Goal: Task Accomplishment & Management: Complete application form

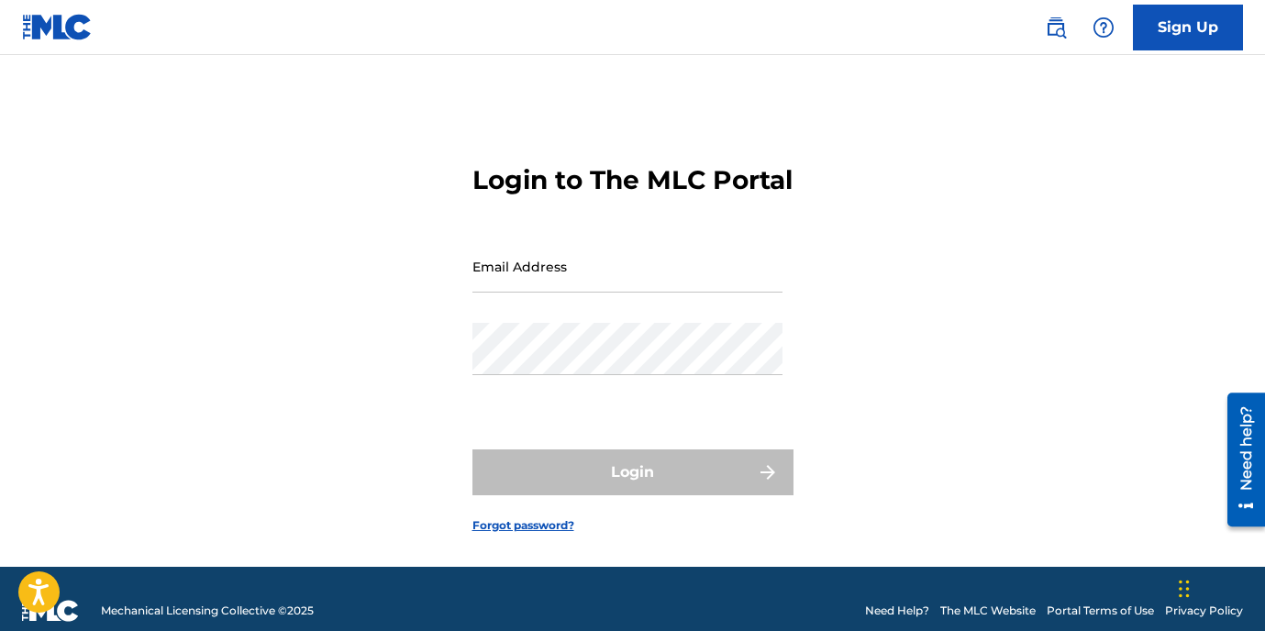
click at [595, 293] on input "Email Address" at bounding box center [628, 266] width 310 height 52
type input "[EMAIL_ADDRESS][DOMAIN_NAME]"
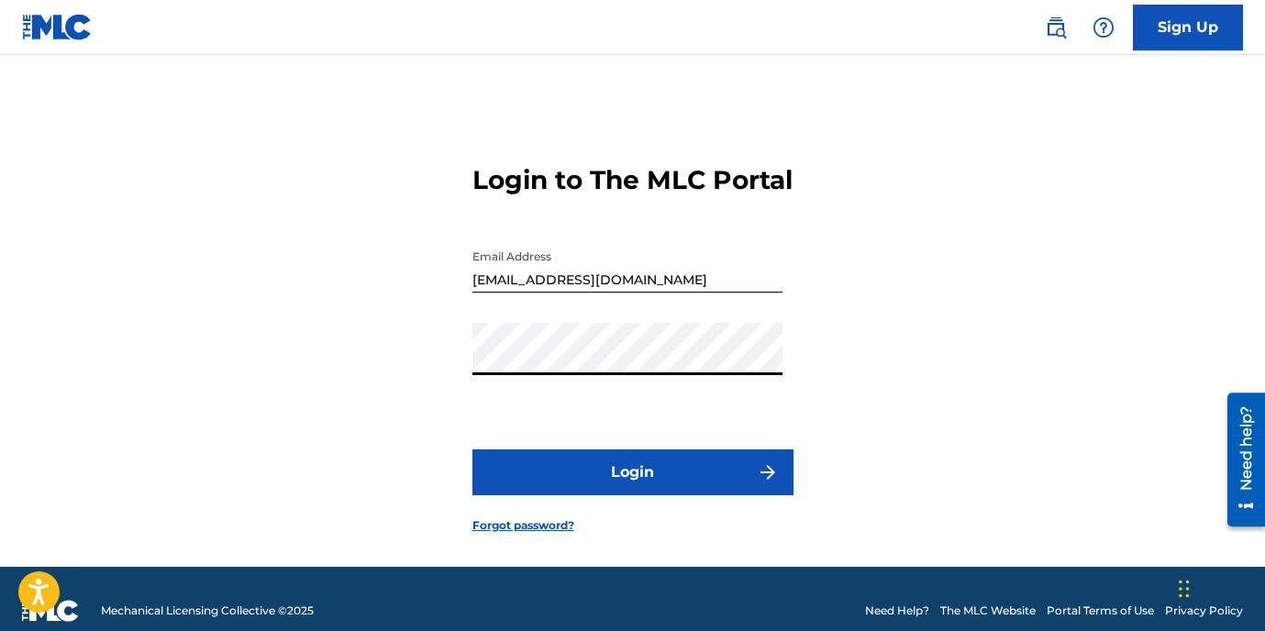
click at [683, 496] on button "Login" at bounding box center [633, 473] width 321 height 46
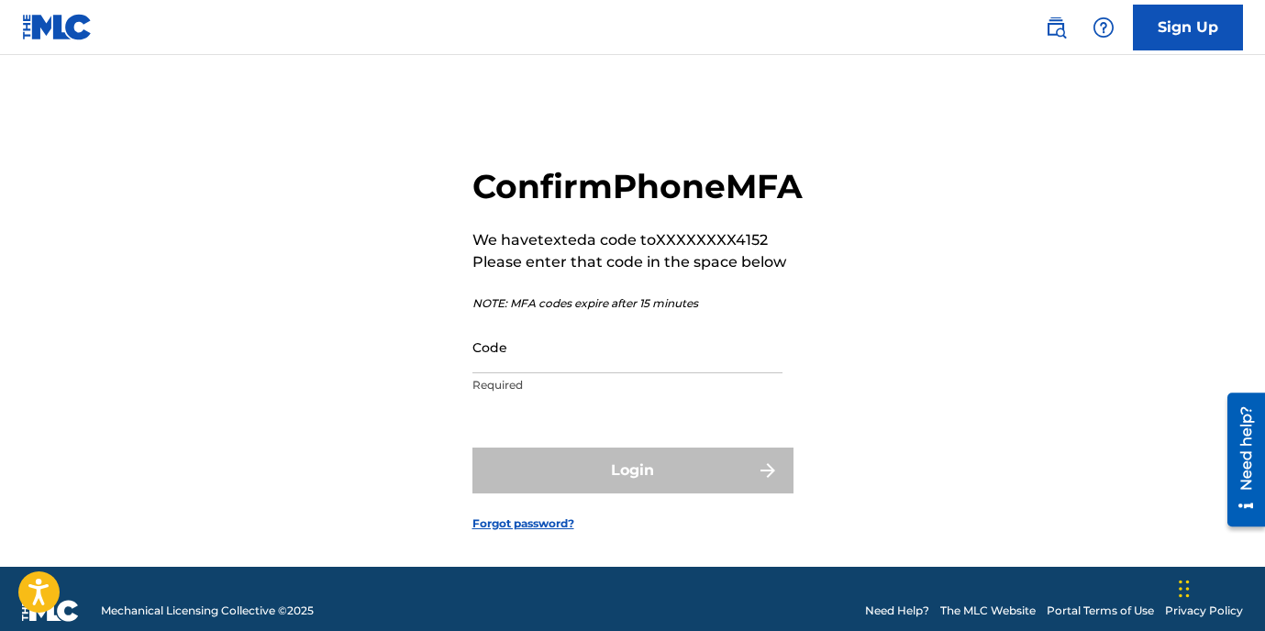
click at [758, 361] on input "Code" at bounding box center [628, 347] width 310 height 52
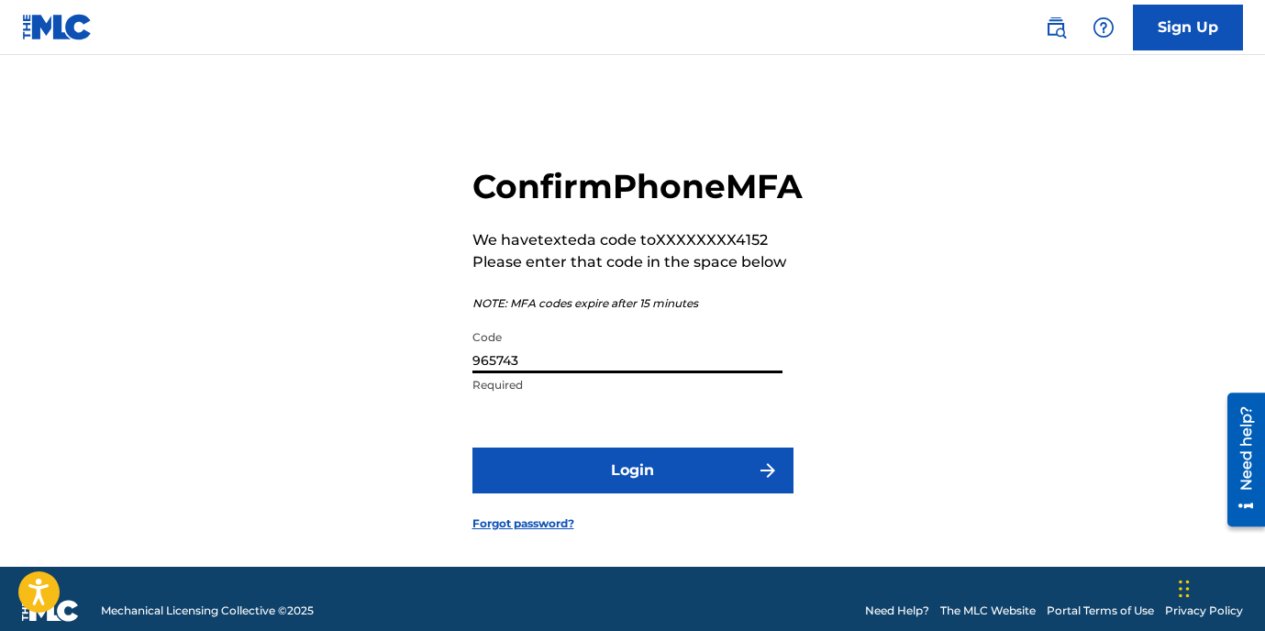
type input "965743"
click at [684, 490] on button "Login" at bounding box center [633, 471] width 321 height 46
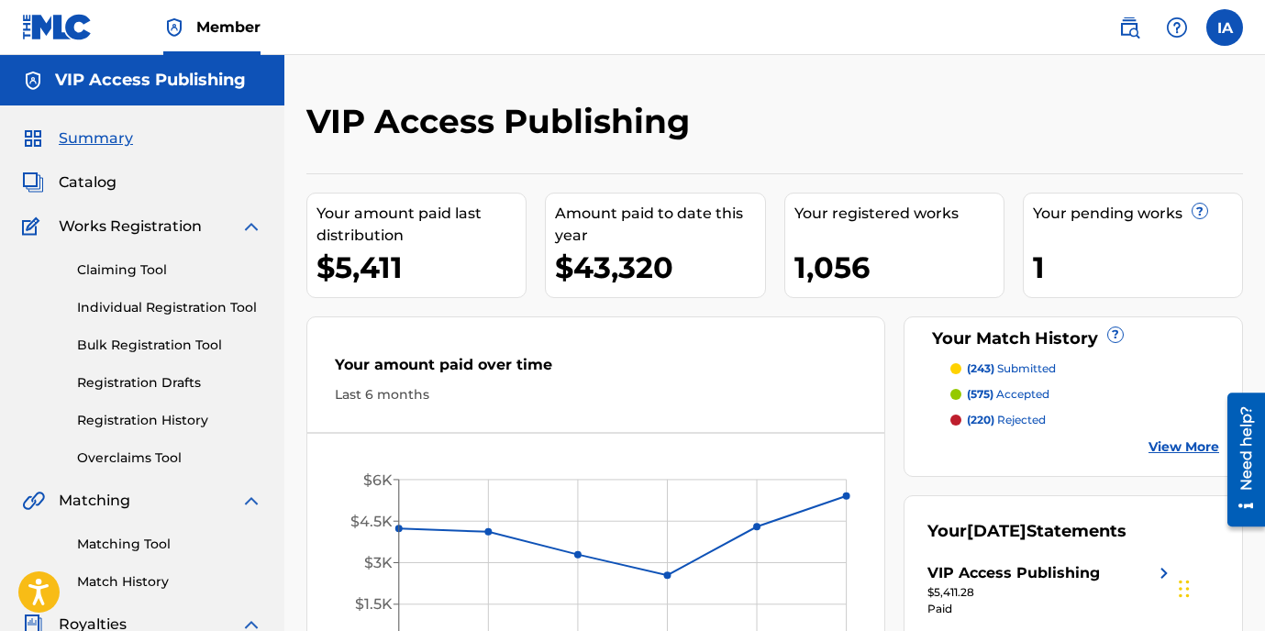
click at [195, 306] on link "Individual Registration Tool" at bounding box center [169, 307] width 185 height 19
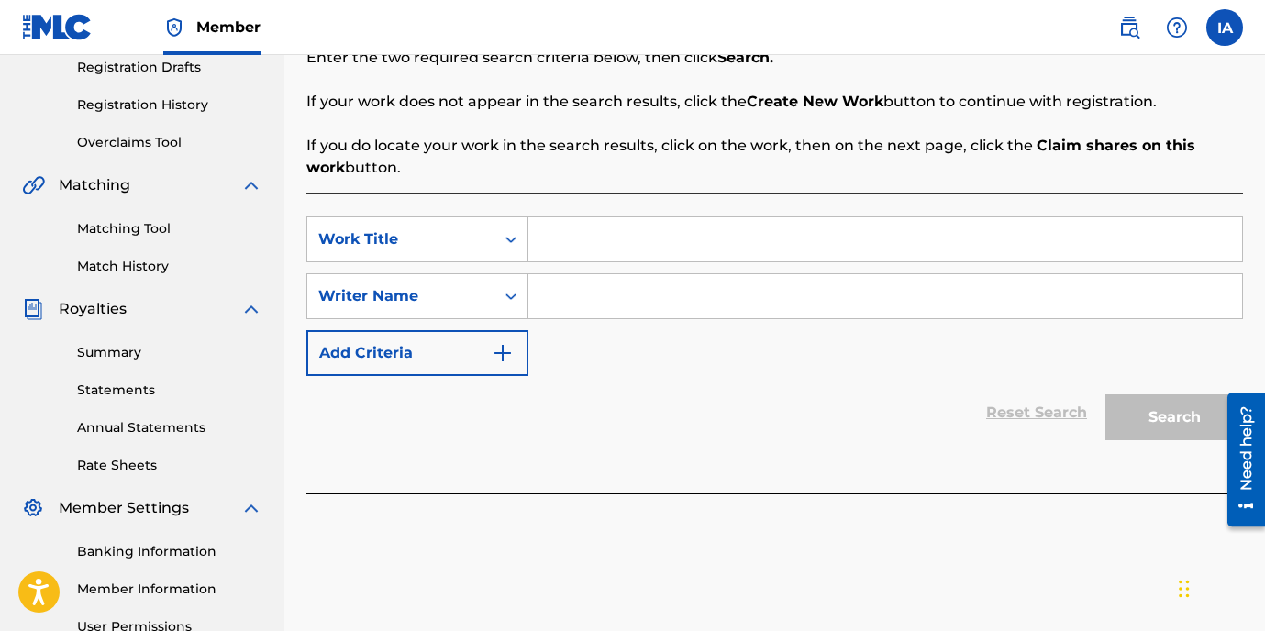
scroll to position [314, 0]
click at [740, 249] on input "Search Form" at bounding box center [886, 241] width 714 height 44
paste input "GET AWAY"
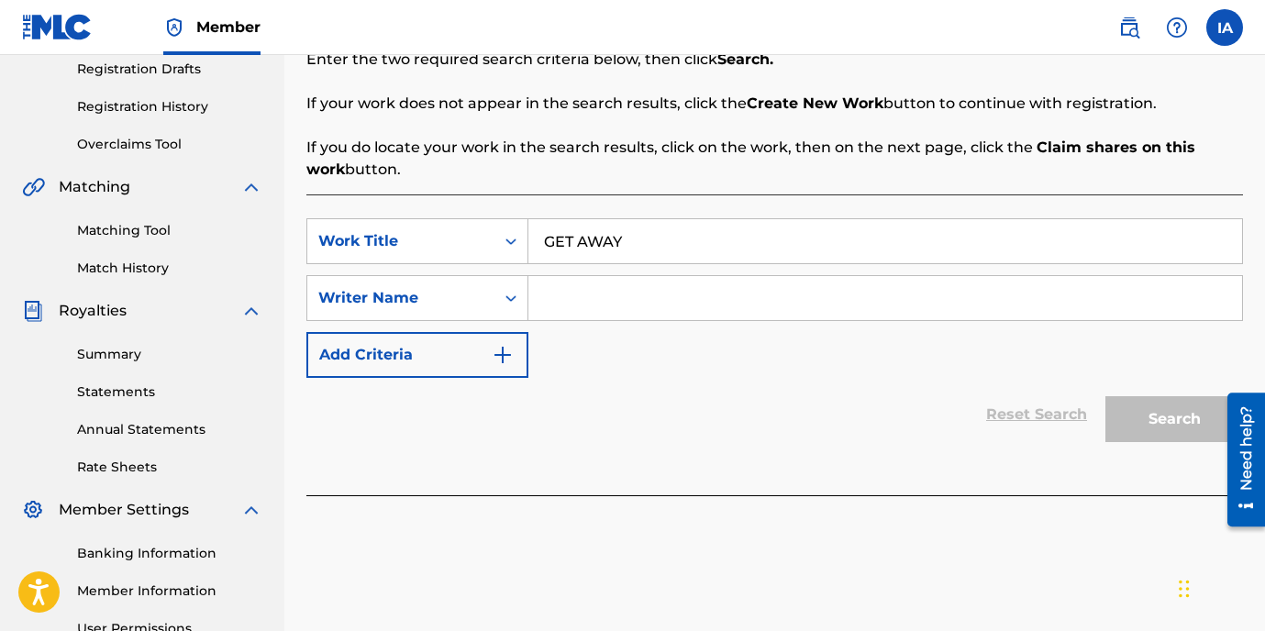
type input "GET AWAY"
click at [730, 319] on input "Search Form" at bounding box center [886, 298] width 714 height 44
click at [860, 313] on input "Search Form" at bounding box center [886, 298] width 714 height 44
paste input "[PERSON_NAME]"
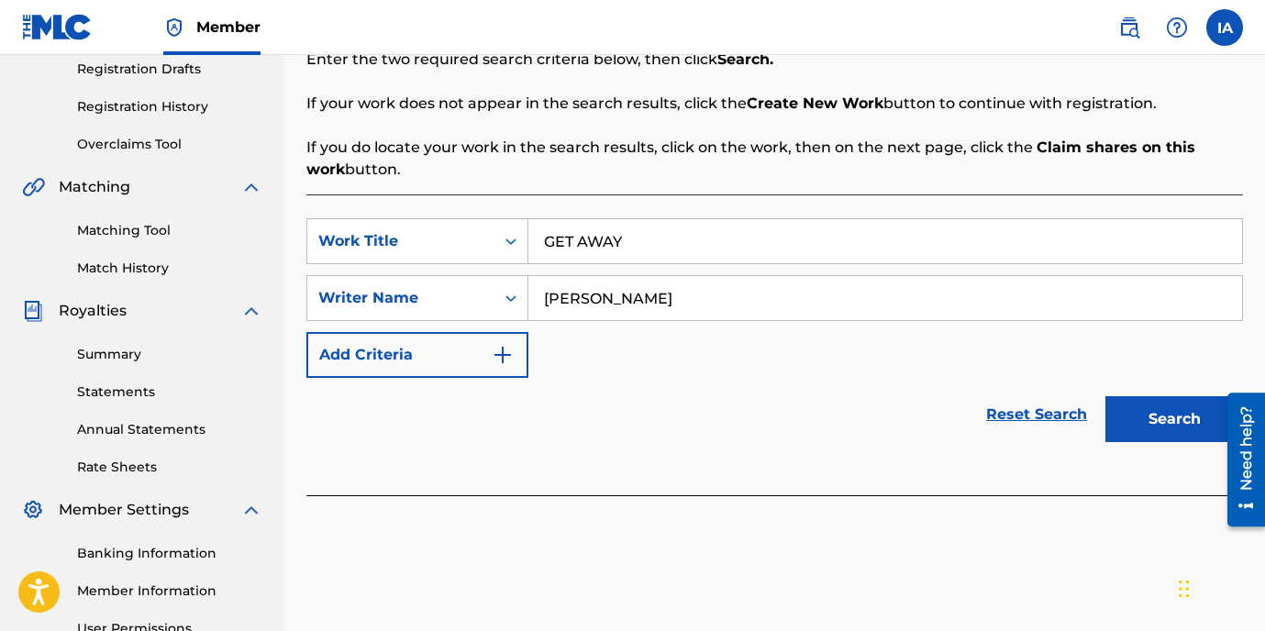
type input "[PERSON_NAME]"
click at [1198, 429] on button "Search" at bounding box center [1175, 419] width 138 height 46
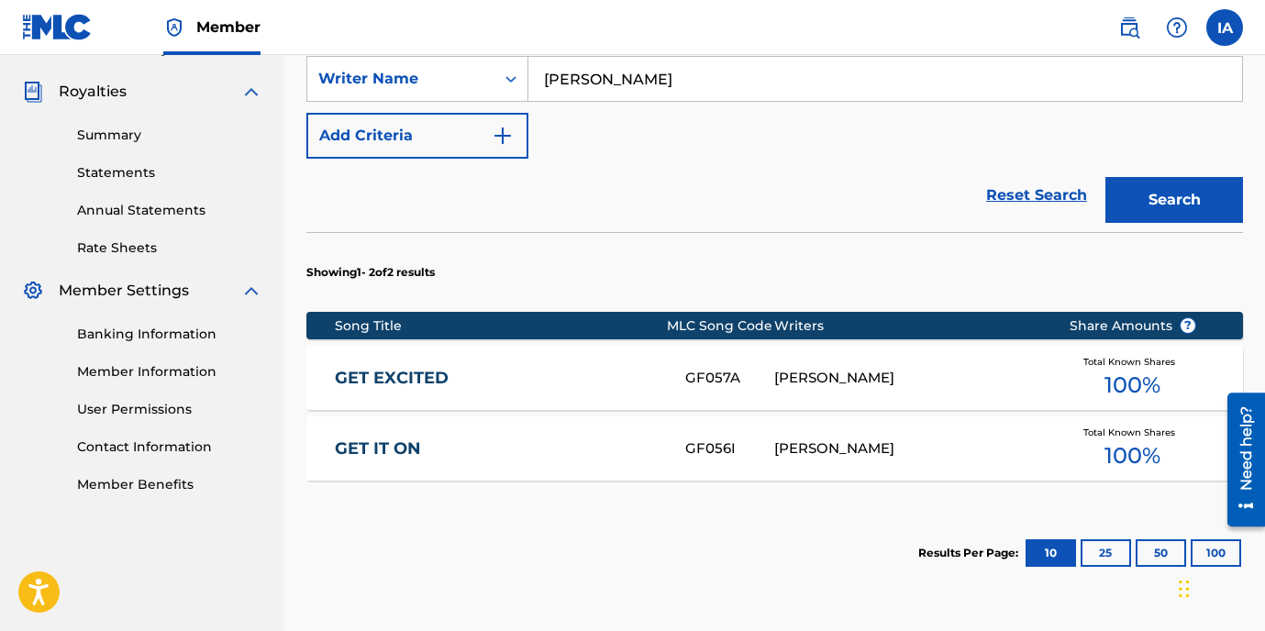
scroll to position [696, 0]
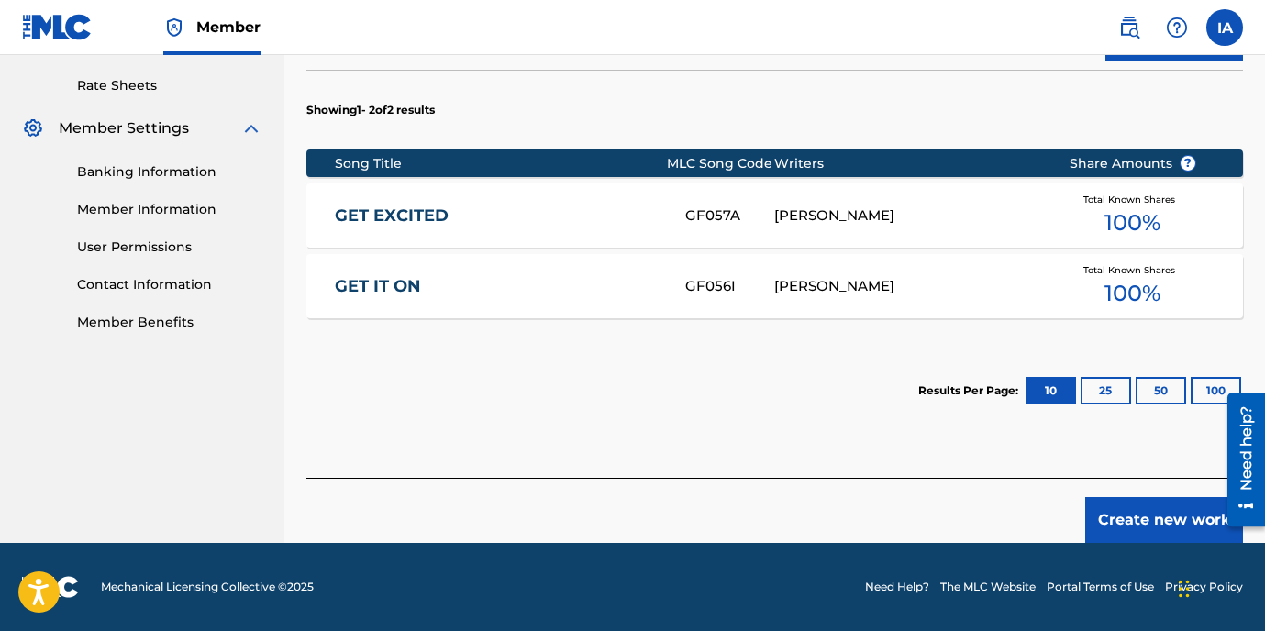
click at [1125, 519] on button "Create new work" at bounding box center [1165, 520] width 158 height 46
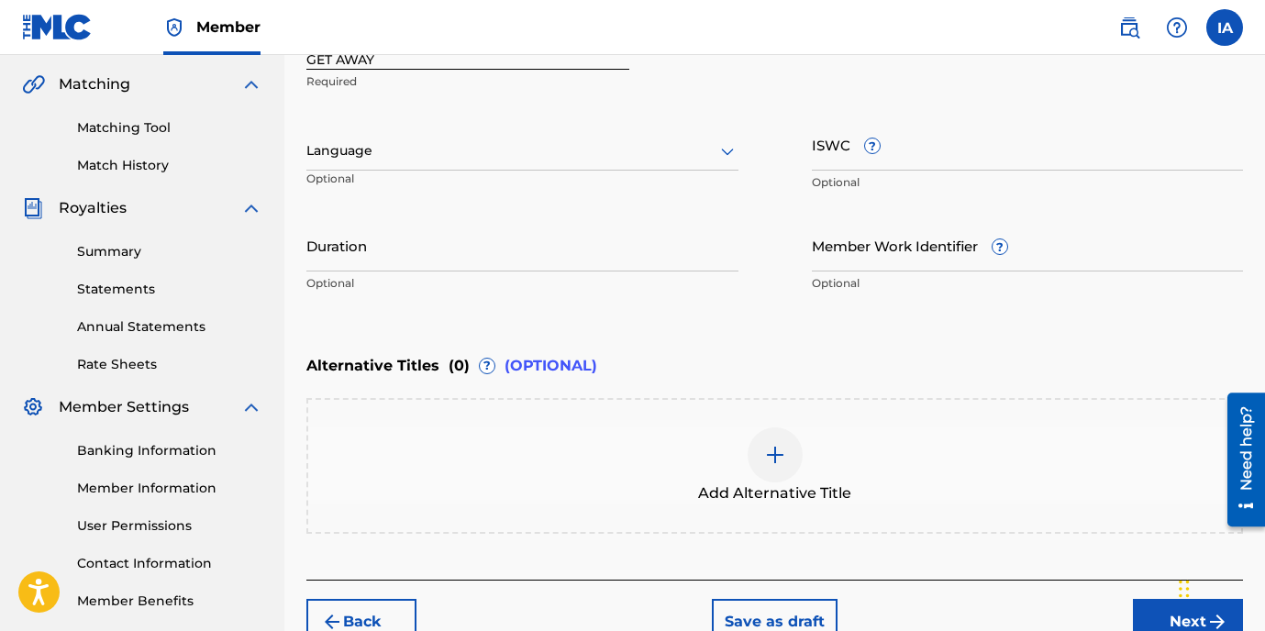
scroll to position [417, 0]
click at [420, 128] on div "Language Optional" at bounding box center [522, 159] width 432 height 83
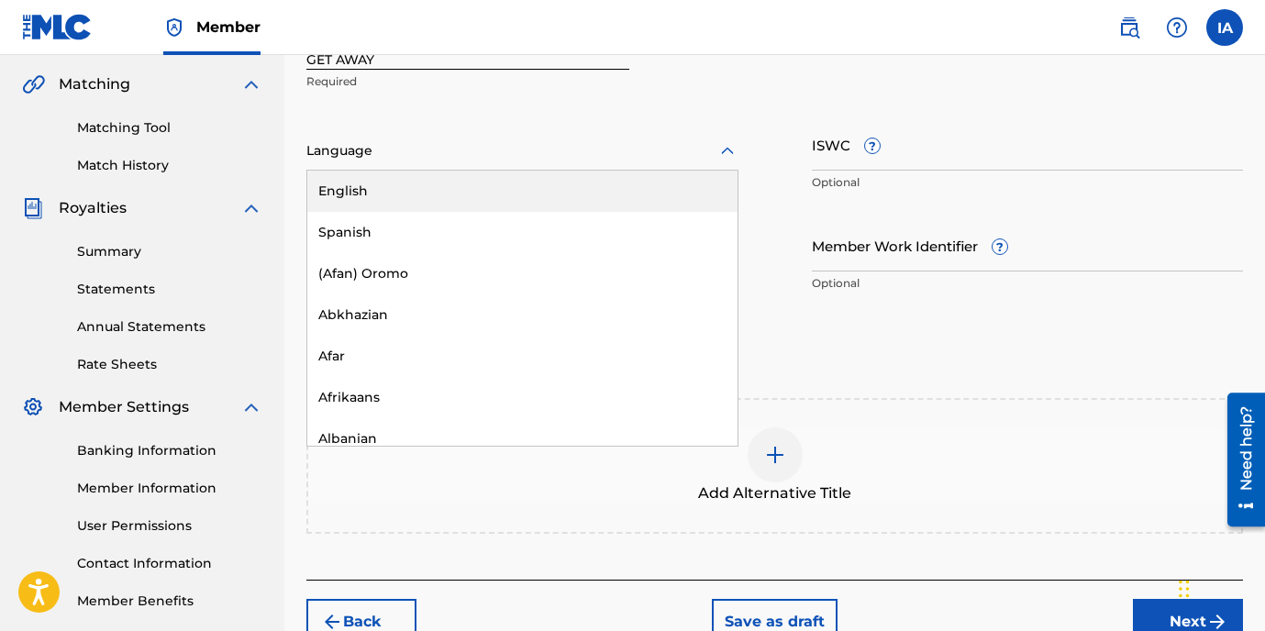
click at [405, 162] on div "Language" at bounding box center [522, 151] width 432 height 39
click at [406, 196] on div "English" at bounding box center [522, 191] width 430 height 41
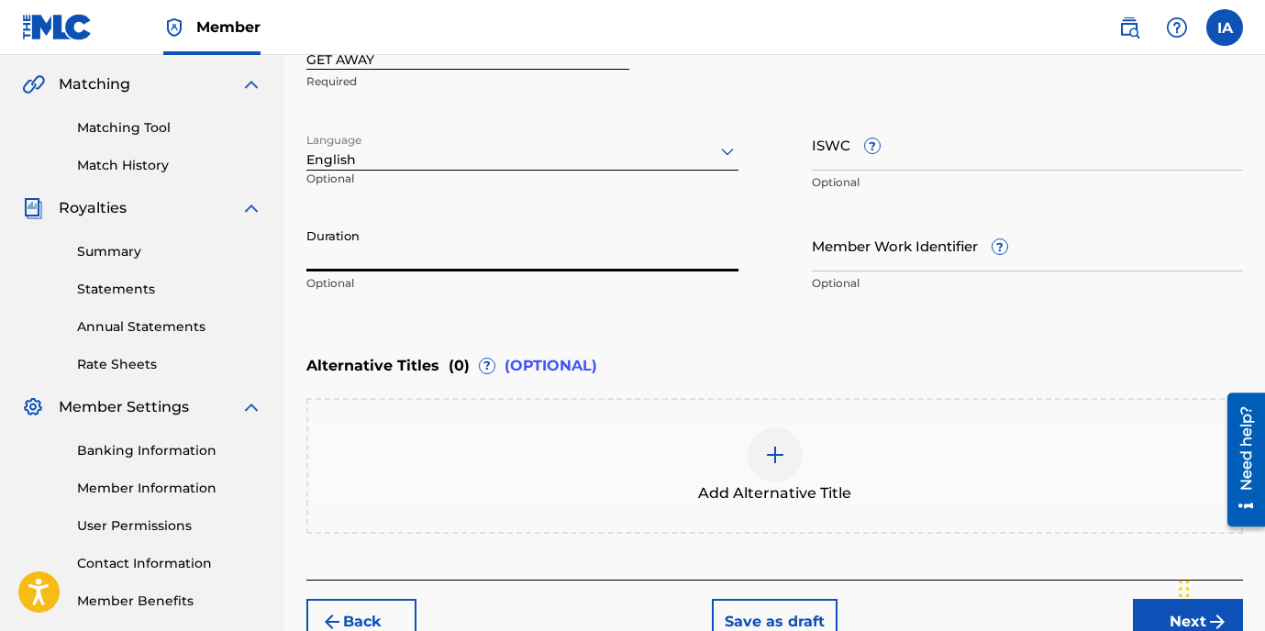
click at [461, 247] on input "Duration" at bounding box center [522, 245] width 432 height 52
type input "0"
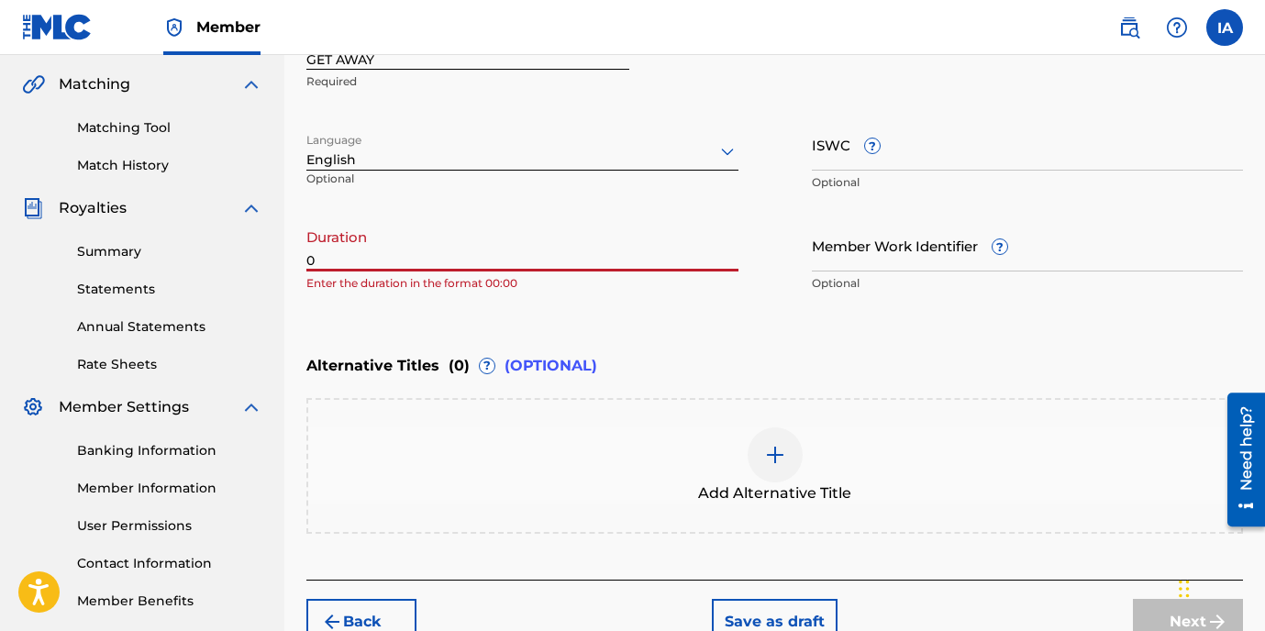
paste input "2:49"
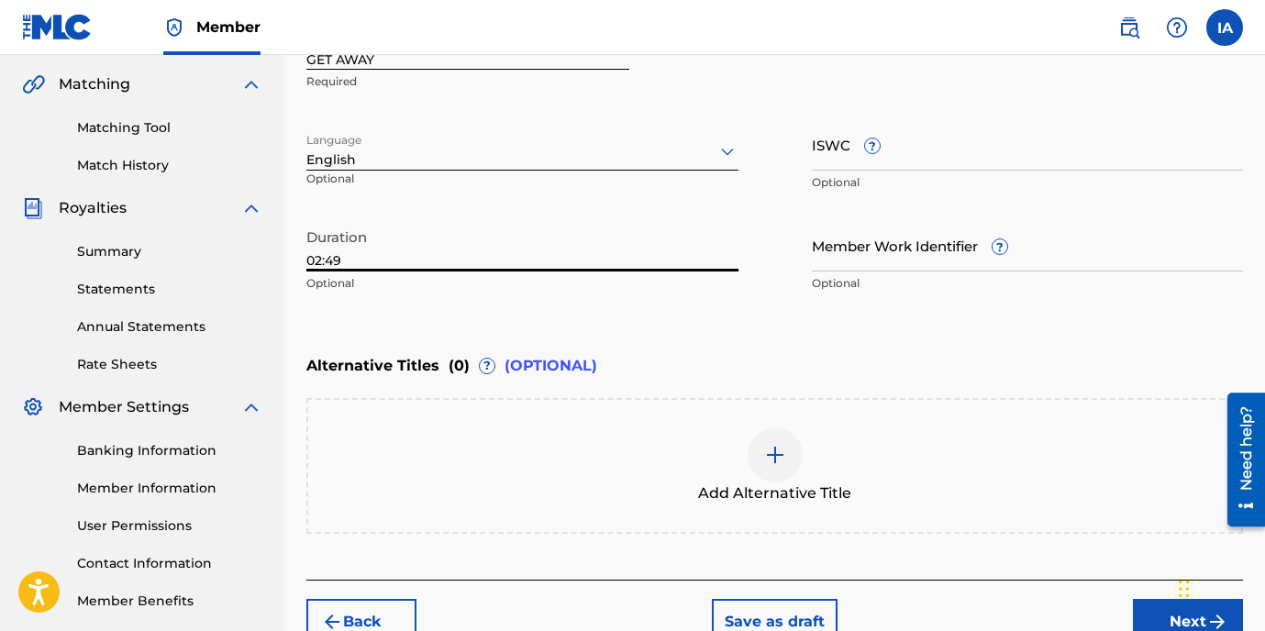
type input "02:49"
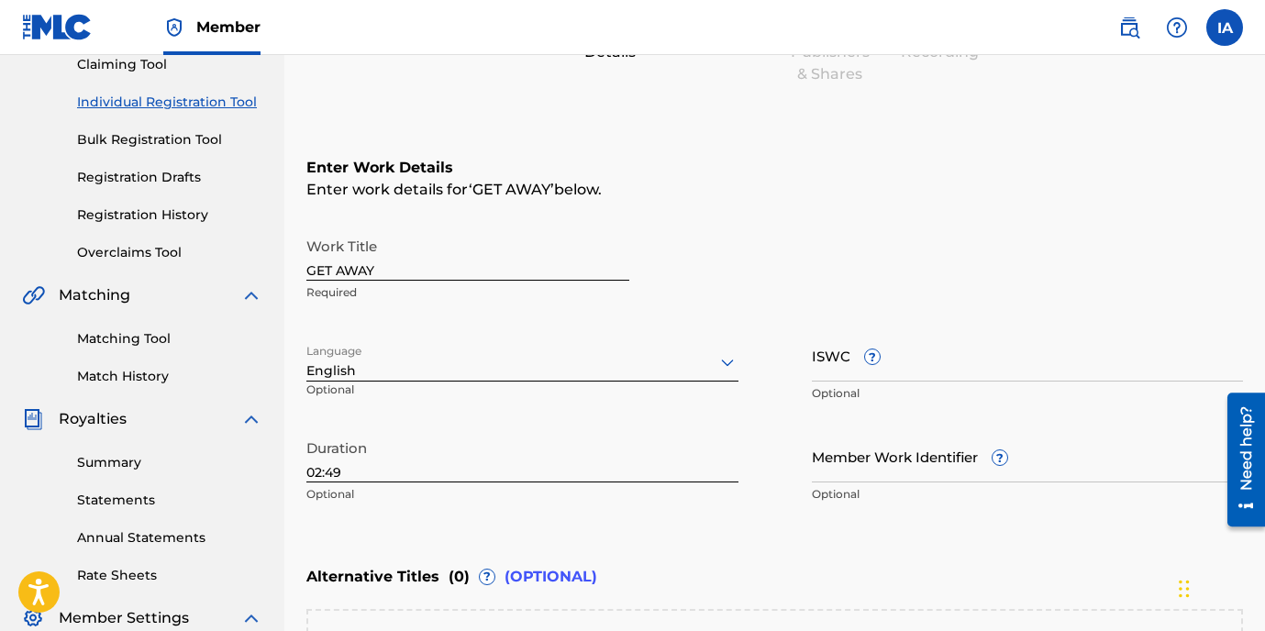
scroll to position [95, 0]
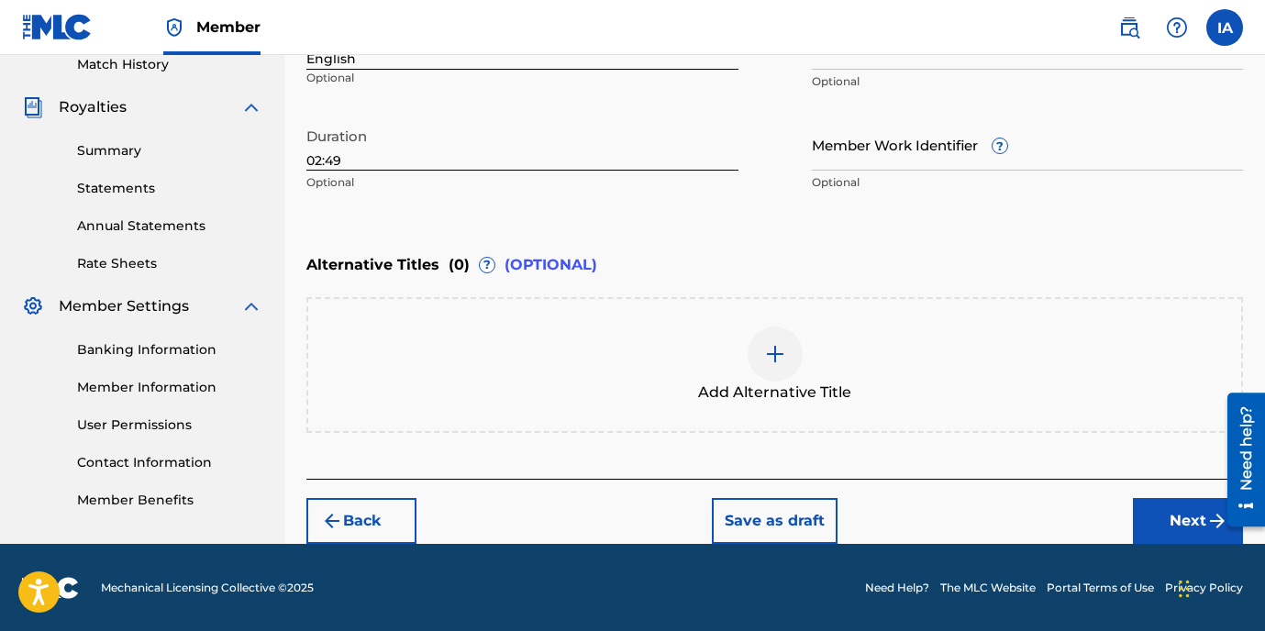
click at [1153, 511] on button "Next" at bounding box center [1188, 521] width 110 height 46
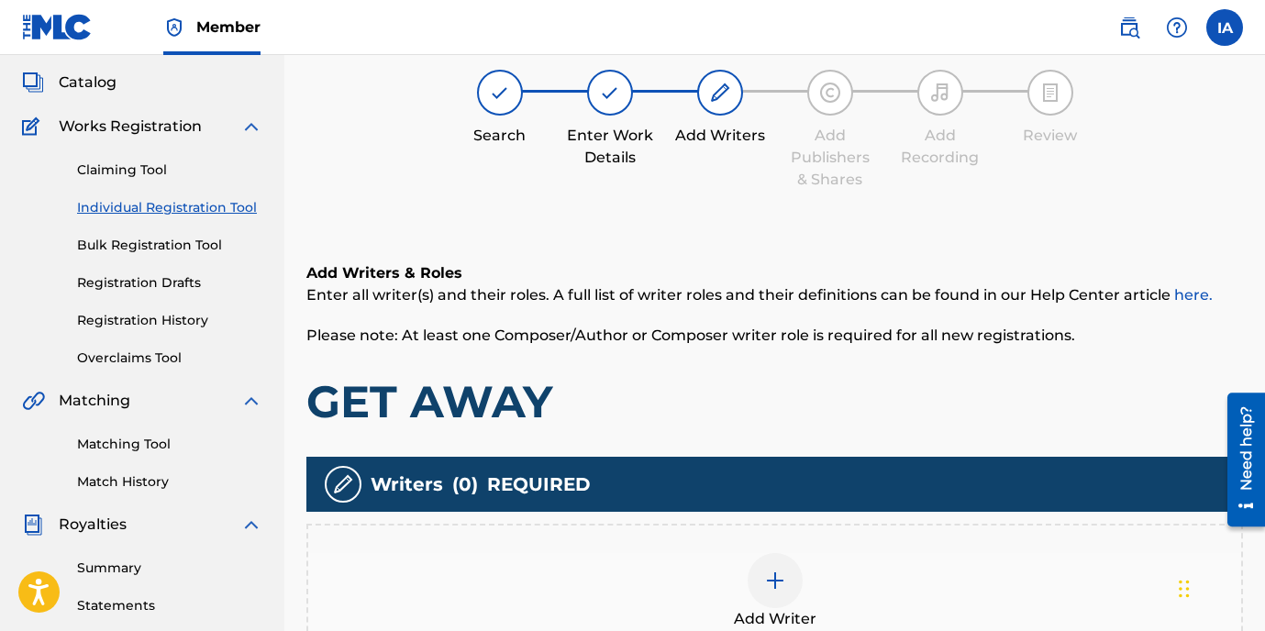
scroll to position [83, 0]
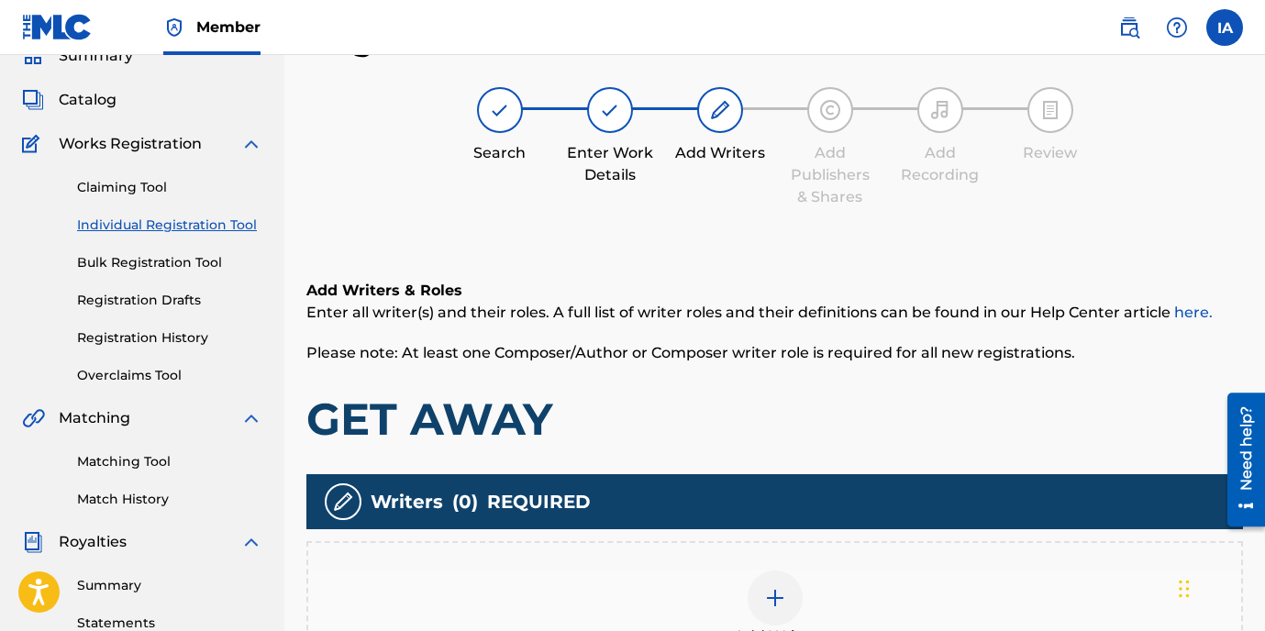
click at [792, 239] on div "Add Writers & Roles Enter all writer(s) and their roles. A full list of writer …" at bounding box center [774, 500] width 937 height 529
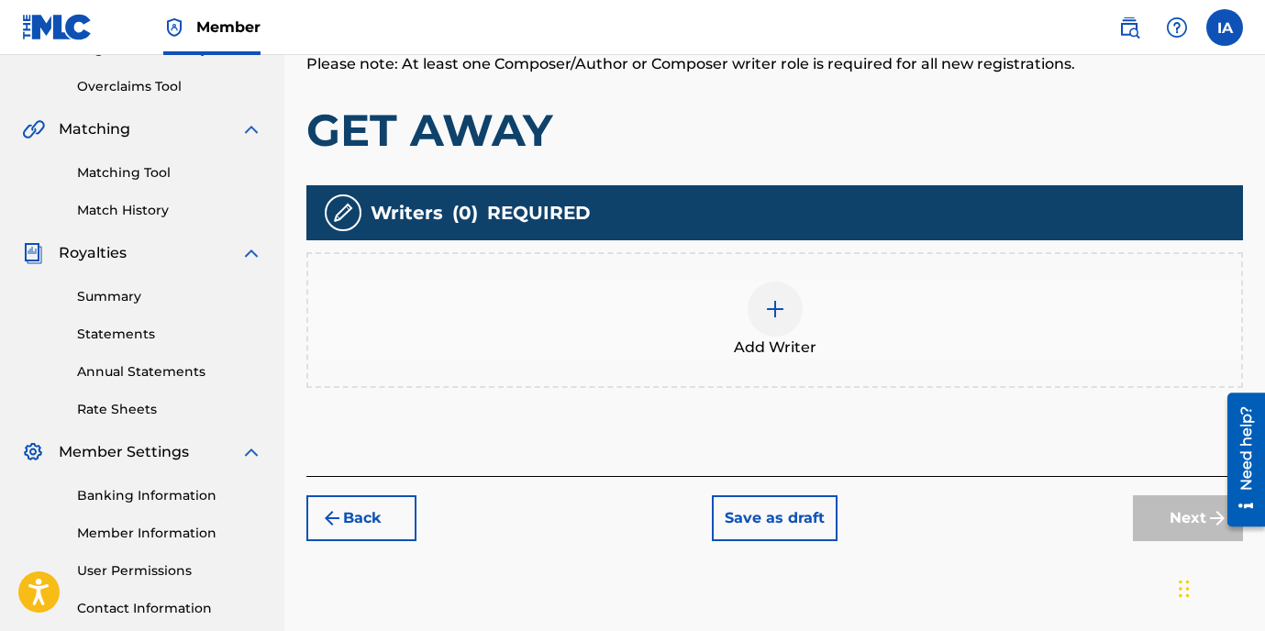
scroll to position [507, 0]
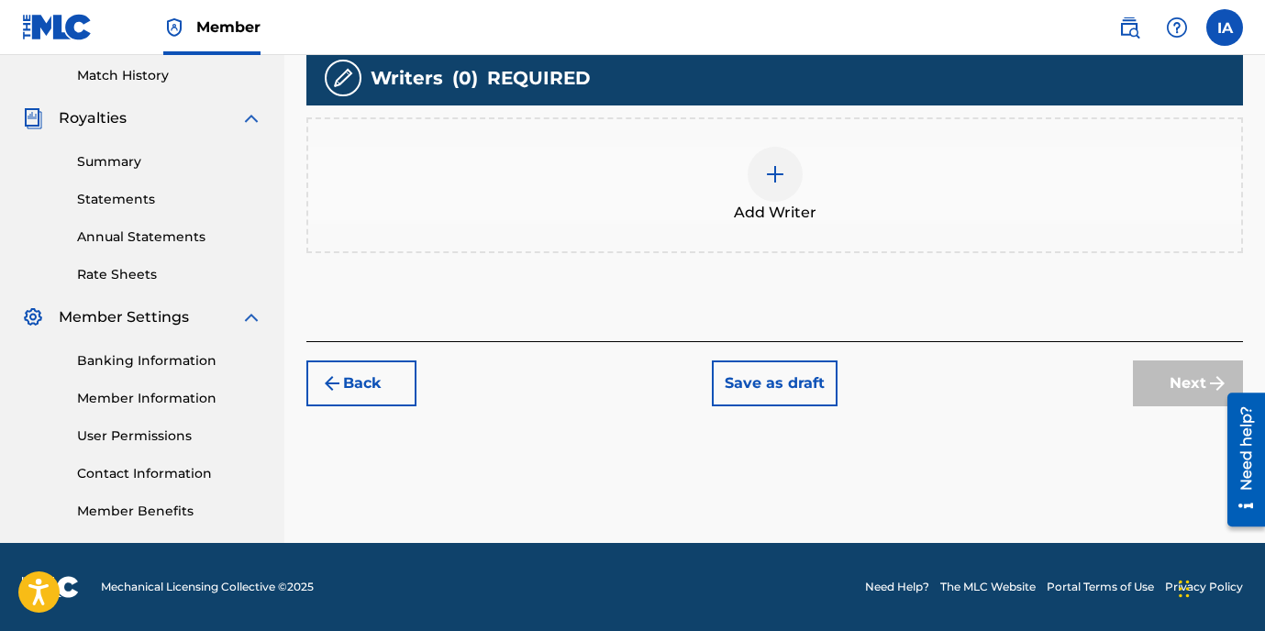
click at [839, 136] on div "Add Writer" at bounding box center [774, 185] width 937 height 136
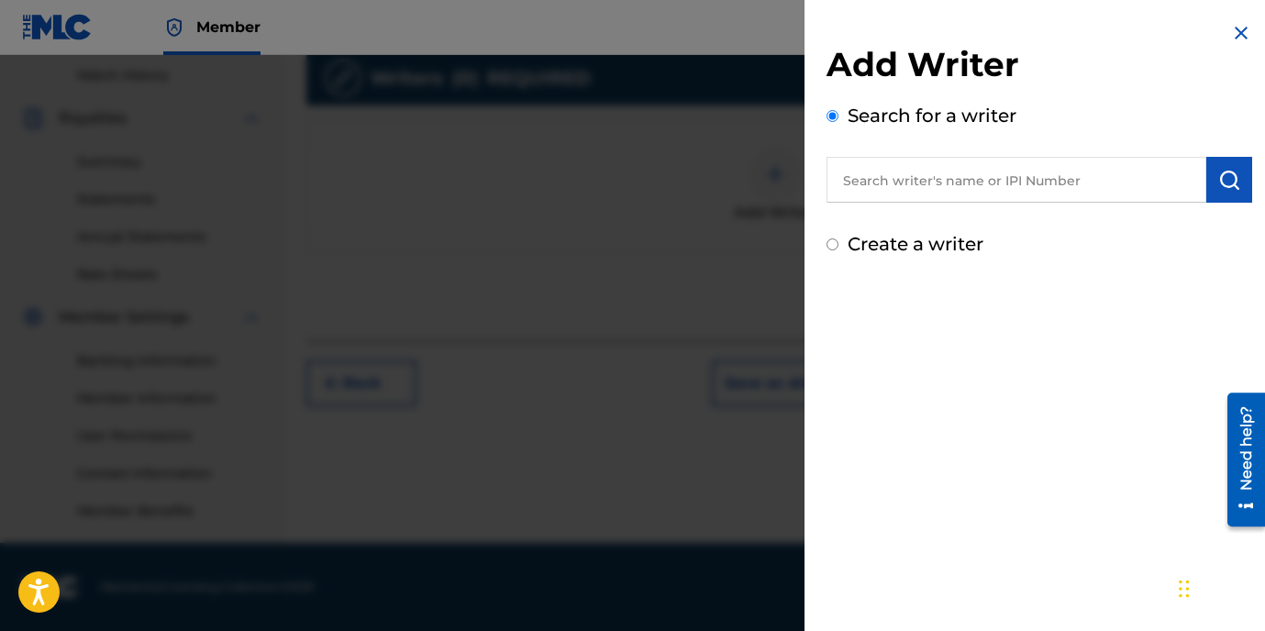
click at [930, 194] on input "text" at bounding box center [1017, 180] width 380 height 46
paste input "[PERSON_NAME]"
type input "[PERSON_NAME]"
click at [1232, 183] on img "submit" at bounding box center [1230, 180] width 22 height 22
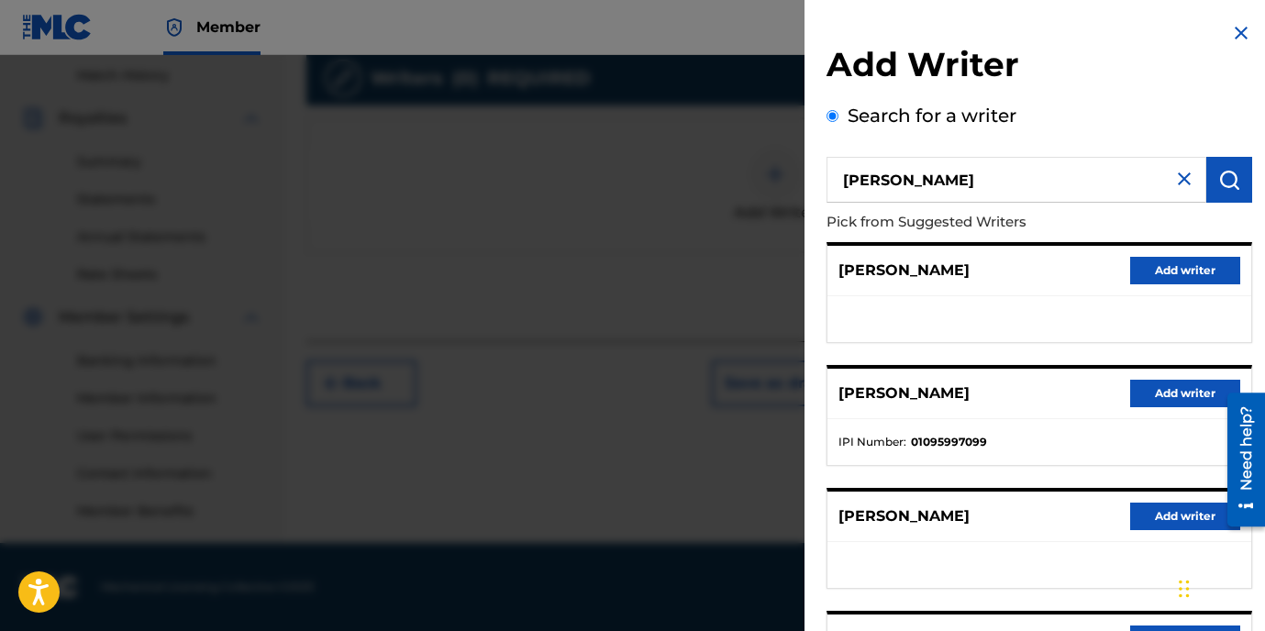
click at [1153, 400] on button "Add writer" at bounding box center [1186, 394] width 110 height 28
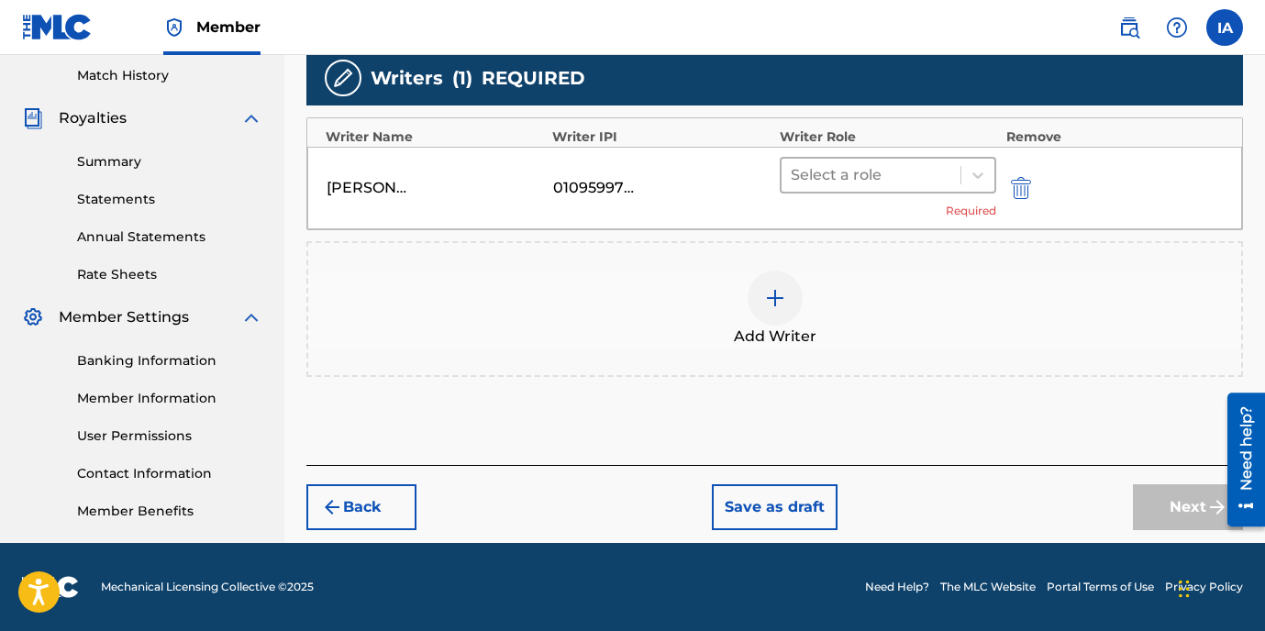
click at [899, 185] on div at bounding box center [872, 175] width 162 height 26
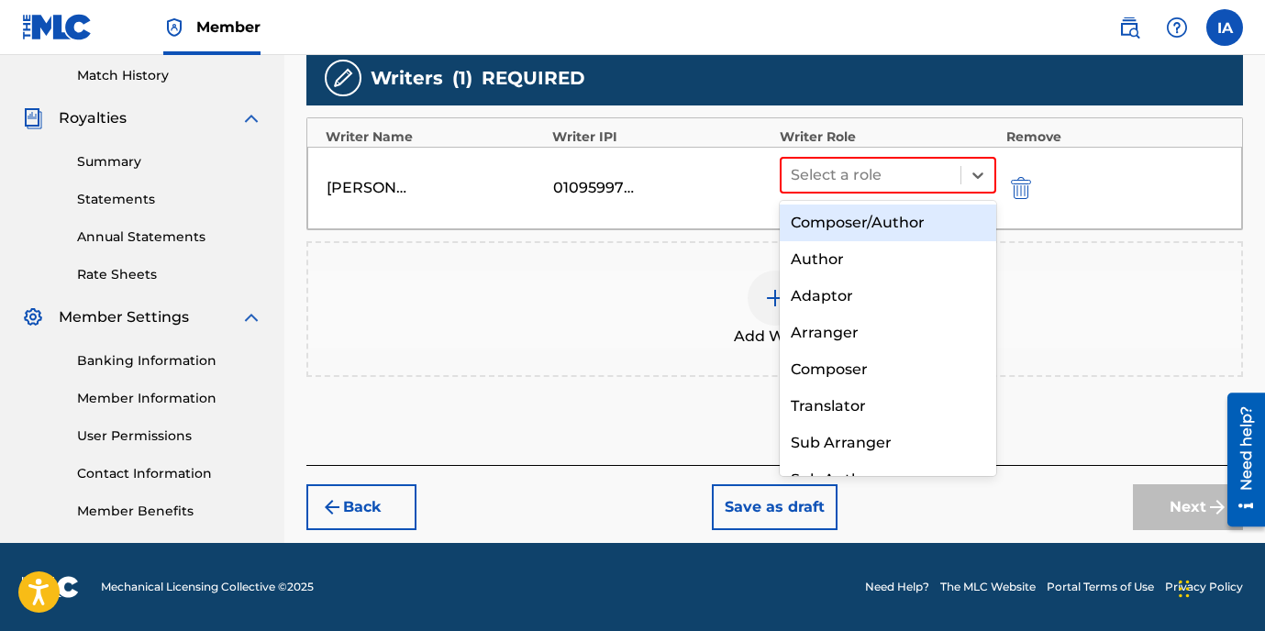
click at [862, 229] on div "Composer/Author" at bounding box center [888, 223] width 217 height 37
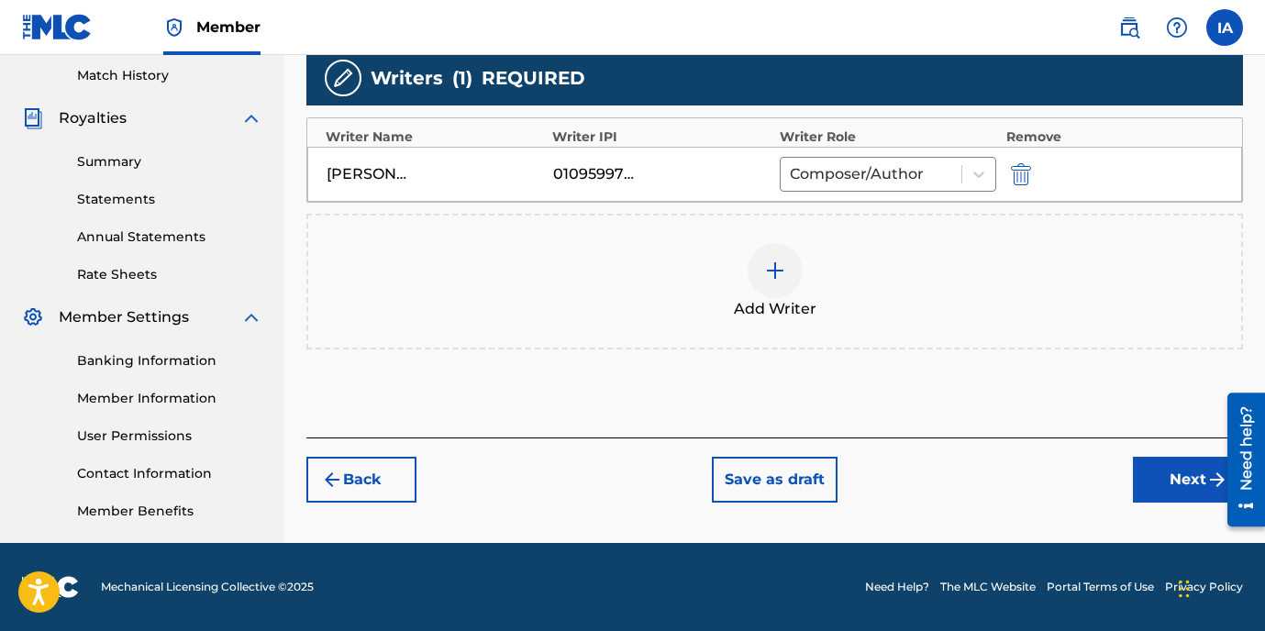
click at [1147, 480] on button "Next" at bounding box center [1188, 480] width 110 height 46
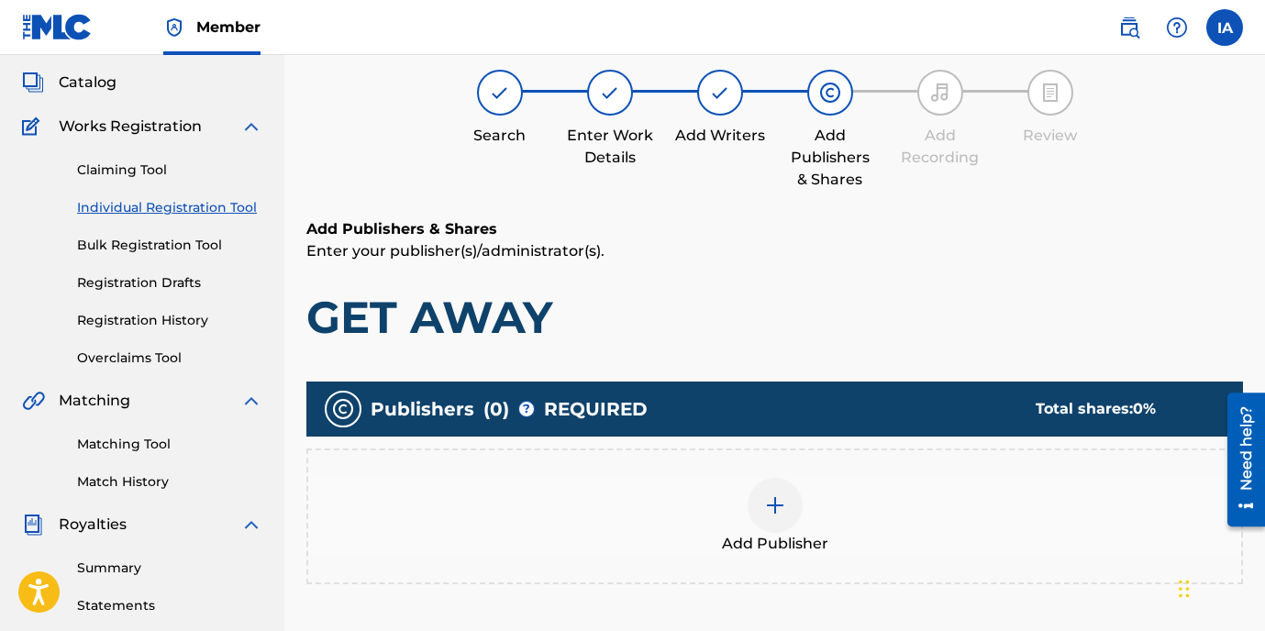
scroll to position [83, 0]
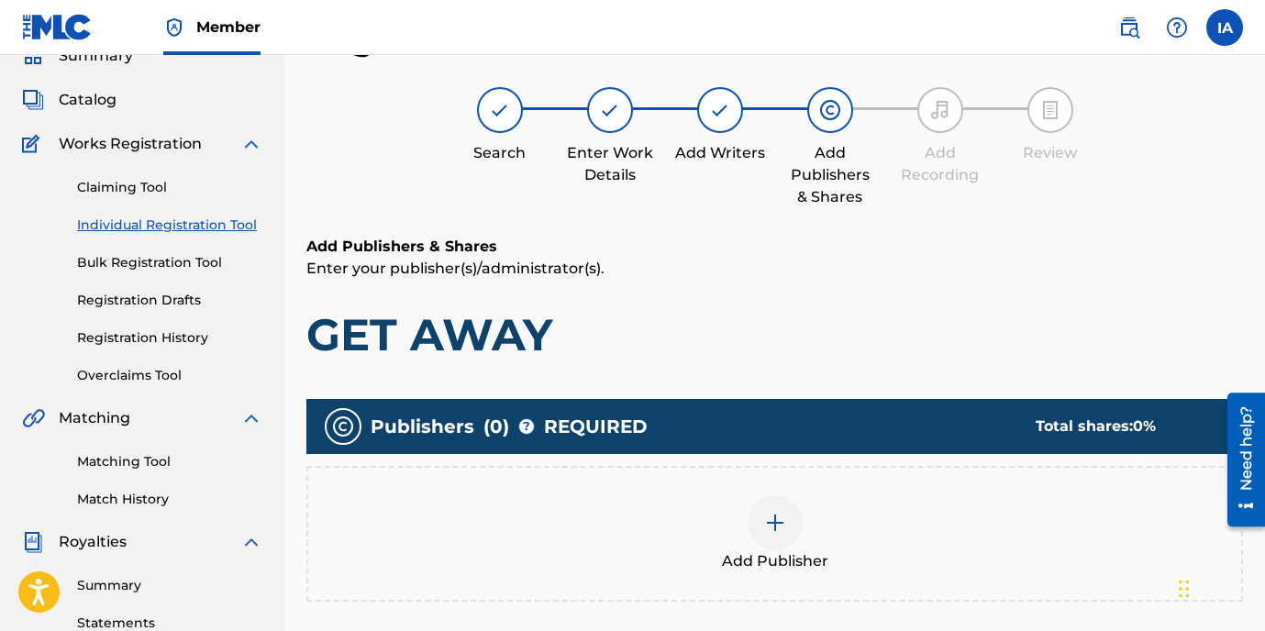
click at [832, 497] on div "Add Publisher" at bounding box center [774, 534] width 933 height 77
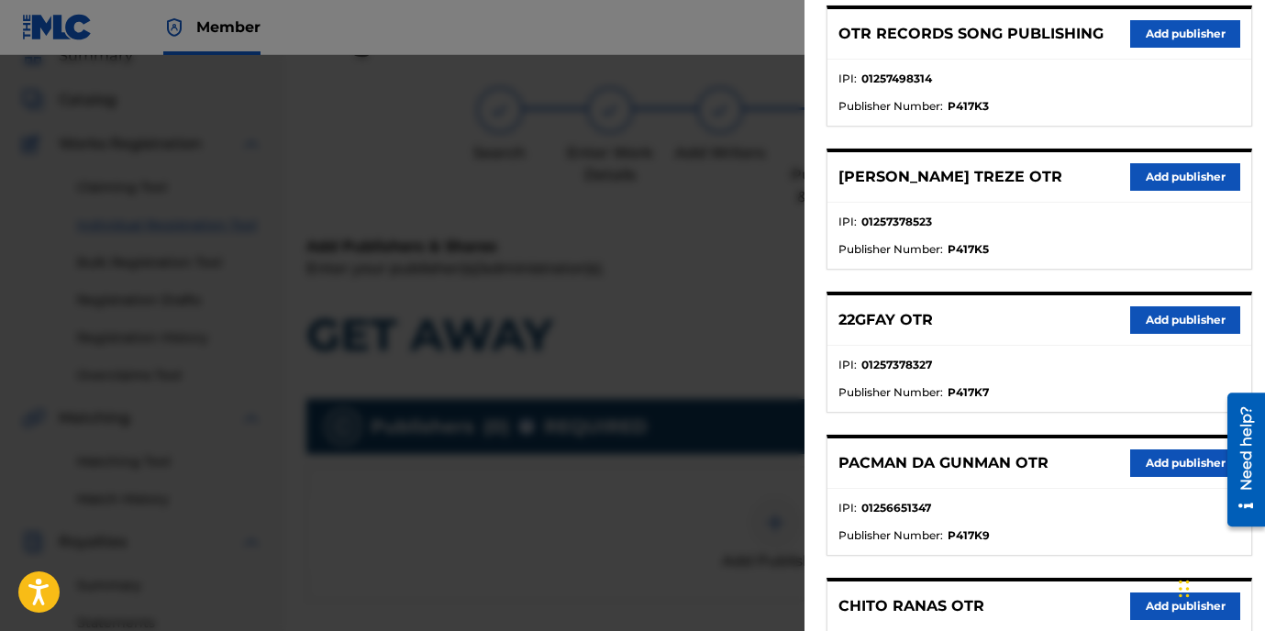
scroll to position [1008, 0]
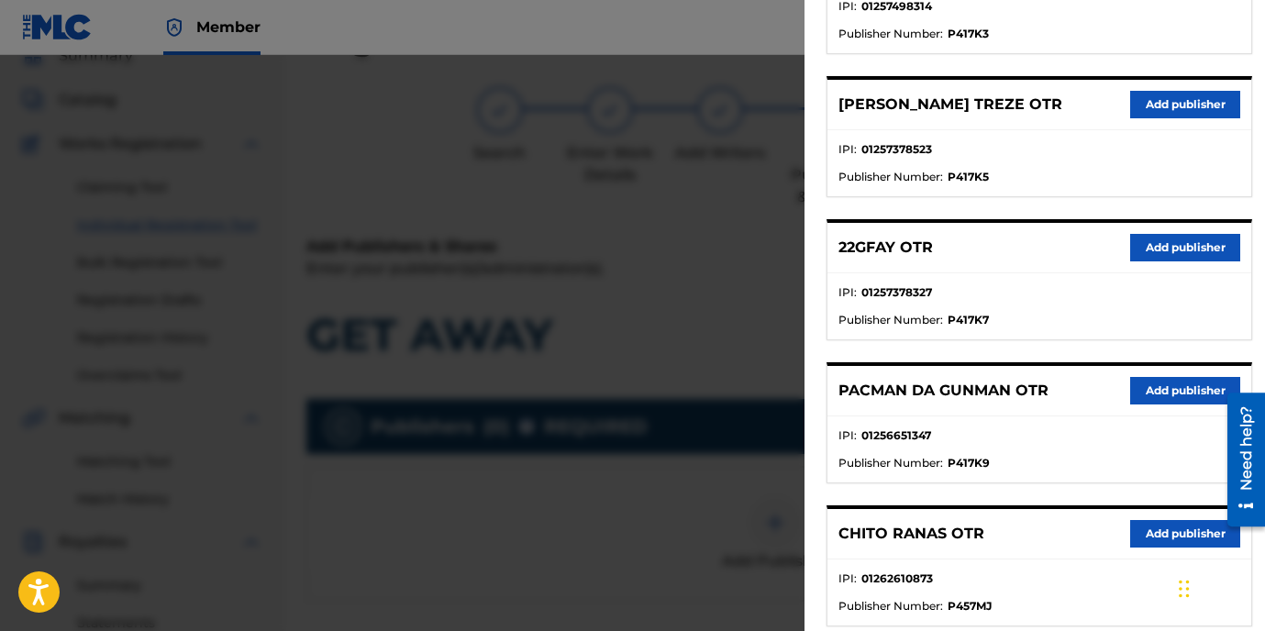
click at [1165, 253] on button "Add publisher" at bounding box center [1186, 248] width 110 height 28
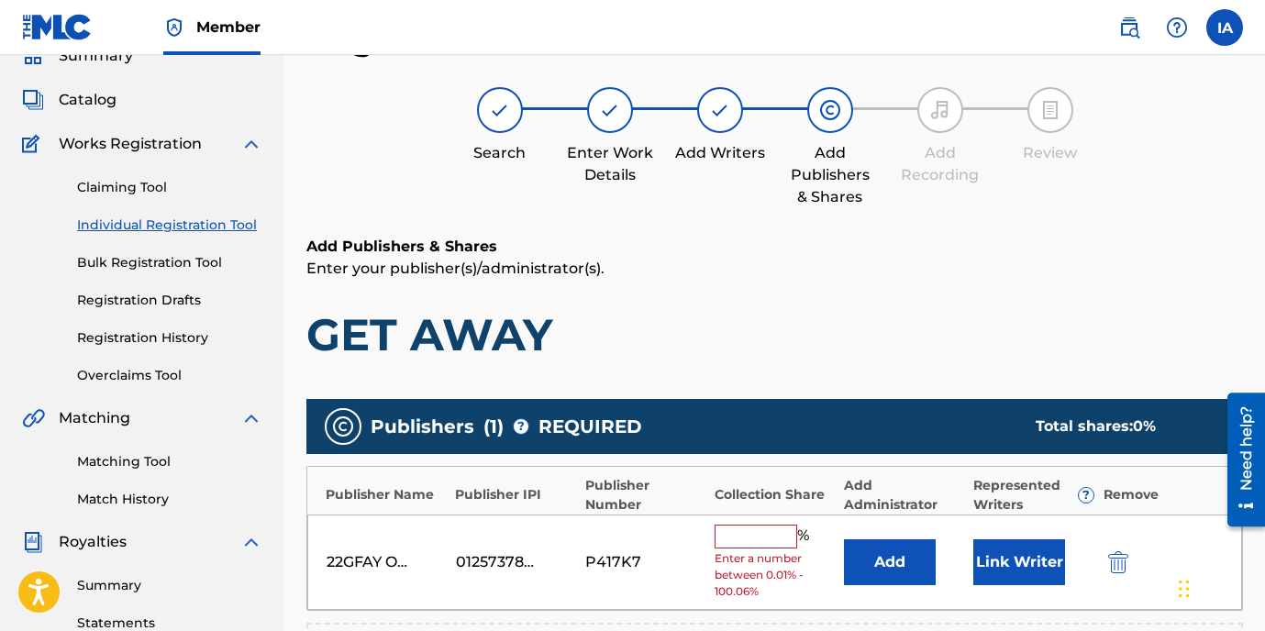
click at [752, 527] on input "text" at bounding box center [756, 537] width 83 height 24
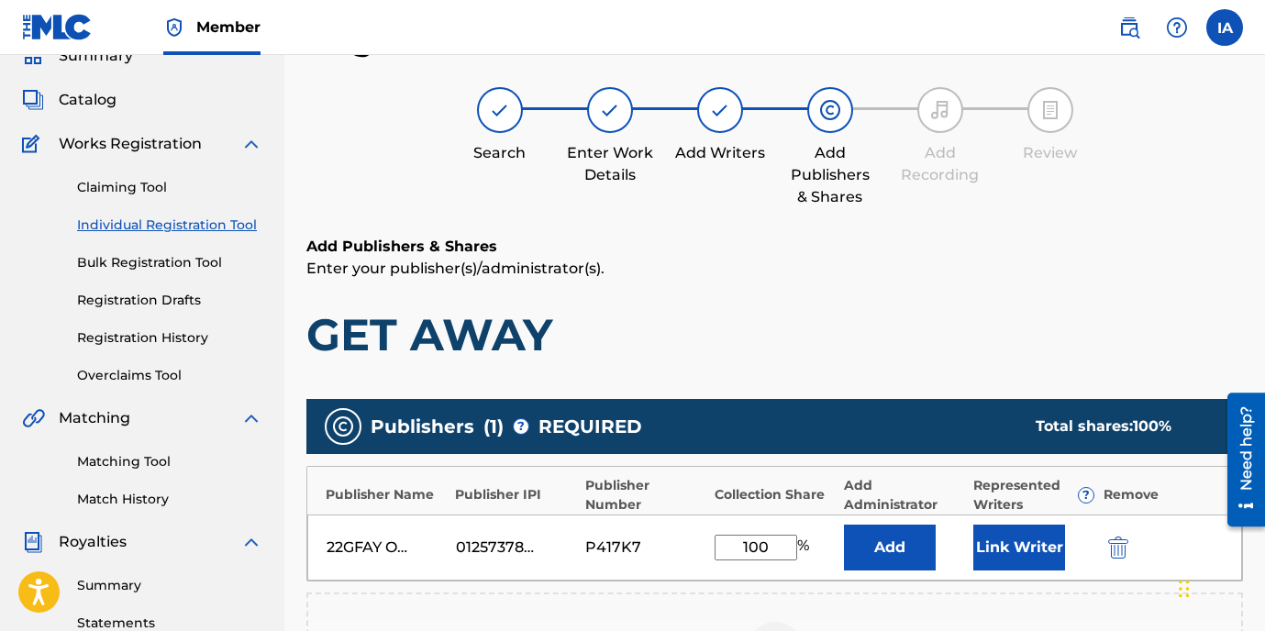
drag, startPoint x: 775, startPoint y: 544, endPoint x: 720, endPoint y: 524, distance: 58.6
click at [750, 535] on input "100" at bounding box center [756, 548] width 83 height 26
type input "100"
click at [896, 554] on button "Add" at bounding box center [890, 548] width 92 height 46
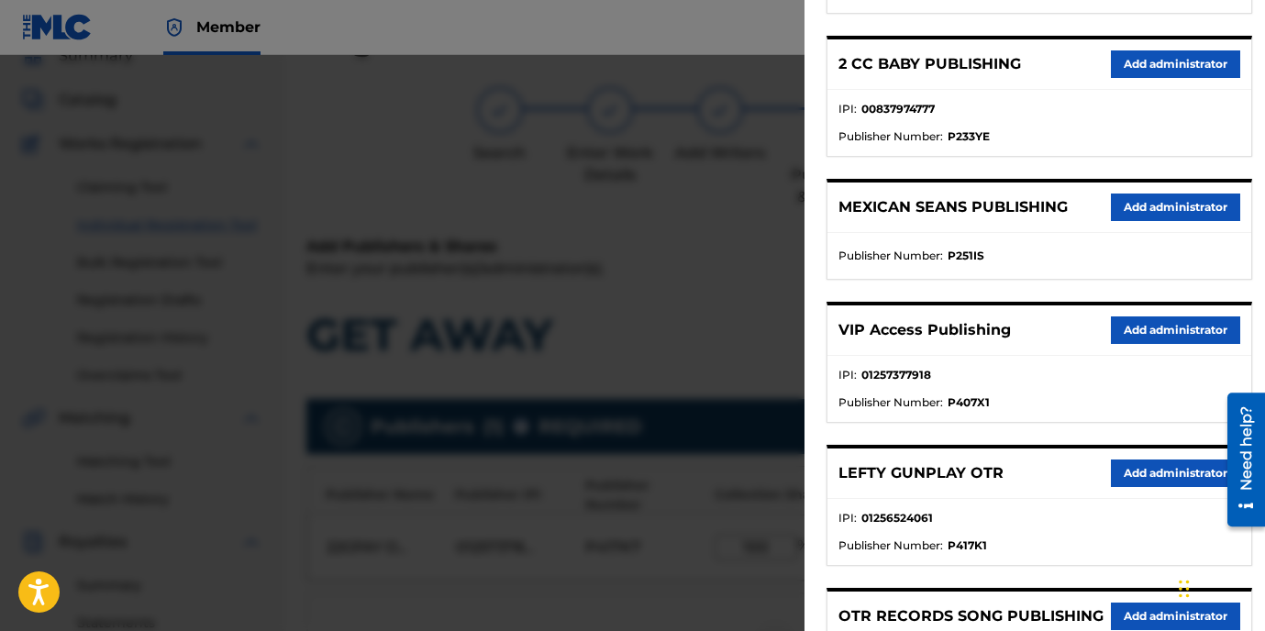
scroll to position [359, 0]
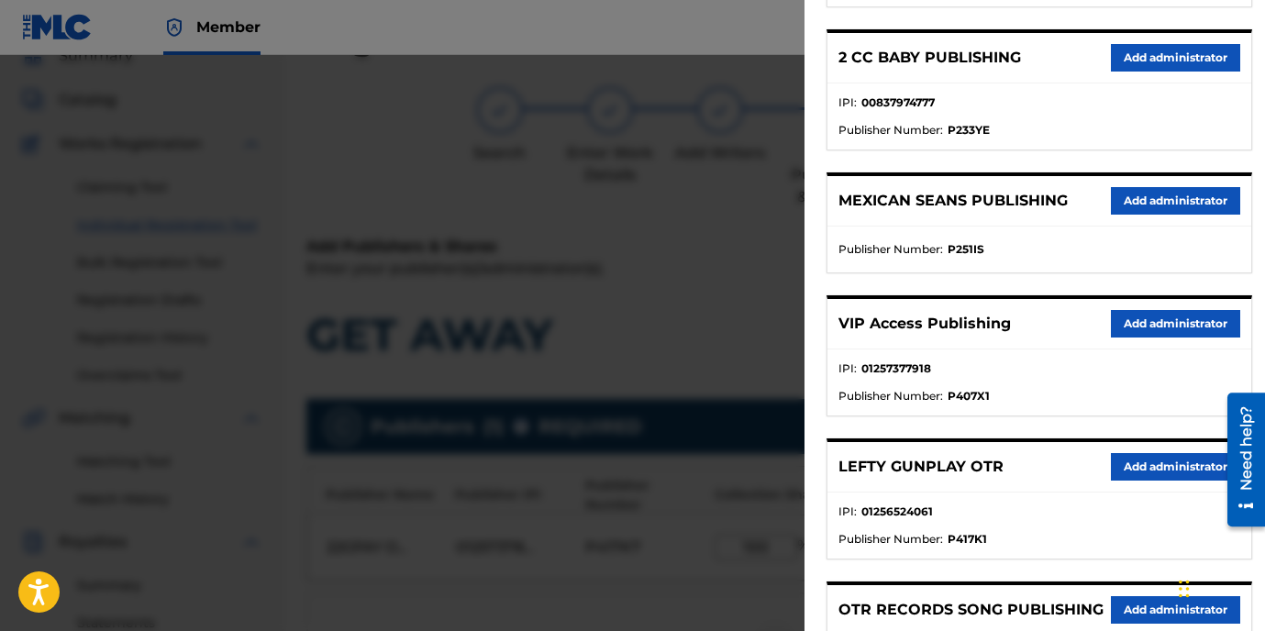
click at [1131, 327] on button "Add administrator" at bounding box center [1175, 324] width 129 height 28
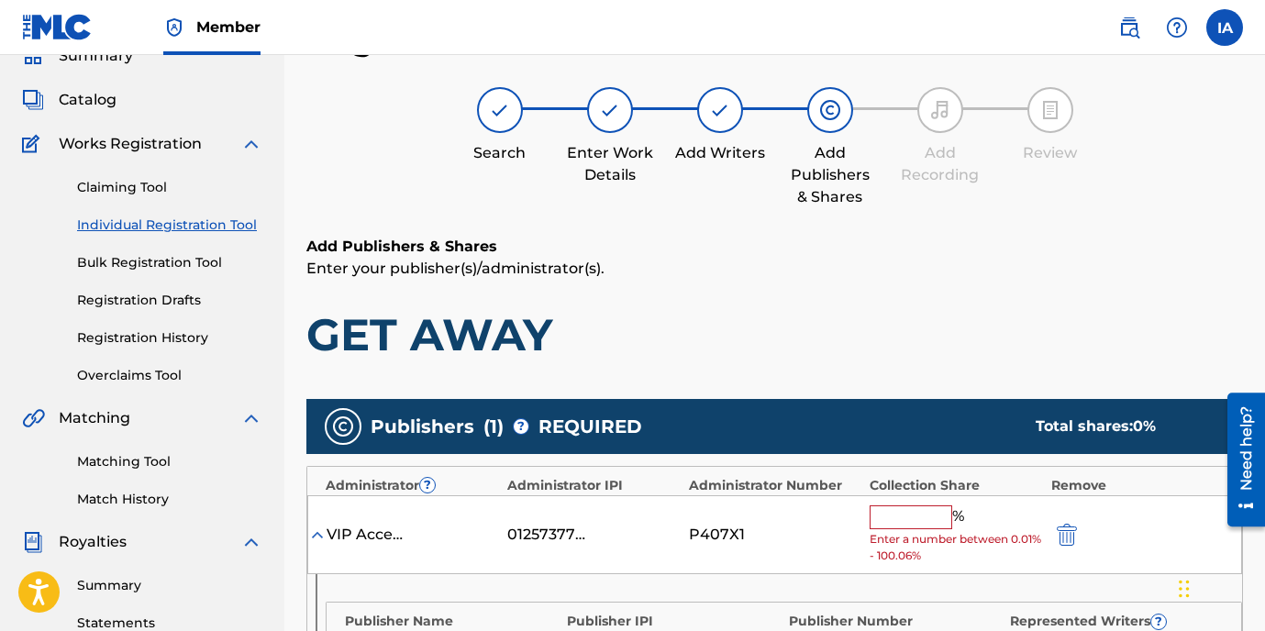
click at [928, 522] on input "text" at bounding box center [911, 518] width 83 height 24
paste input "100"
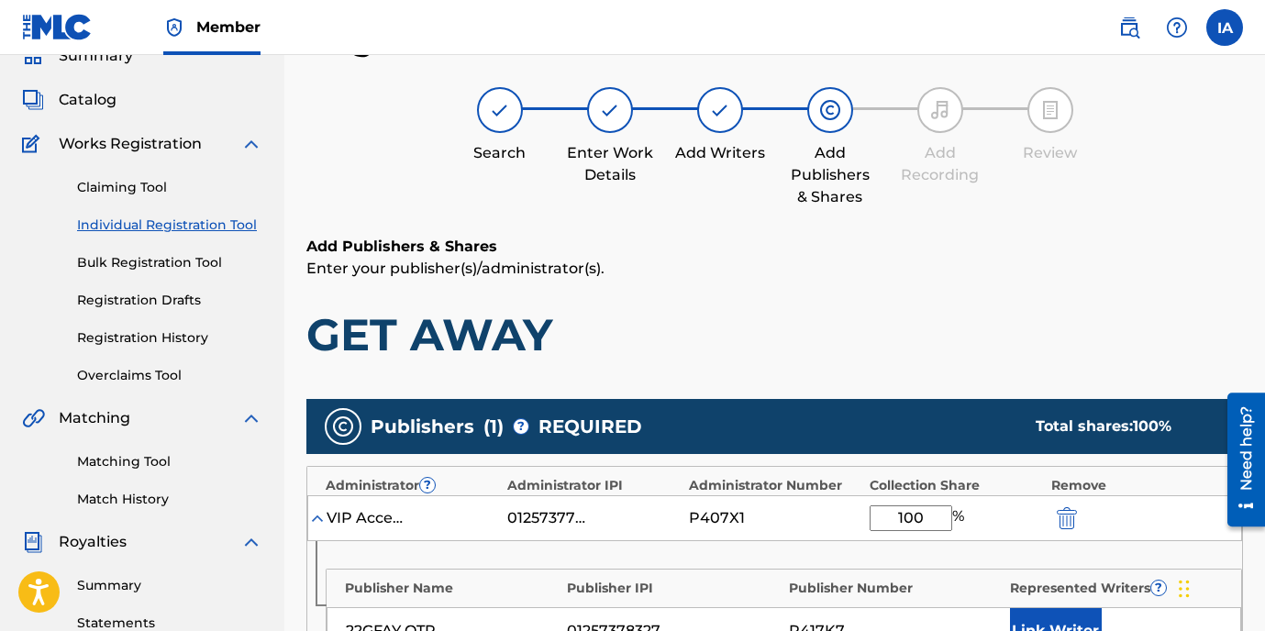
type input "100"
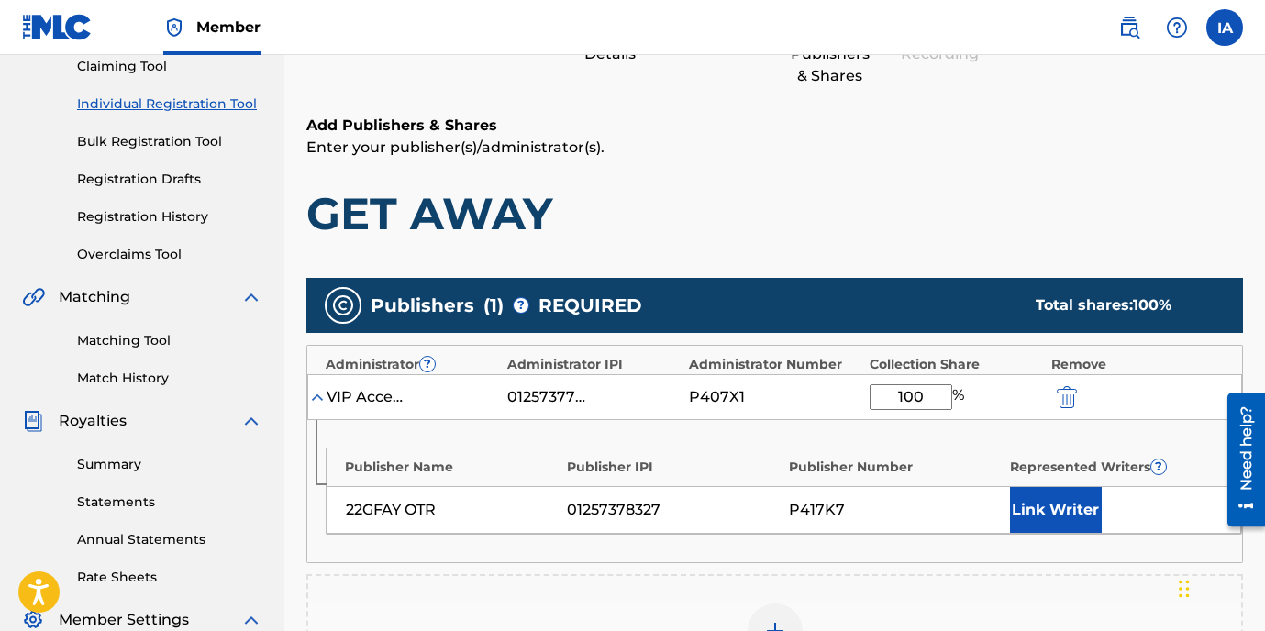
scroll to position [370, 0]
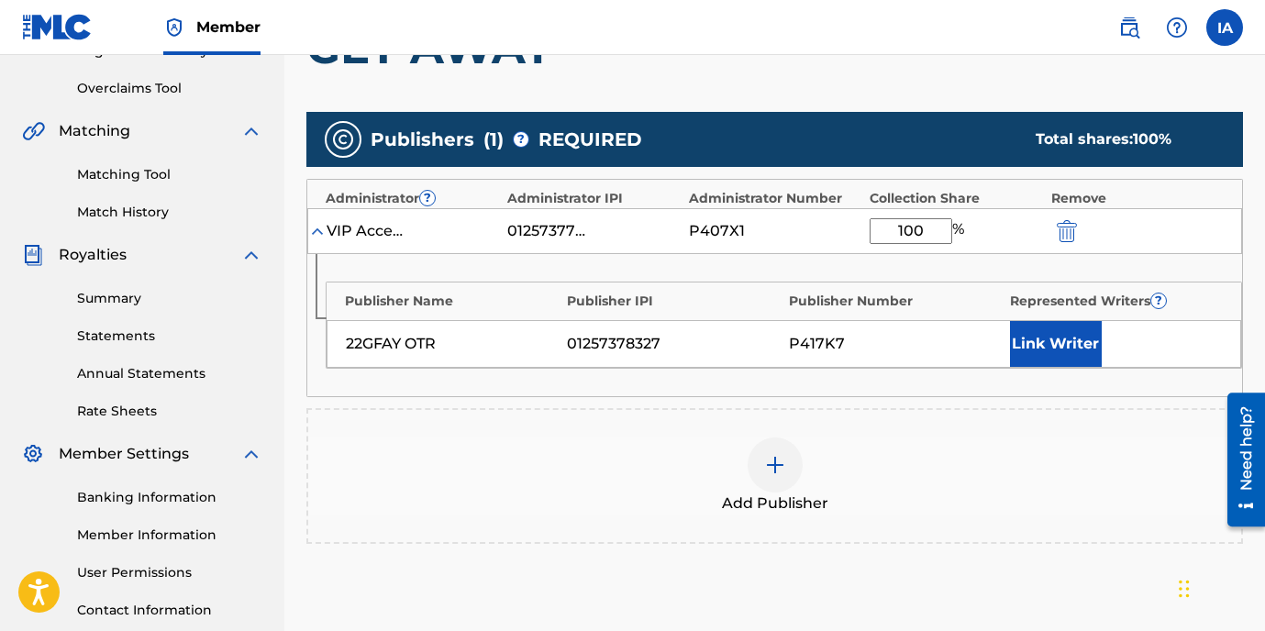
click at [1056, 335] on button "Link Writer" at bounding box center [1056, 344] width 92 height 46
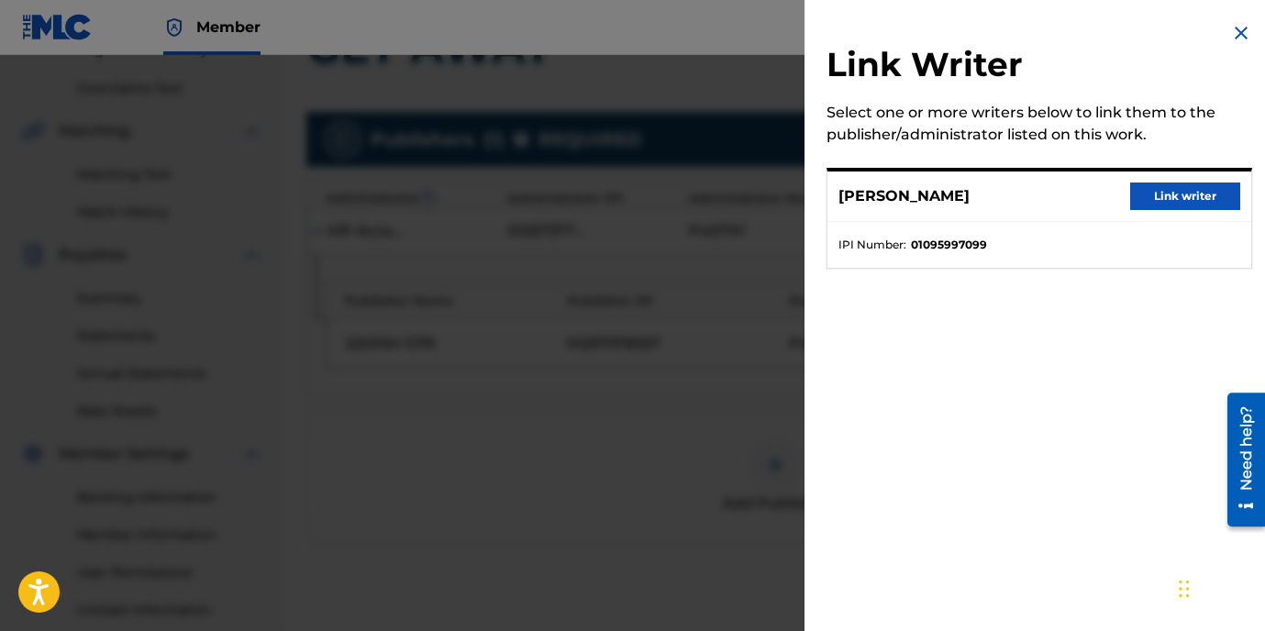
click at [1154, 205] on button "Link writer" at bounding box center [1186, 197] width 110 height 28
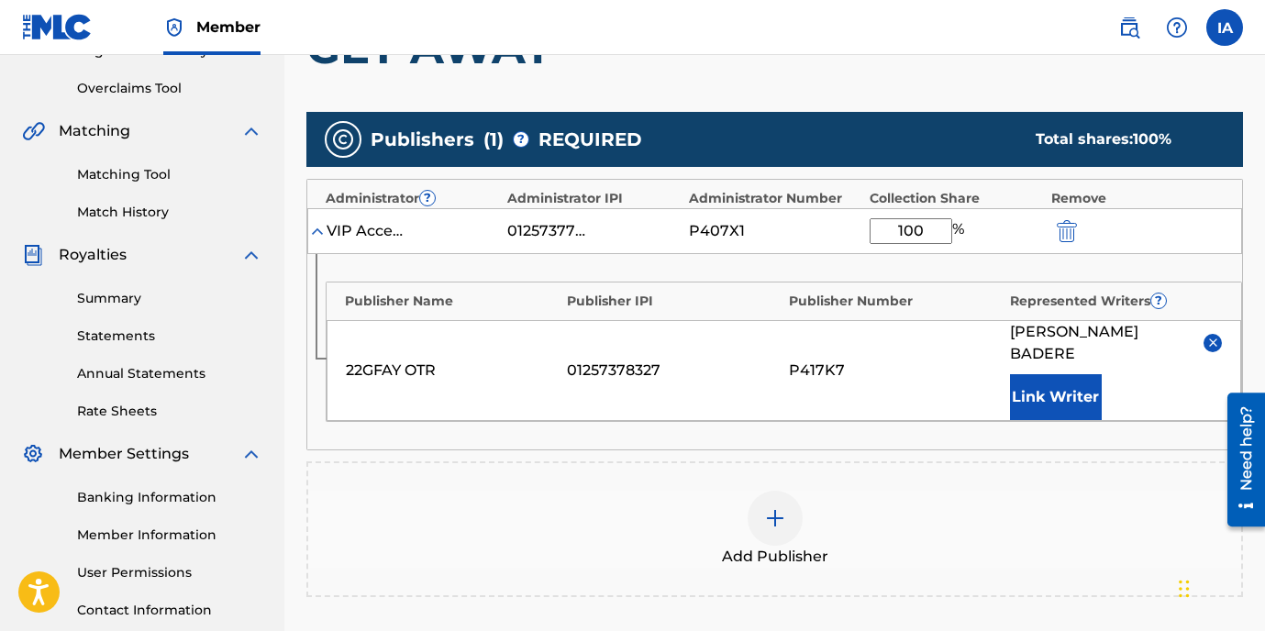
click at [940, 356] on div "22GFAY OTR 01257378327 P417K7 [PERSON_NAME] Link Writer" at bounding box center [784, 370] width 915 height 101
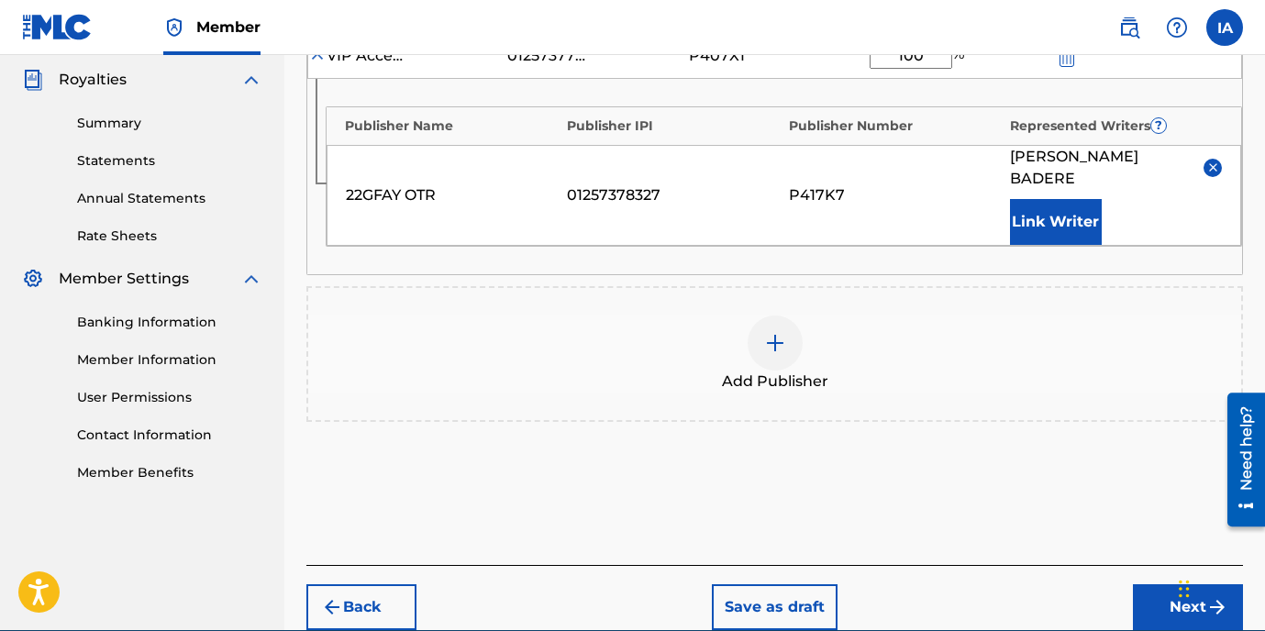
scroll to position [632, 0]
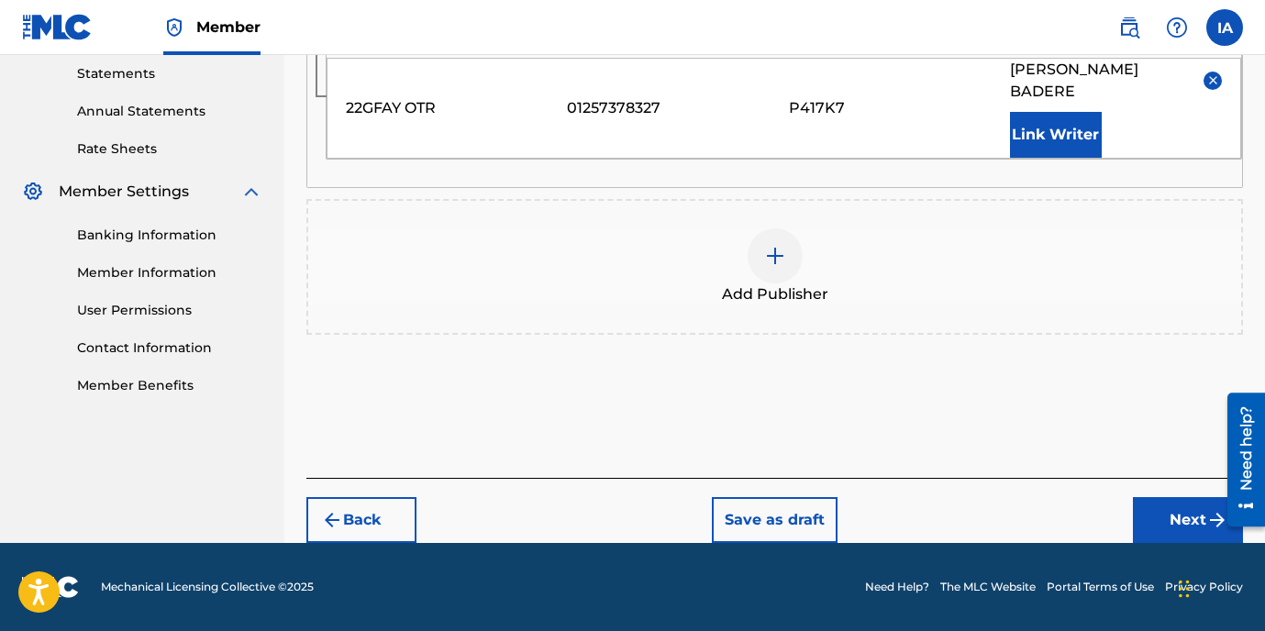
click at [1149, 510] on button "Next" at bounding box center [1188, 520] width 110 height 46
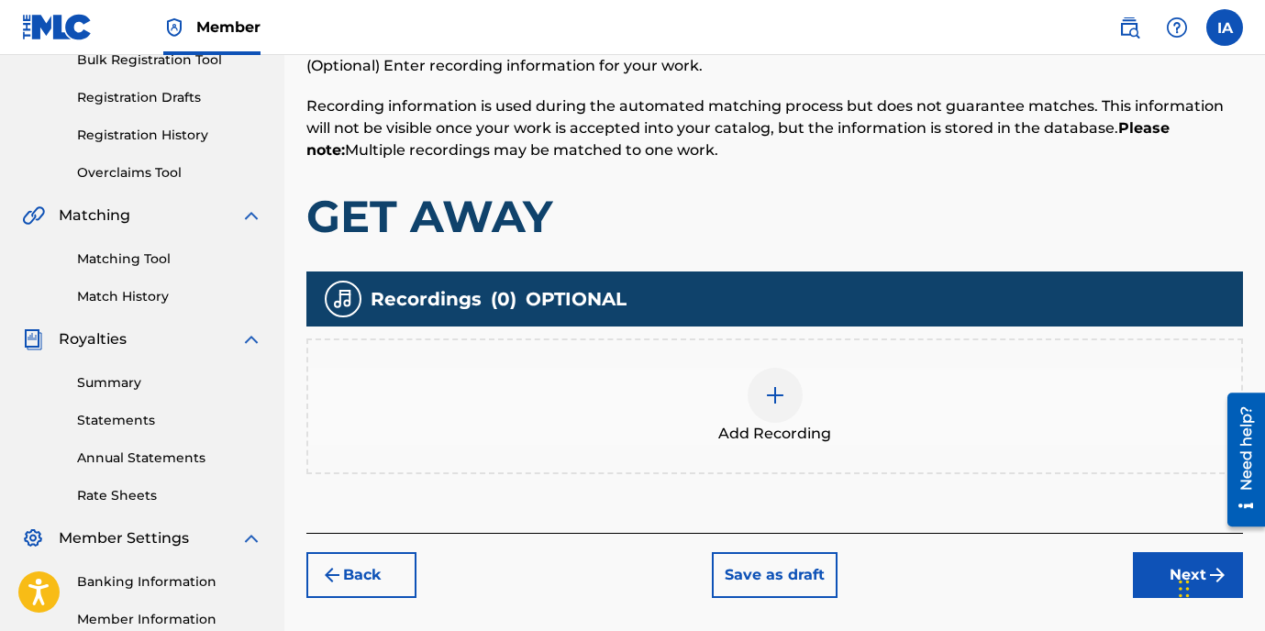
scroll to position [394, 0]
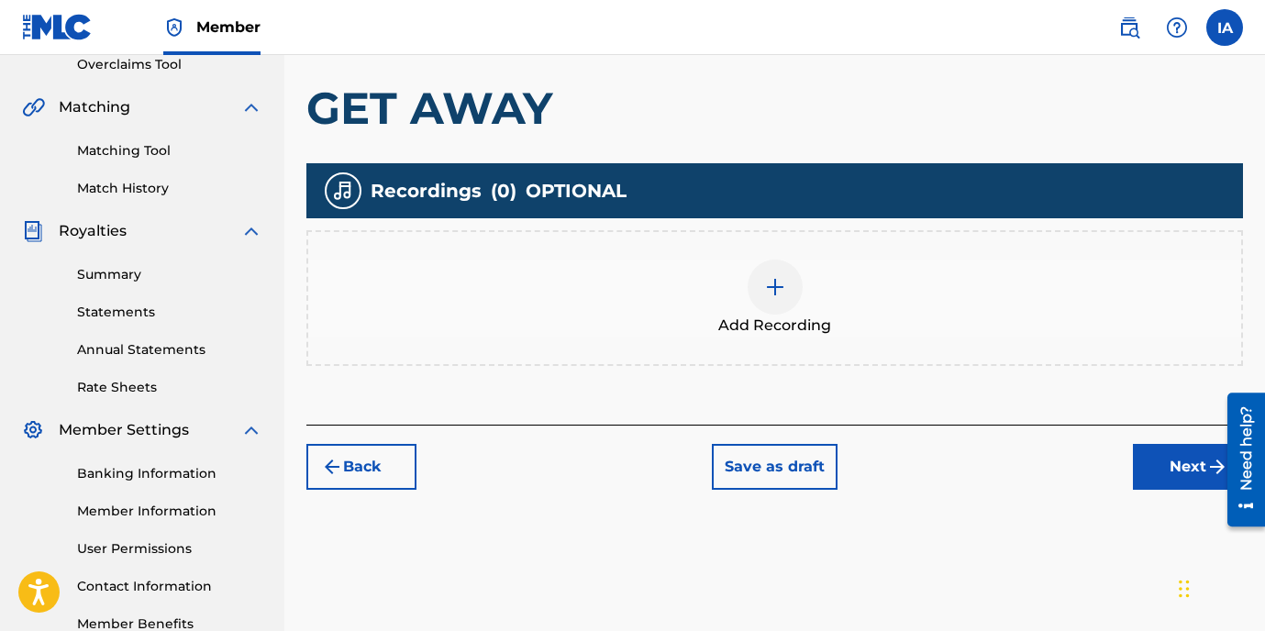
click at [802, 293] on div "Add Recording" at bounding box center [774, 298] width 933 height 77
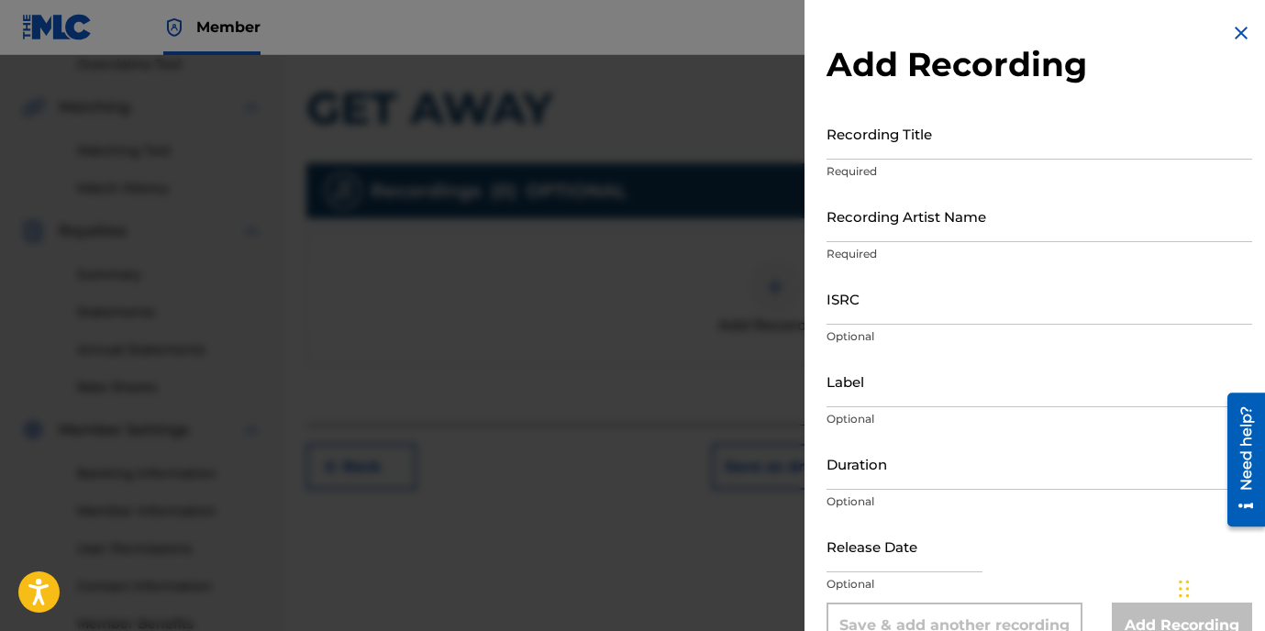
click at [936, 129] on input "Recording Title" at bounding box center [1040, 133] width 426 height 52
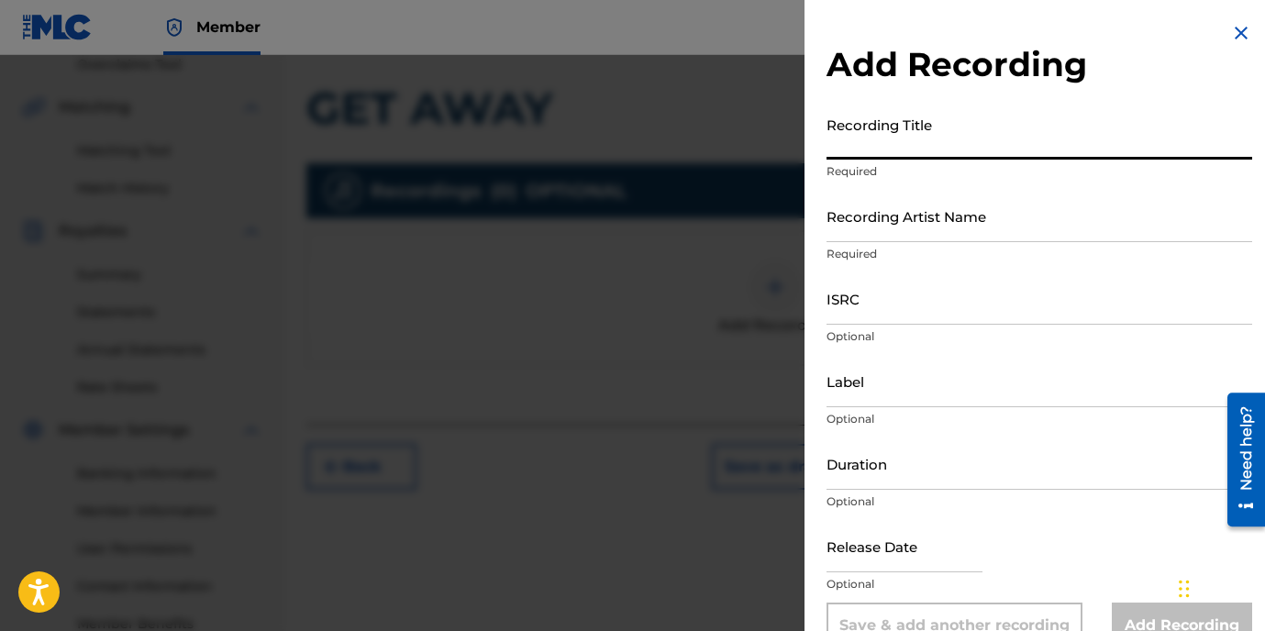
paste input "GET AWAY"
type input "GET AWAY"
click at [946, 220] on input "Recording Artist Name" at bounding box center [1040, 216] width 426 height 52
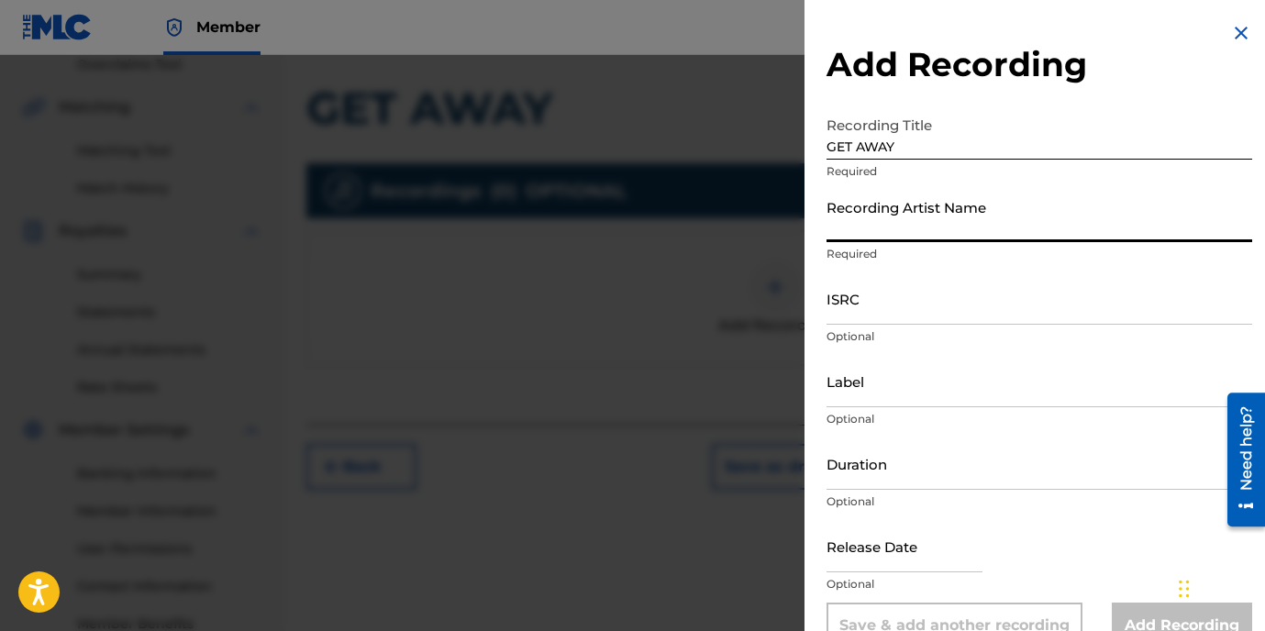
type input "22GFAY"
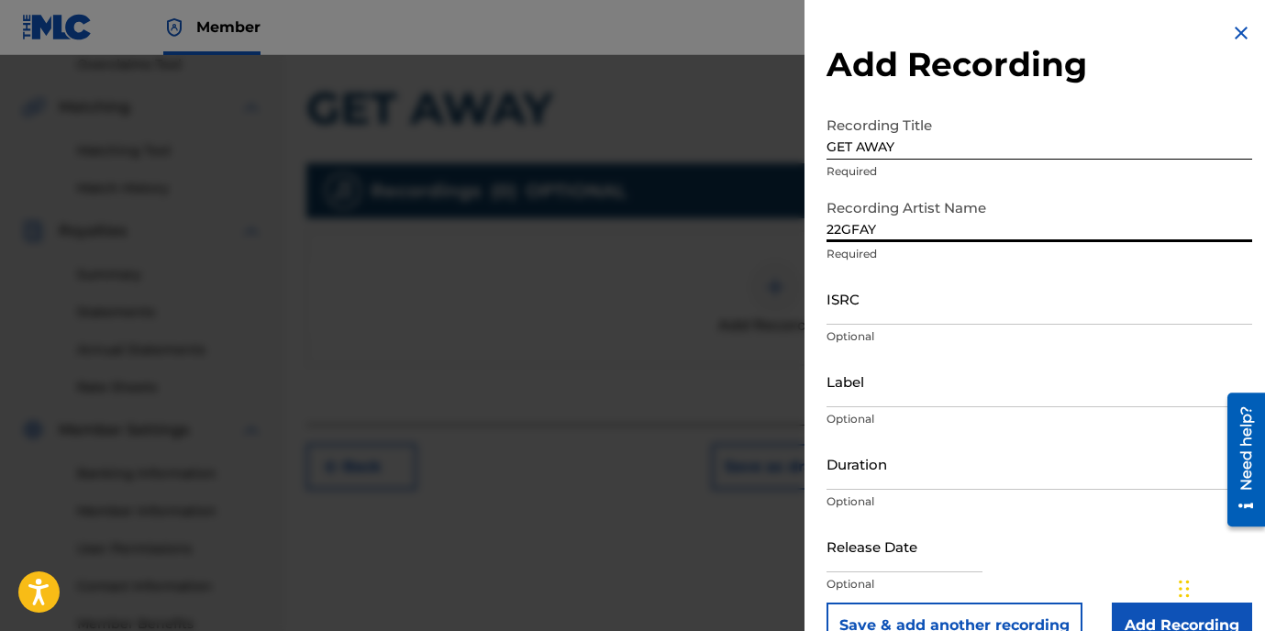
click at [916, 309] on input "ISRC" at bounding box center [1040, 299] width 426 height 52
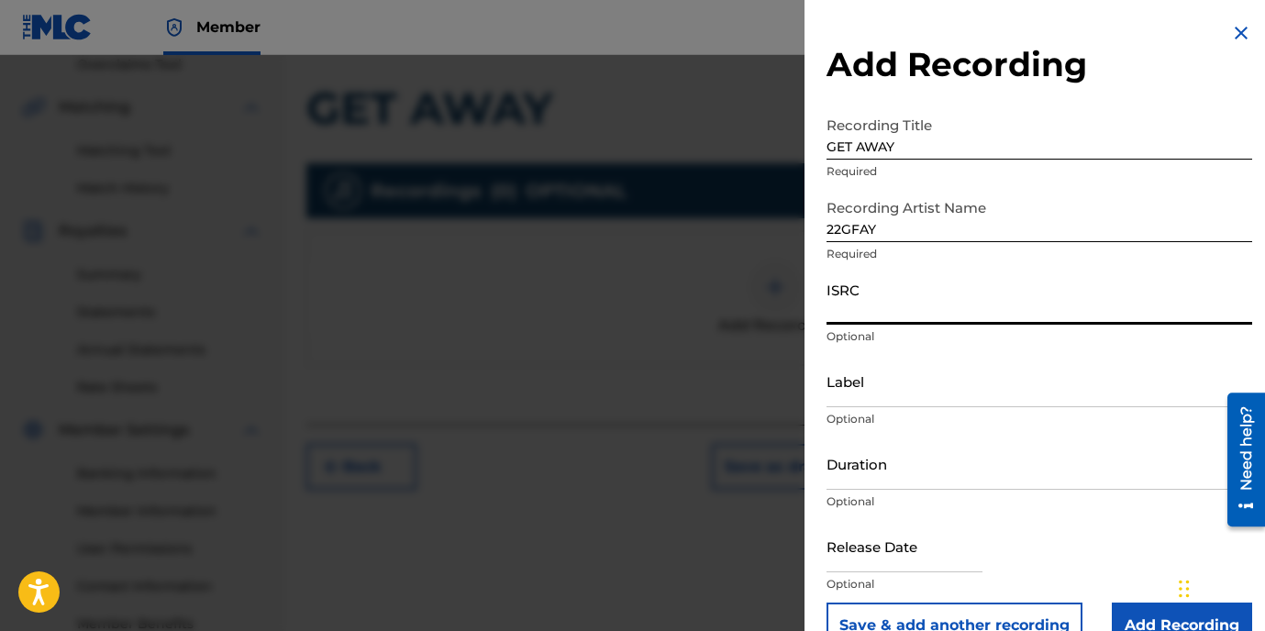
click at [859, 306] on input "ISRC" at bounding box center [1040, 299] width 426 height 52
paste input "USLD91741035"
type input "USLD91741035"
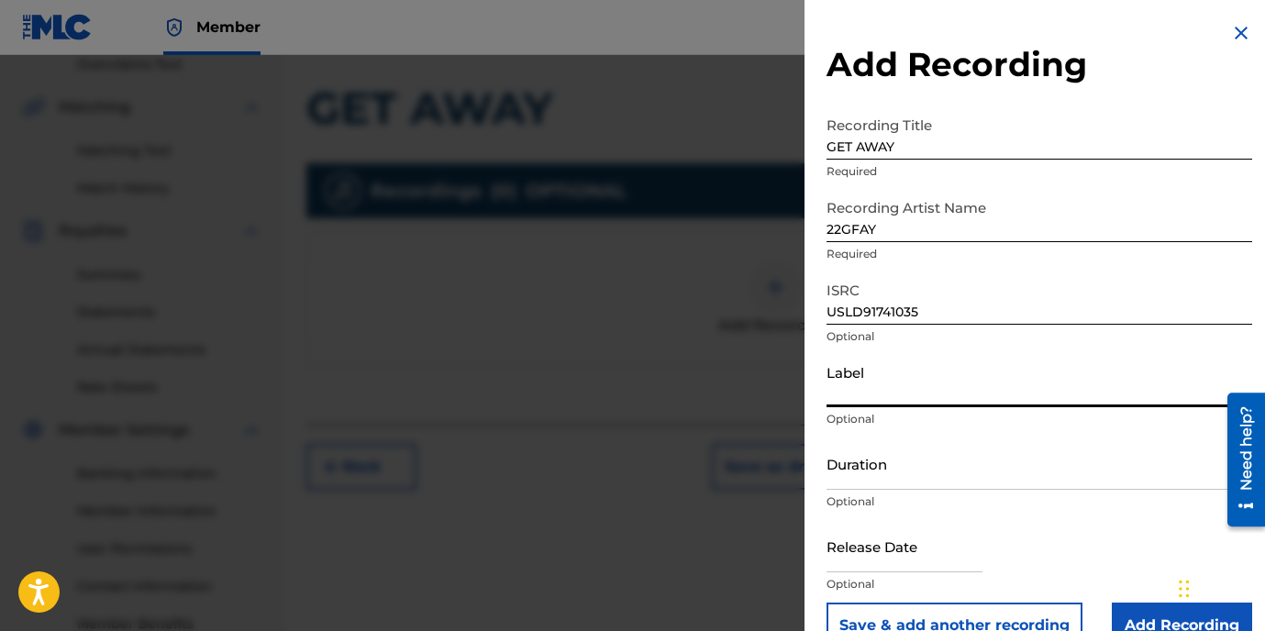
click at [910, 383] on input "Label" at bounding box center [1040, 381] width 426 height 52
type input "OTR RECORDS"
click at [895, 460] on input "Duration" at bounding box center [1040, 464] width 426 height 52
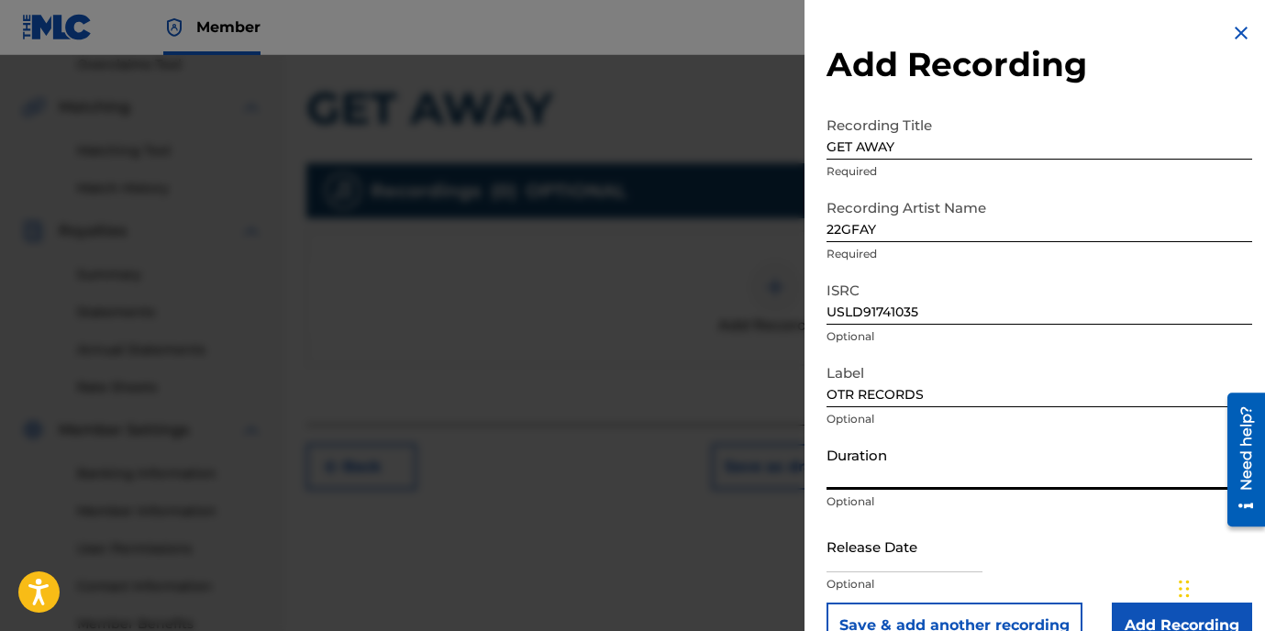
click at [902, 481] on input "Duration" at bounding box center [1040, 464] width 426 height 52
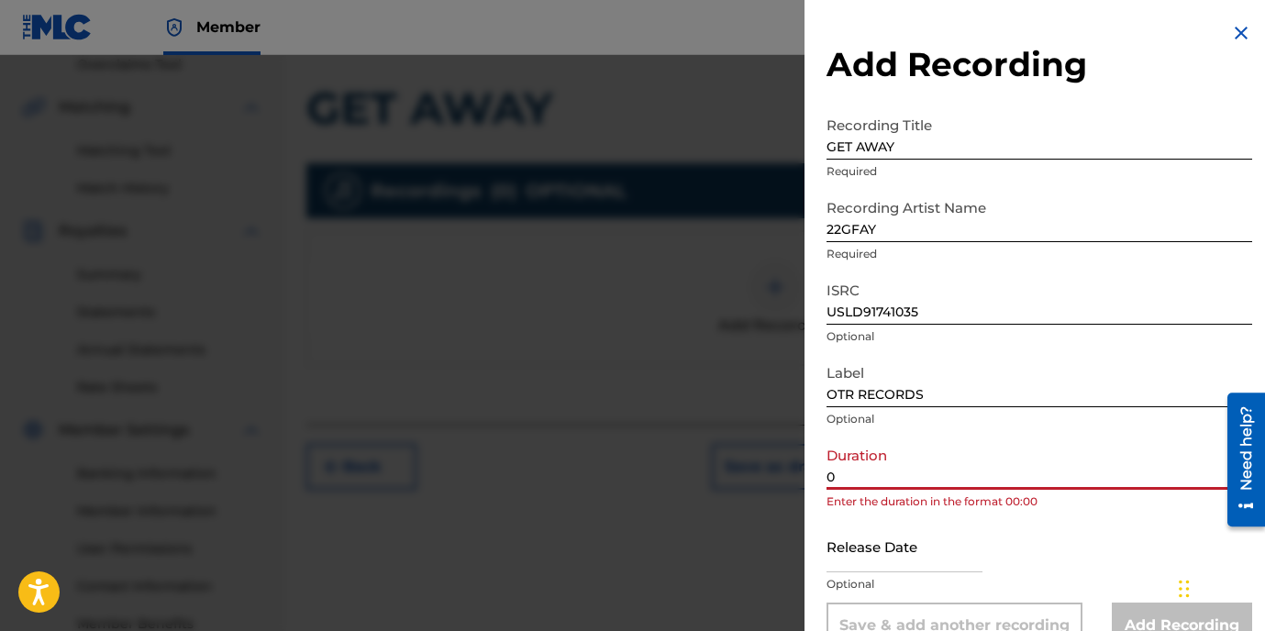
paste input "2:49"
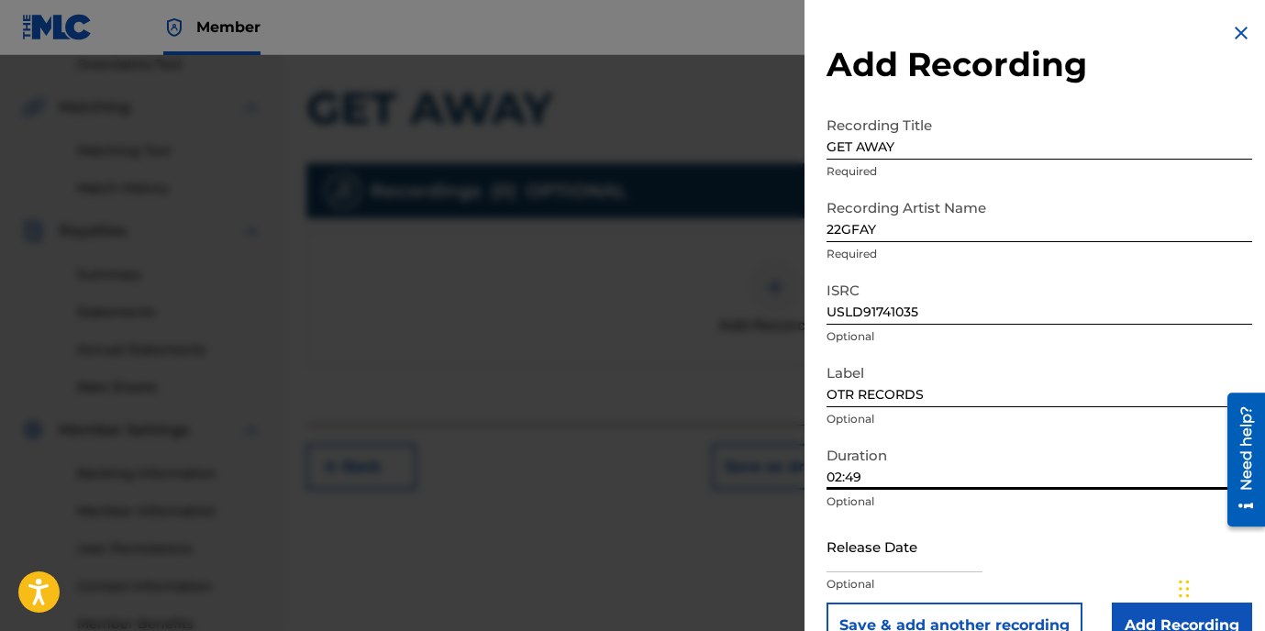
type input "02:49"
click at [1163, 611] on input "Add Recording" at bounding box center [1182, 626] width 140 height 46
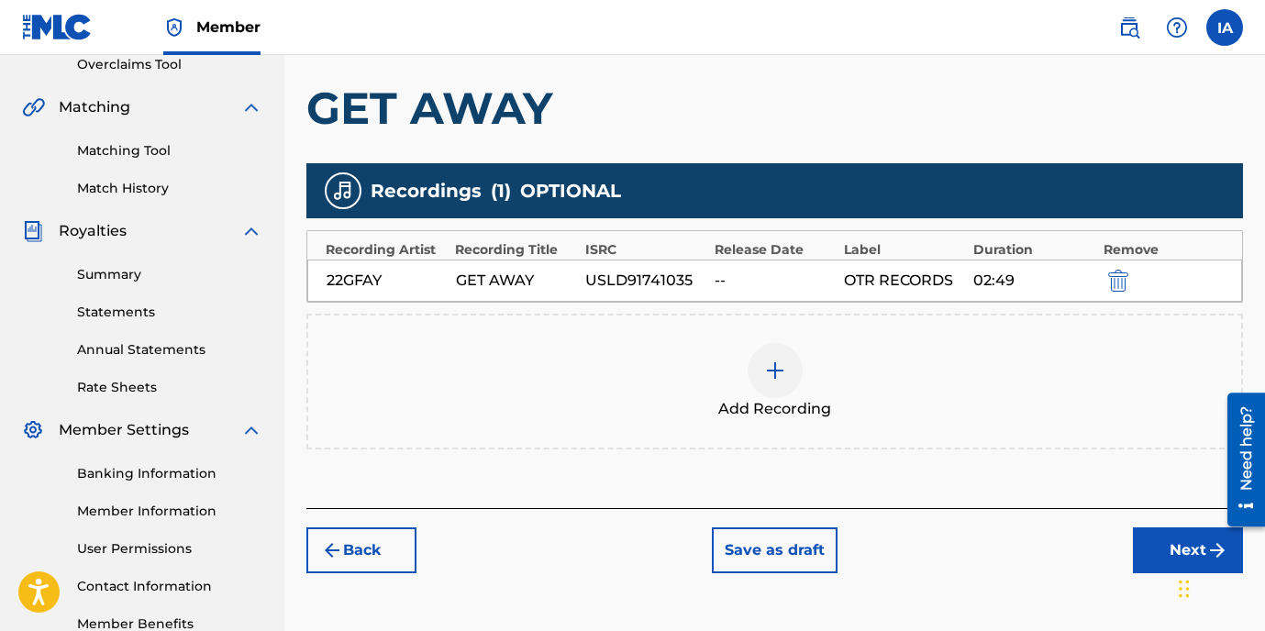
drag, startPoint x: 946, startPoint y: 514, endPoint x: 1016, endPoint y: 512, distance: 69.8
click at [945, 514] on div "Back Save as draft Next" at bounding box center [774, 540] width 937 height 65
click at [1139, 547] on button "Next" at bounding box center [1188, 551] width 110 height 46
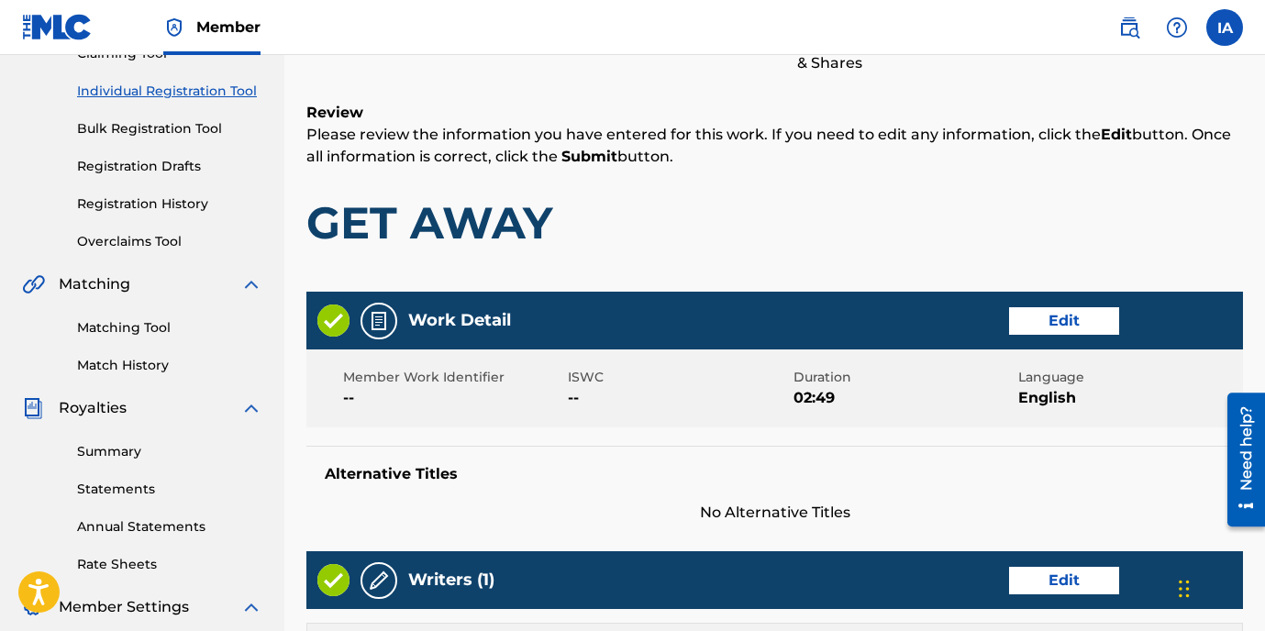
scroll to position [83, 0]
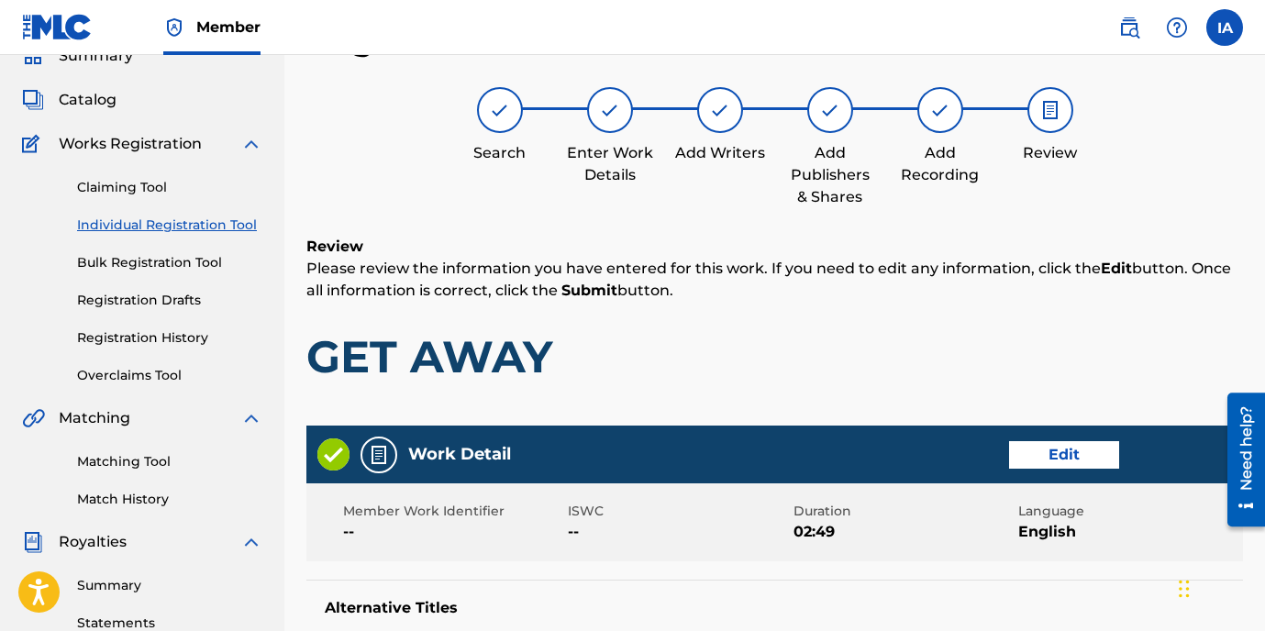
click at [836, 323] on div "Review Please review the information you have entered for this work. If you nee…" at bounding box center [774, 324] width 937 height 176
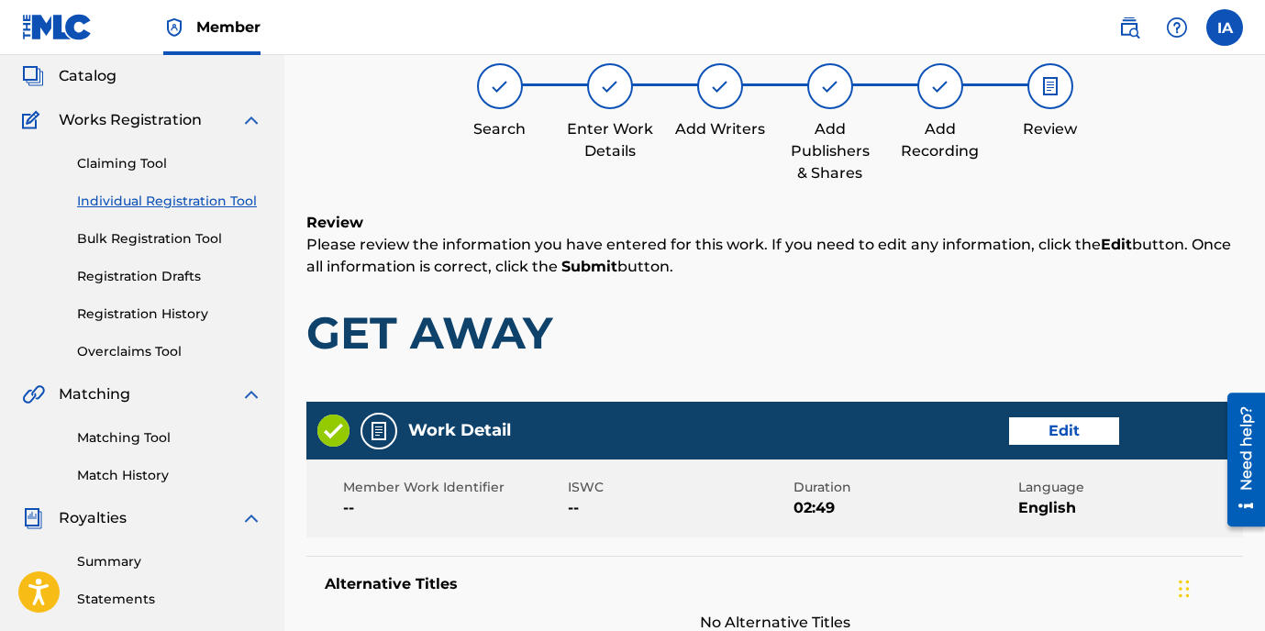
scroll to position [137, 0]
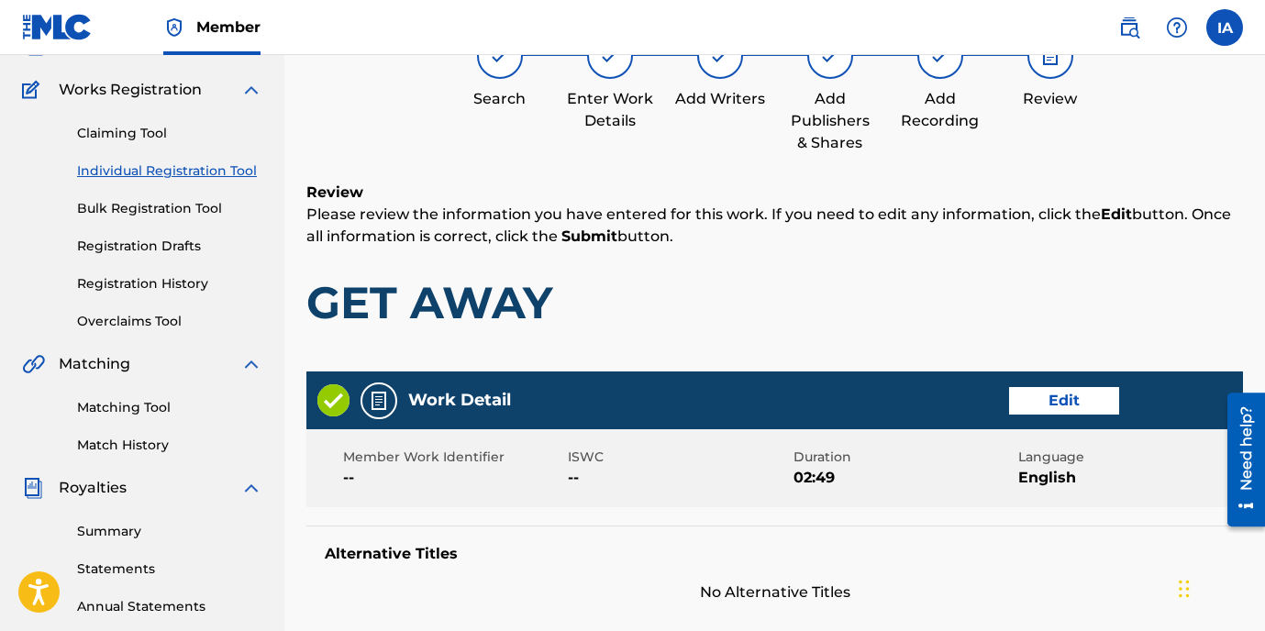
click at [795, 289] on h1 "GET AWAY" at bounding box center [774, 302] width 937 height 55
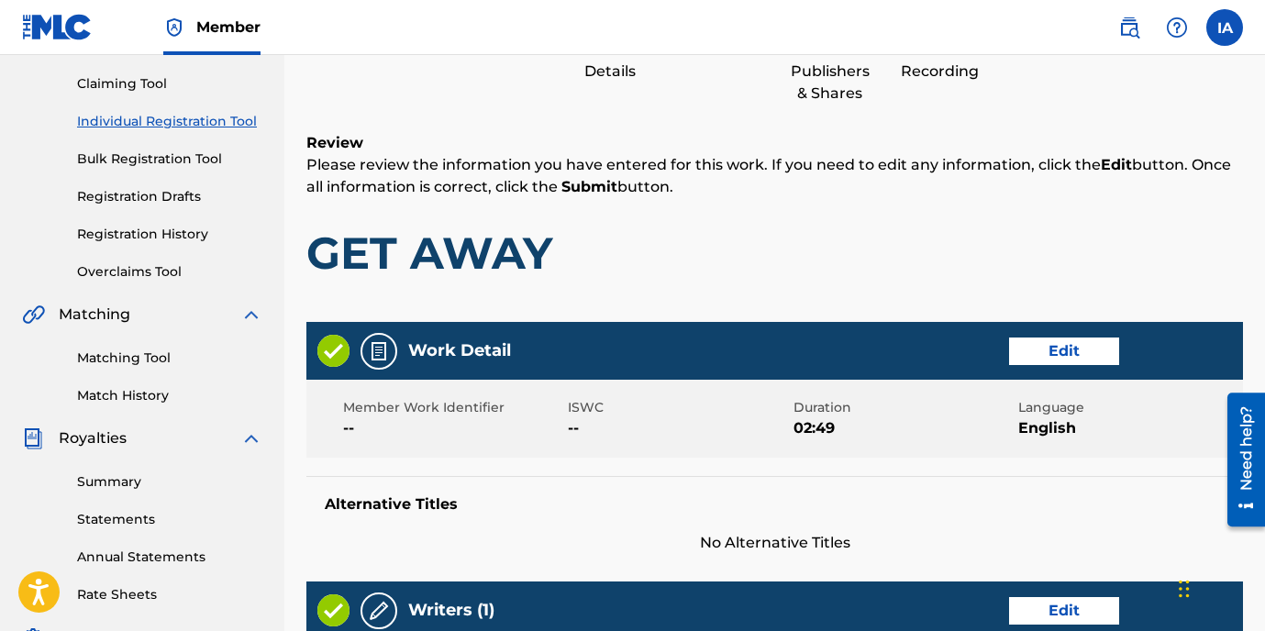
scroll to position [191, 0]
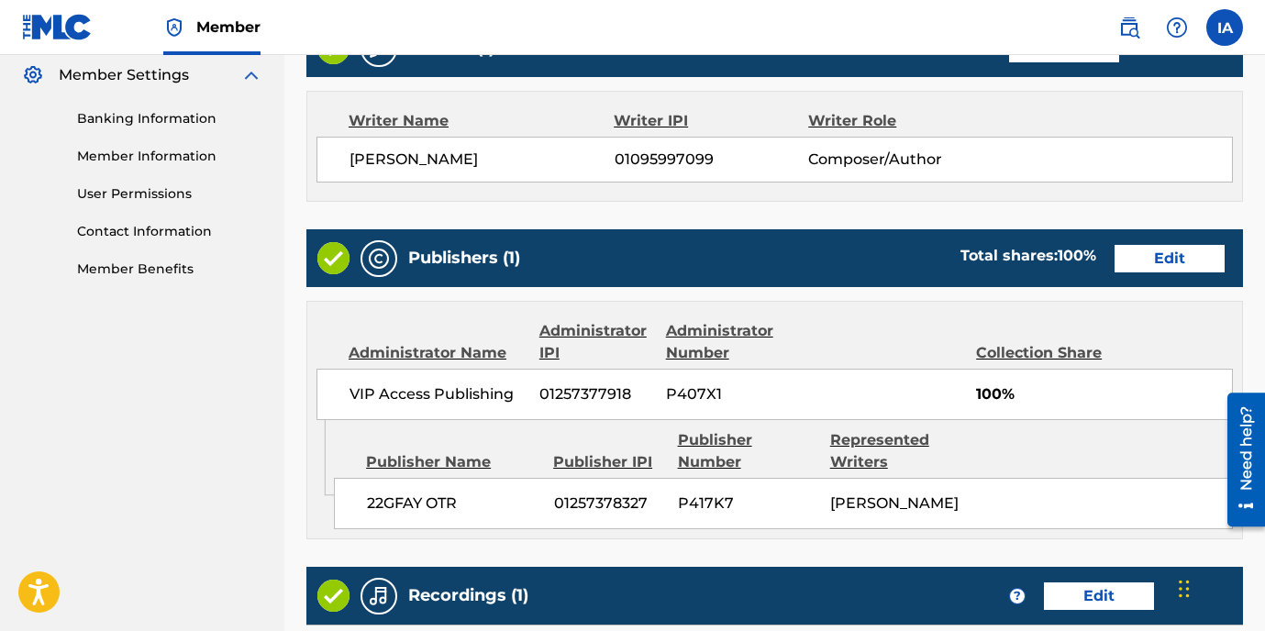
click at [766, 246] on div "Publishers (1) Total shares: 100 % Edit" at bounding box center [774, 258] width 937 height 58
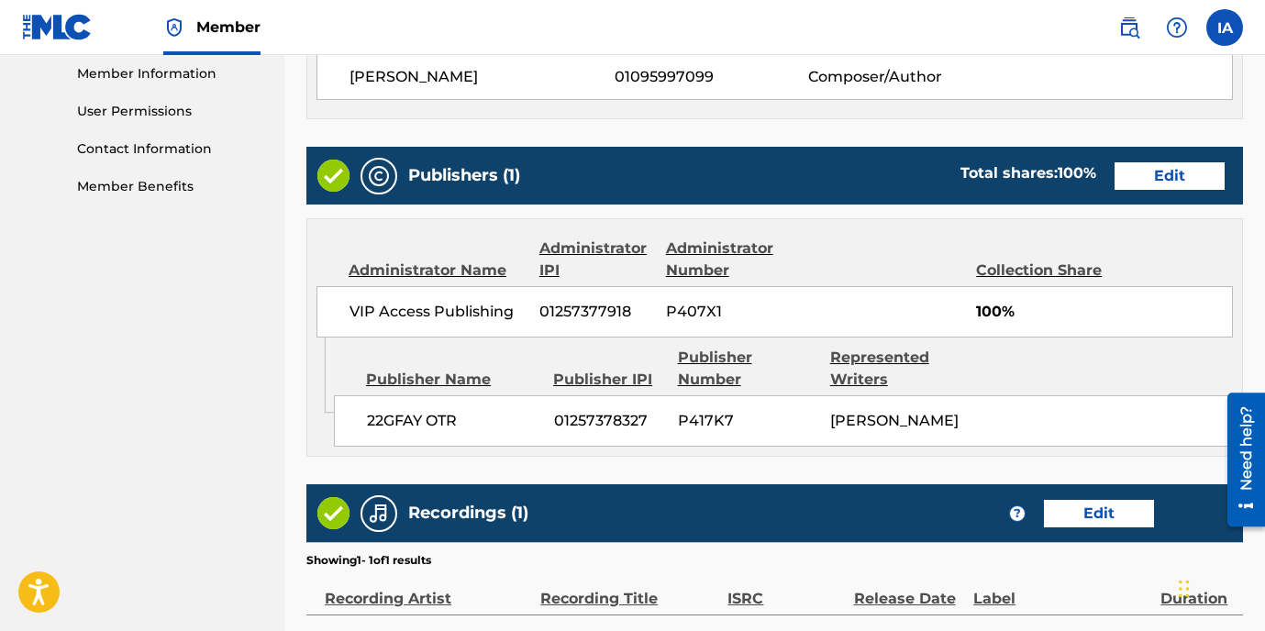
scroll to position [1062, 0]
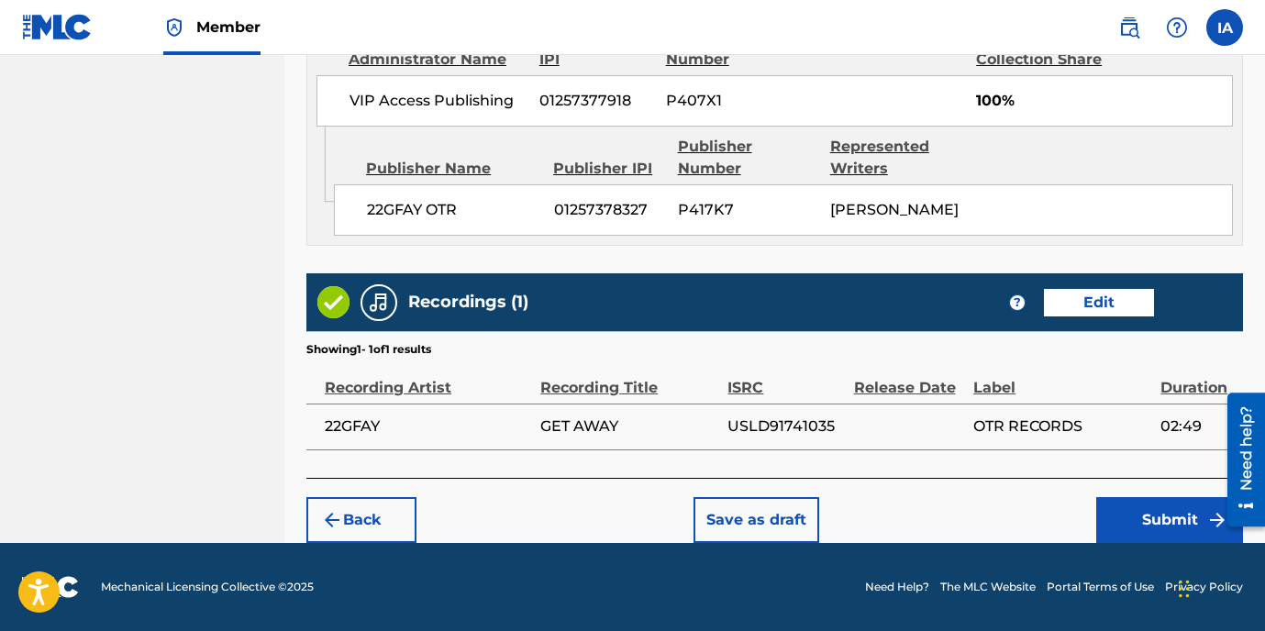
click at [1148, 526] on button "Submit" at bounding box center [1170, 520] width 147 height 46
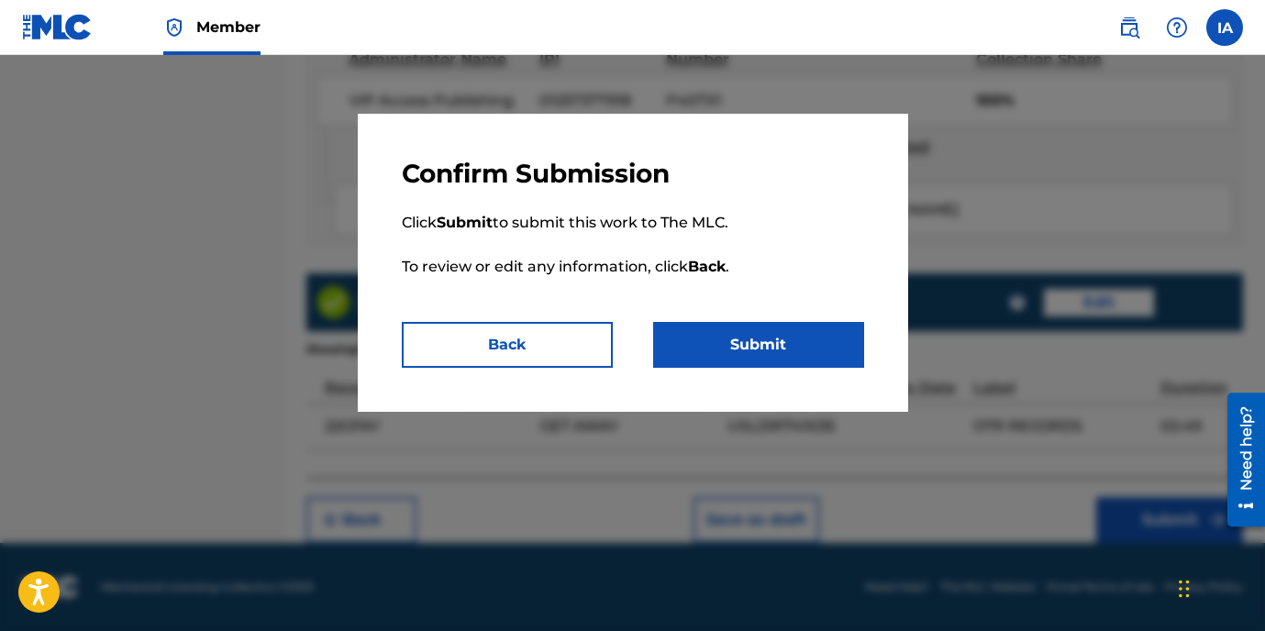
click at [752, 351] on button "Submit" at bounding box center [758, 345] width 211 height 46
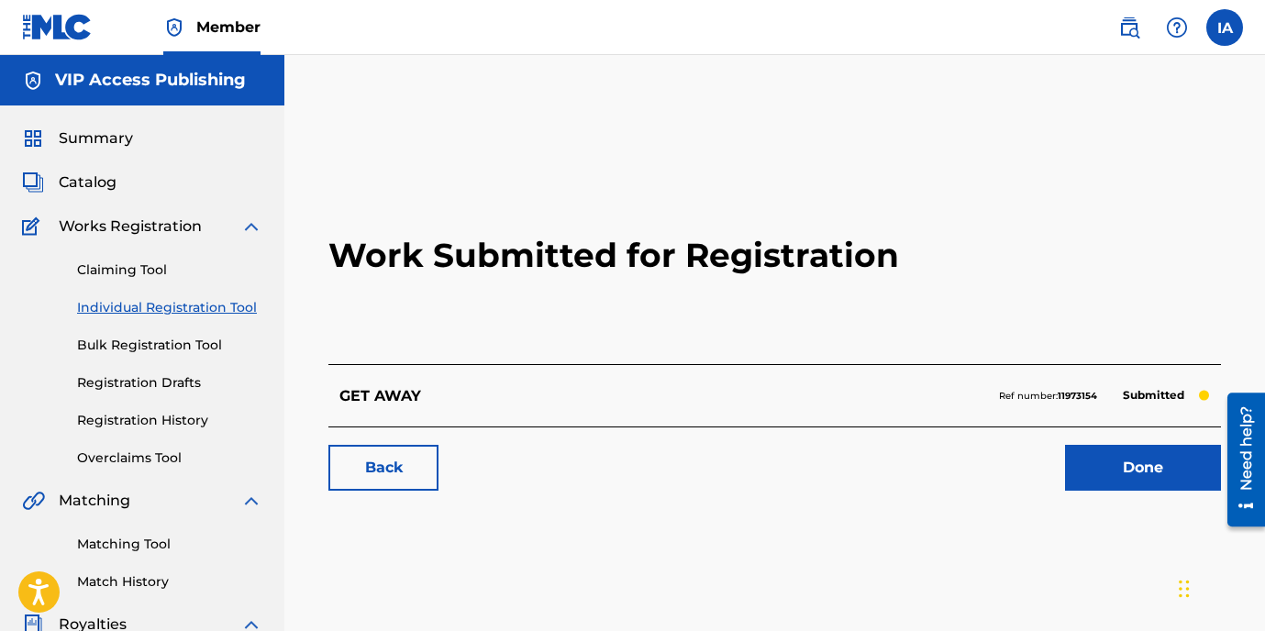
click at [443, 326] on h2 "Work Submitted for Registration" at bounding box center [775, 255] width 893 height 217
click at [209, 305] on link "Individual Registration Tool" at bounding box center [169, 307] width 185 height 19
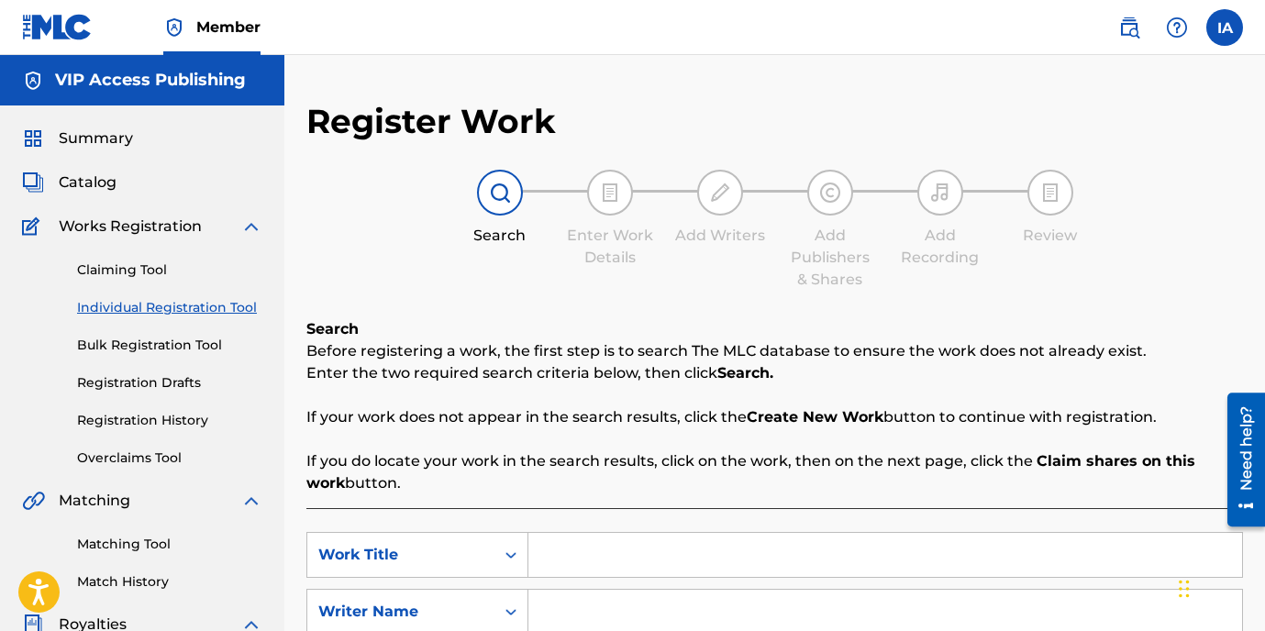
click at [762, 546] on input "Search Form" at bounding box center [886, 555] width 714 height 44
paste input "LIE TO ME"
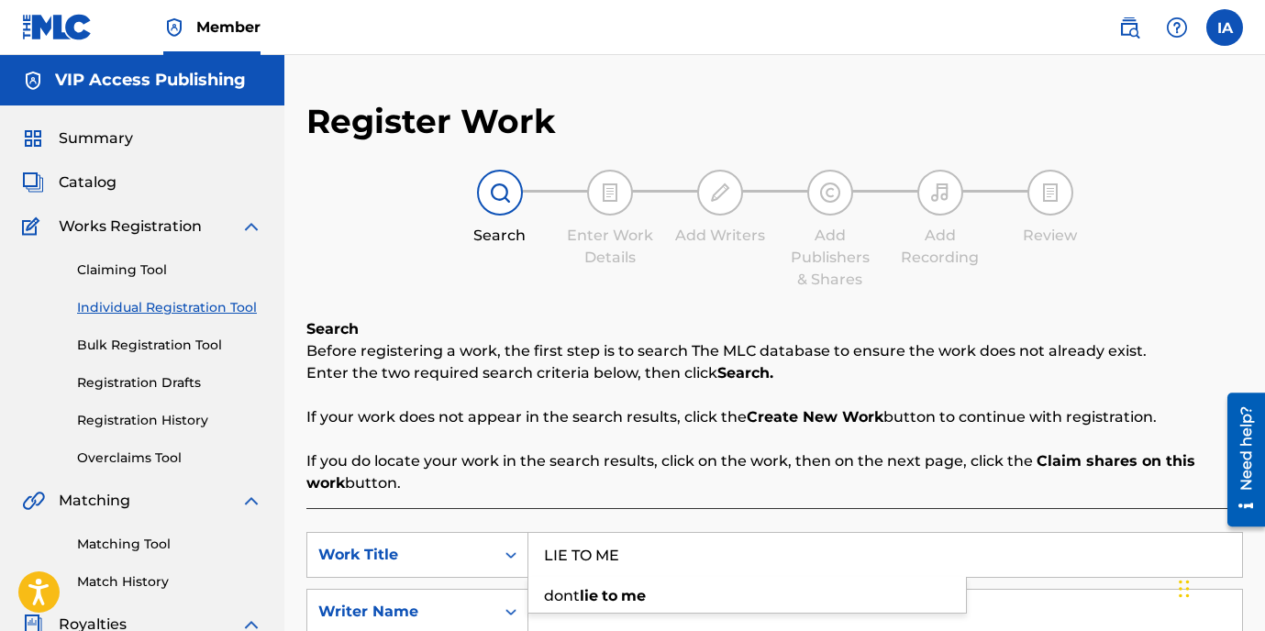
type input "LIE TO ME"
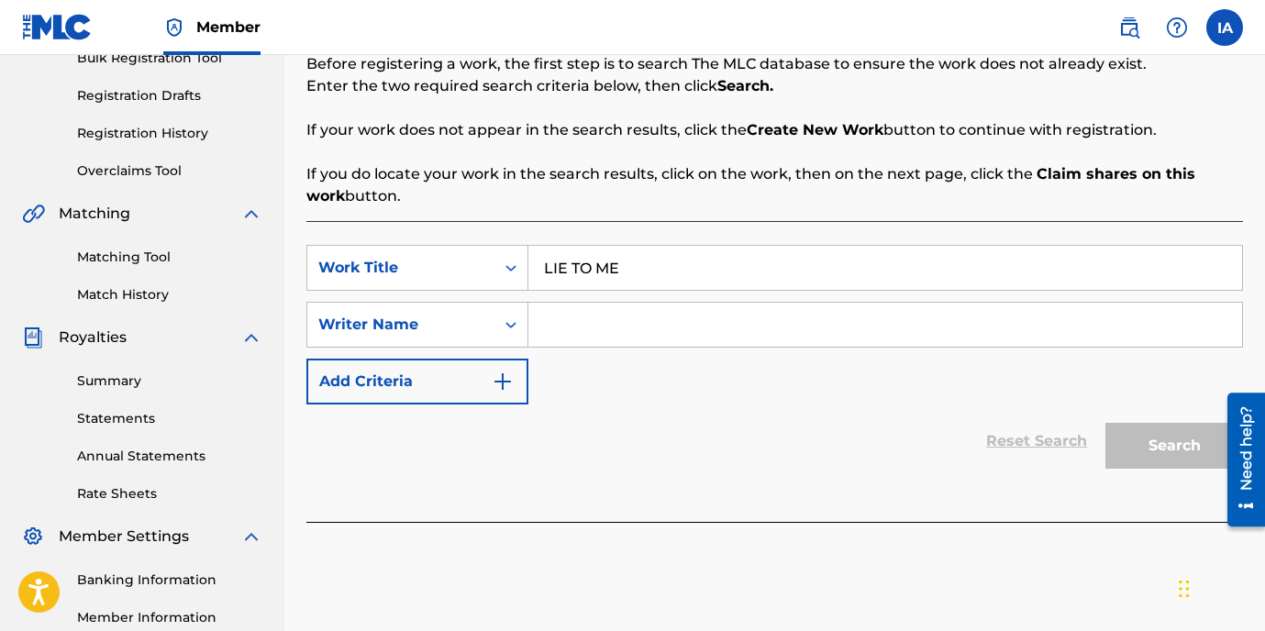
click at [891, 340] on input "Search Form" at bounding box center [886, 325] width 714 height 44
paste input "[PERSON_NAME]"
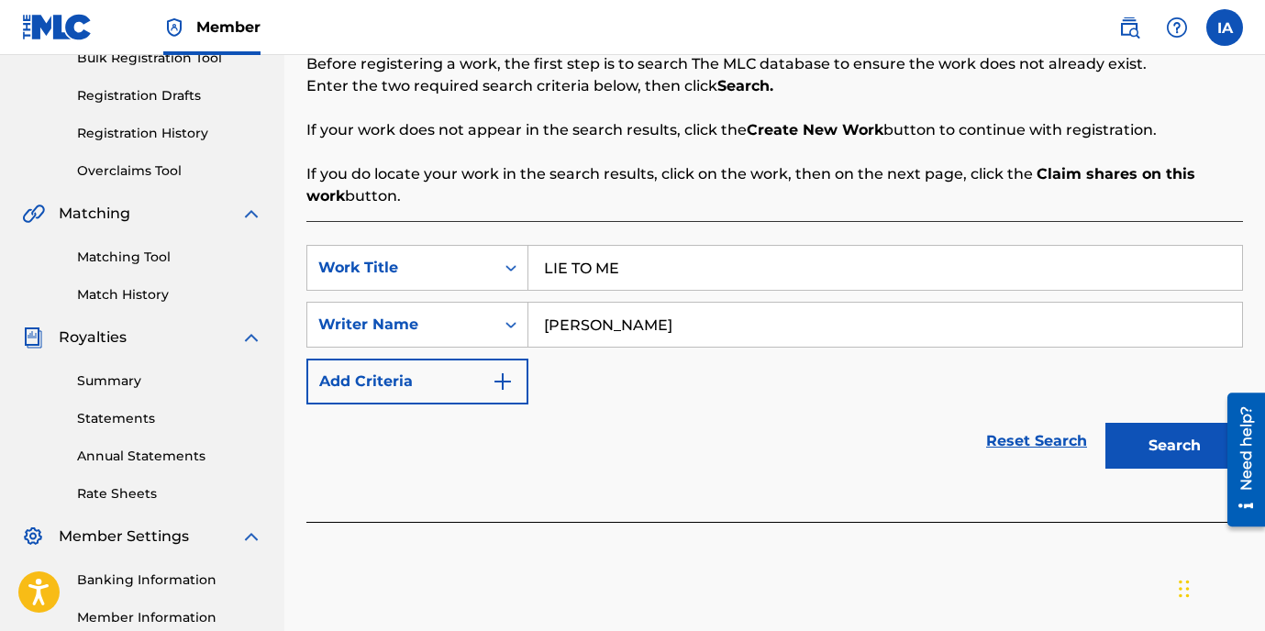
type input "[PERSON_NAME]"
click at [1141, 433] on button "Search" at bounding box center [1175, 446] width 138 height 46
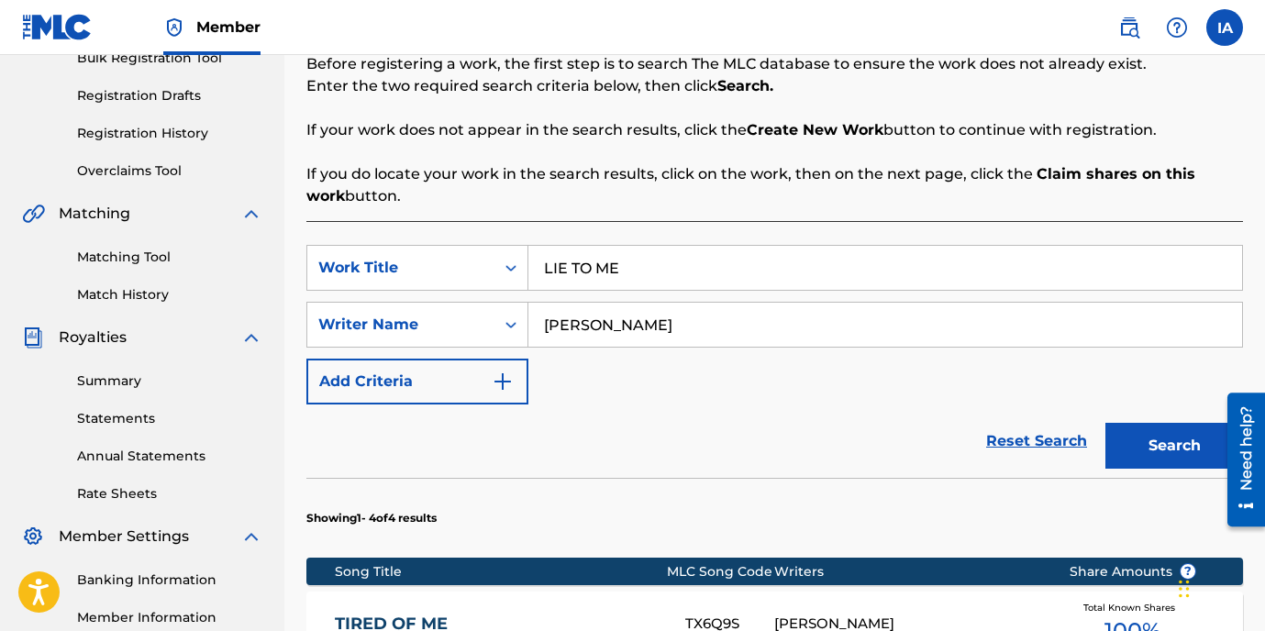
click at [830, 355] on div "SearchWithCriteria685c7ff1-3617-438e-af8d-c907ae9ac12f Work Title LIE TO ME Sea…" at bounding box center [774, 325] width 937 height 160
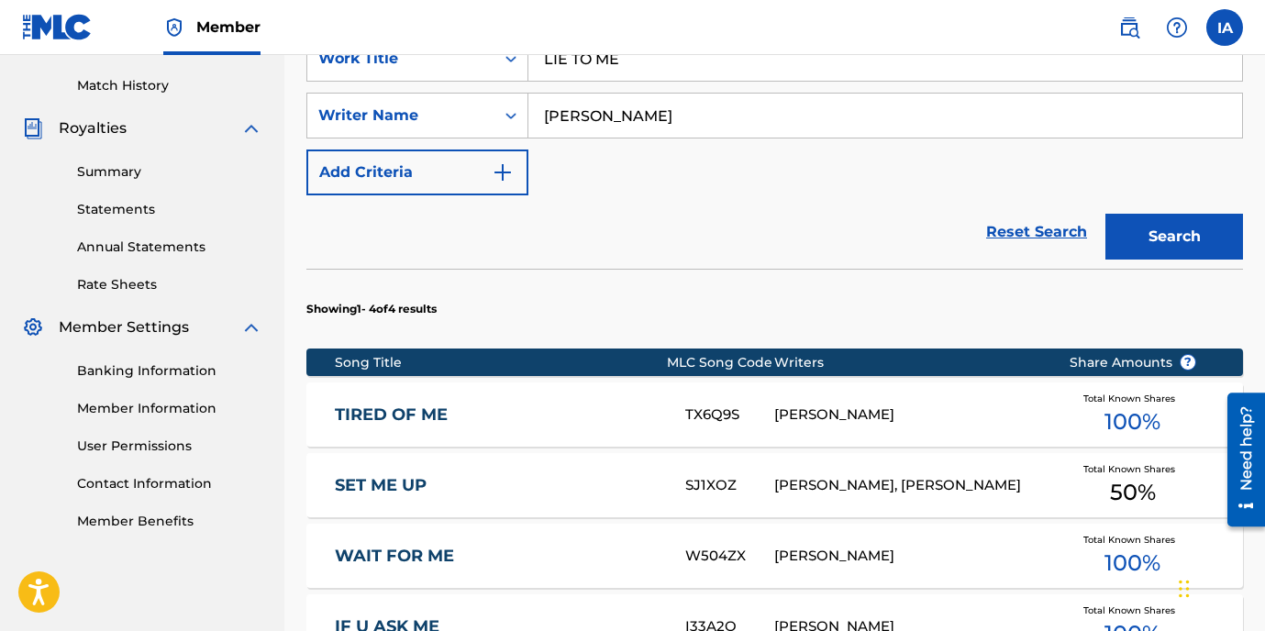
scroll to position [660, 0]
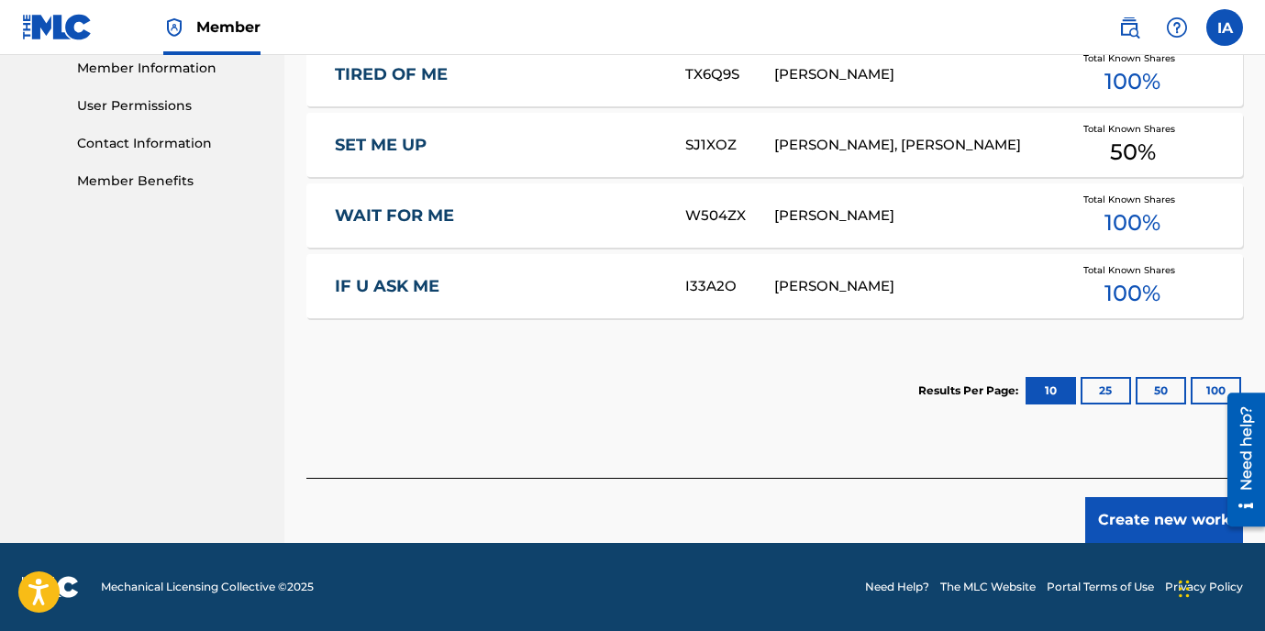
click at [1116, 535] on button "Create new work" at bounding box center [1165, 520] width 158 height 46
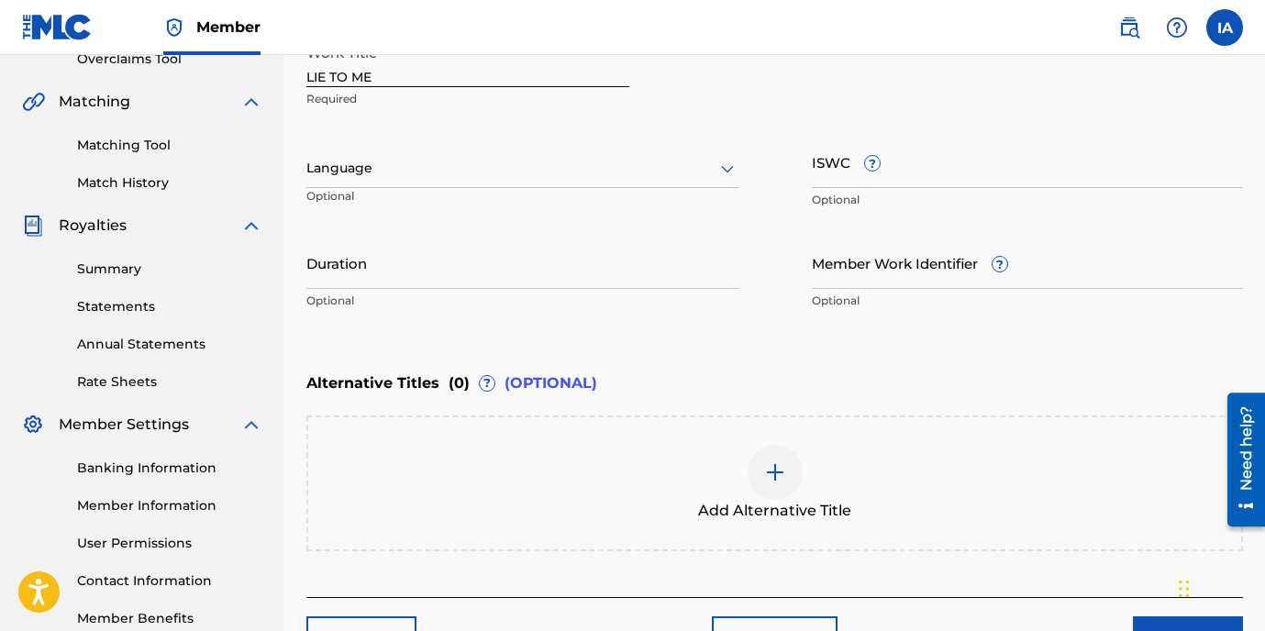
scroll to position [350, 0]
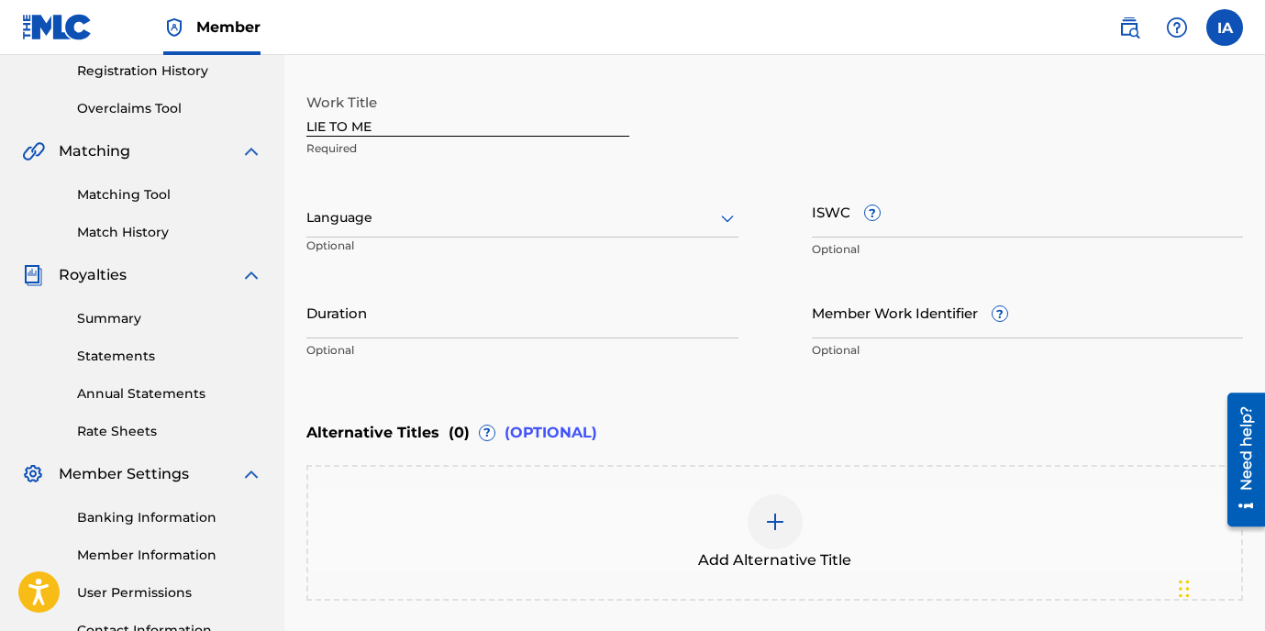
click at [432, 232] on div "Language" at bounding box center [522, 218] width 432 height 39
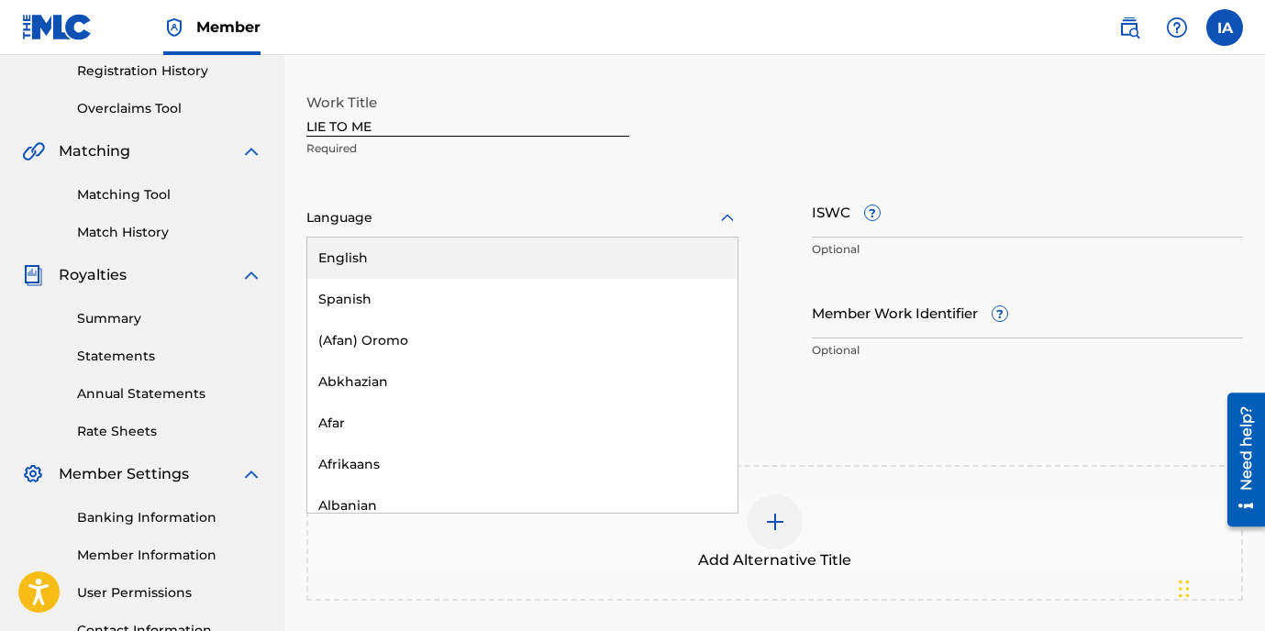
click at [436, 252] on div "English" at bounding box center [522, 258] width 430 height 41
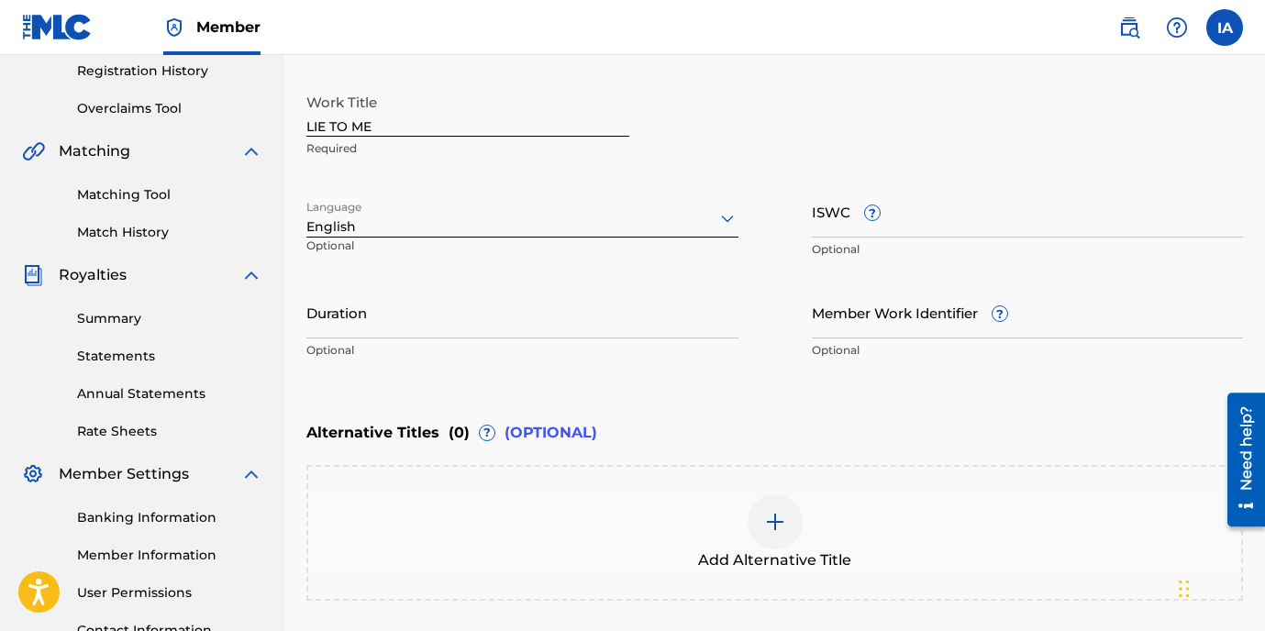
click at [387, 297] on input "Duration" at bounding box center [522, 312] width 432 height 52
paste input "2:27"
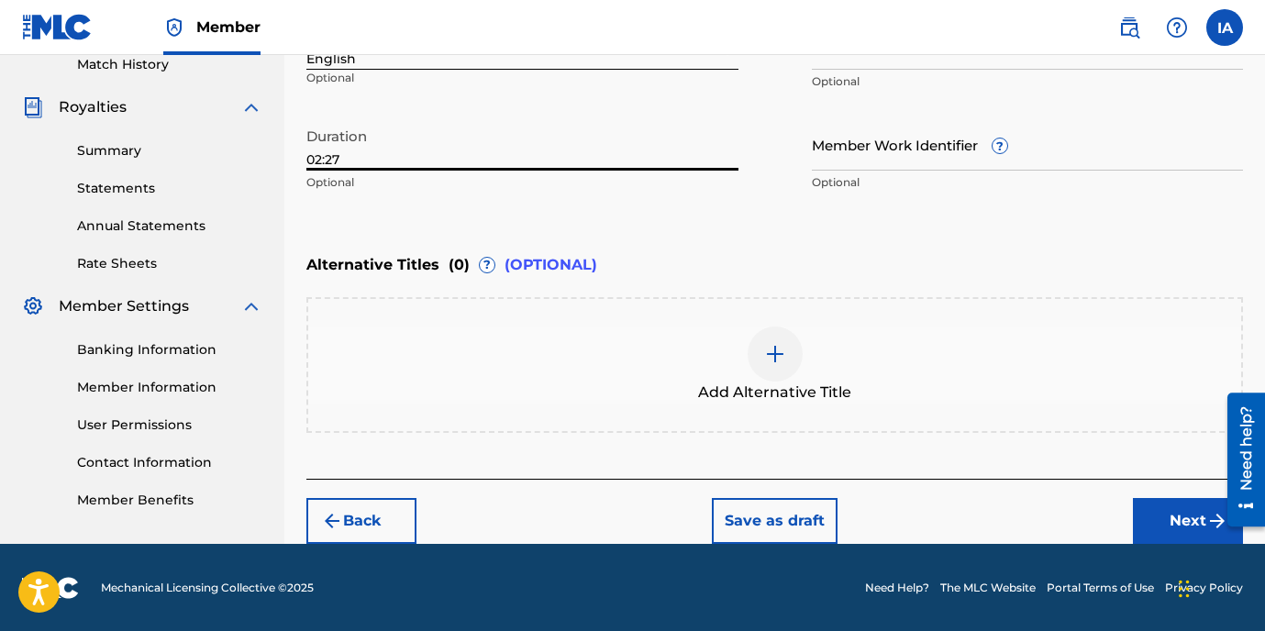
type input "02:27"
click at [1156, 504] on button "Next" at bounding box center [1188, 521] width 110 height 46
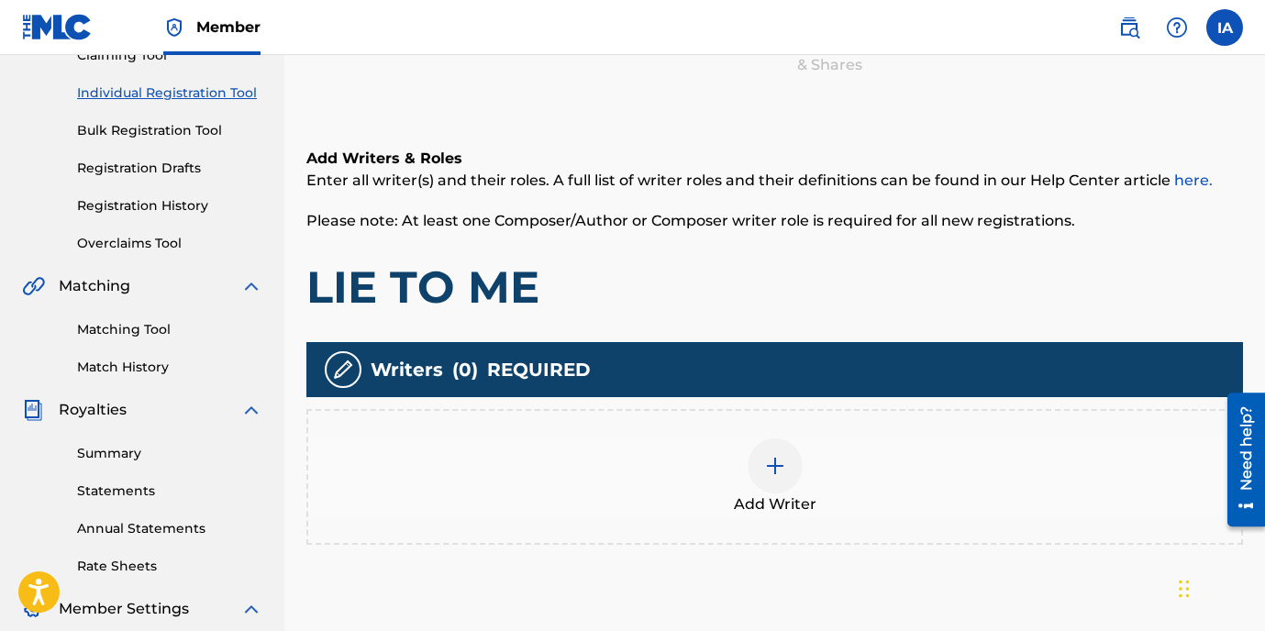
scroll to position [83, 0]
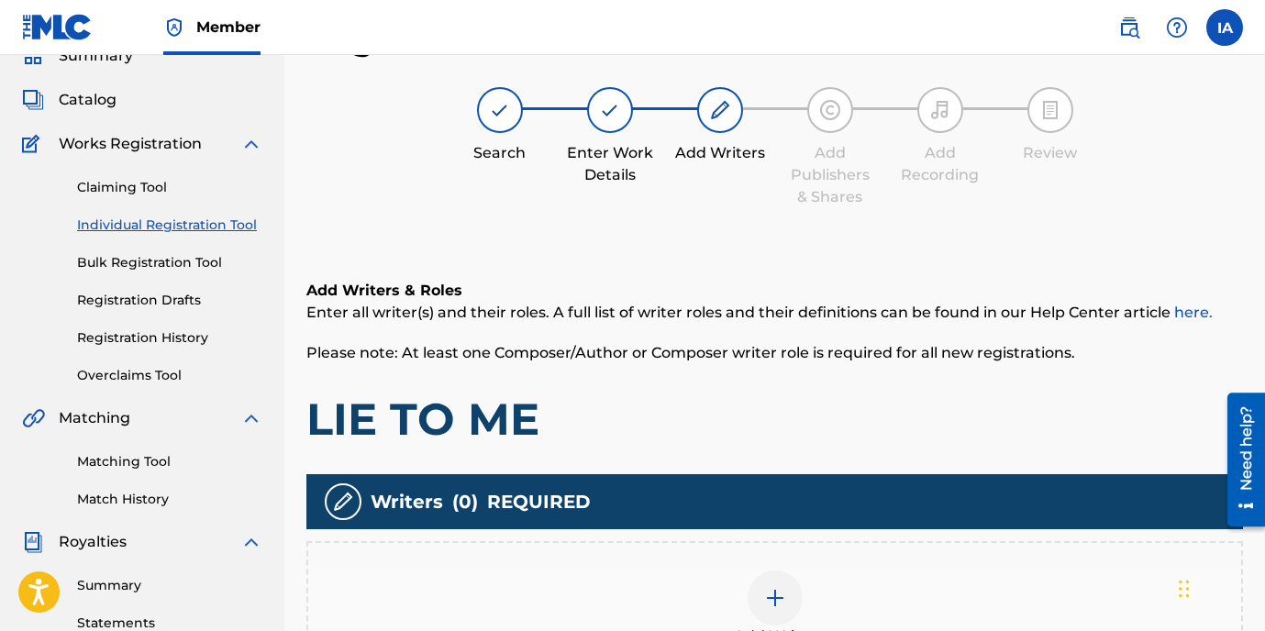
click at [667, 372] on div "Add Writers & Roles Enter all writer(s) and their roles. A full list of writer …" at bounding box center [774, 363] width 937 height 167
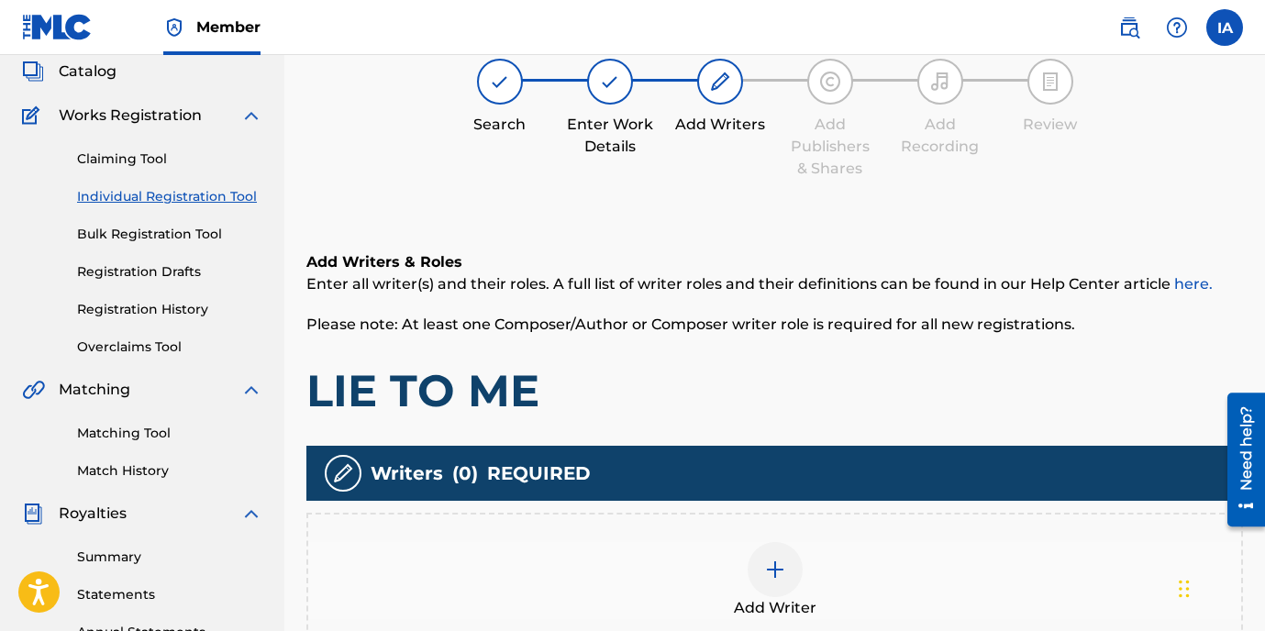
scroll to position [142, 0]
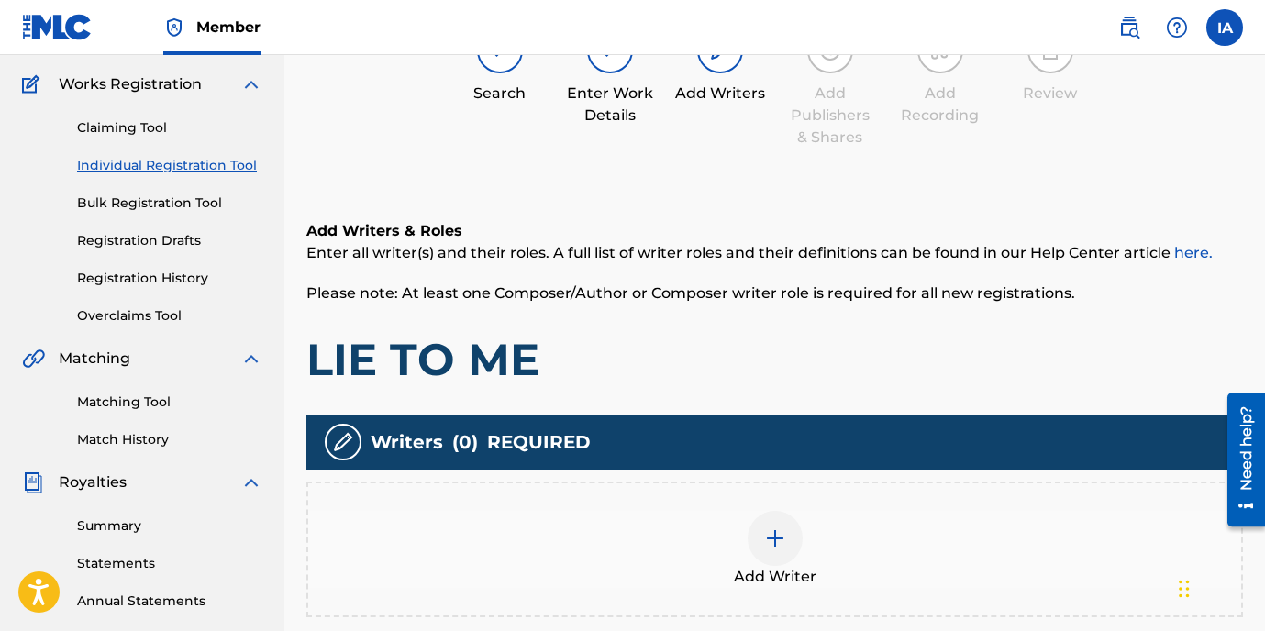
click at [822, 480] on div "Writers ( 0 ) REQUIRED Add Writer" at bounding box center [774, 516] width 937 height 203
click at [815, 524] on div "Add Writer" at bounding box center [774, 549] width 933 height 77
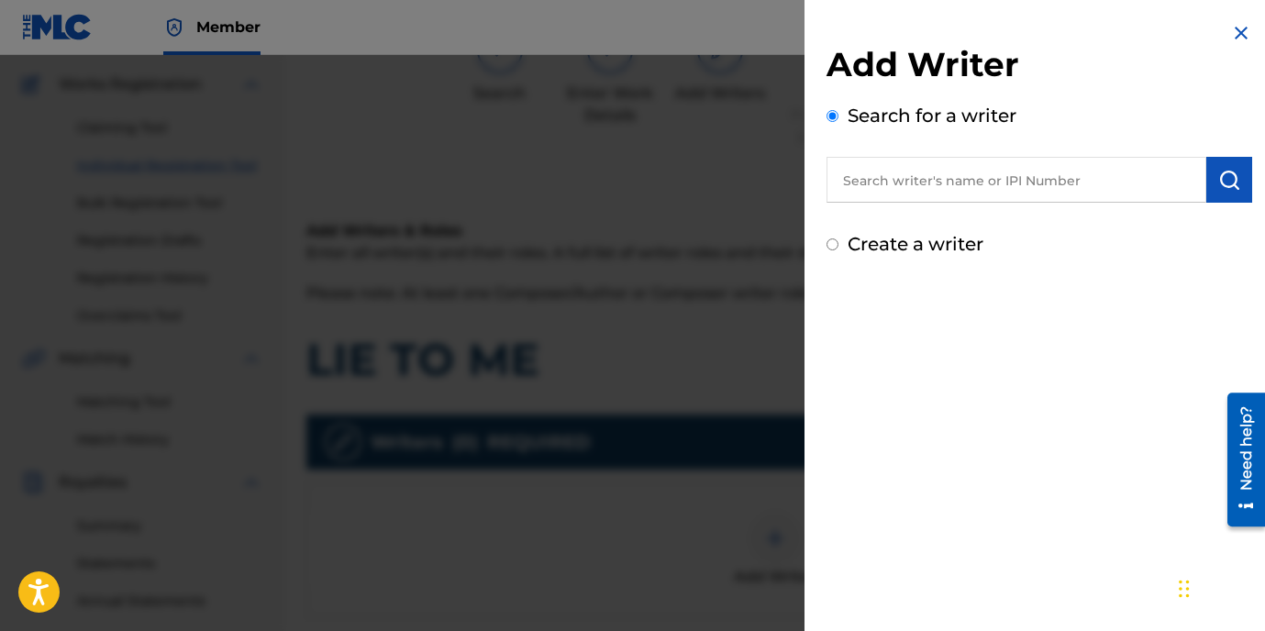
click at [985, 182] on input "text" at bounding box center [1017, 180] width 380 height 46
paste input "[PERSON_NAME]"
type input "[PERSON_NAME]"
click at [1213, 191] on button "submit" at bounding box center [1230, 180] width 46 height 46
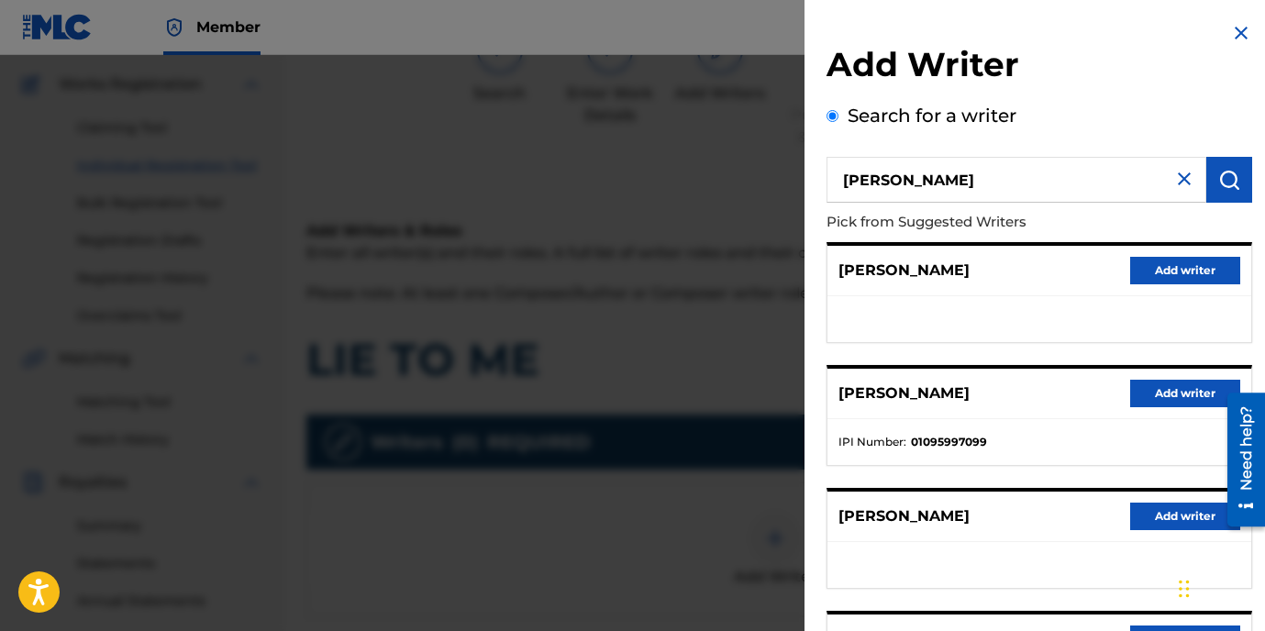
click at [1159, 386] on button "Add writer" at bounding box center [1186, 394] width 110 height 28
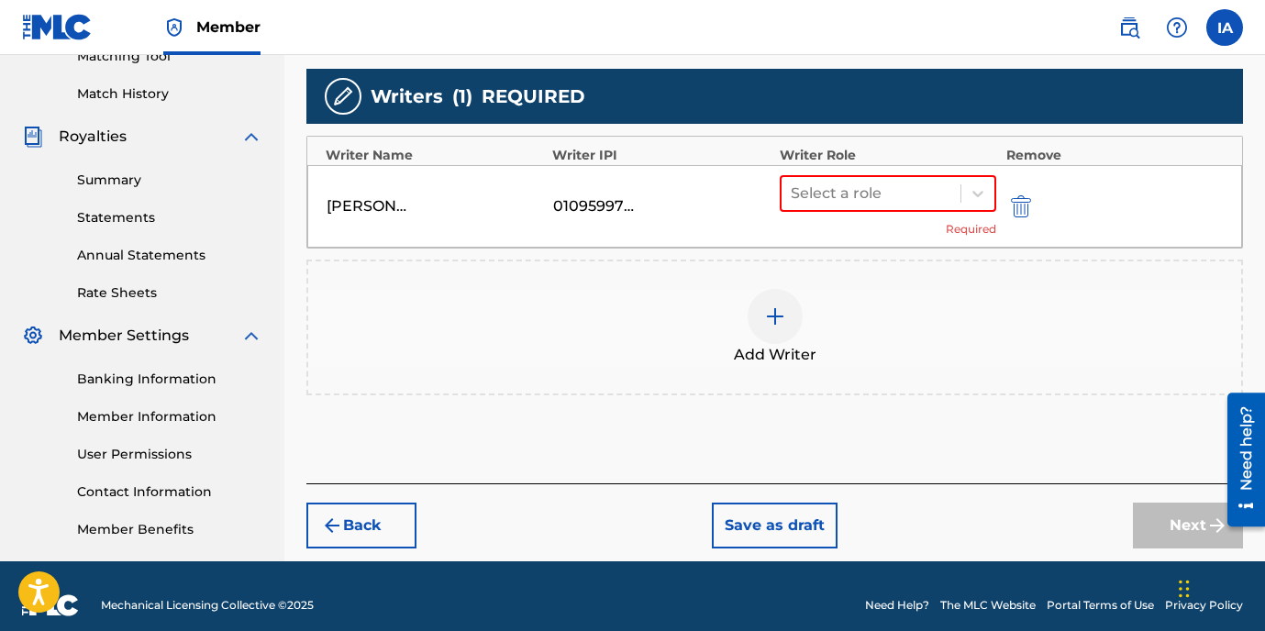
scroll to position [507, 0]
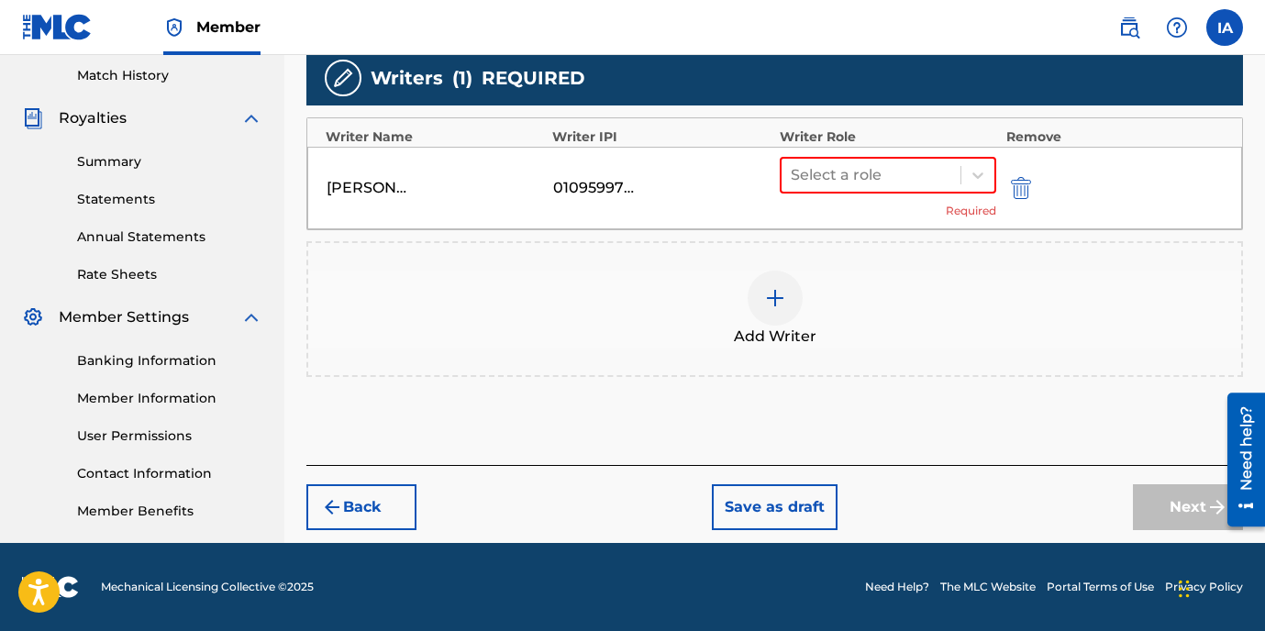
click at [907, 203] on div "Select a role Required" at bounding box center [888, 188] width 217 height 62
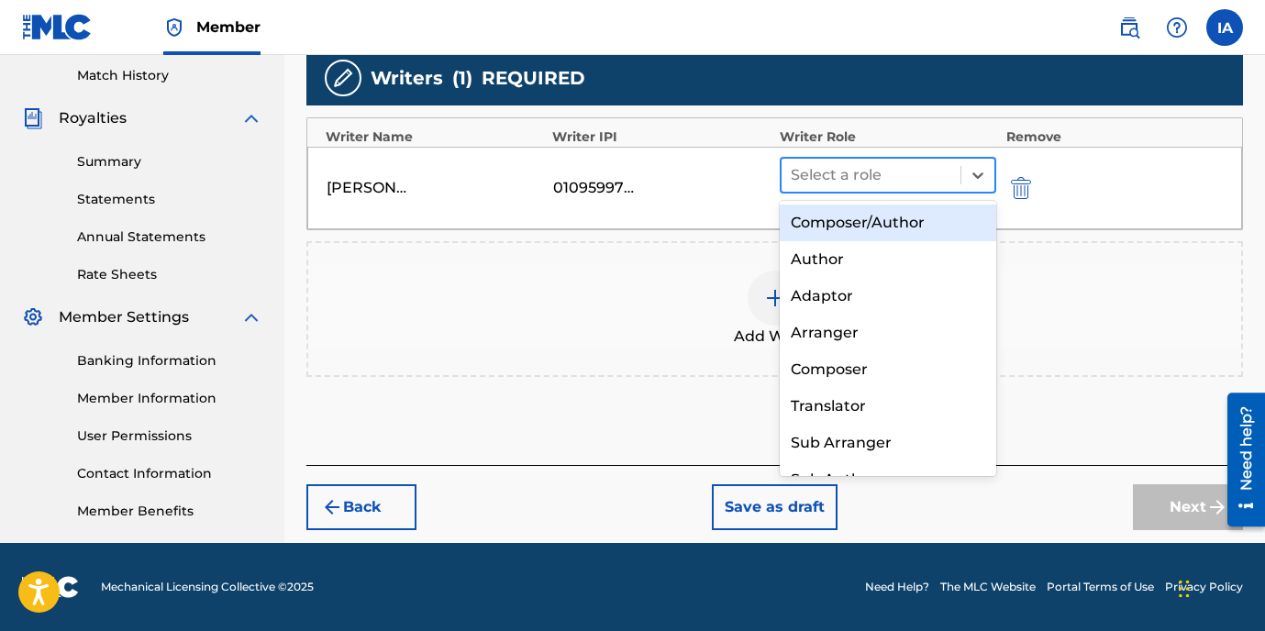
click at [886, 180] on div at bounding box center [872, 175] width 162 height 26
click at [874, 230] on div "Composer/Author" at bounding box center [888, 223] width 217 height 37
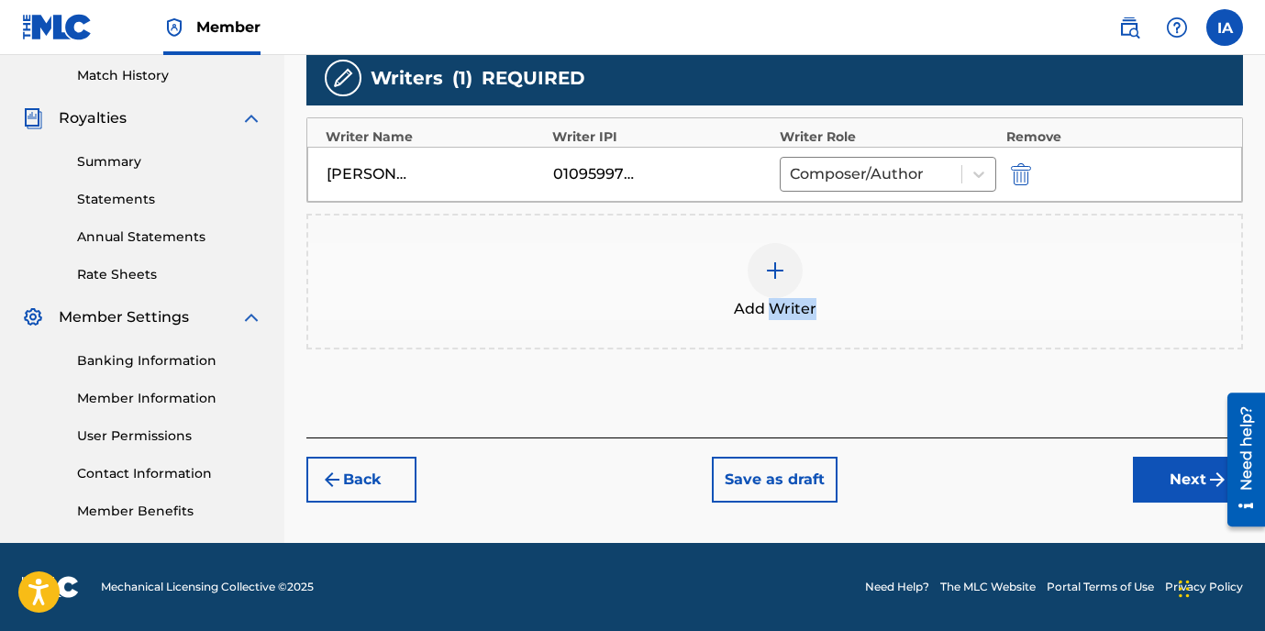
click at [701, 373] on div "Add Writers & Roles Enter all writer(s) and their roles. A full list of writer …" at bounding box center [774, 125] width 937 height 626
click at [1142, 462] on button "Next" at bounding box center [1188, 480] width 110 height 46
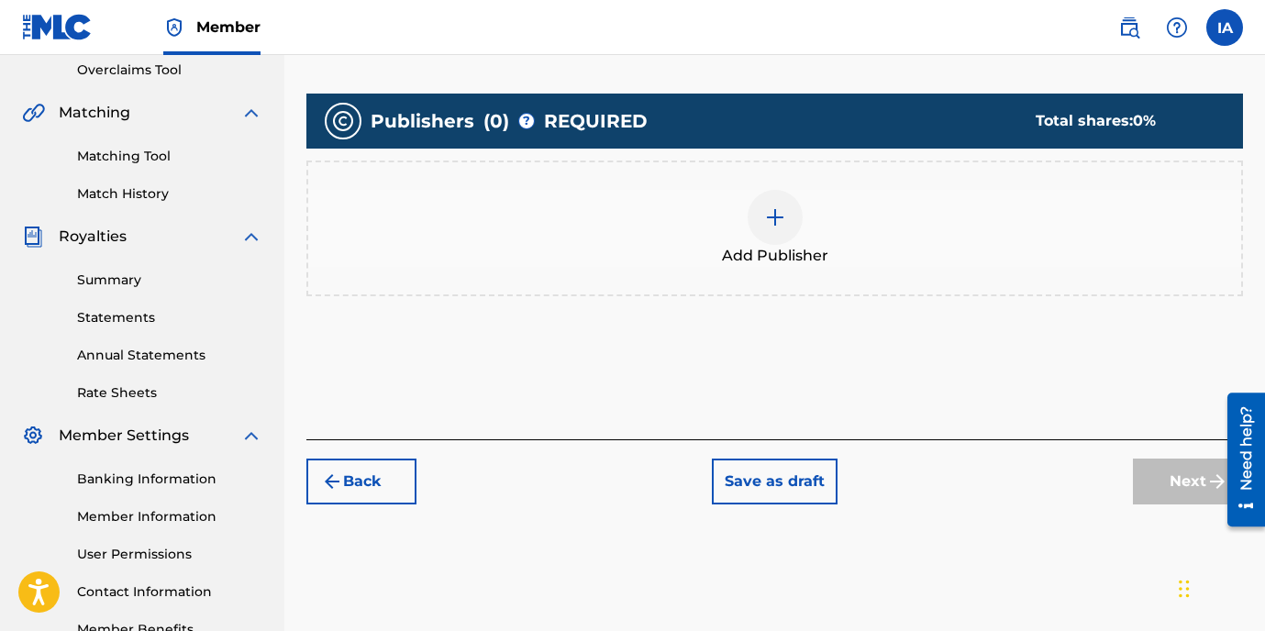
scroll to position [455, 0]
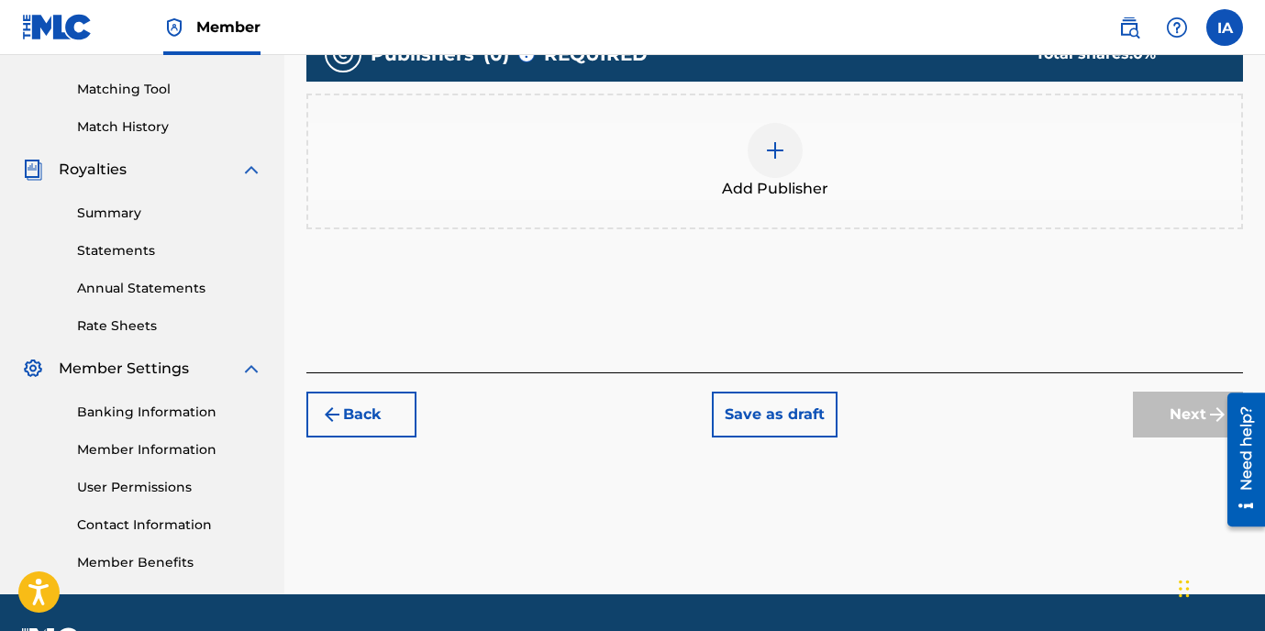
click at [810, 182] on span "Add Publisher" at bounding box center [775, 189] width 106 height 22
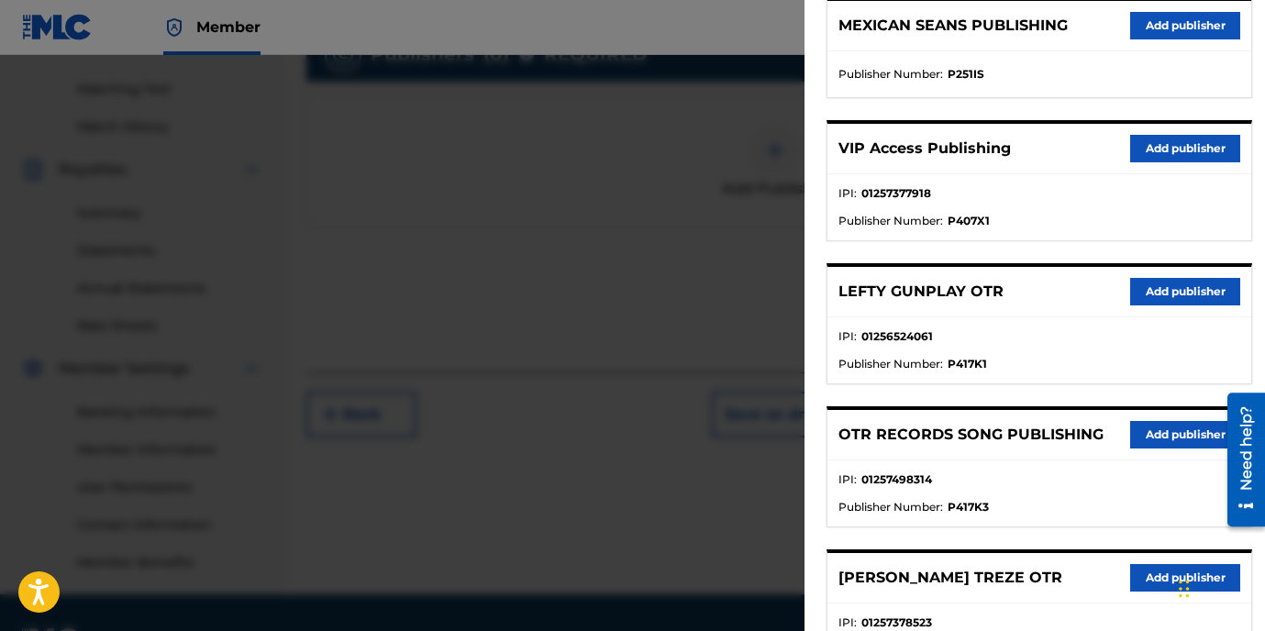
scroll to position [883, 0]
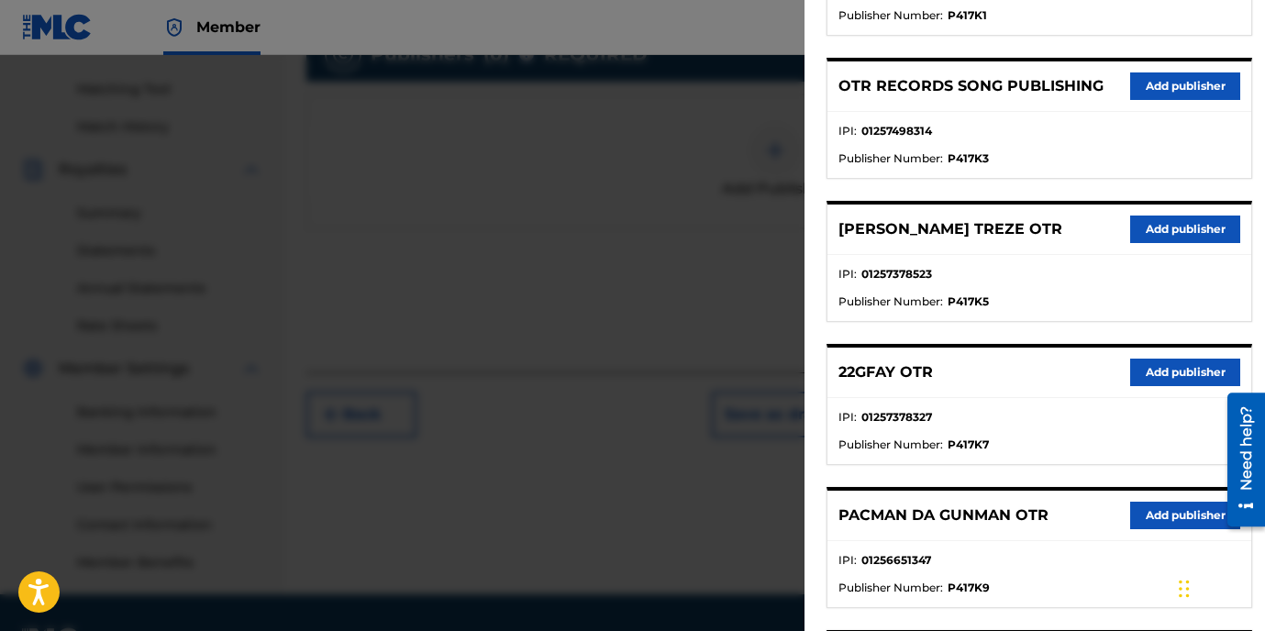
click at [1175, 364] on button "Add publisher" at bounding box center [1186, 373] width 110 height 28
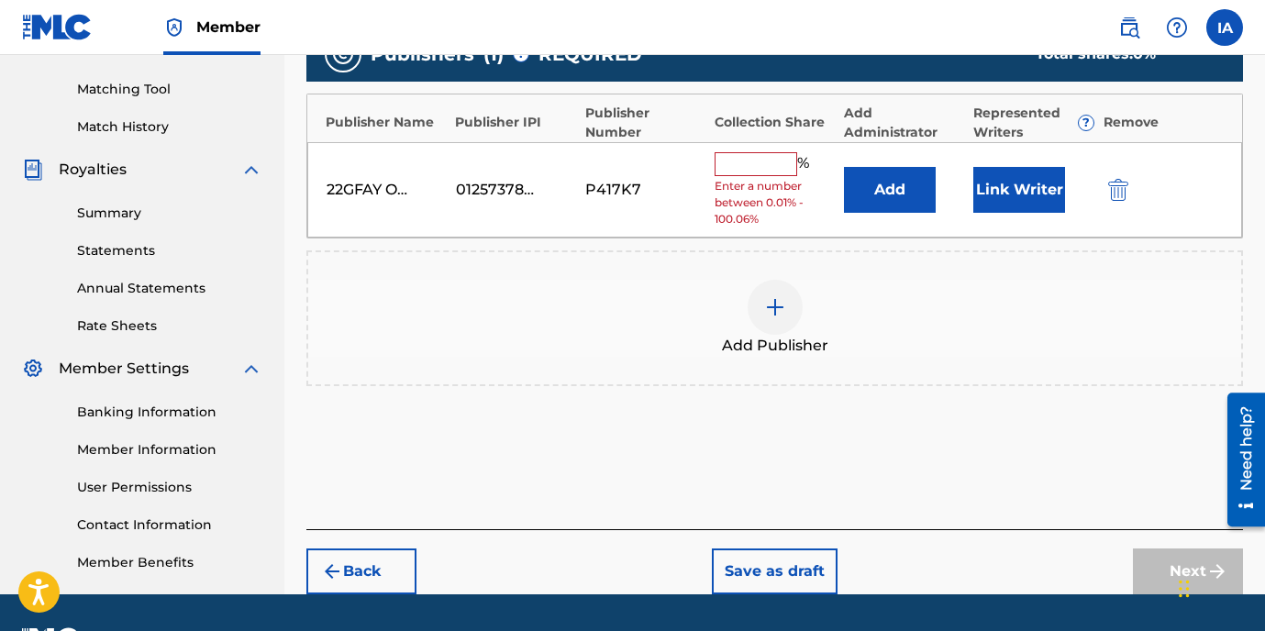
click at [761, 158] on input "text" at bounding box center [756, 164] width 83 height 24
type input "100"
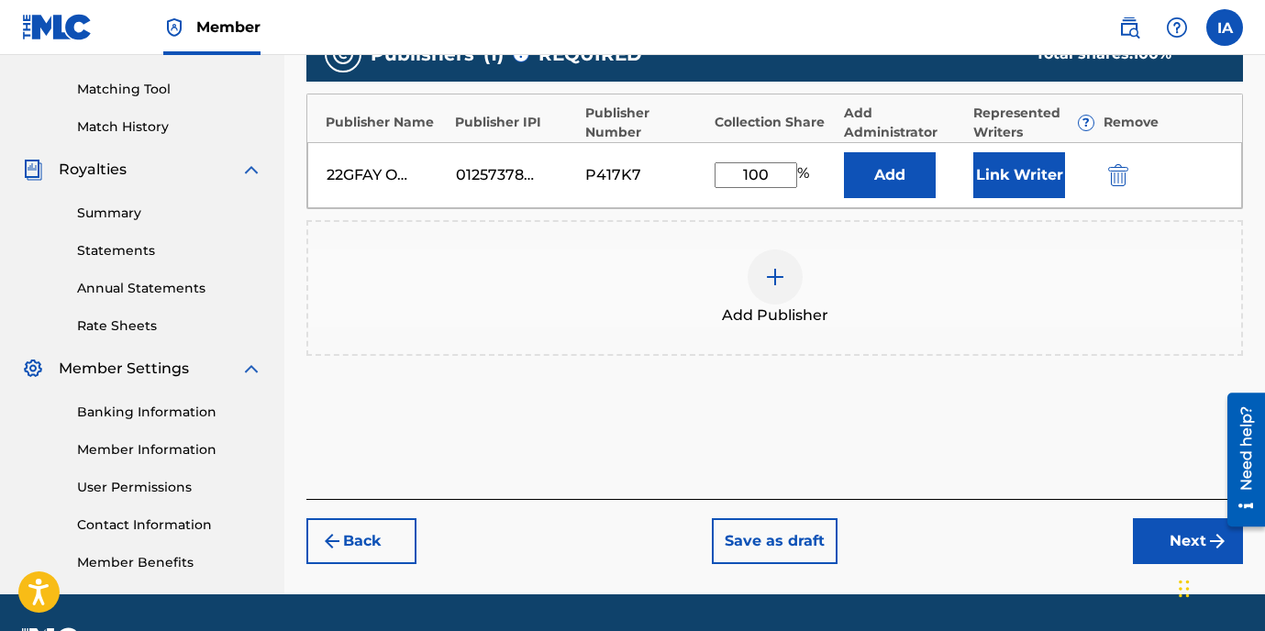
click at [880, 185] on button "Add" at bounding box center [890, 175] width 92 height 46
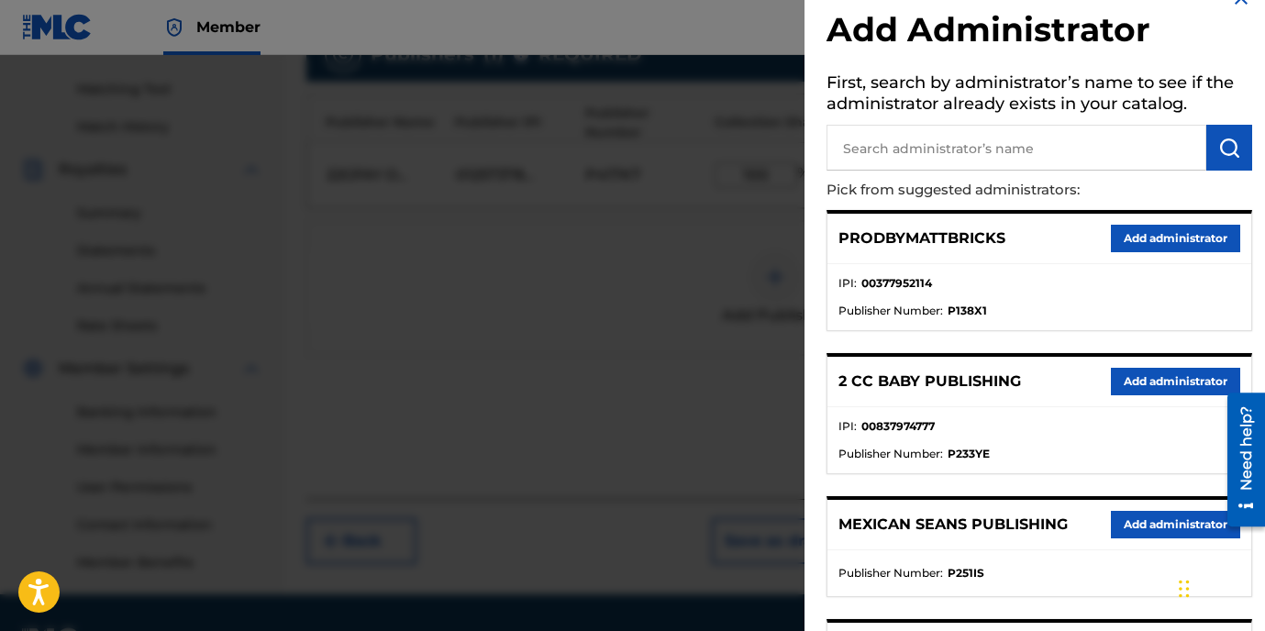
scroll to position [217, 0]
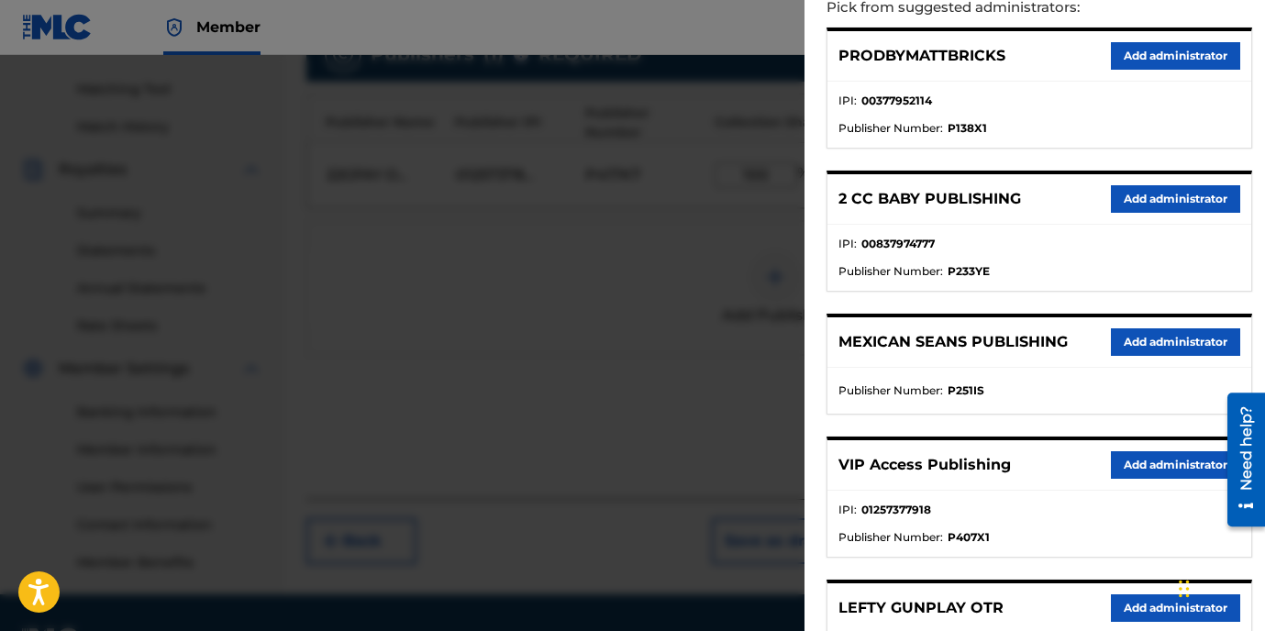
click at [1019, 263] on li "Publisher Number : P233YE" at bounding box center [1040, 271] width 402 height 17
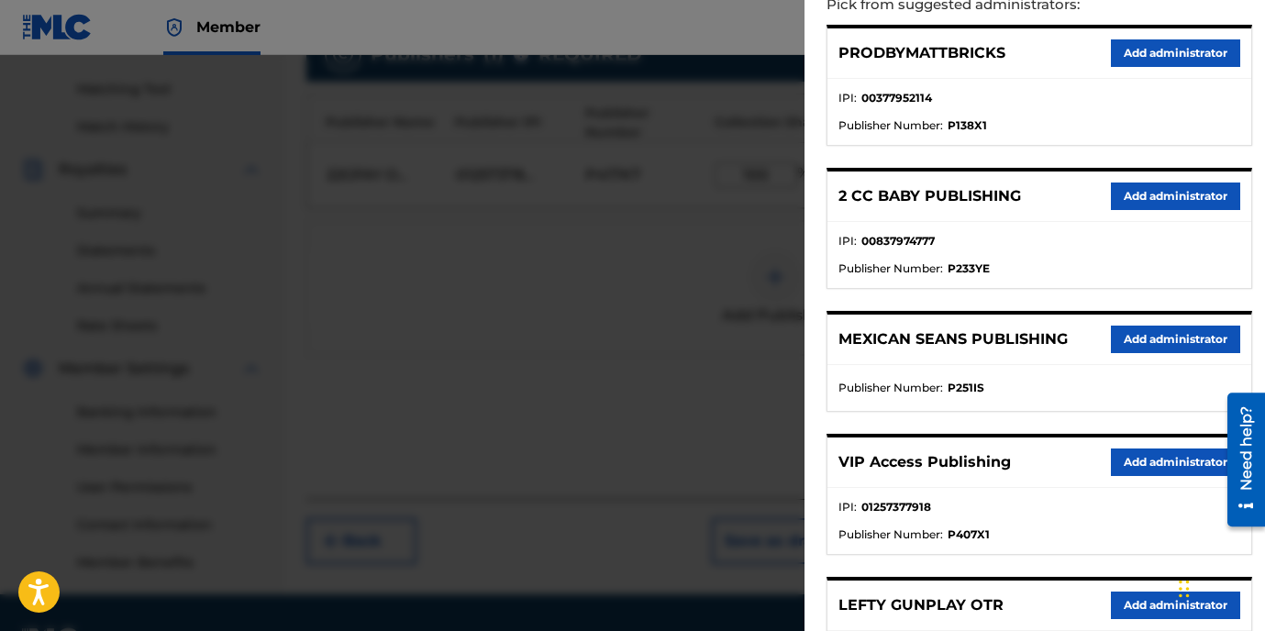
scroll to position [221, 0]
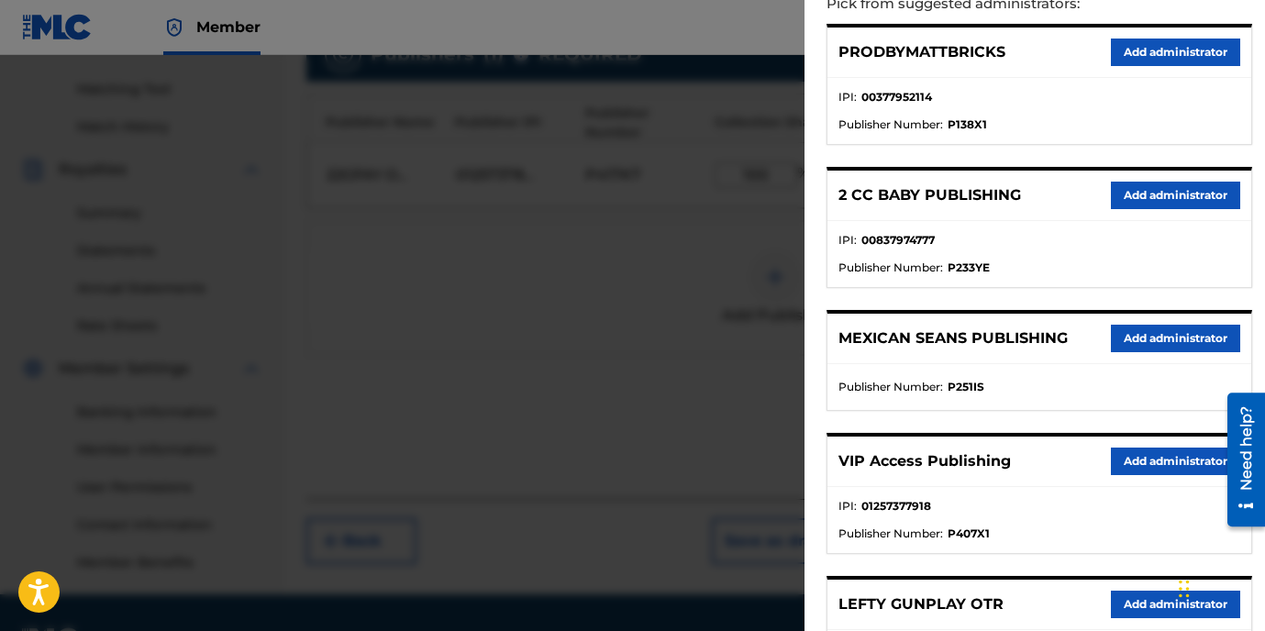
click at [1158, 453] on button "Add administrator" at bounding box center [1175, 462] width 129 height 28
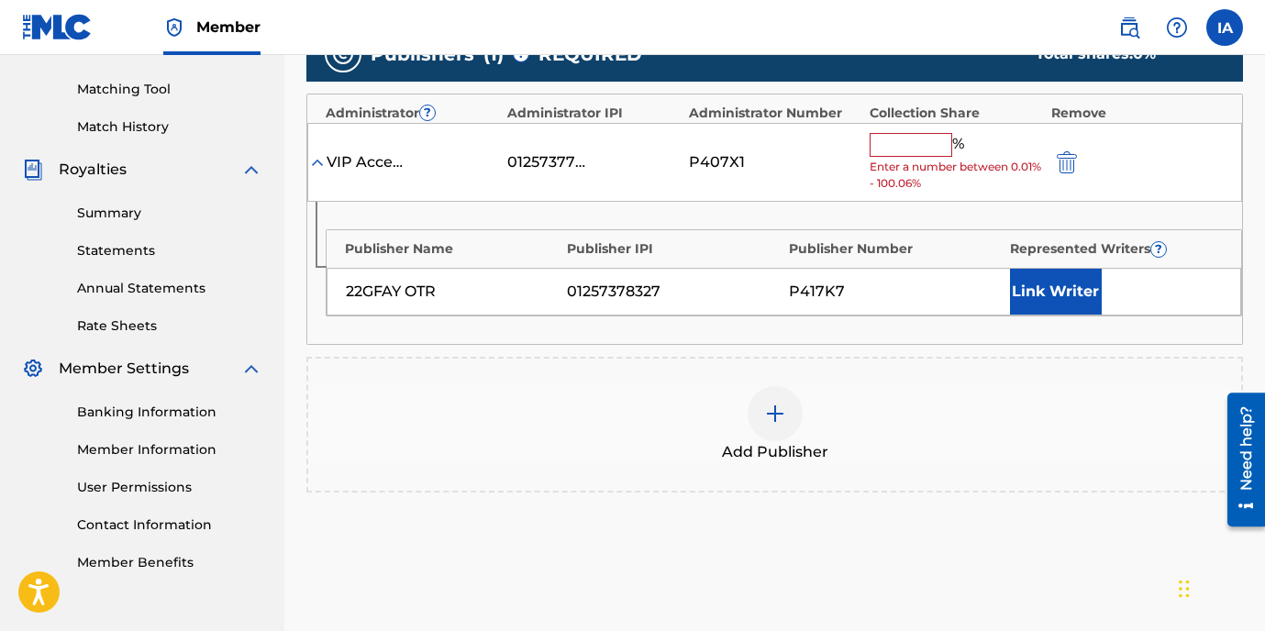
click at [911, 159] on span "Enter a number between 0.01% - 100.06%" at bounding box center [956, 175] width 172 height 33
click at [910, 149] on input "text" at bounding box center [911, 145] width 83 height 24
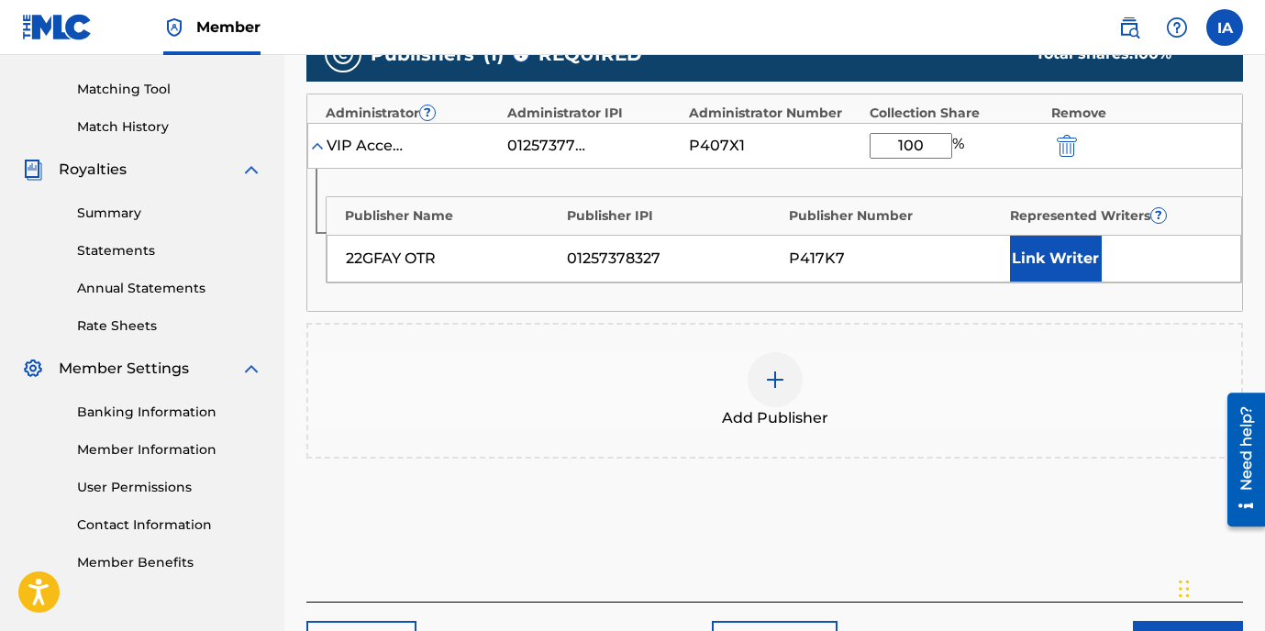
type input "100"
click at [1083, 258] on button "Link Writer" at bounding box center [1056, 259] width 92 height 46
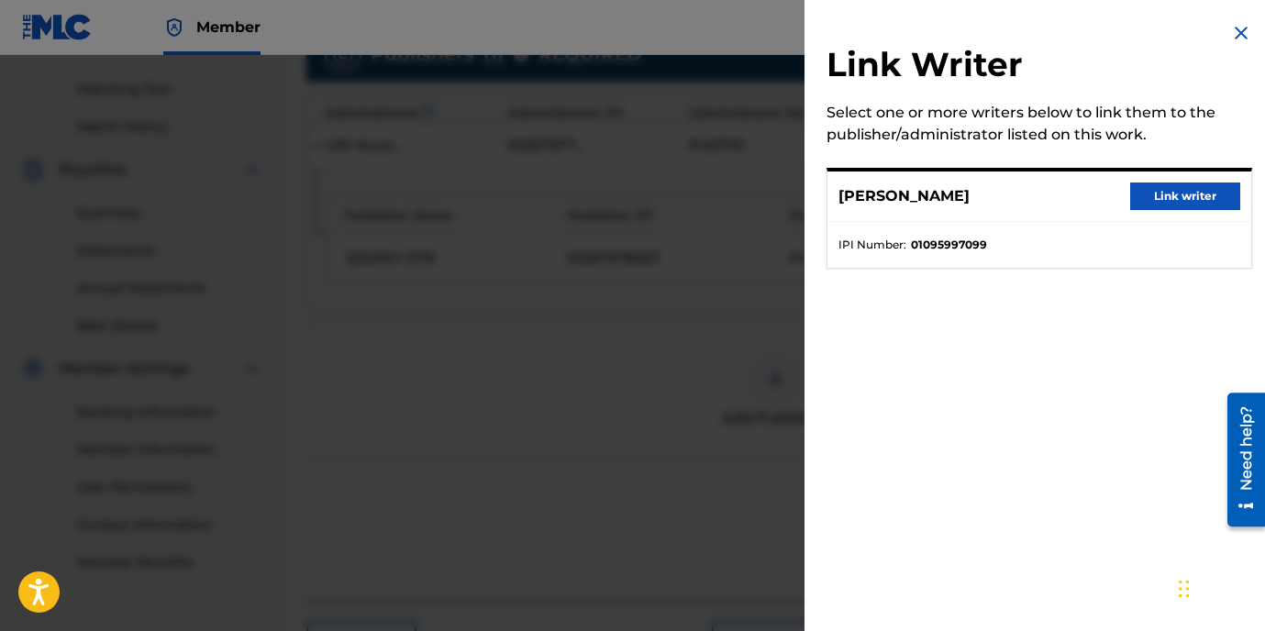
click at [981, 226] on ul "IPI Number : 01095997099" at bounding box center [1040, 245] width 424 height 46
click at [1147, 201] on button "Link writer" at bounding box center [1186, 197] width 110 height 28
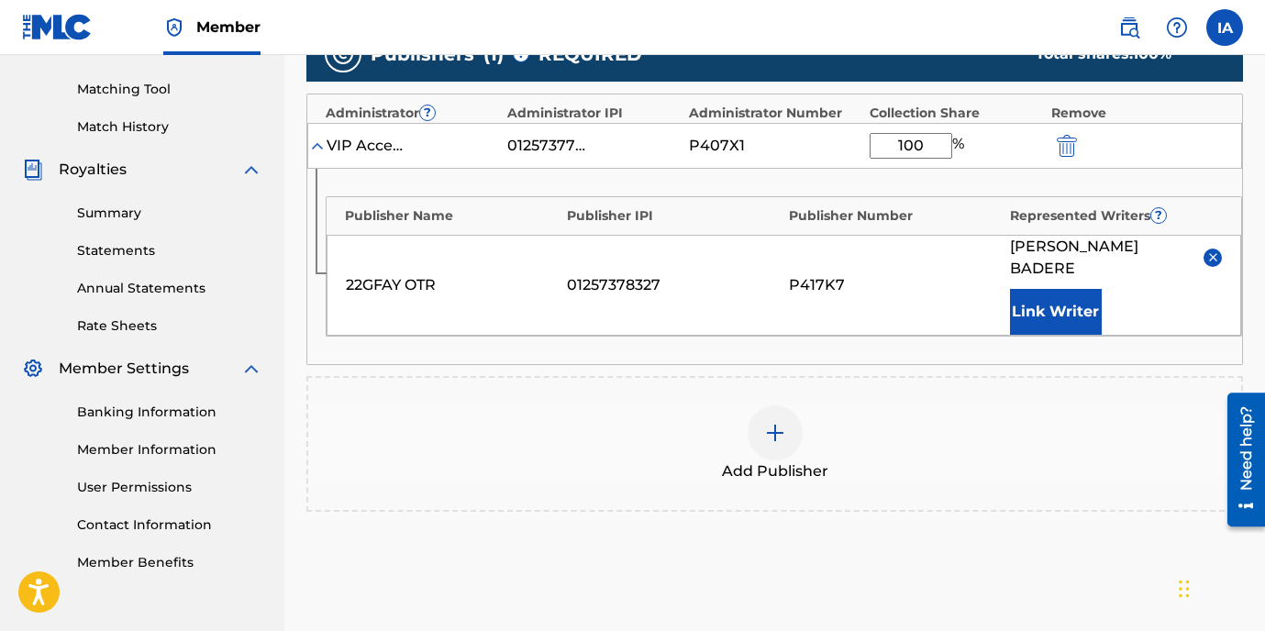
click at [929, 246] on div "22GFAY OTR 01257378327 P417K7 [PERSON_NAME] Link Writer" at bounding box center [784, 285] width 915 height 101
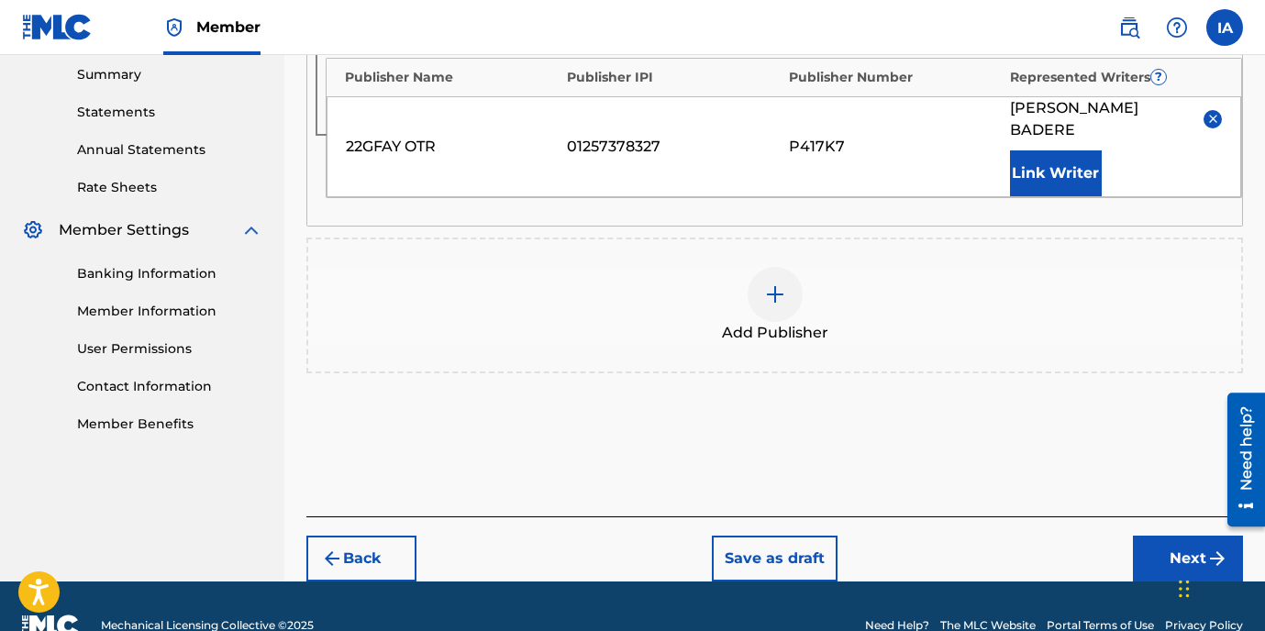
scroll to position [632, 0]
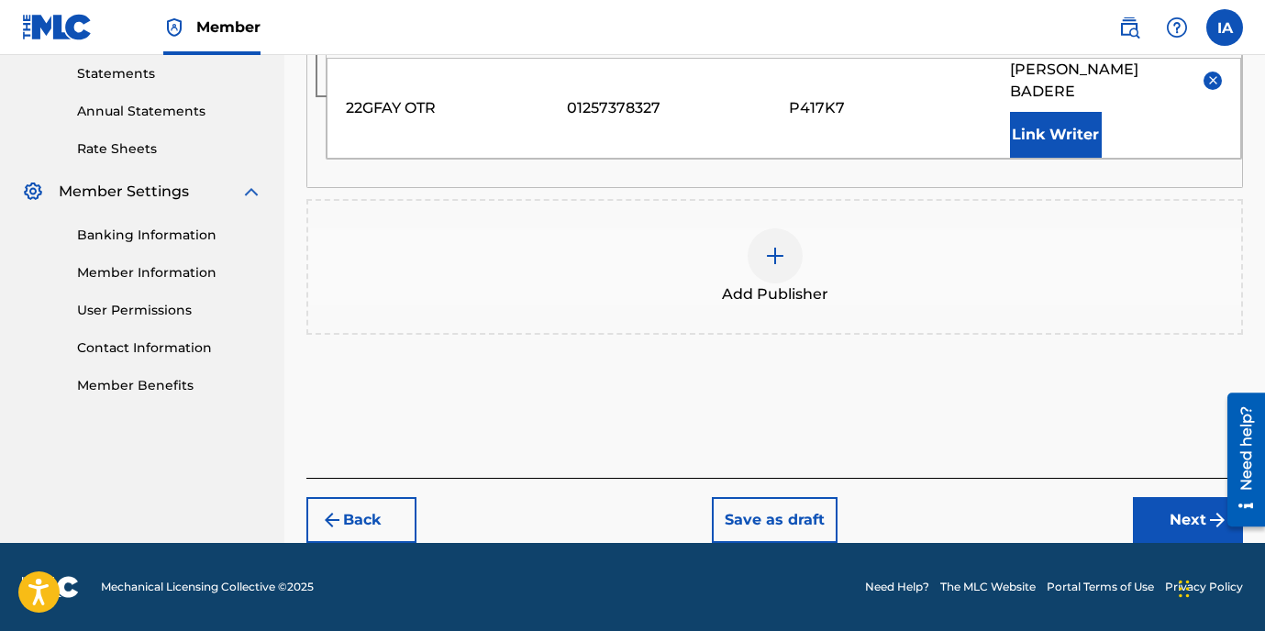
click at [1175, 511] on button "Next" at bounding box center [1188, 520] width 110 height 46
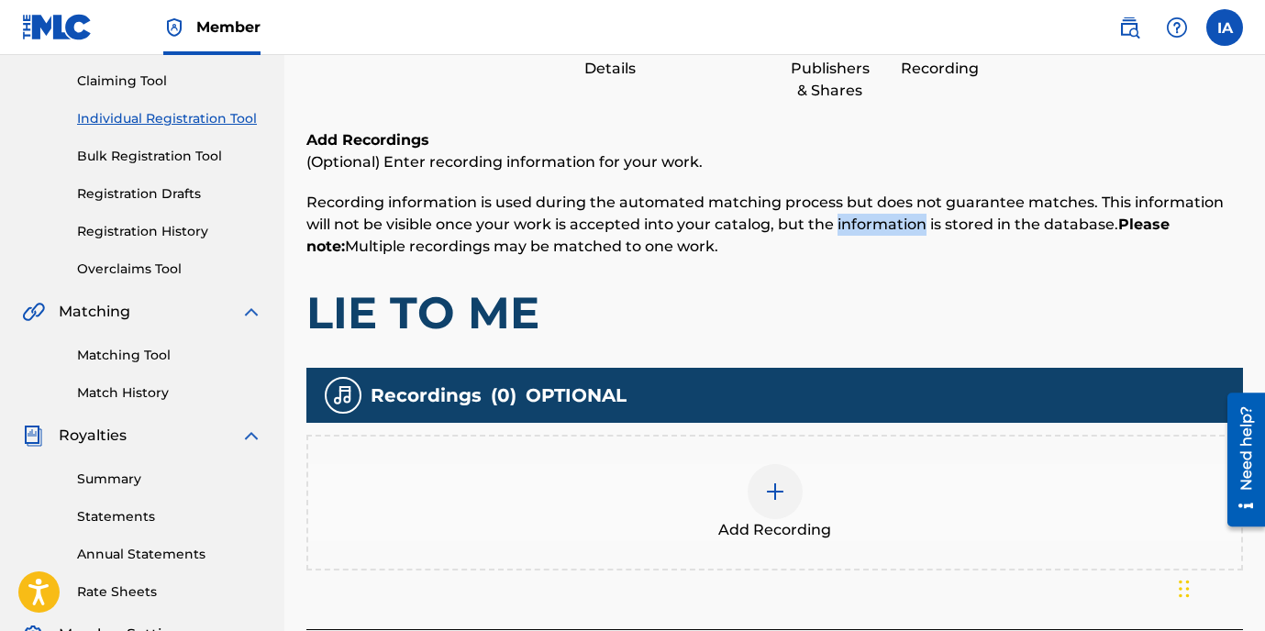
scroll to position [450, 0]
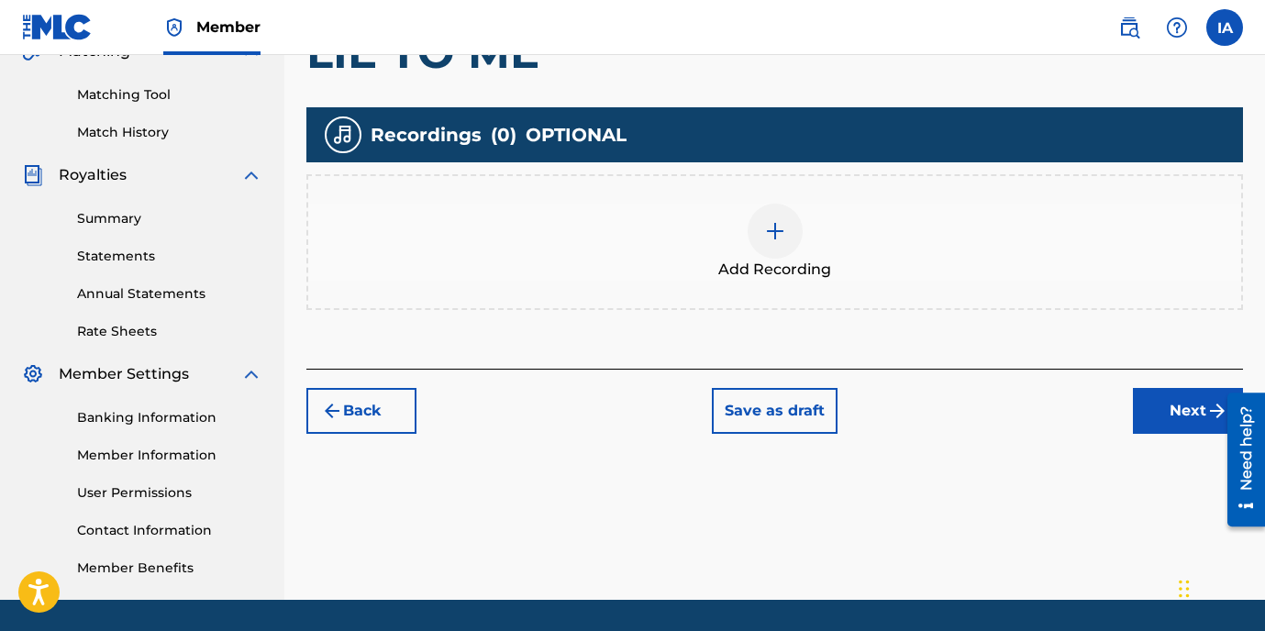
click at [851, 231] on div "Add Recording" at bounding box center [774, 242] width 933 height 77
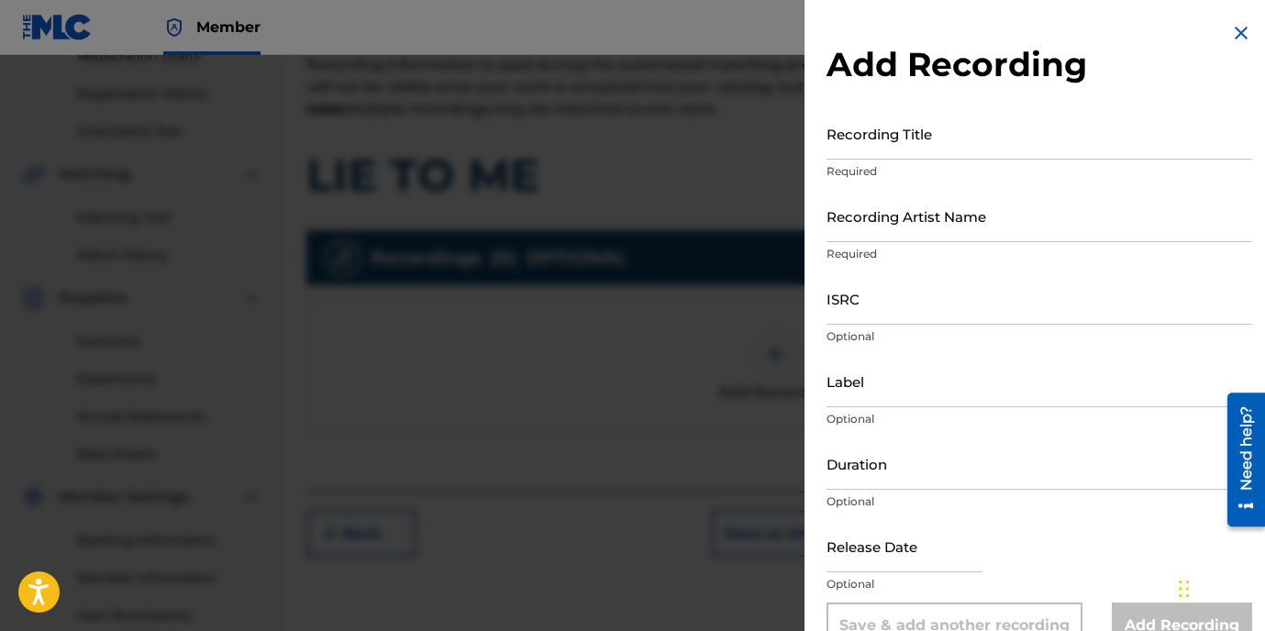
scroll to position [326, 0]
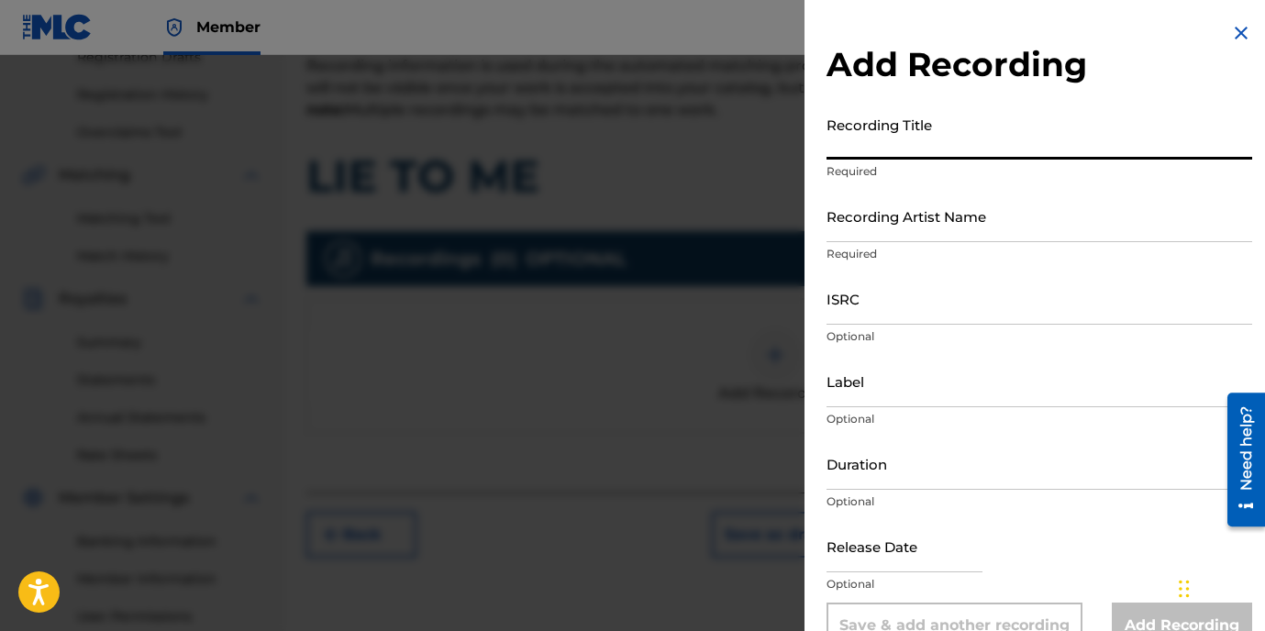
click at [878, 155] on input "Recording Title" at bounding box center [1040, 133] width 426 height 52
paste input "LIE TO ME"
type input "LIE TO ME"
click at [907, 217] on input "Recording Artist Name" at bounding box center [1040, 216] width 426 height 52
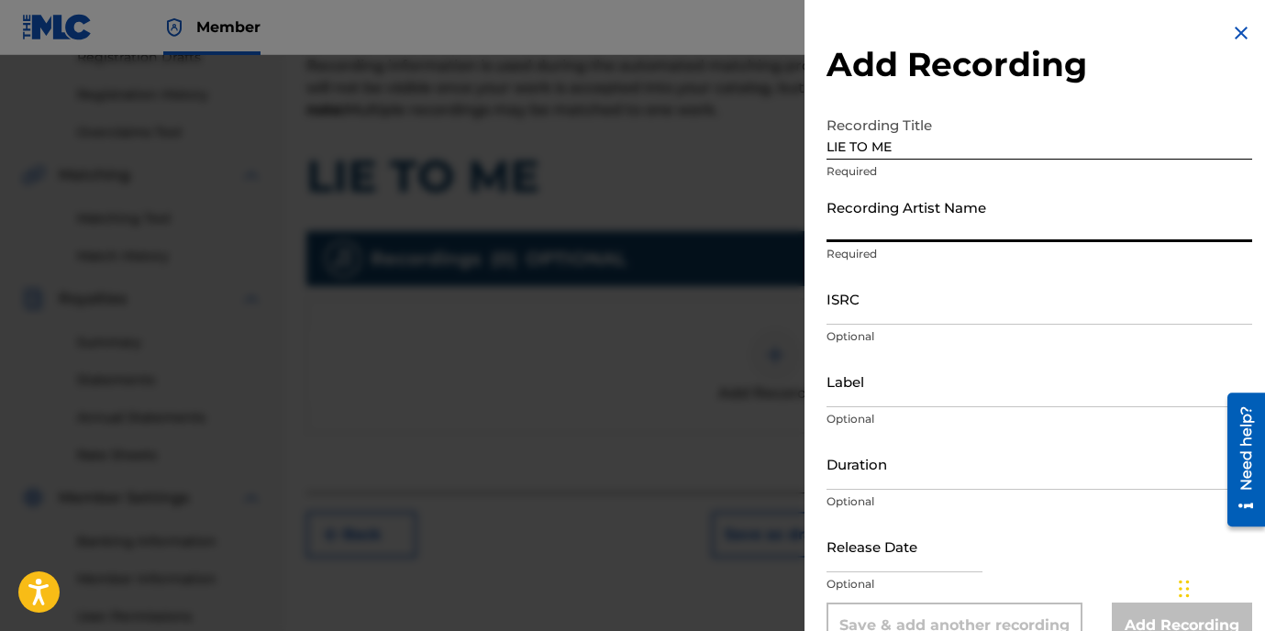
type input "22GFAY"
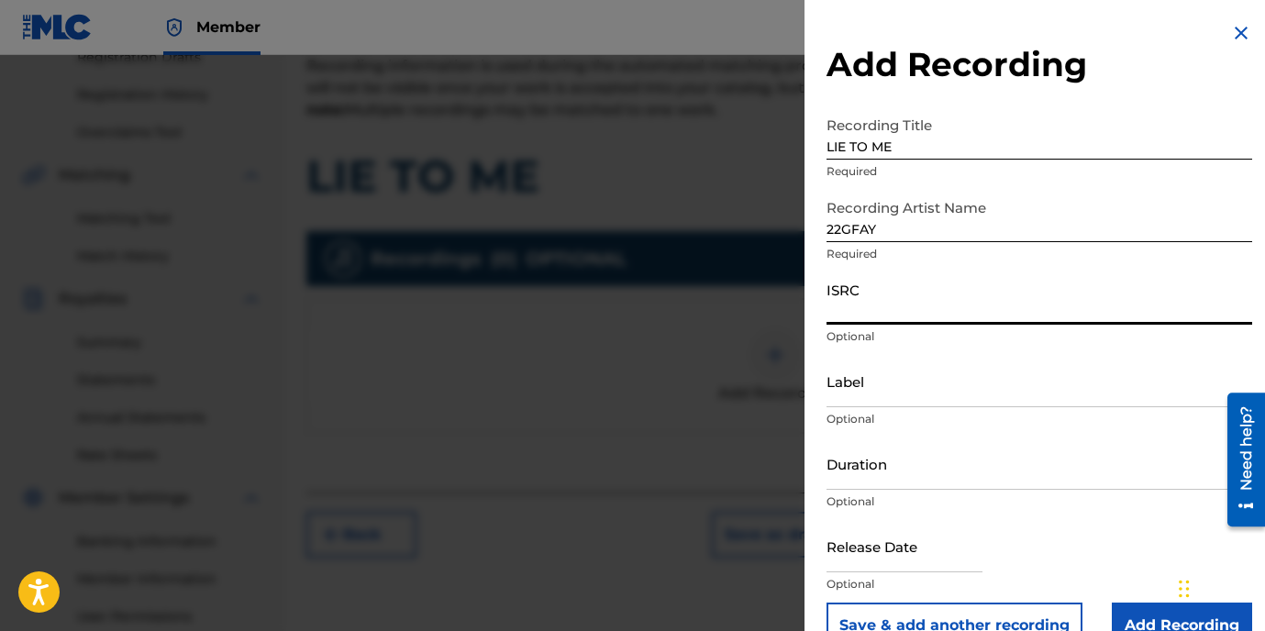
click at [910, 296] on input "ISRC" at bounding box center [1040, 299] width 426 height 52
click at [885, 304] on input "ISRC" at bounding box center [1040, 299] width 426 height 52
paste input "USLD91761270"
type input "USLD91761270"
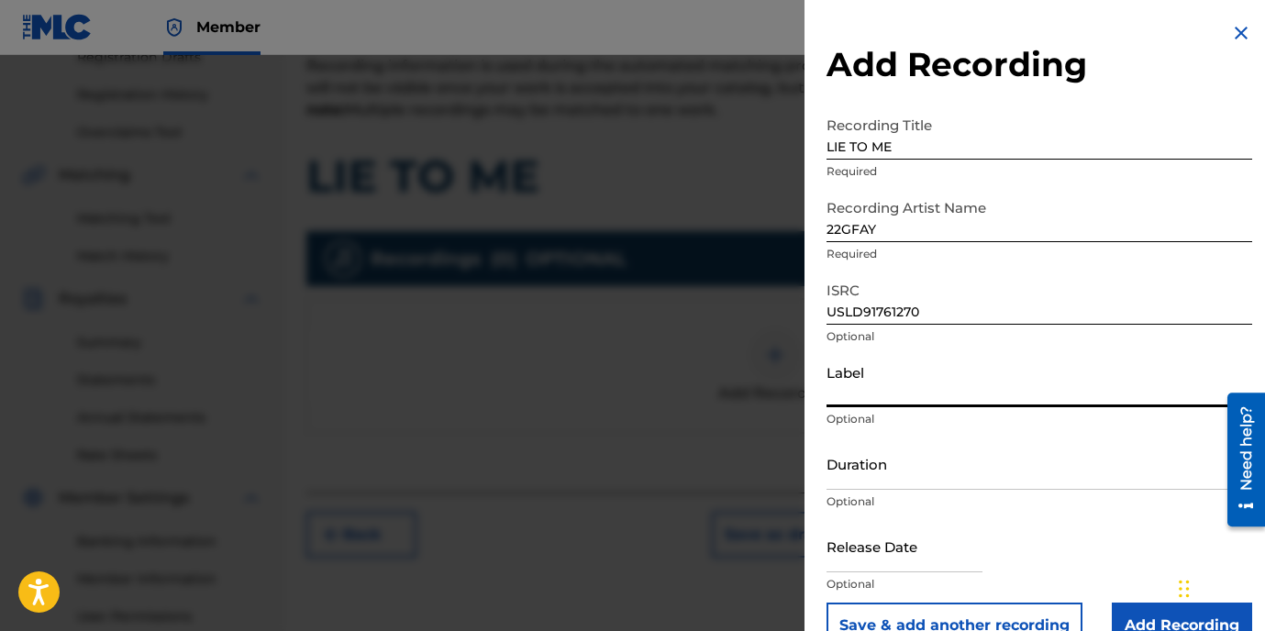
drag, startPoint x: 912, startPoint y: 385, endPoint x: 926, endPoint y: 388, distance: 14.0
click at [912, 385] on input "Label" at bounding box center [1040, 381] width 426 height 52
type input "OTR RECORDS"
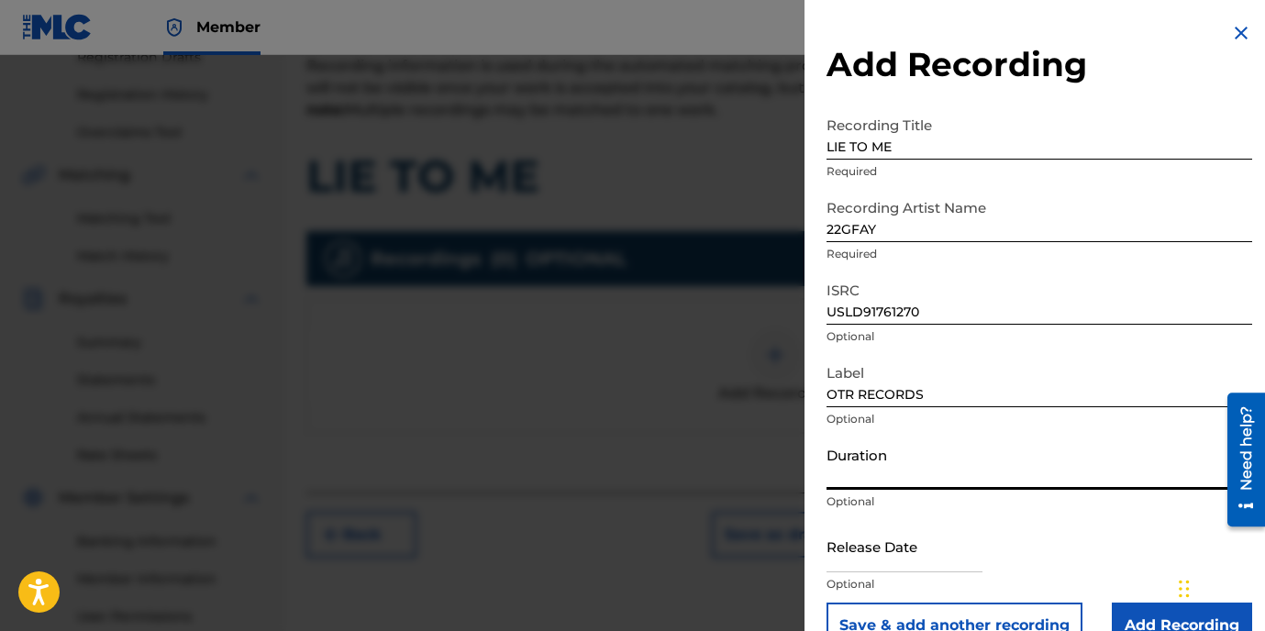
click at [871, 456] on input "Duration" at bounding box center [1040, 464] width 426 height 52
paste input "2:27"
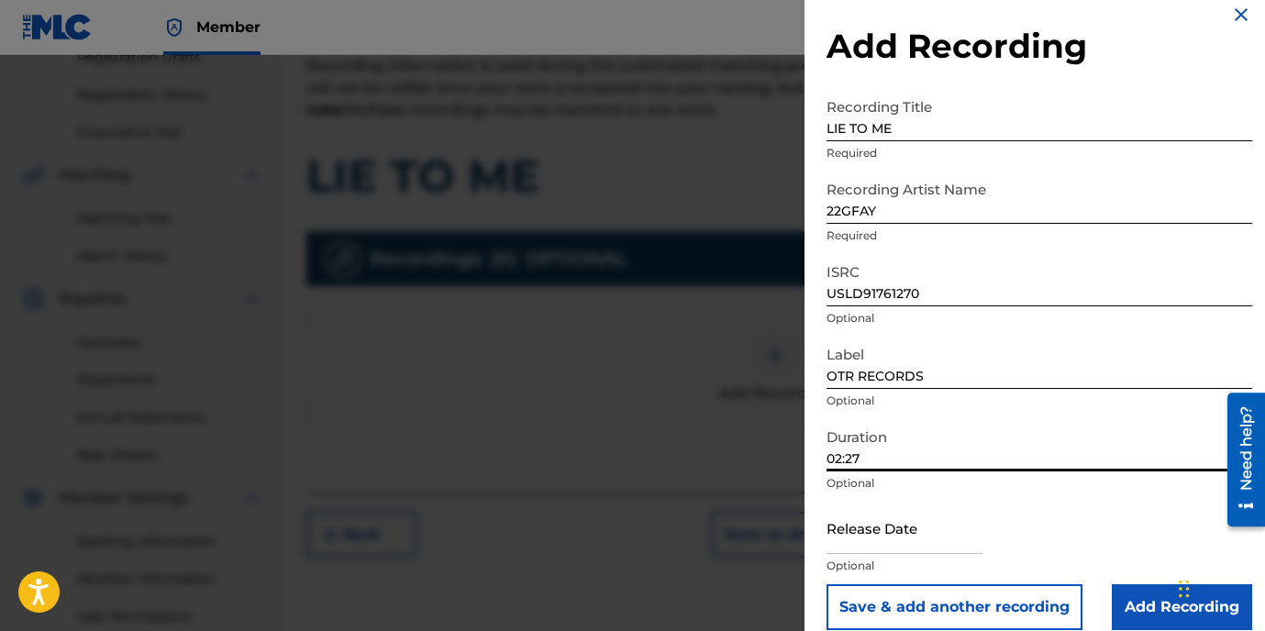
scroll to position [39, 0]
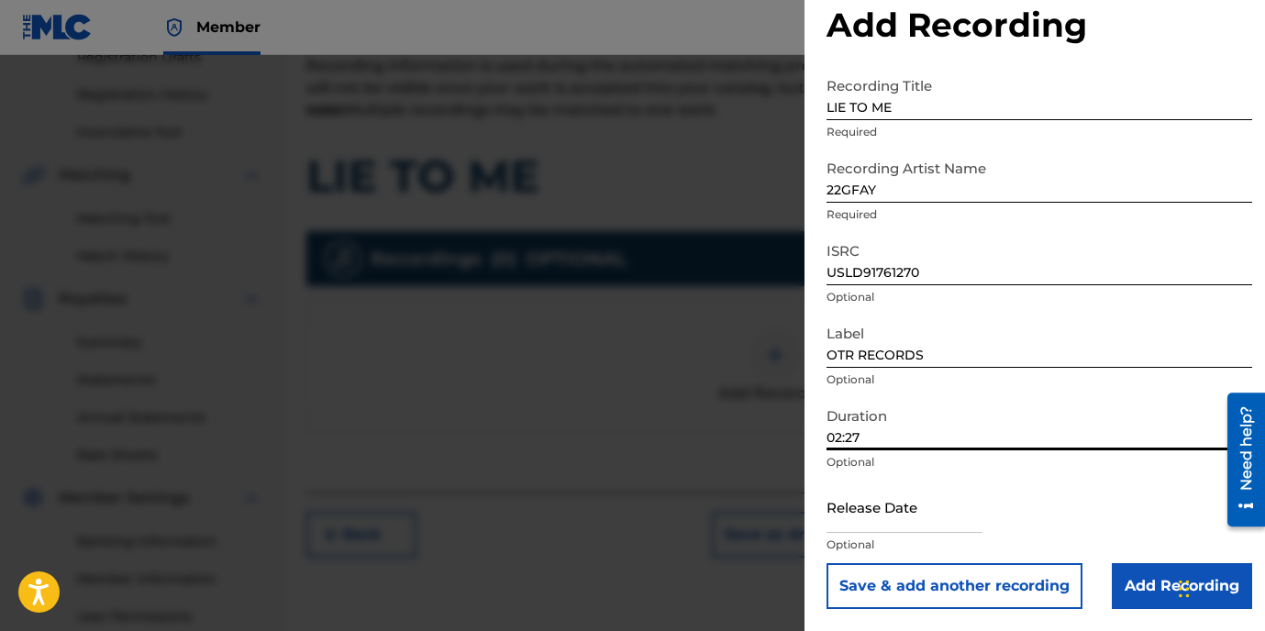
type input "02:27"
click at [1138, 571] on input "Add Recording" at bounding box center [1182, 586] width 140 height 46
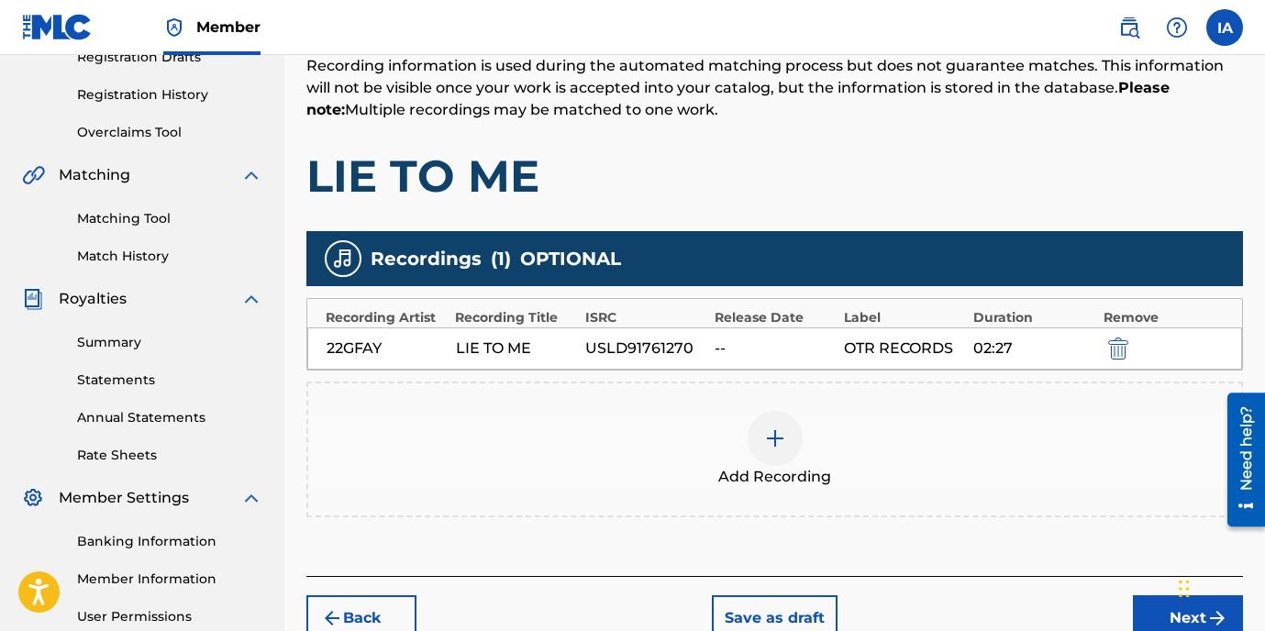
click at [928, 195] on h1 "LIE TO ME" at bounding box center [774, 176] width 937 height 55
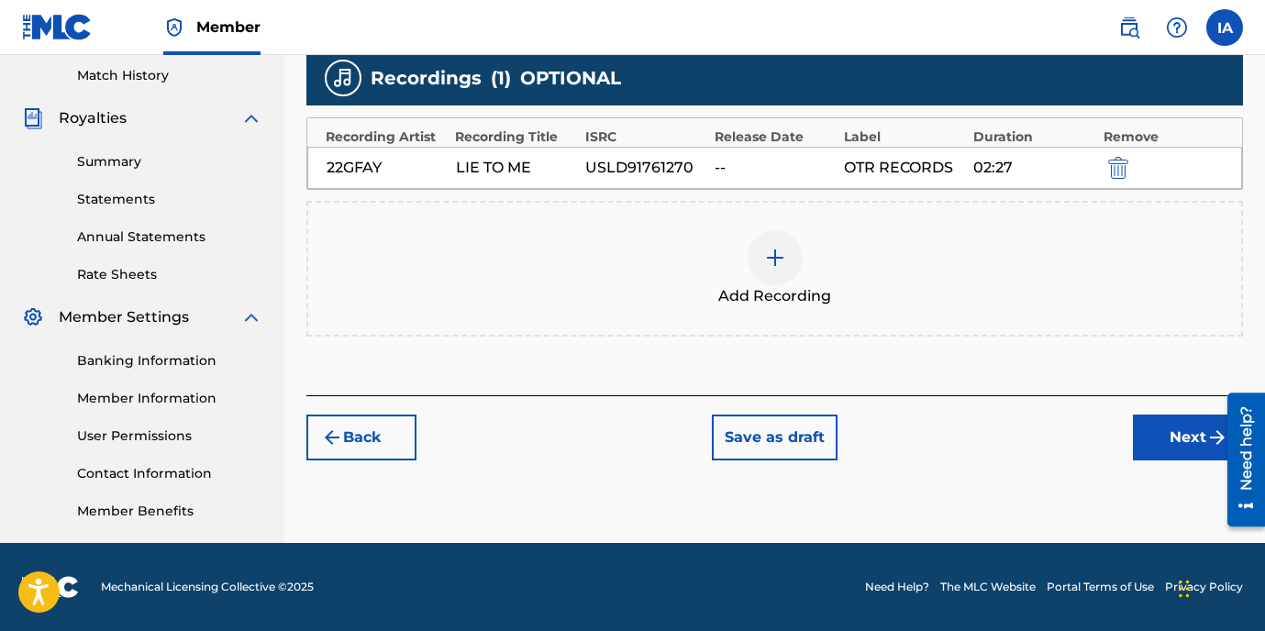
click at [1187, 447] on button "Next" at bounding box center [1188, 438] width 110 height 46
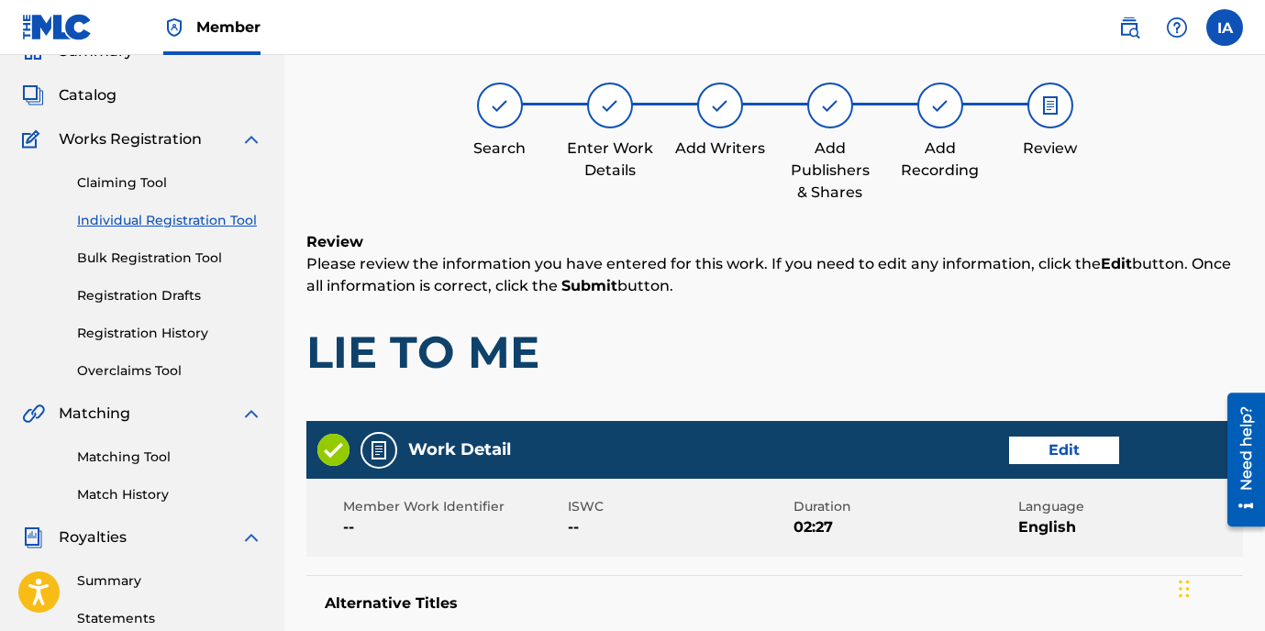
scroll to position [83, 0]
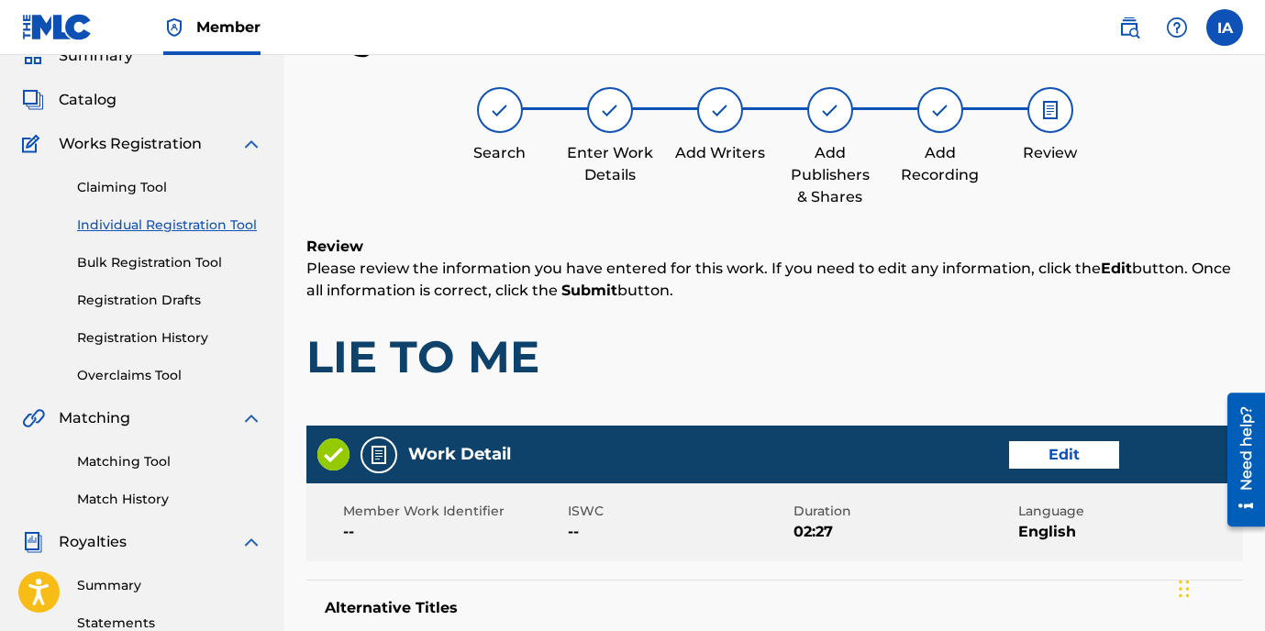
click at [901, 306] on div "Review Please review the information you have entered for this work. If you nee…" at bounding box center [774, 324] width 937 height 176
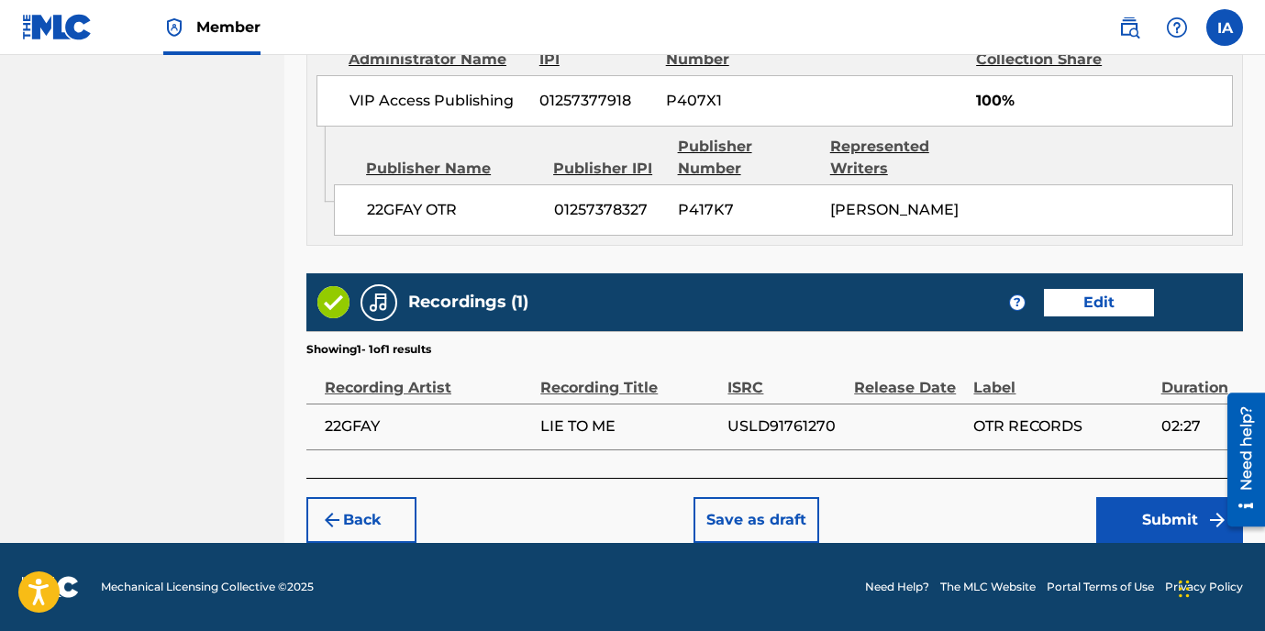
scroll to position [1062, 0]
click at [1156, 524] on button "Submit" at bounding box center [1170, 520] width 147 height 46
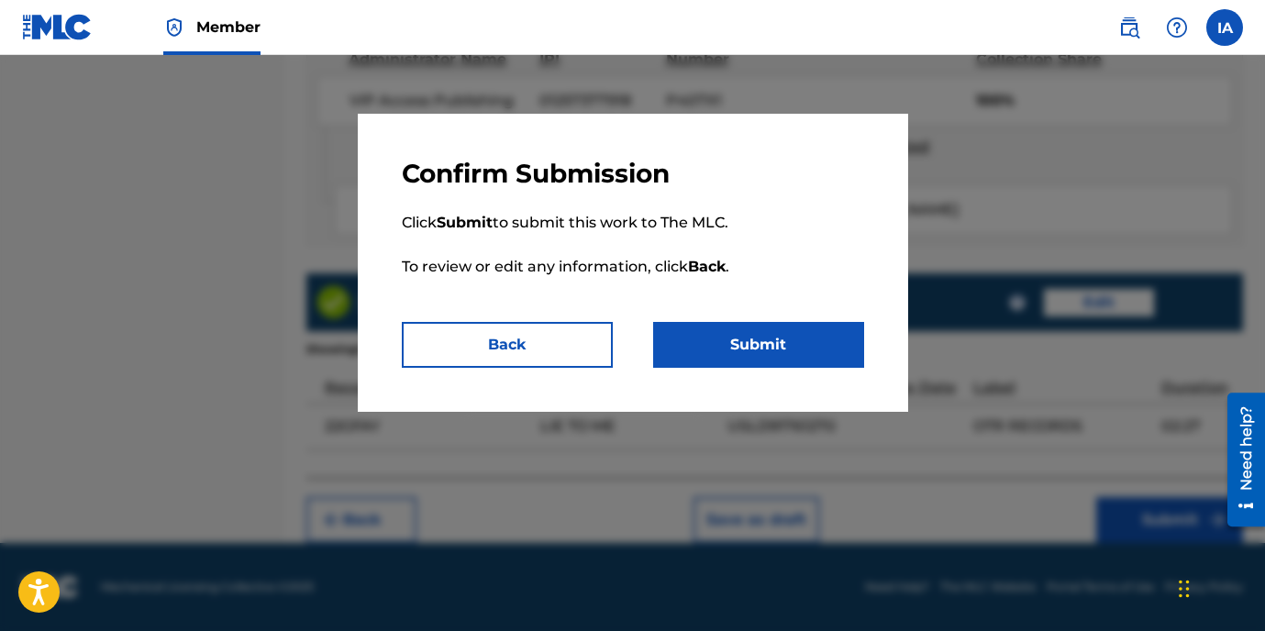
click at [813, 356] on button "Submit" at bounding box center [758, 345] width 211 height 46
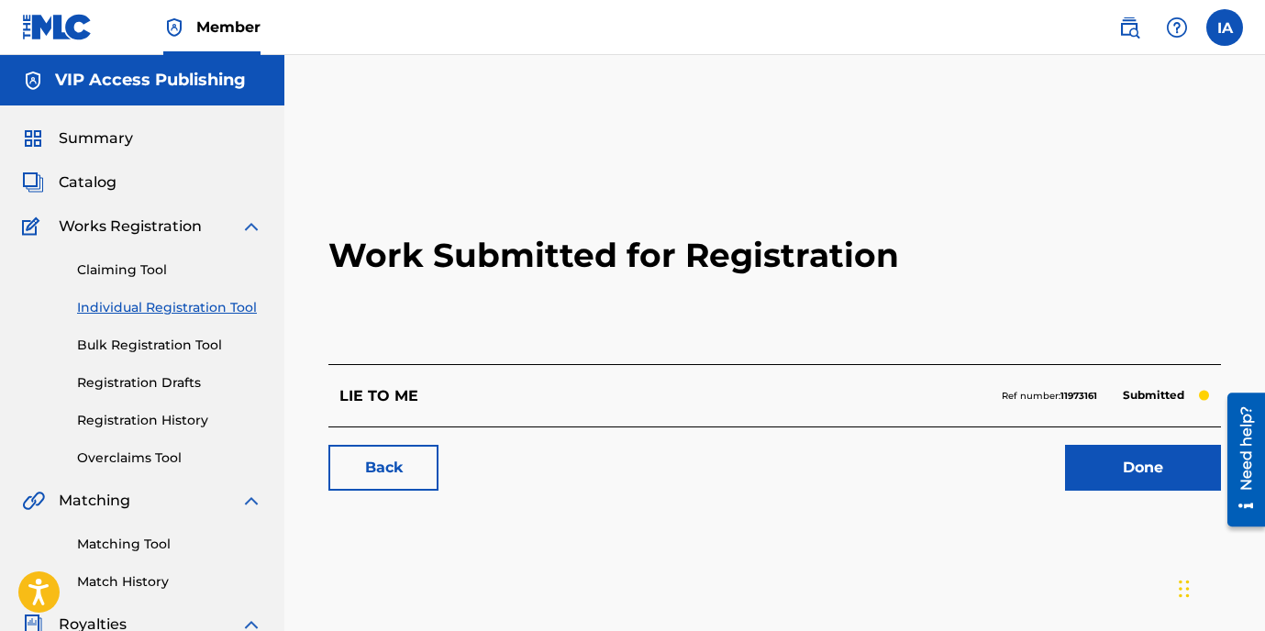
click at [134, 316] on link "Individual Registration Tool" at bounding box center [169, 307] width 185 height 19
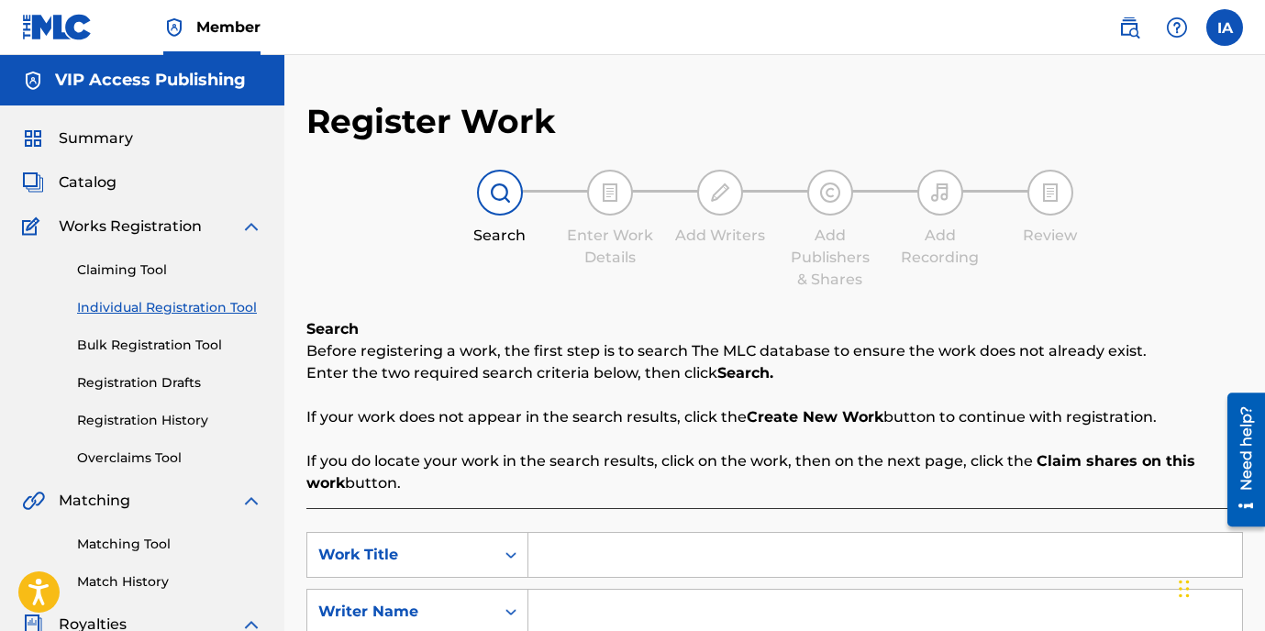
click at [669, 306] on div "Register Work Search Enter Work Details Add Writers Add Publishers & Shares Add…" at bounding box center [774, 465] width 937 height 728
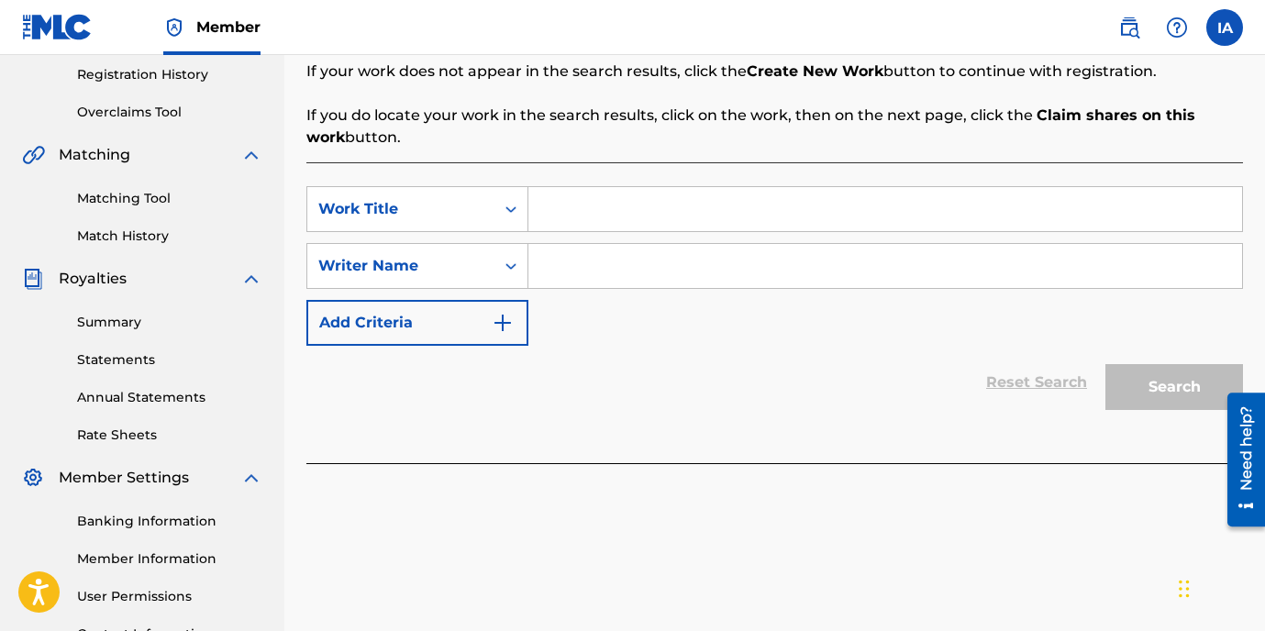
scroll to position [418, 0]
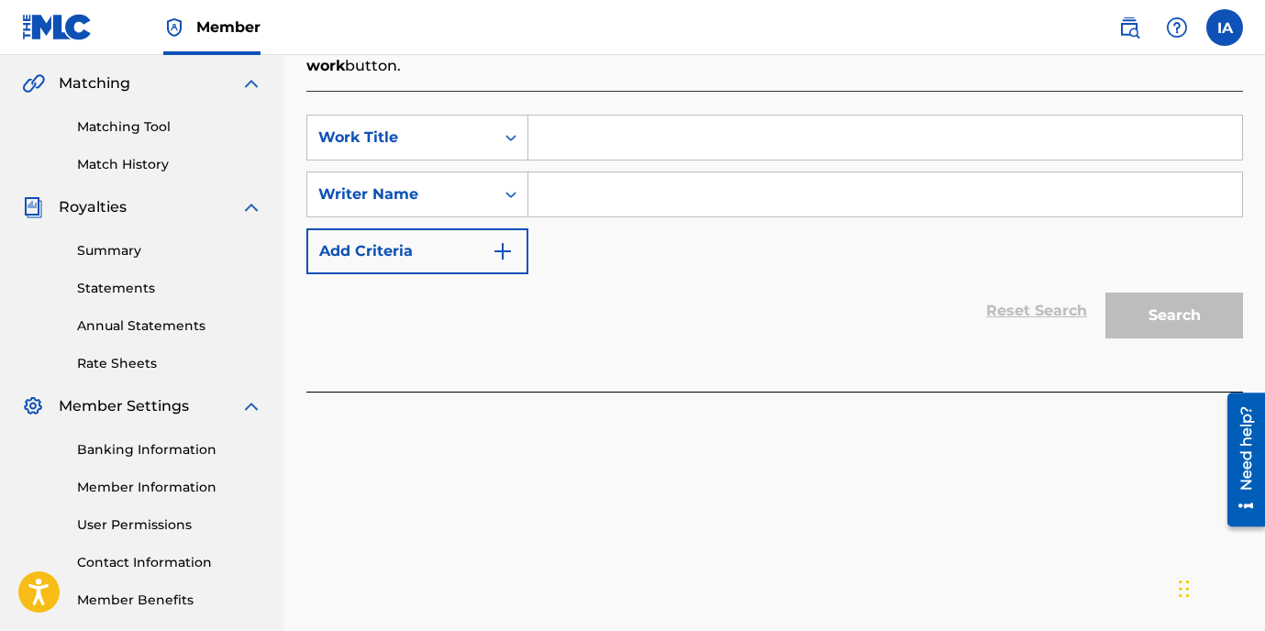
click at [875, 132] on input "Search Form" at bounding box center [886, 138] width 714 height 44
paste input "OUTER SPACE"
type input "OUTER SPACE"
click at [836, 196] on input "Search Form" at bounding box center [886, 195] width 714 height 44
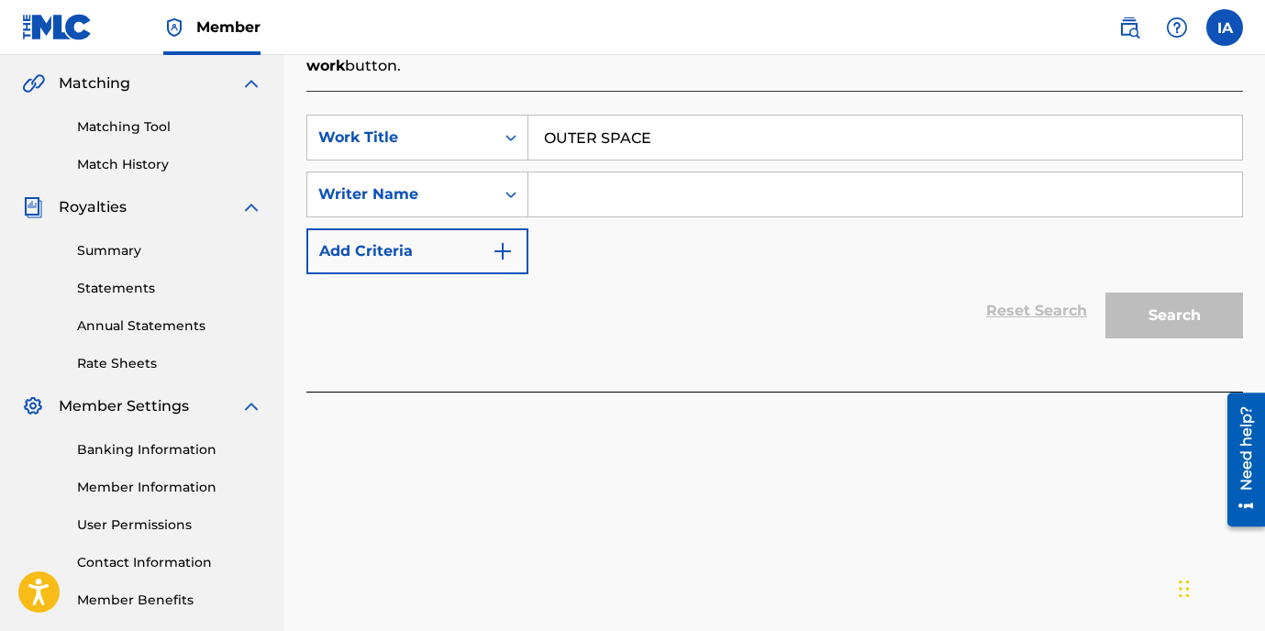
click at [975, 191] on input "Search Form" at bounding box center [886, 195] width 714 height 44
paste input "[PERSON_NAME]"
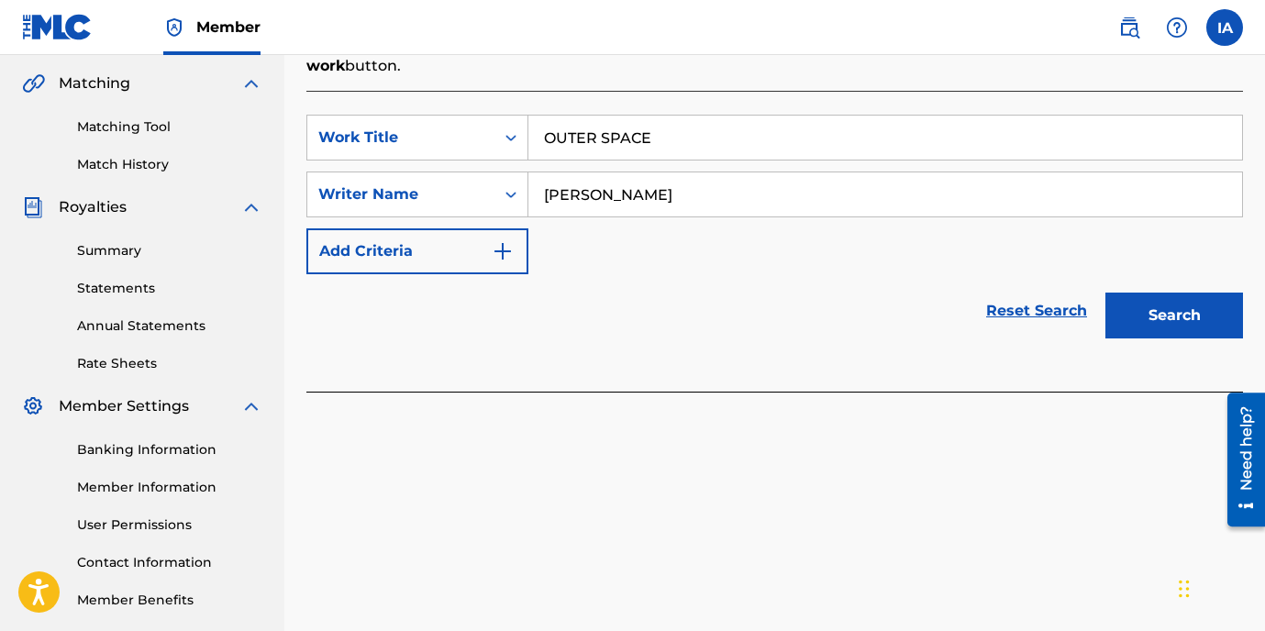
type input "[PERSON_NAME]"
click at [1164, 313] on button "Search" at bounding box center [1175, 316] width 138 height 46
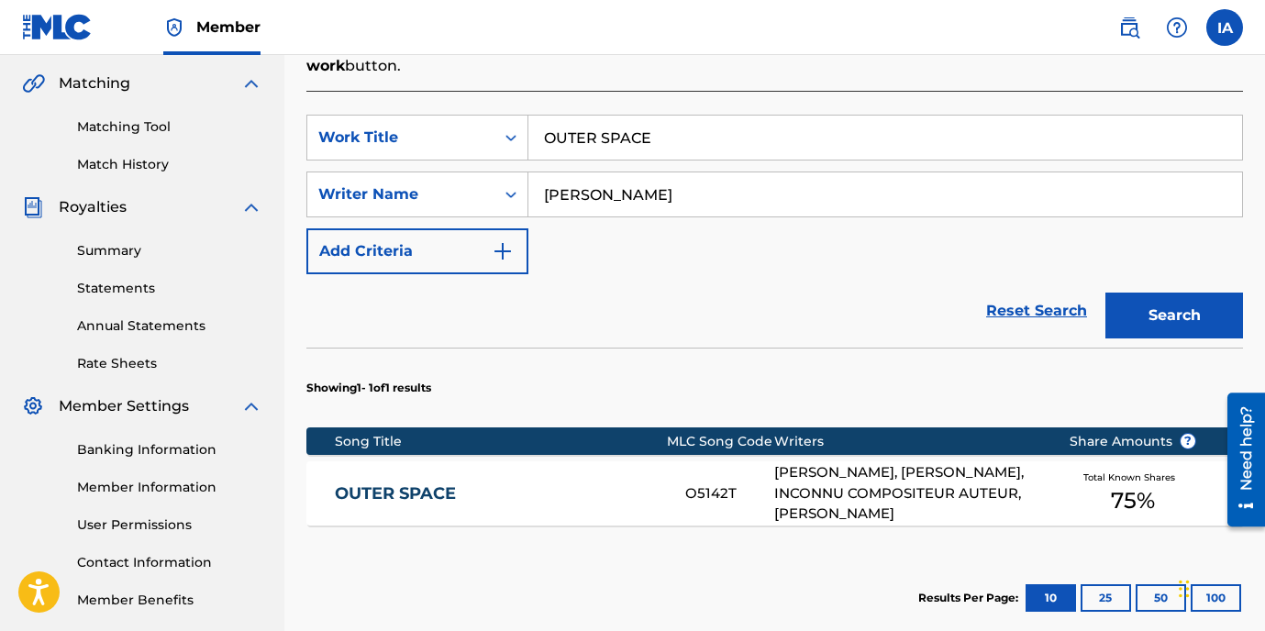
click at [532, 494] on link "OUTER SPACE" at bounding box center [498, 494] width 326 height 21
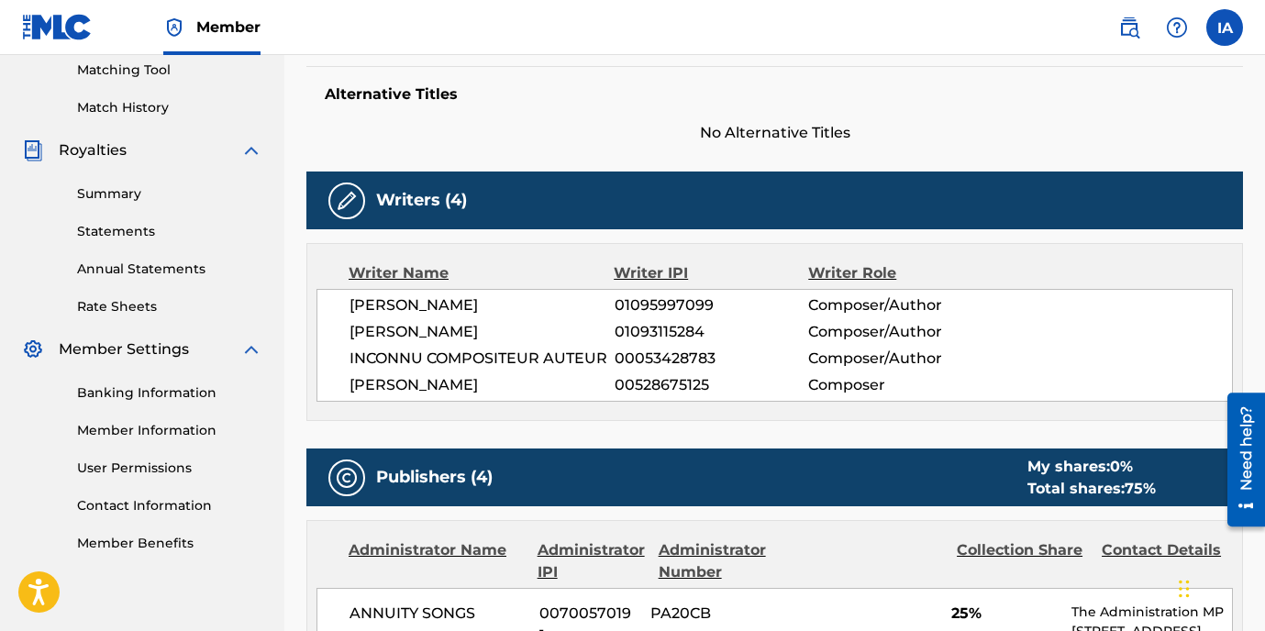
scroll to position [17, 0]
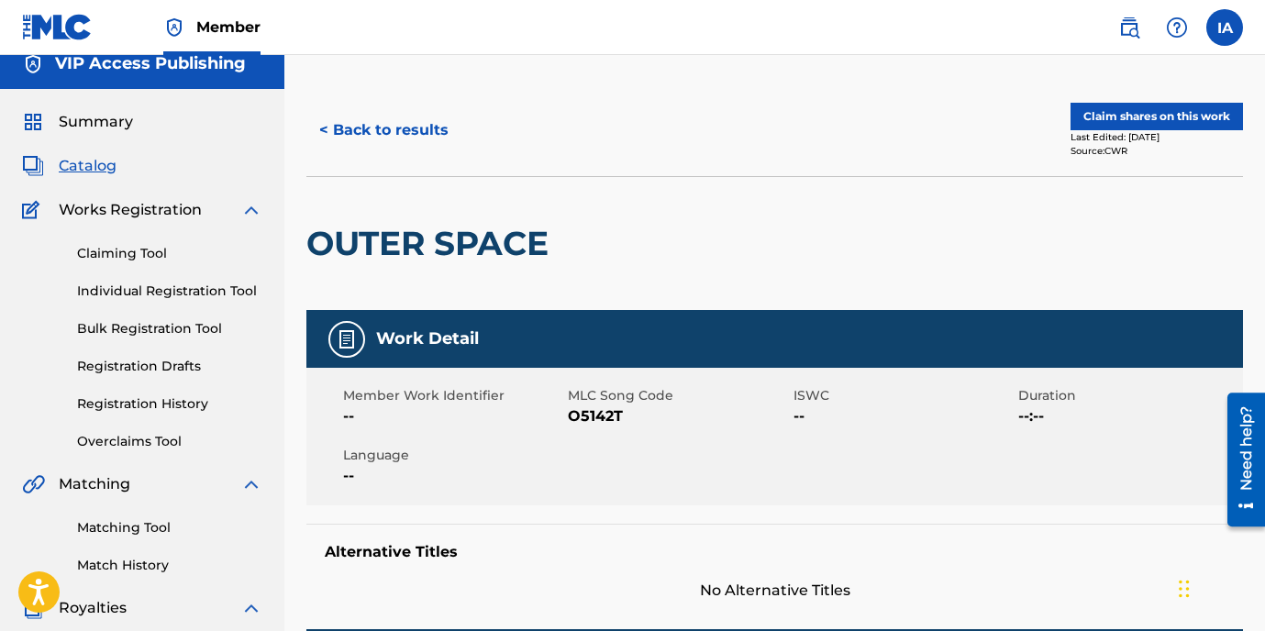
click at [227, 293] on link "Individual Registration Tool" at bounding box center [169, 291] width 185 height 19
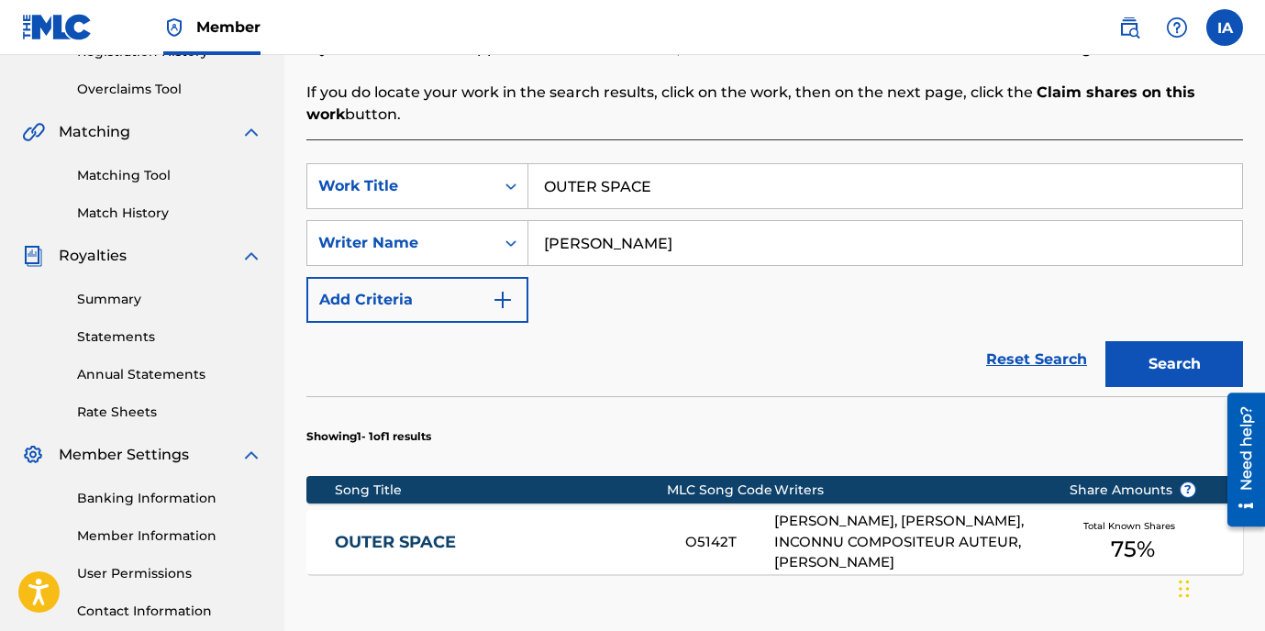
scroll to position [369, 0]
drag, startPoint x: 701, startPoint y: 259, endPoint x: 707, endPoint y: 229, distance: 30.1
click at [692, 253] on input "[PERSON_NAME]" at bounding box center [886, 243] width 714 height 44
drag, startPoint x: 725, startPoint y: 201, endPoint x: 514, endPoint y: 121, distance: 225.6
click at [561, 142] on div "SearchWithCriteria685c7ff1-3617-438e-af8d-c907ae9ac12f Work Title OUTER SPACE S…" at bounding box center [774, 436] width 937 height 595
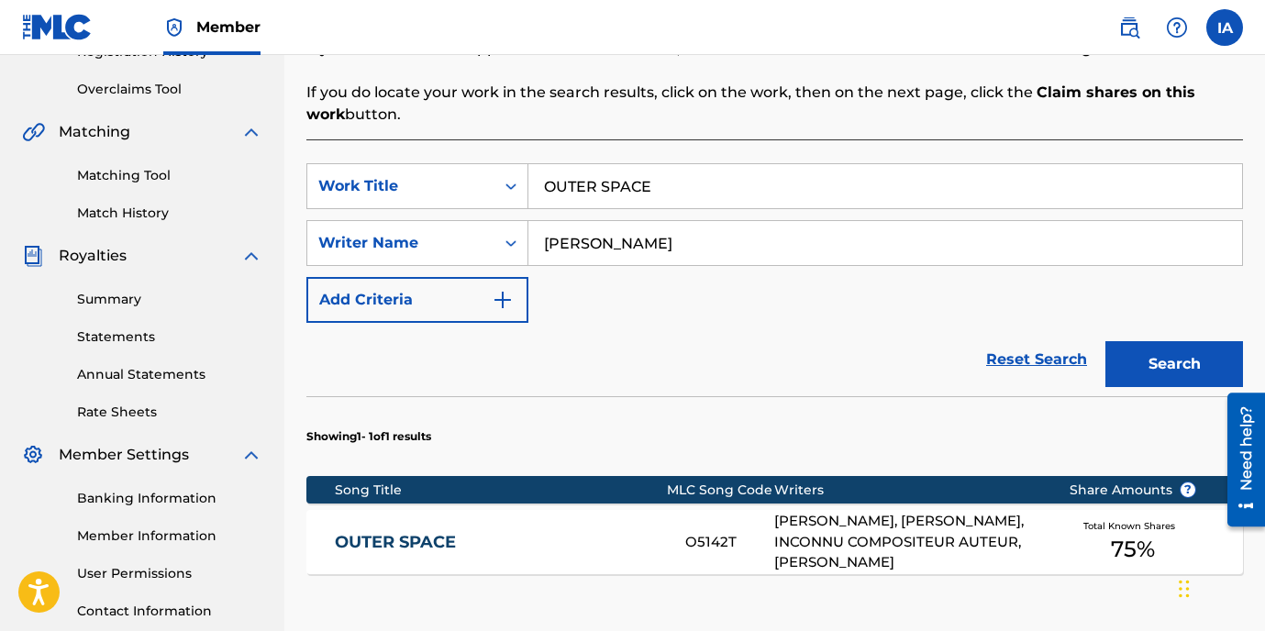
paste input "So Long"
click at [1170, 365] on button "Search" at bounding box center [1175, 364] width 138 height 46
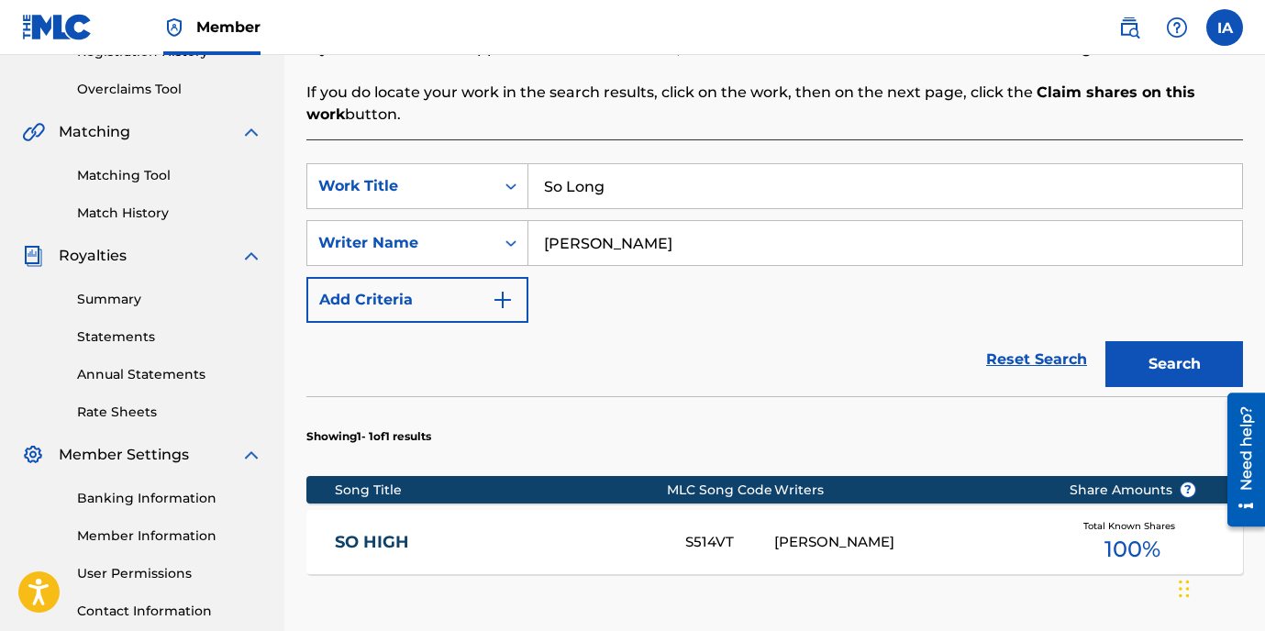
drag, startPoint x: 782, startPoint y: 191, endPoint x: 534, endPoint y: 101, distance: 263.6
click at [647, 164] on input "So Long" at bounding box center [886, 186] width 714 height 44
paste input "O LONG"
type input "SO LONG"
drag, startPoint x: 1150, startPoint y: 377, endPoint x: 898, endPoint y: 365, distance: 251.7
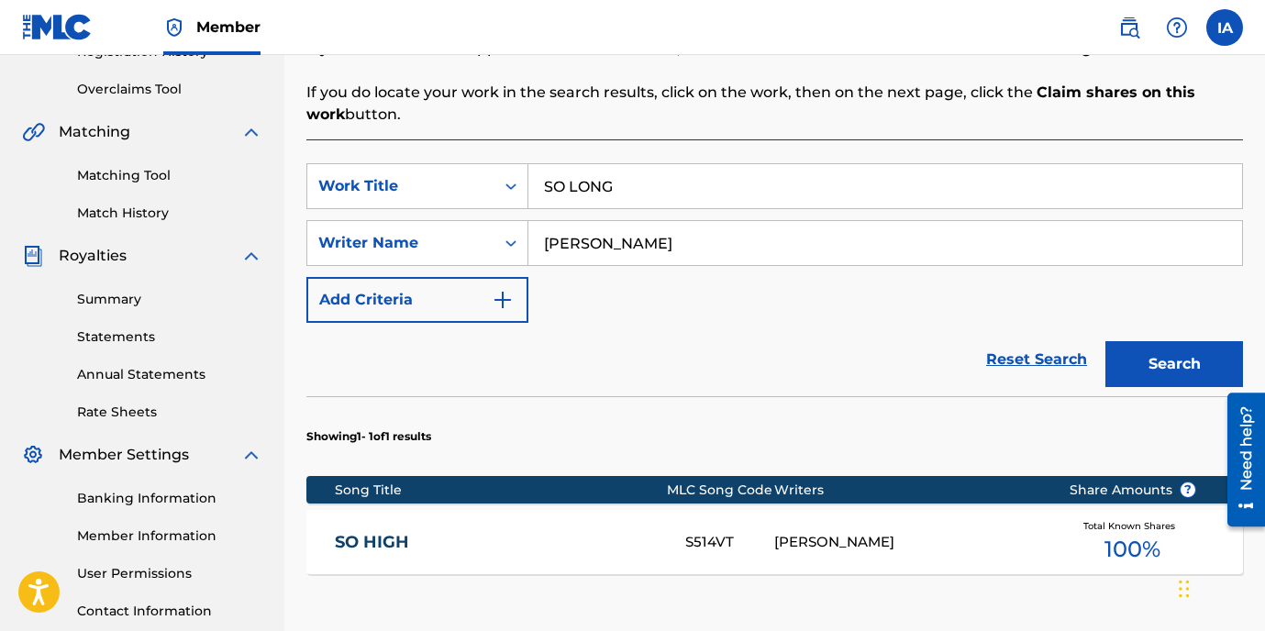
click at [1135, 376] on button "Search" at bounding box center [1175, 364] width 138 height 46
click at [806, 323] on div "Reset Search Search" at bounding box center [774, 359] width 937 height 73
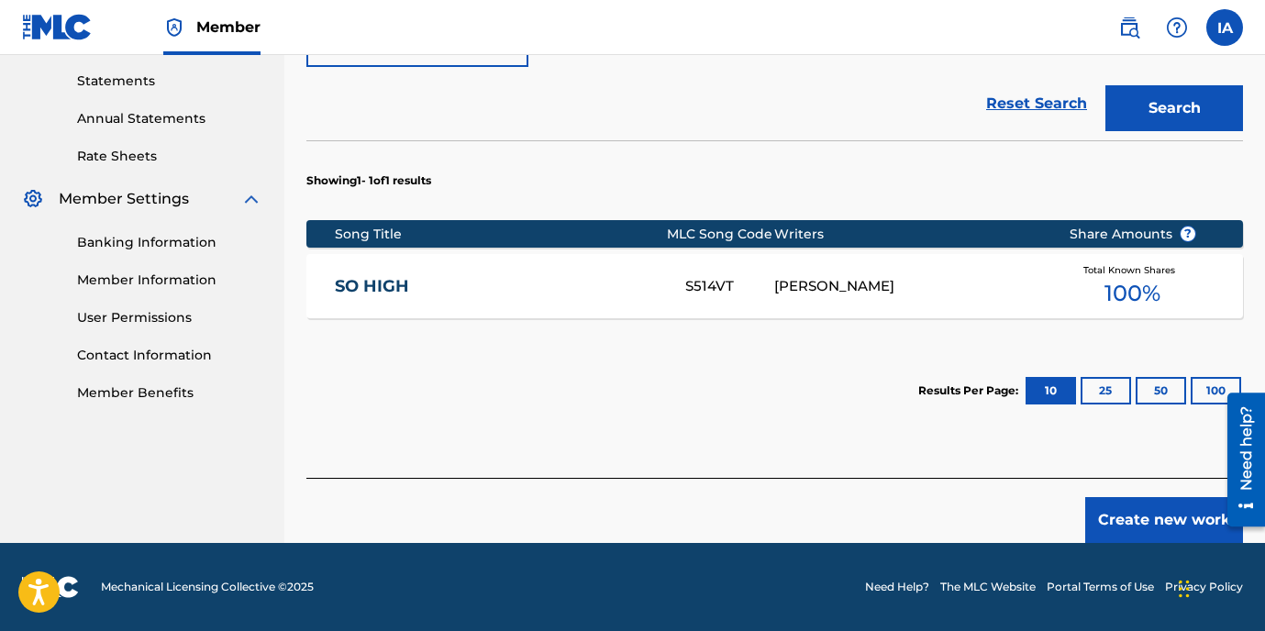
click at [1118, 522] on button "Create new work" at bounding box center [1165, 520] width 158 height 46
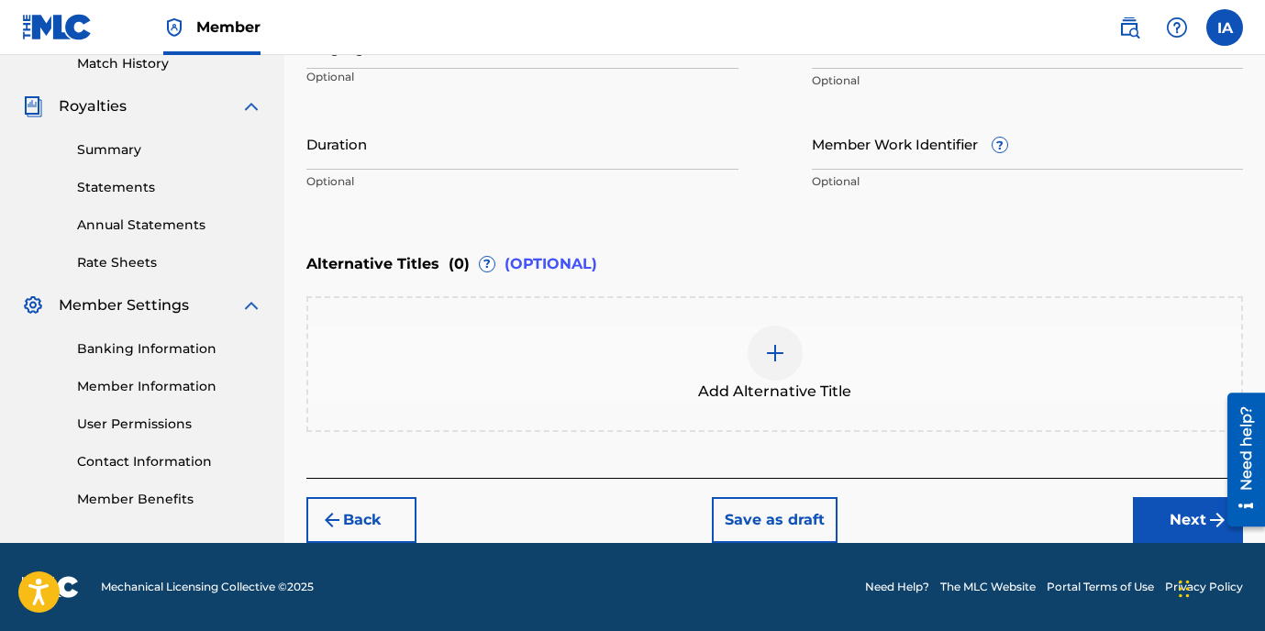
scroll to position [518, 0]
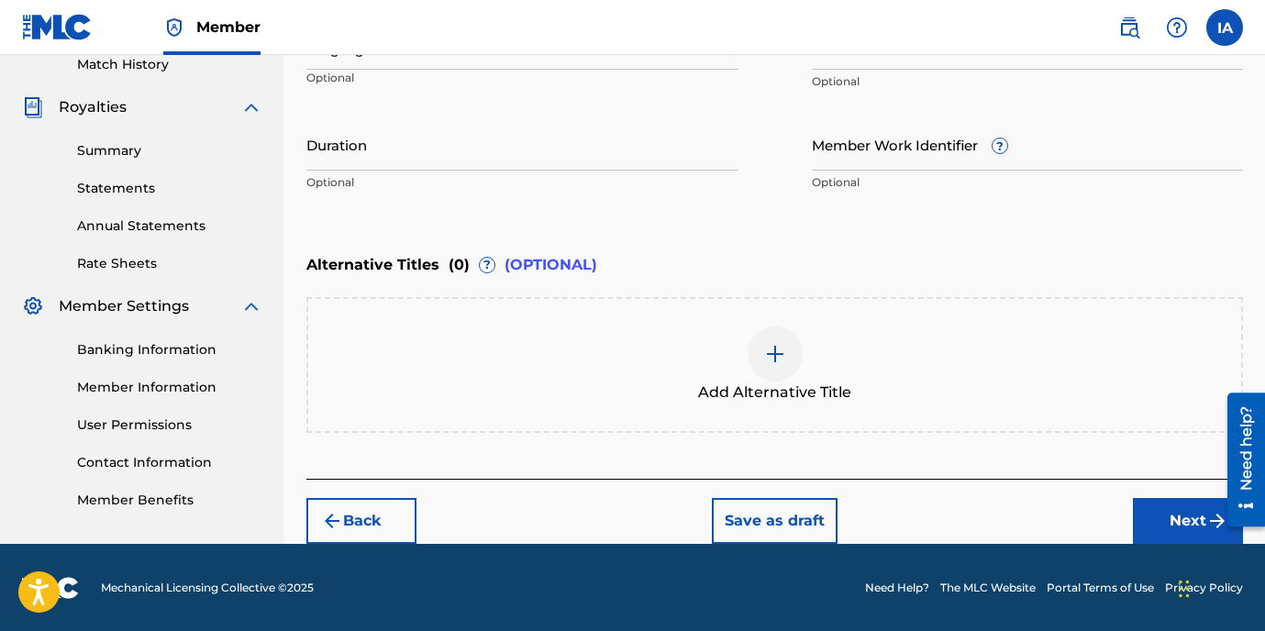
click at [817, 228] on div "Enter Work Details Enter work details for ‘ SO LONG ’ below. Work Title SO LONG…" at bounding box center [774, 23] width 937 height 444
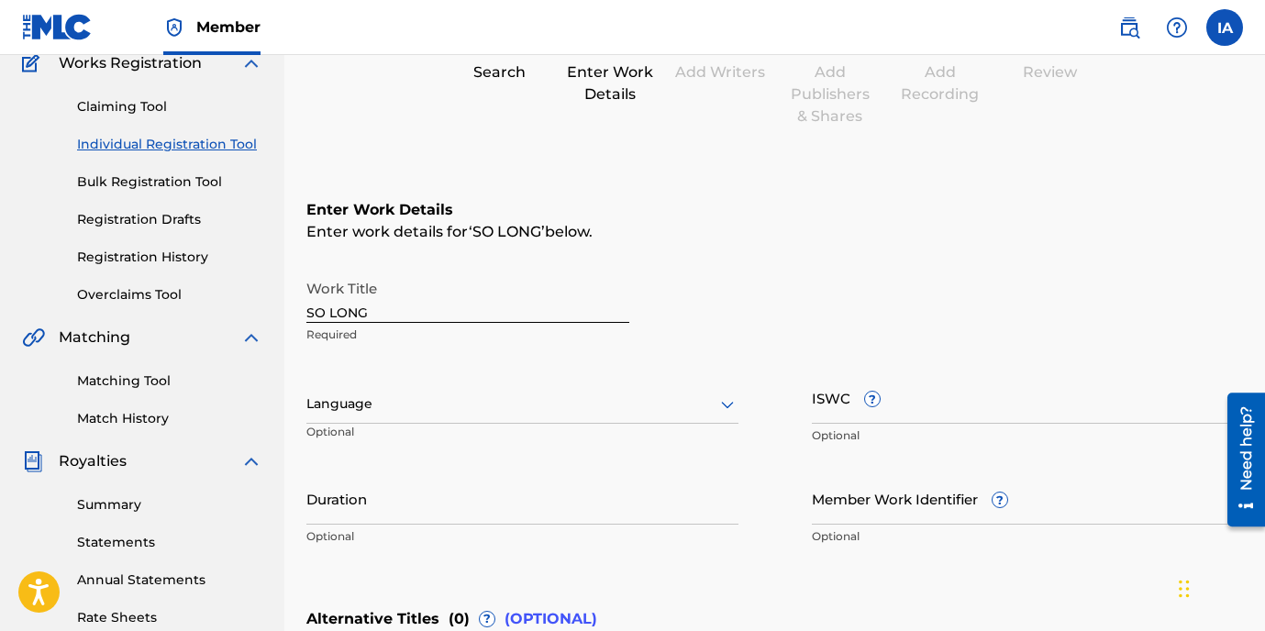
click at [485, 385] on div "Language" at bounding box center [522, 404] width 432 height 39
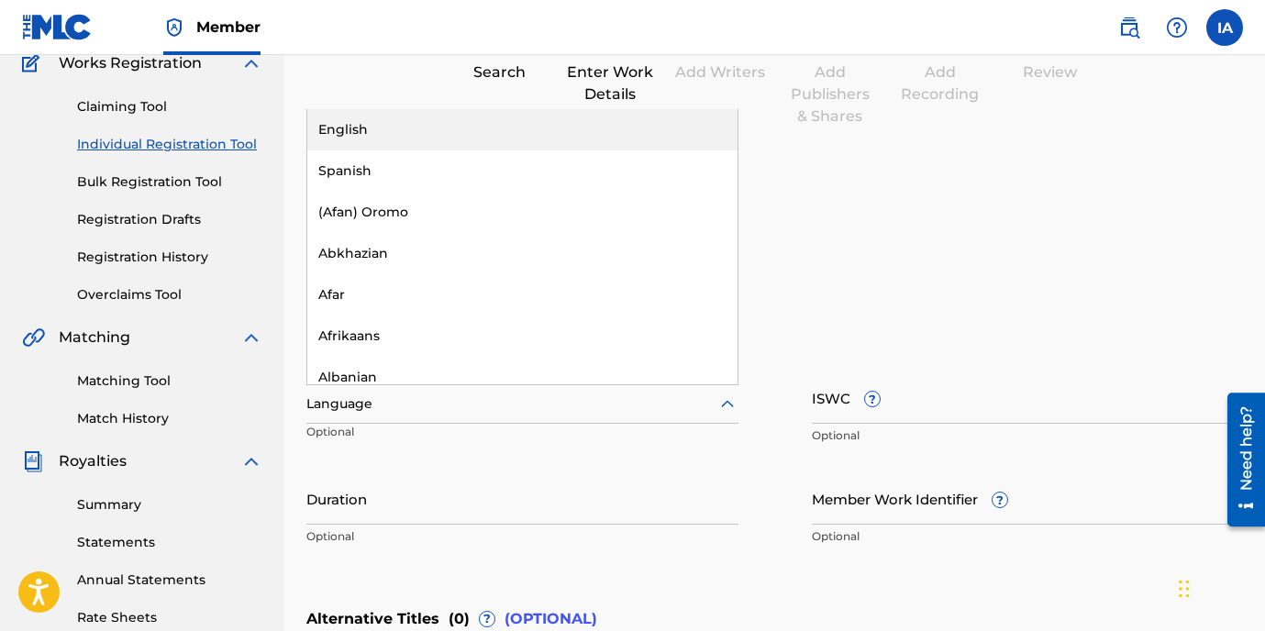
click at [475, 124] on div "English" at bounding box center [522, 129] width 430 height 41
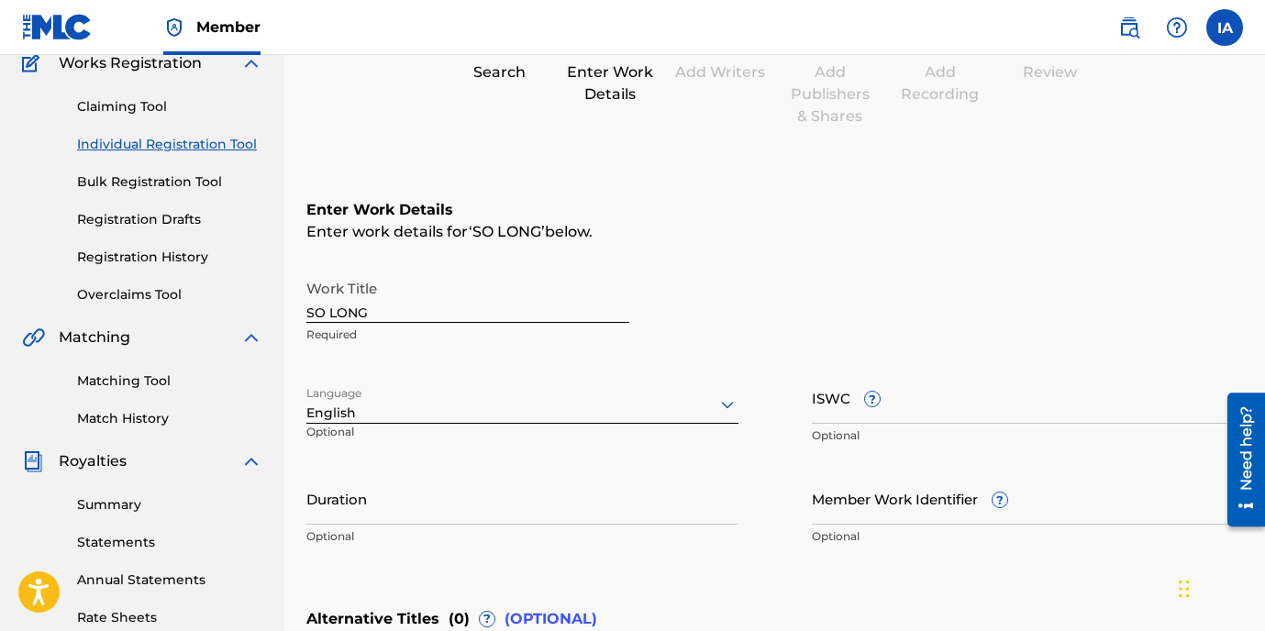
click at [719, 246] on div "Enter Work Details Enter work details for ‘ SO LONG ’ below. Work Title SO LONG…" at bounding box center [774, 377] width 937 height 444
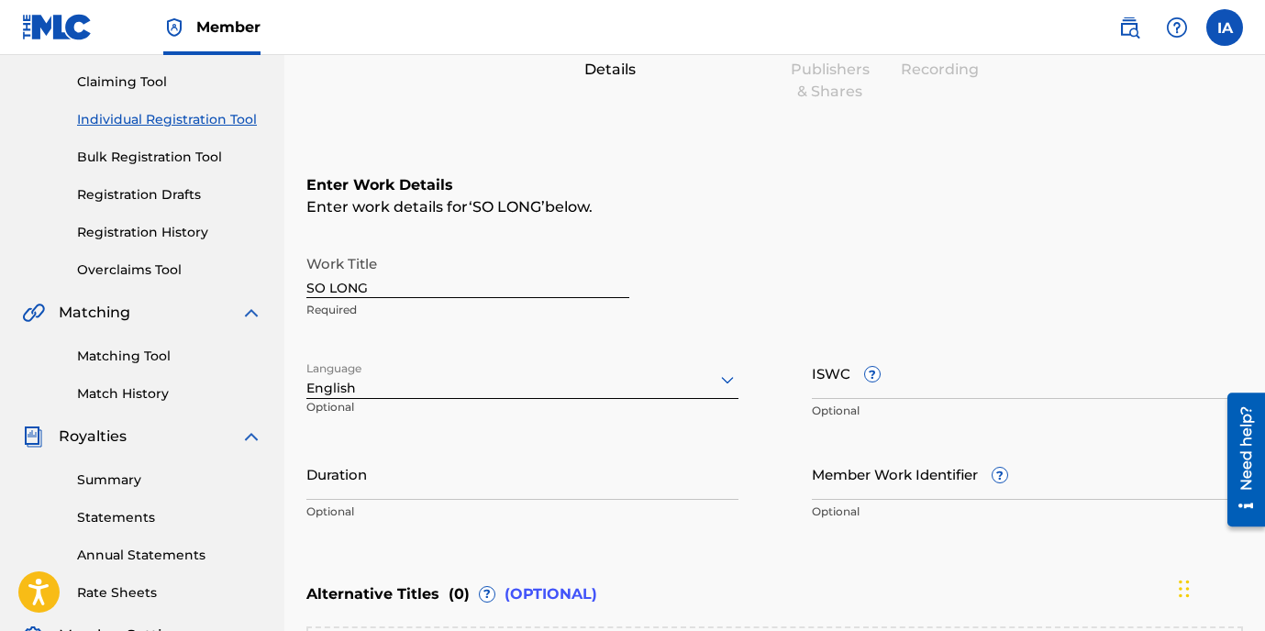
scroll to position [224, 0]
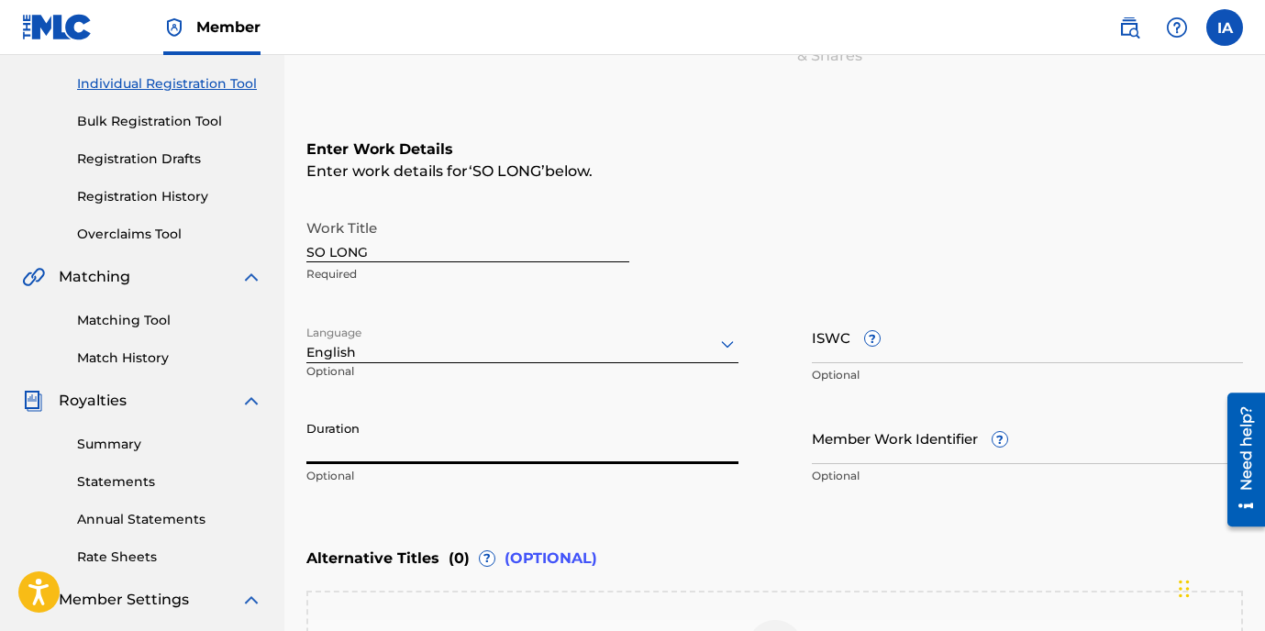
drag, startPoint x: 531, startPoint y: 426, endPoint x: 431, endPoint y: 446, distance: 102.0
click at [518, 429] on input "Duration" at bounding box center [522, 438] width 432 height 52
type input "03:00"
click at [765, 242] on div "Work Title SO LONG Required" at bounding box center [774, 251] width 937 height 83
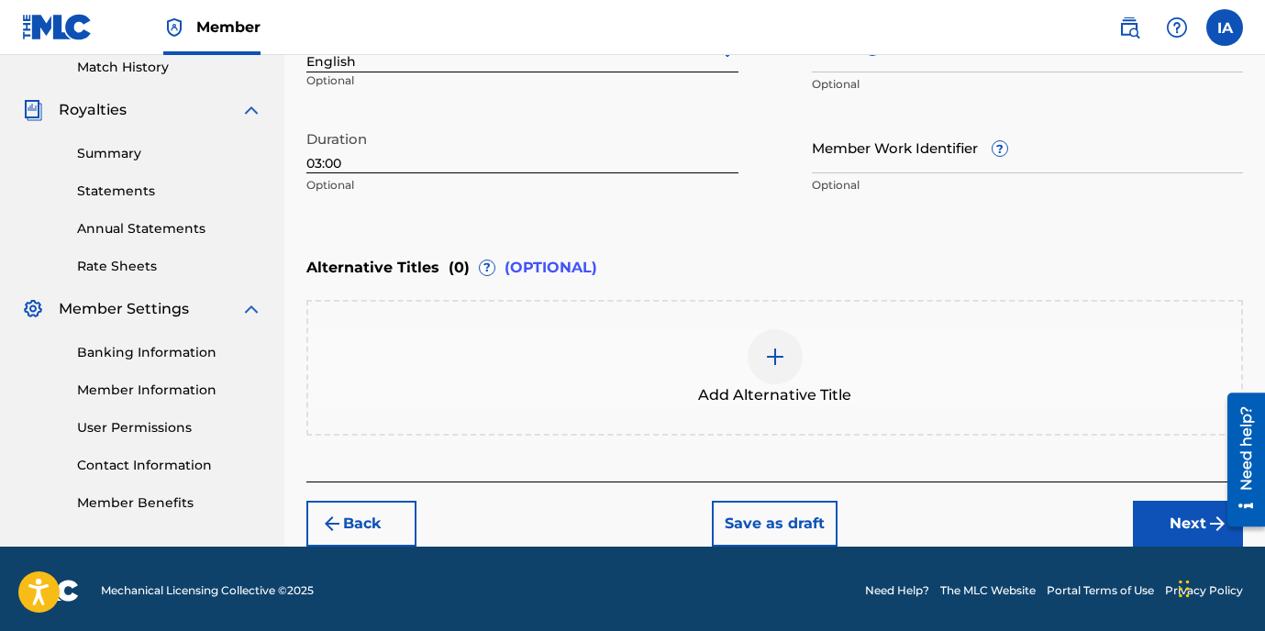
scroll to position [518, 0]
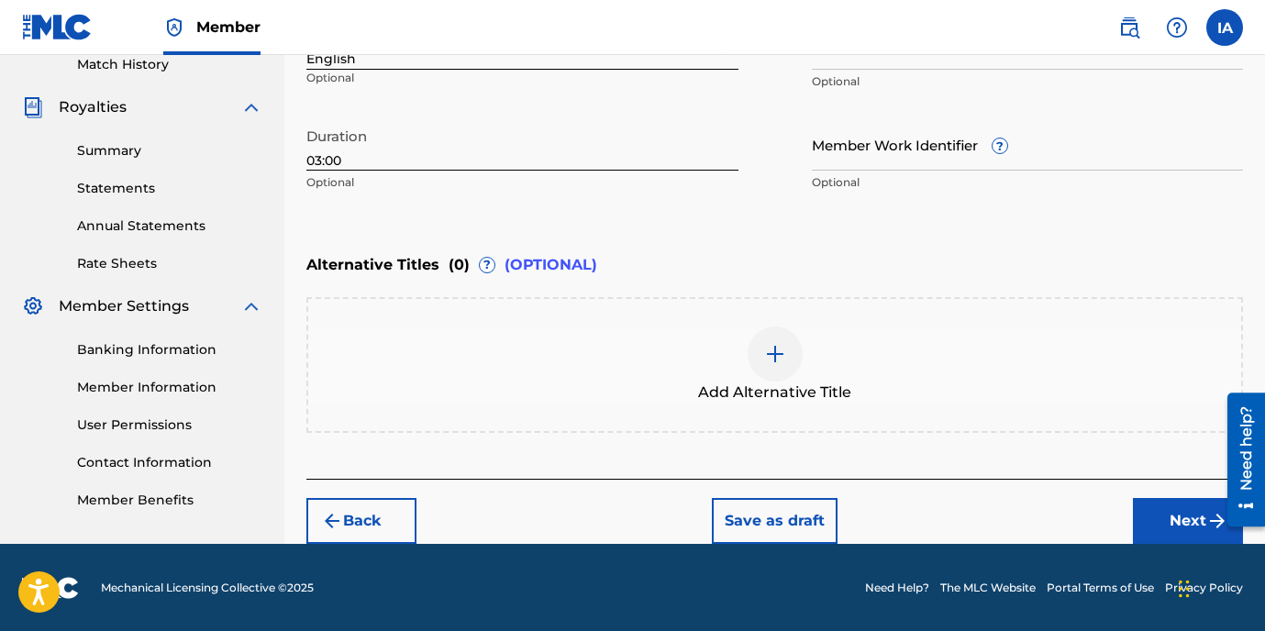
click at [1185, 513] on button "Next" at bounding box center [1188, 521] width 110 height 46
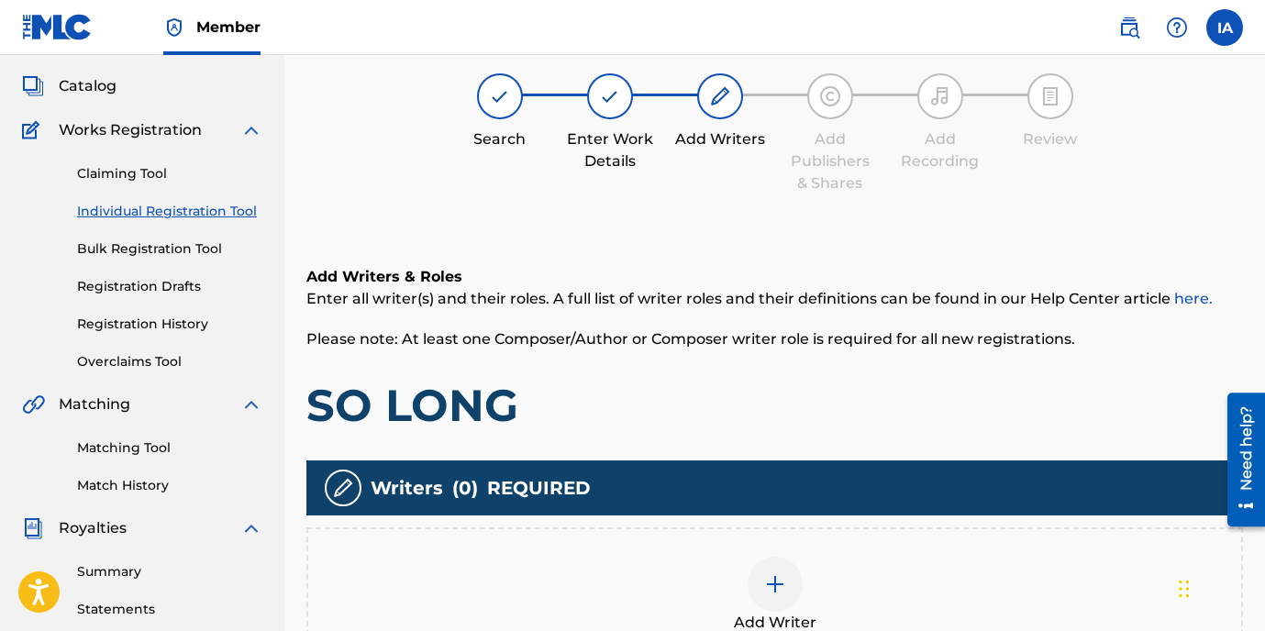
scroll to position [83, 0]
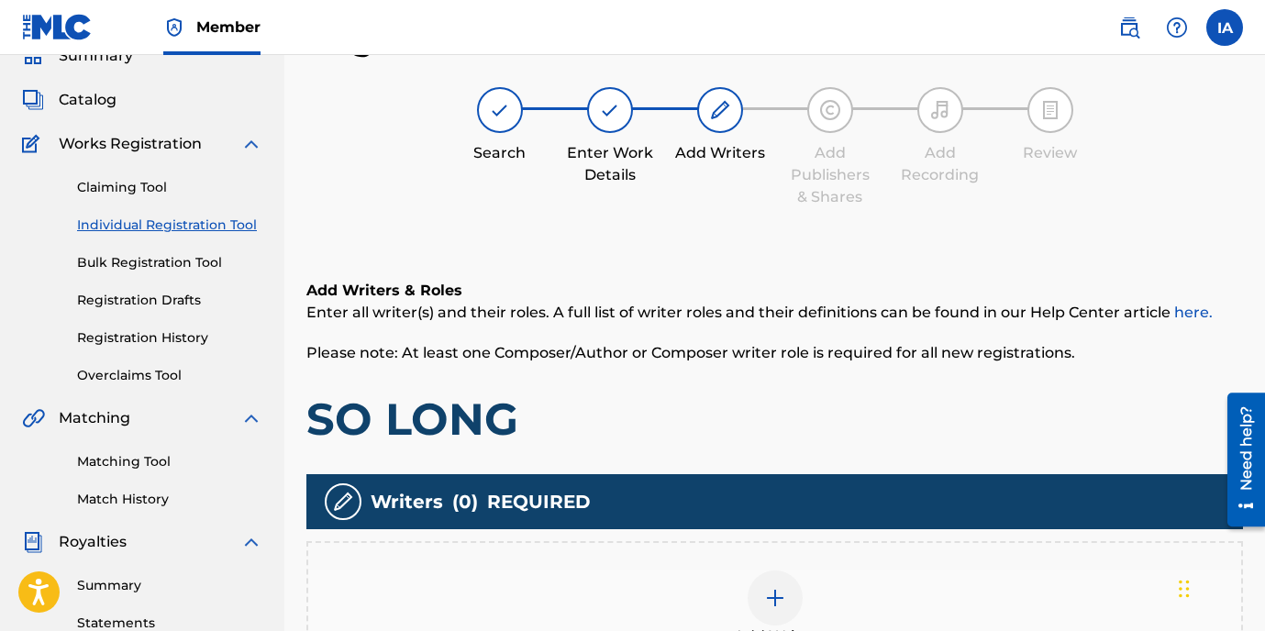
click at [588, 295] on h6 "Add Writers & Roles" at bounding box center [774, 291] width 937 height 22
click at [639, 376] on div "Add Writers & Roles Enter all writer(s) and their roles. A full list of writer …" at bounding box center [774, 363] width 937 height 167
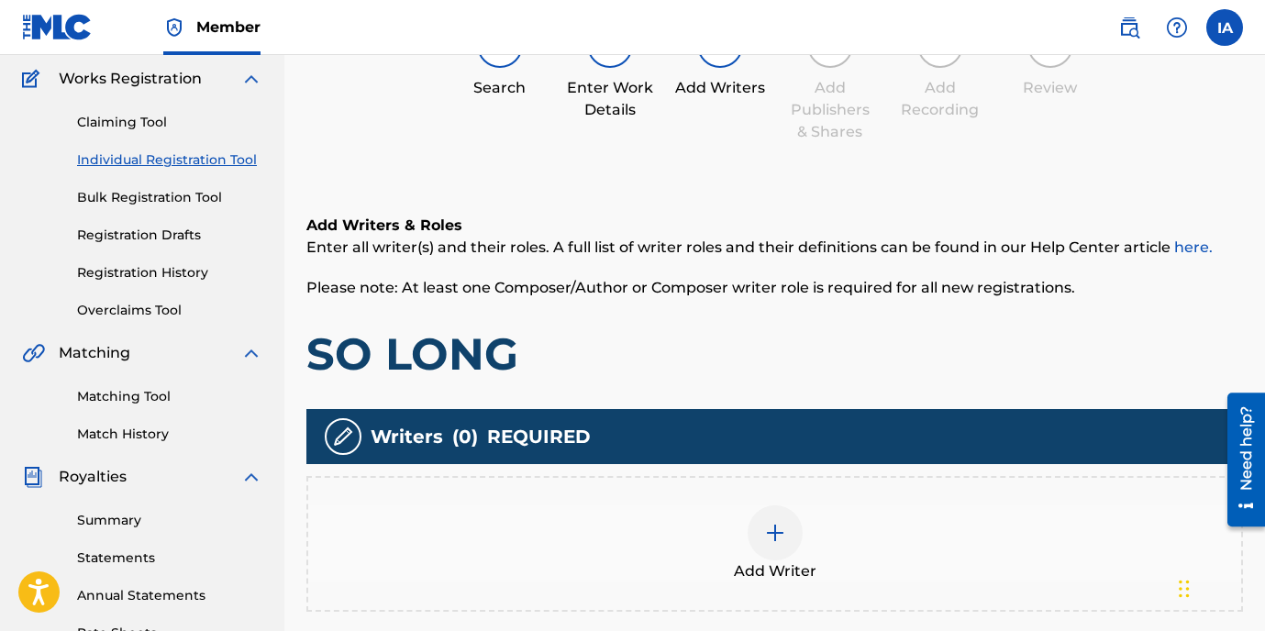
click at [873, 548] on div "Add Writer" at bounding box center [774, 544] width 933 height 77
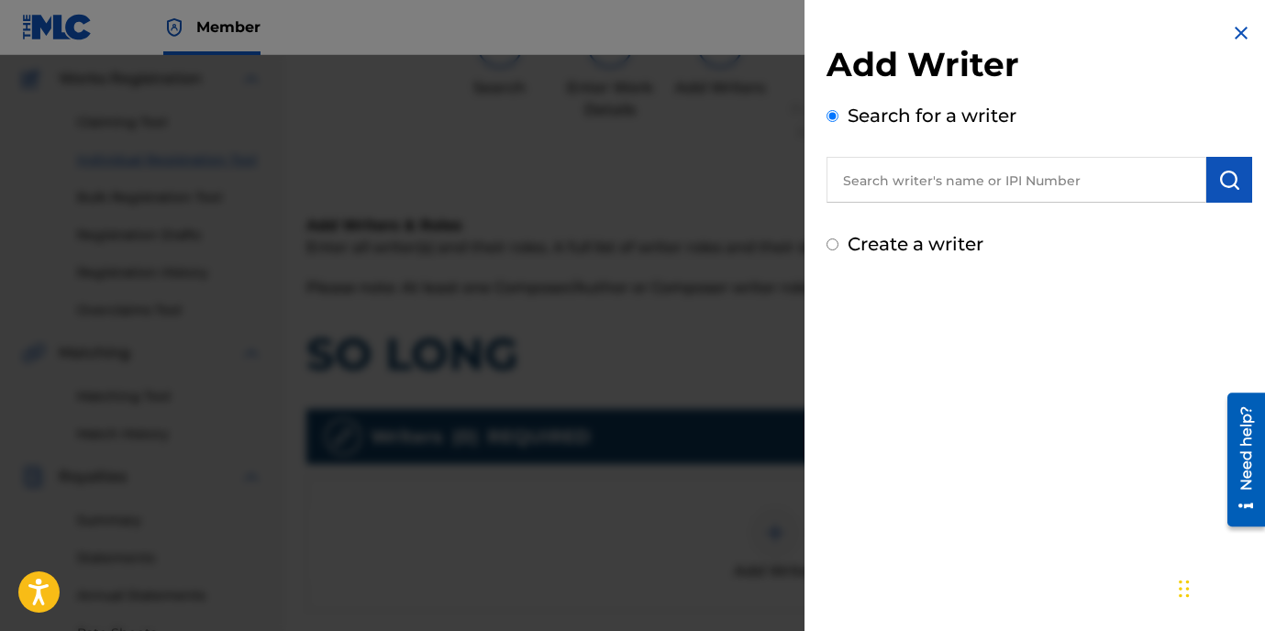
click at [1017, 177] on input "text" at bounding box center [1017, 180] width 380 height 46
paste input "[PERSON_NAME]"
type input "[PERSON_NAME]"
click at [1228, 183] on img "submit" at bounding box center [1230, 180] width 22 height 22
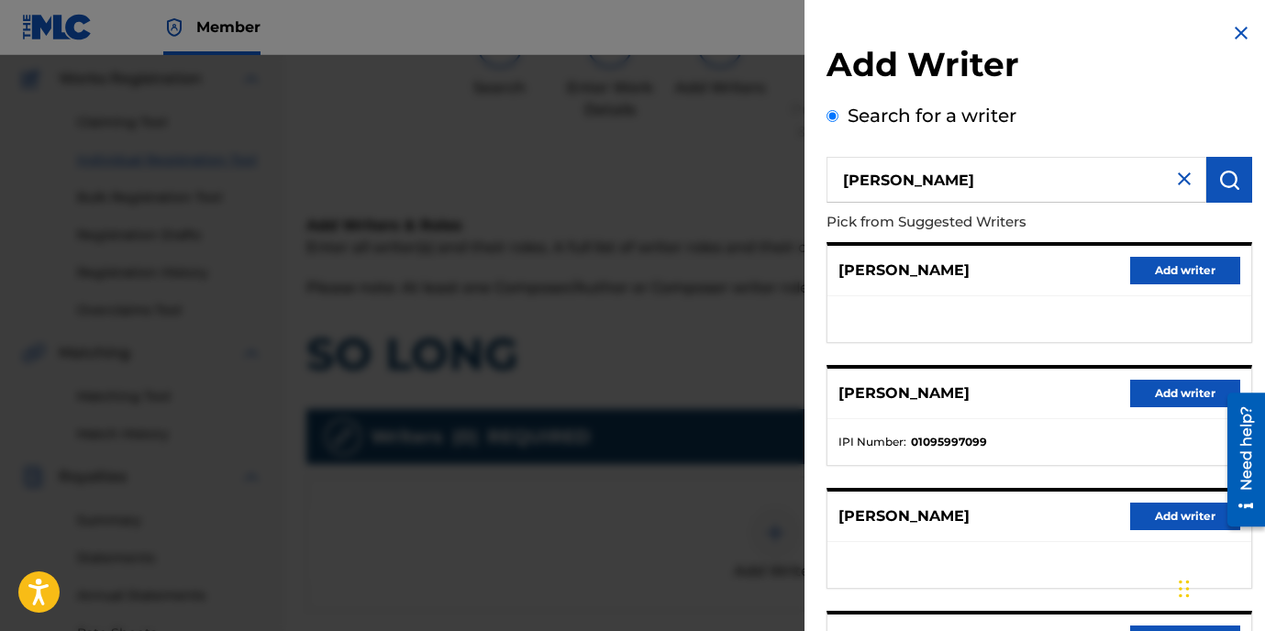
click at [897, 317] on ul at bounding box center [1040, 319] width 424 height 46
click at [1166, 398] on button "Add writer" at bounding box center [1186, 394] width 110 height 28
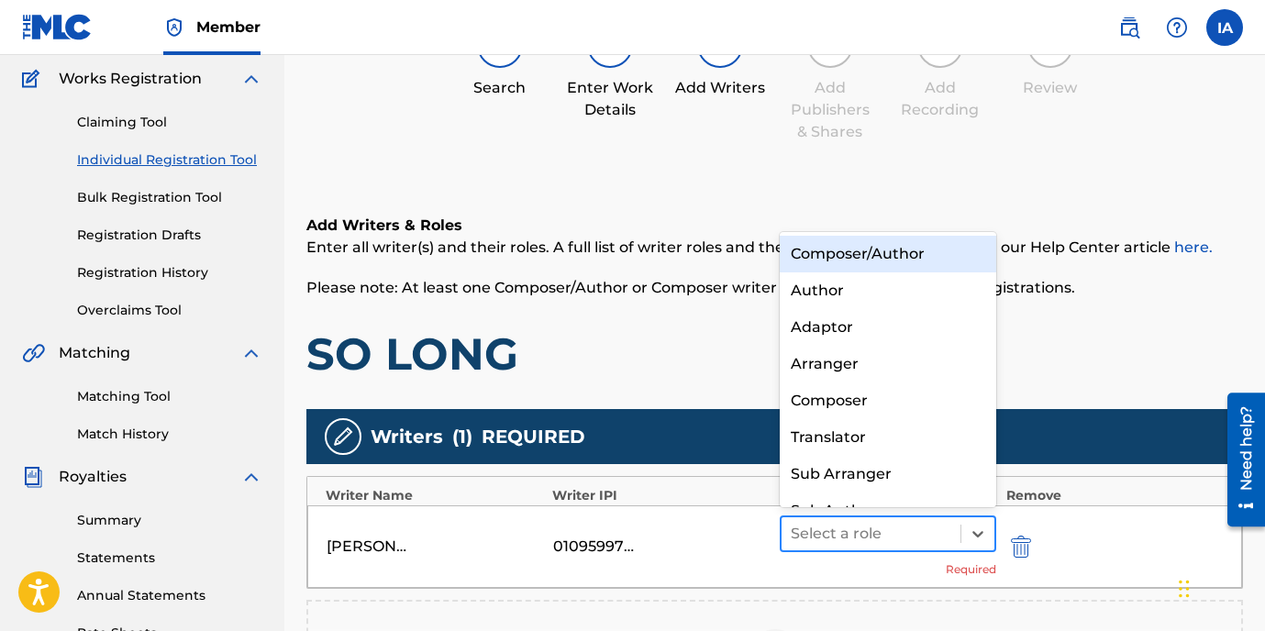
click at [913, 533] on div at bounding box center [872, 534] width 162 height 26
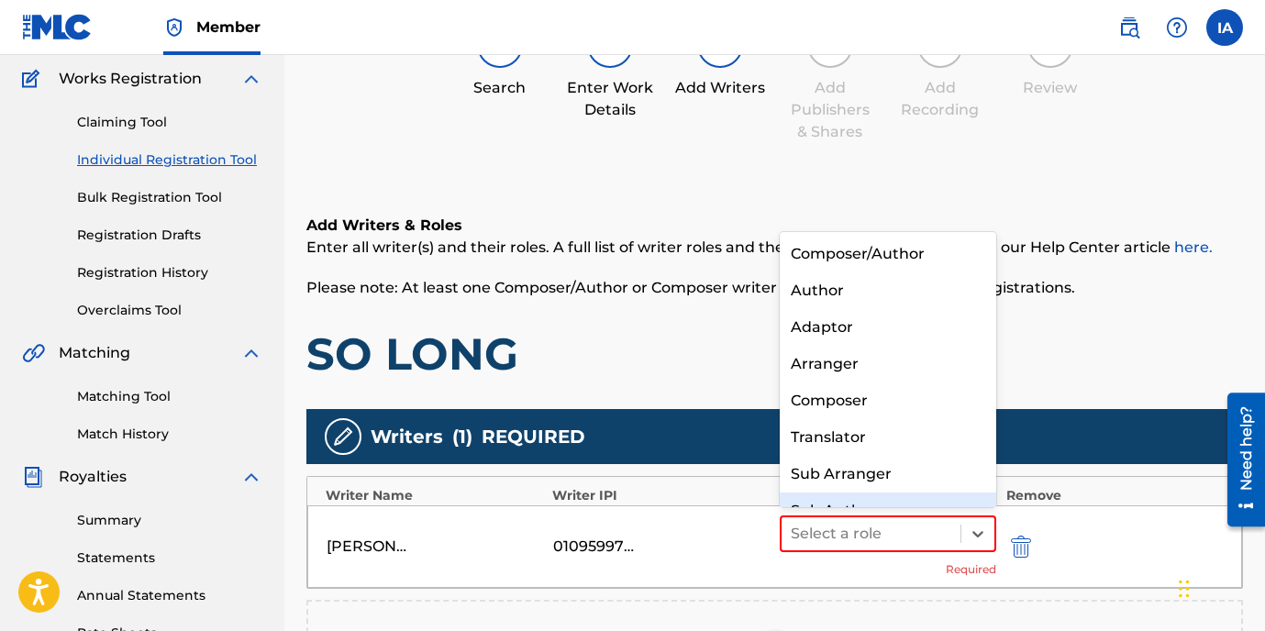
scroll to position [26, 0]
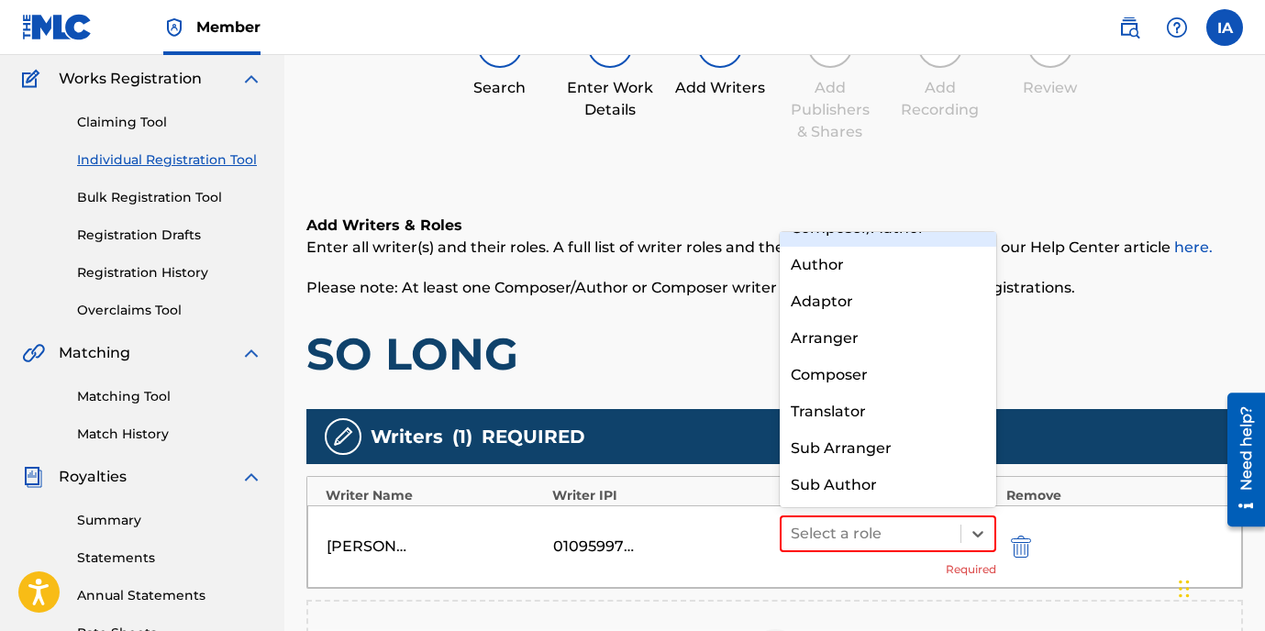
drag, startPoint x: 907, startPoint y: 239, endPoint x: 908, endPoint y: 256, distance: 17.5
click at [907, 239] on div "Composer/Author" at bounding box center [888, 228] width 217 height 37
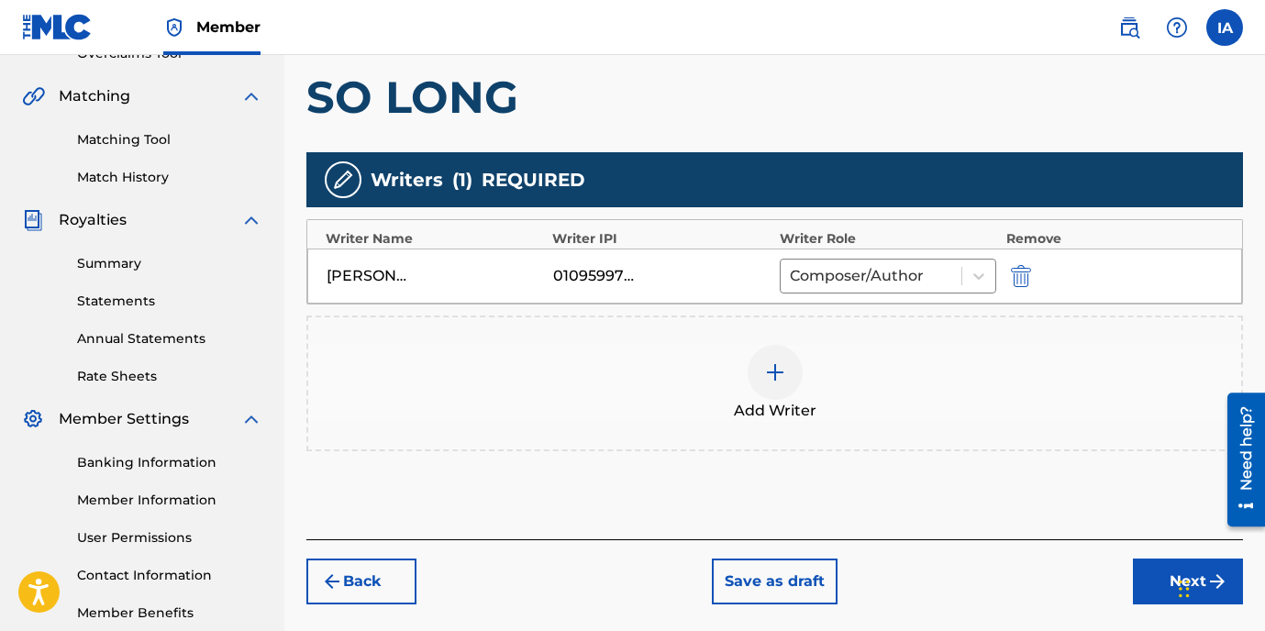
scroll to position [507, 0]
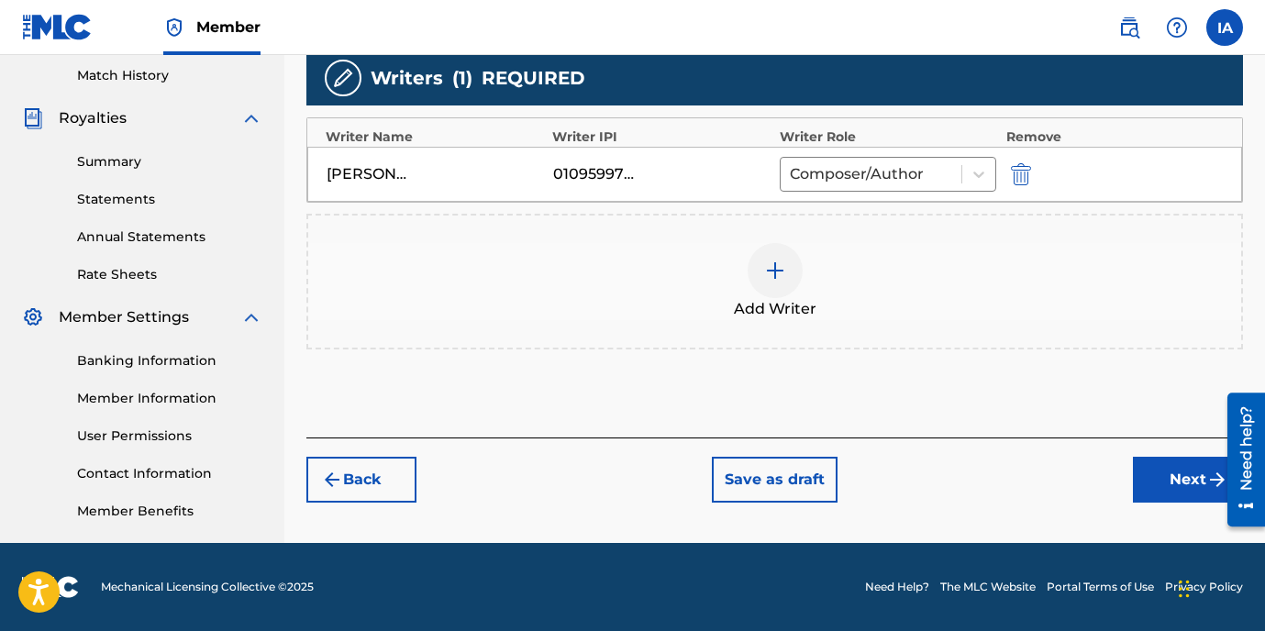
click at [1196, 470] on button "Next" at bounding box center [1188, 480] width 110 height 46
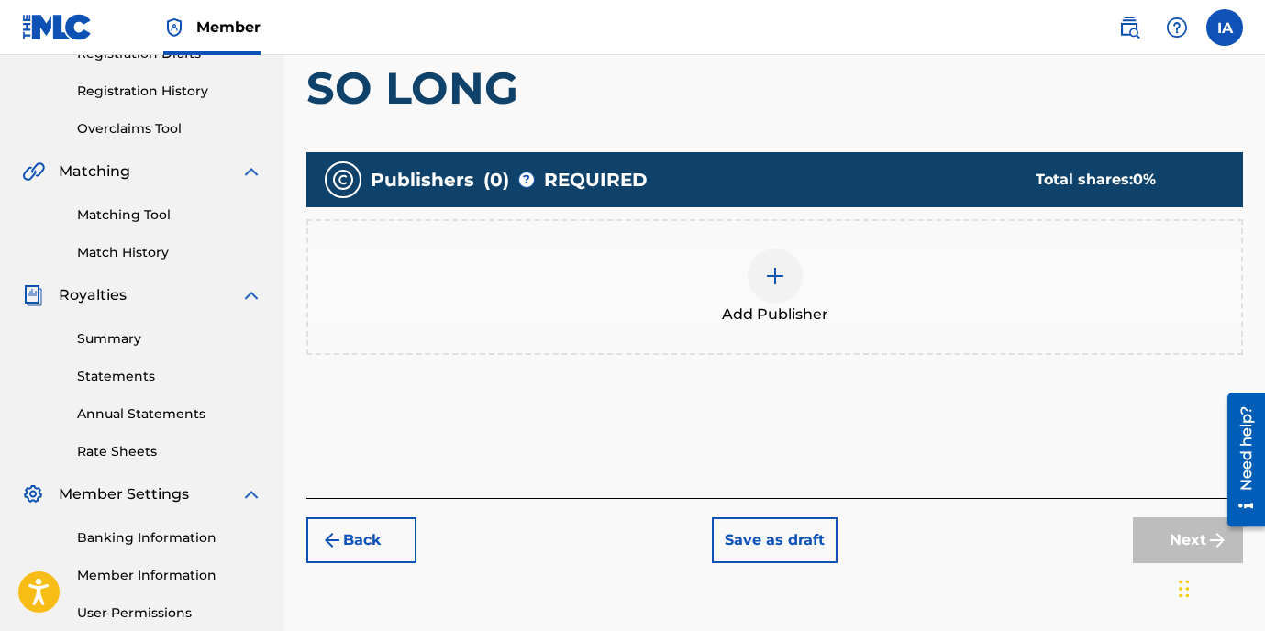
scroll to position [418, 0]
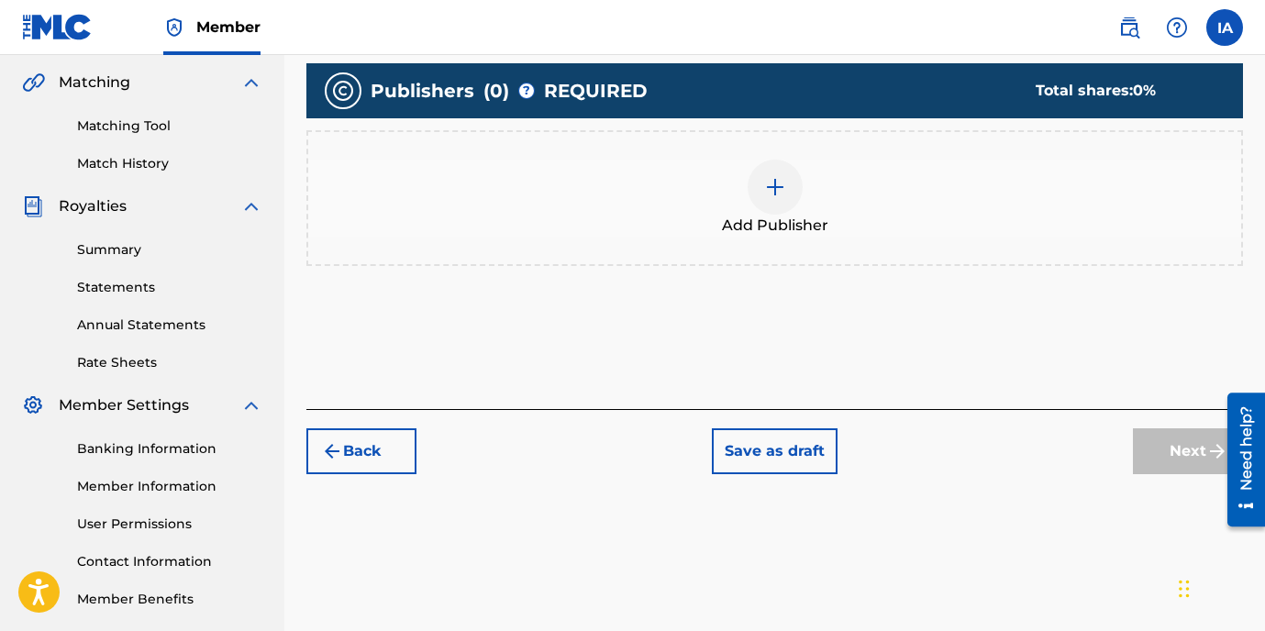
click at [857, 209] on div "Add Publisher" at bounding box center [774, 198] width 933 height 77
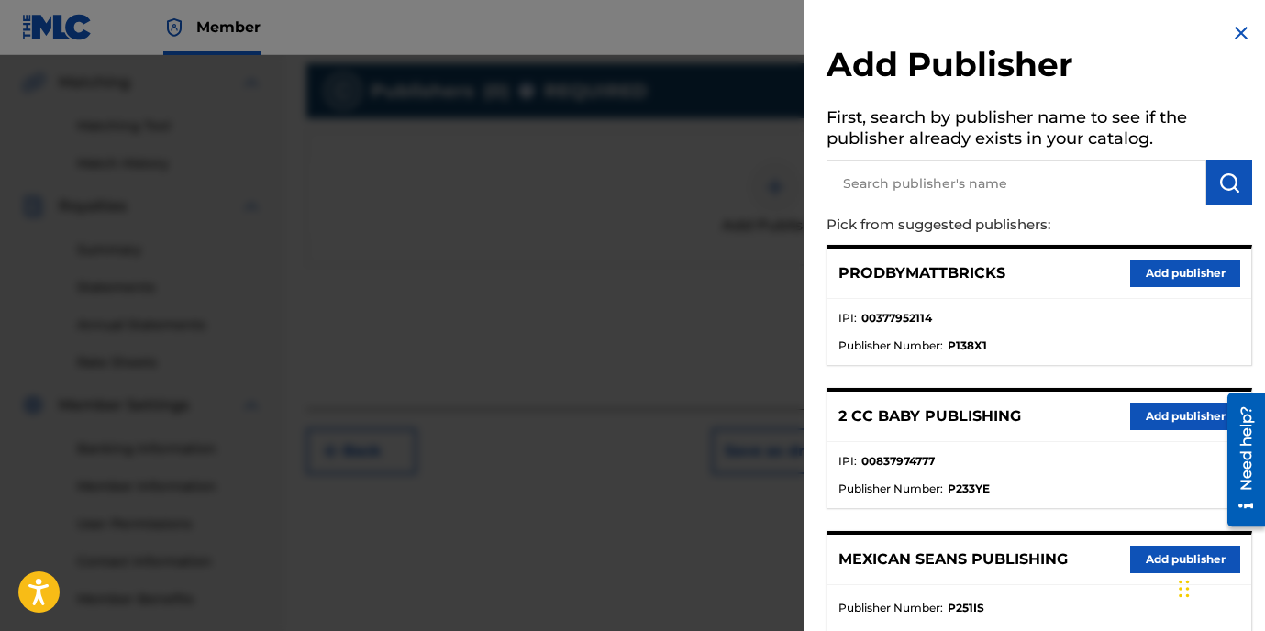
click at [909, 182] on input "text" at bounding box center [1017, 183] width 380 height 46
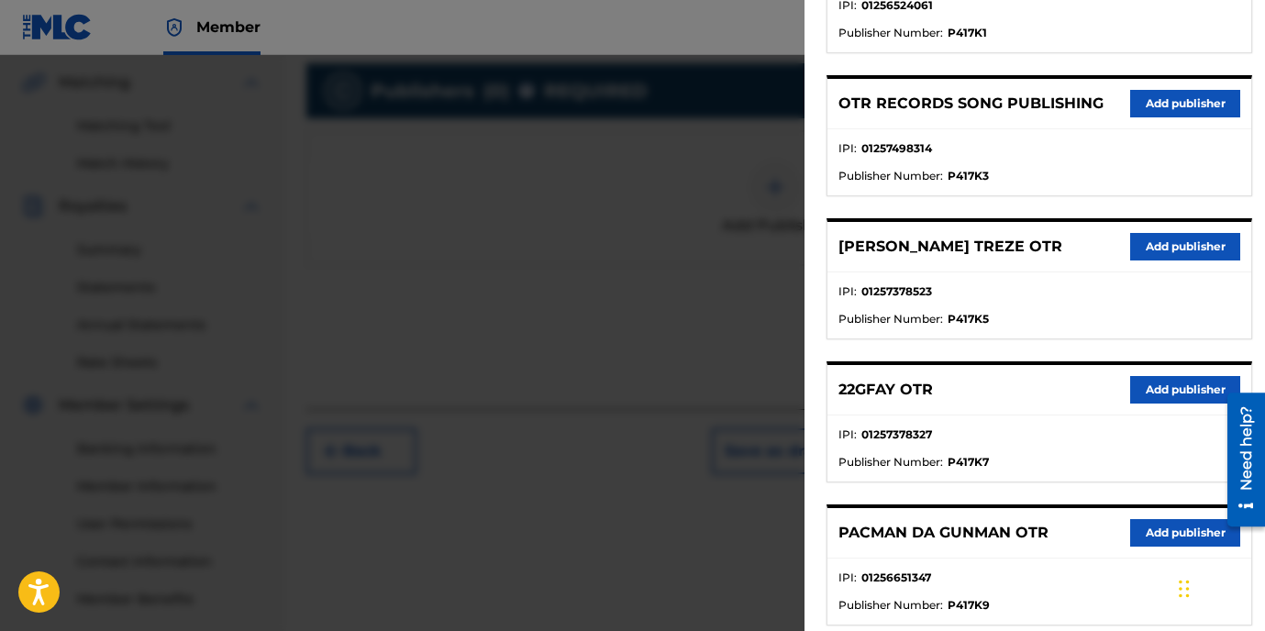
scroll to position [1002, 0]
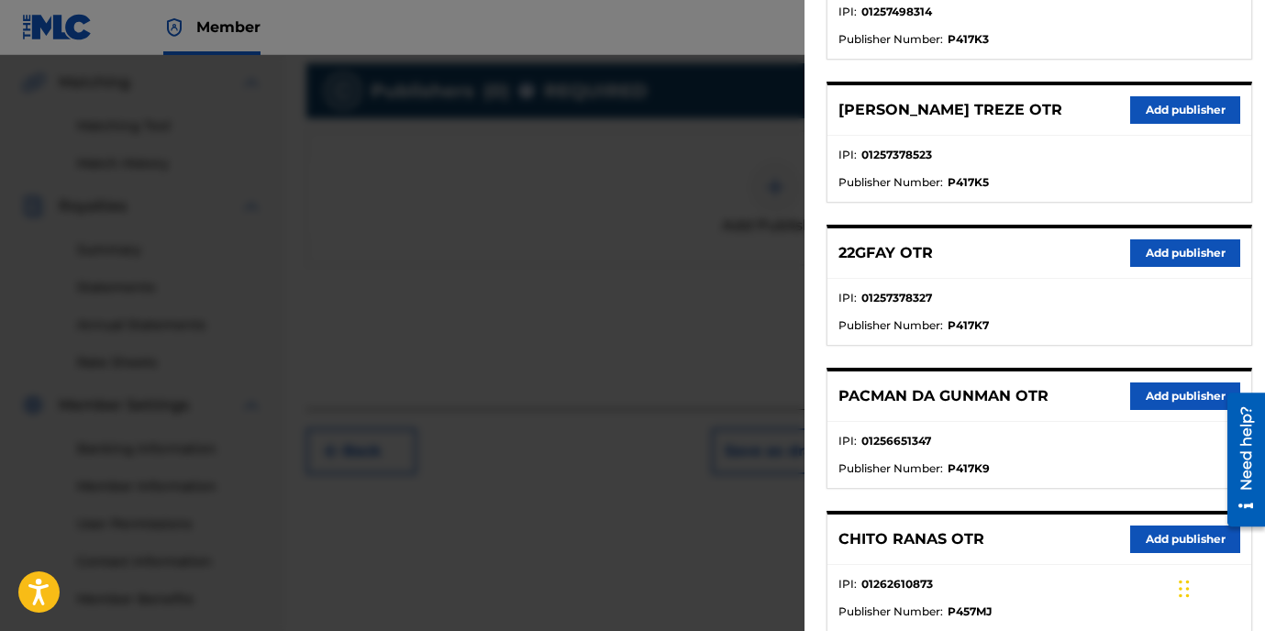
click at [1175, 255] on button "Add publisher" at bounding box center [1186, 254] width 110 height 28
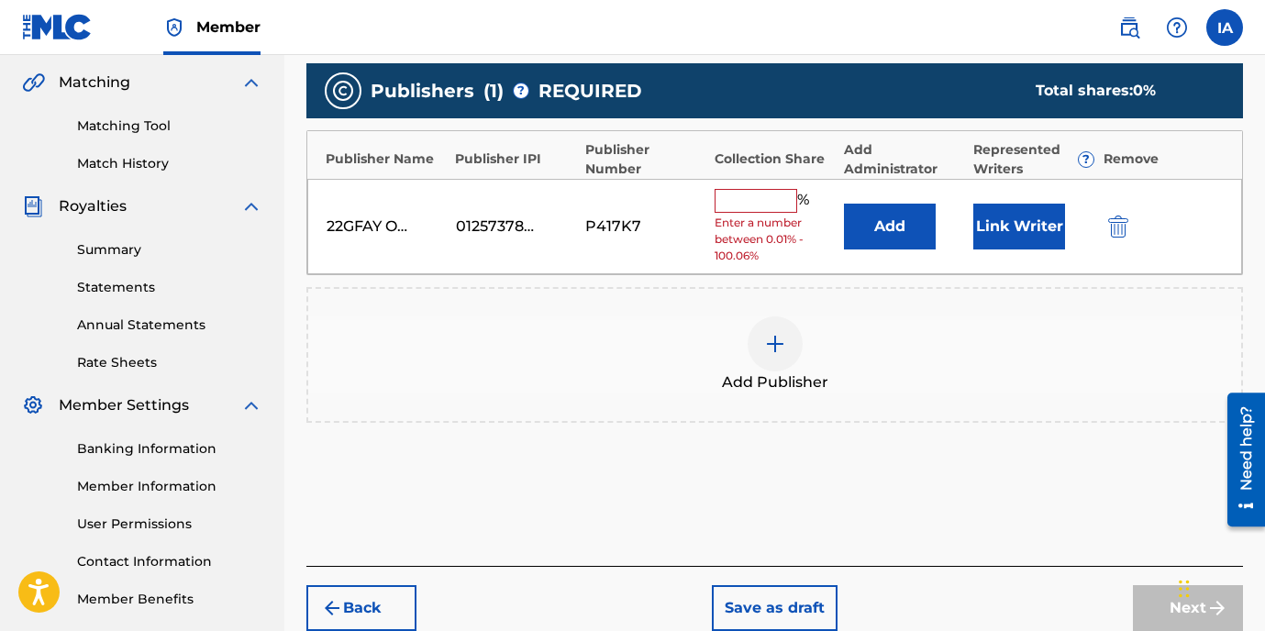
click at [767, 205] on input "text" at bounding box center [756, 201] width 83 height 24
type input "100"
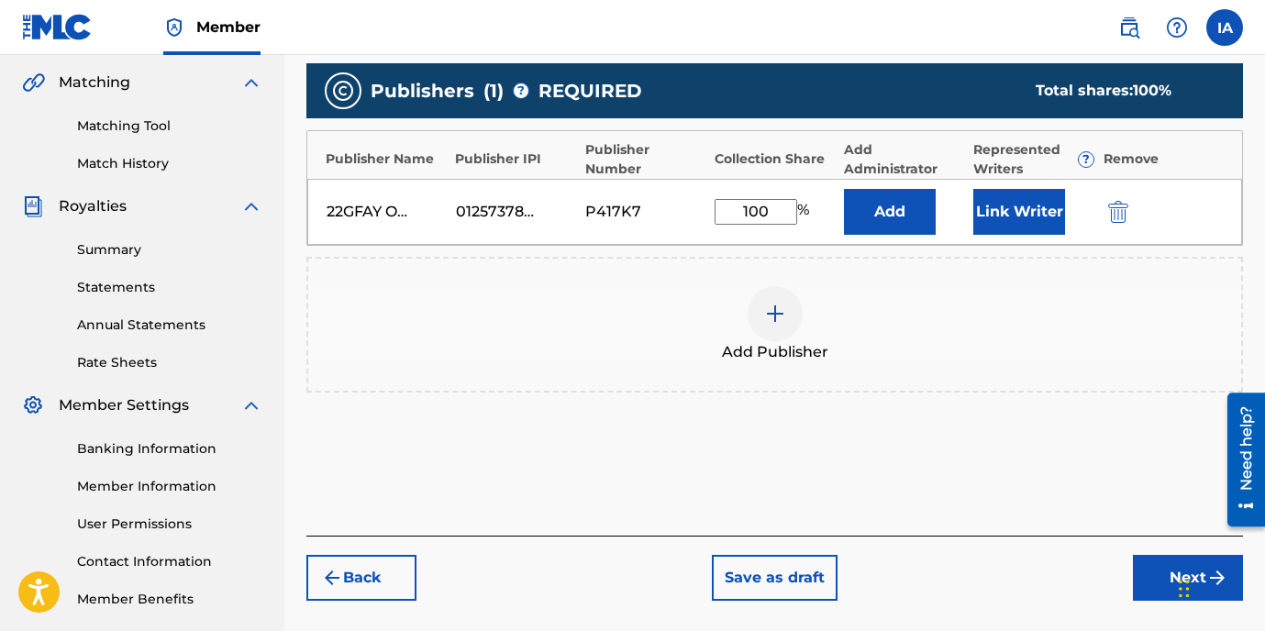
click at [885, 212] on button "Add" at bounding box center [890, 212] width 92 height 46
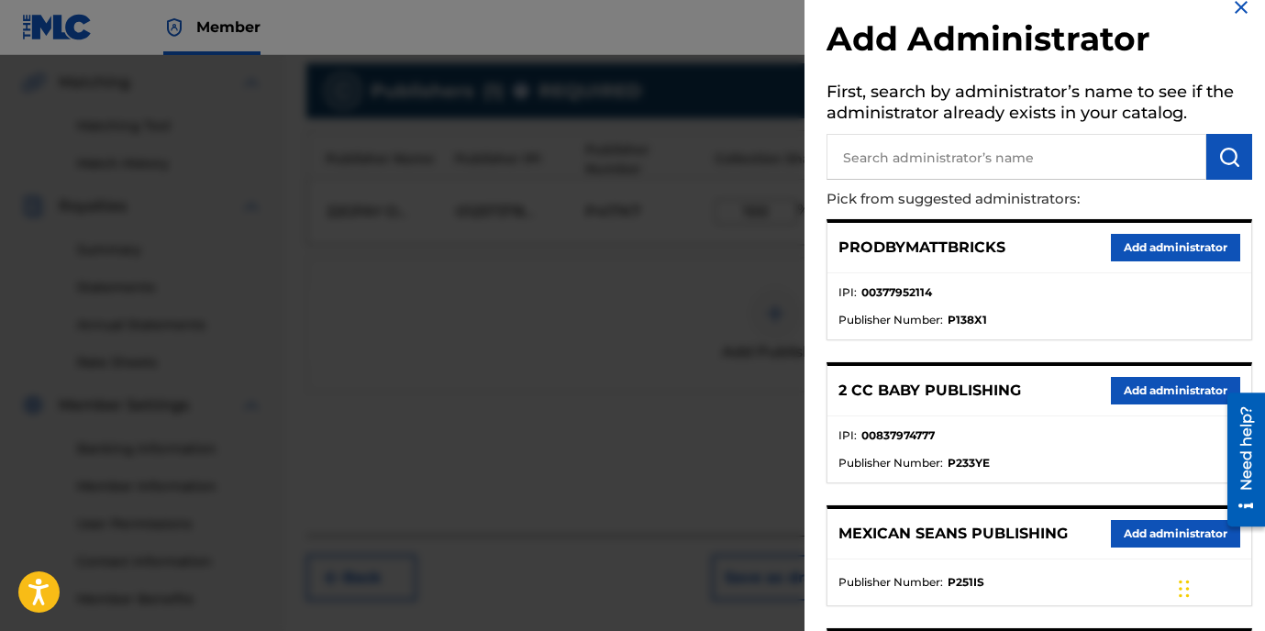
scroll to position [212, 0]
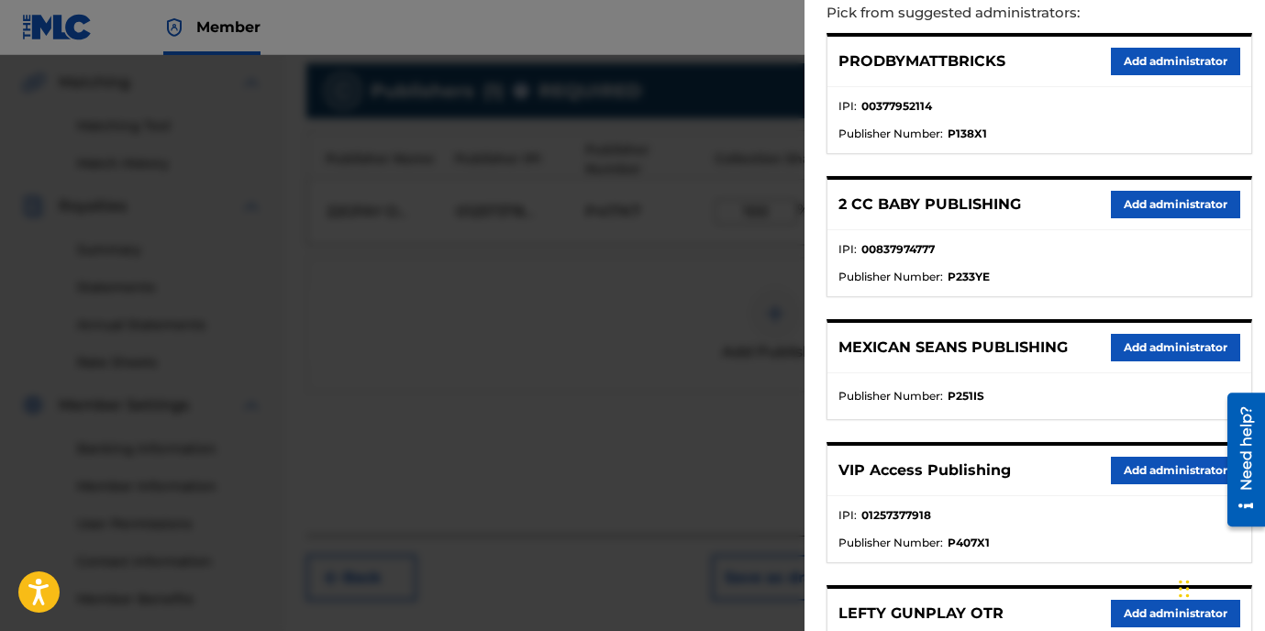
click at [1138, 479] on button "Add administrator" at bounding box center [1175, 471] width 129 height 28
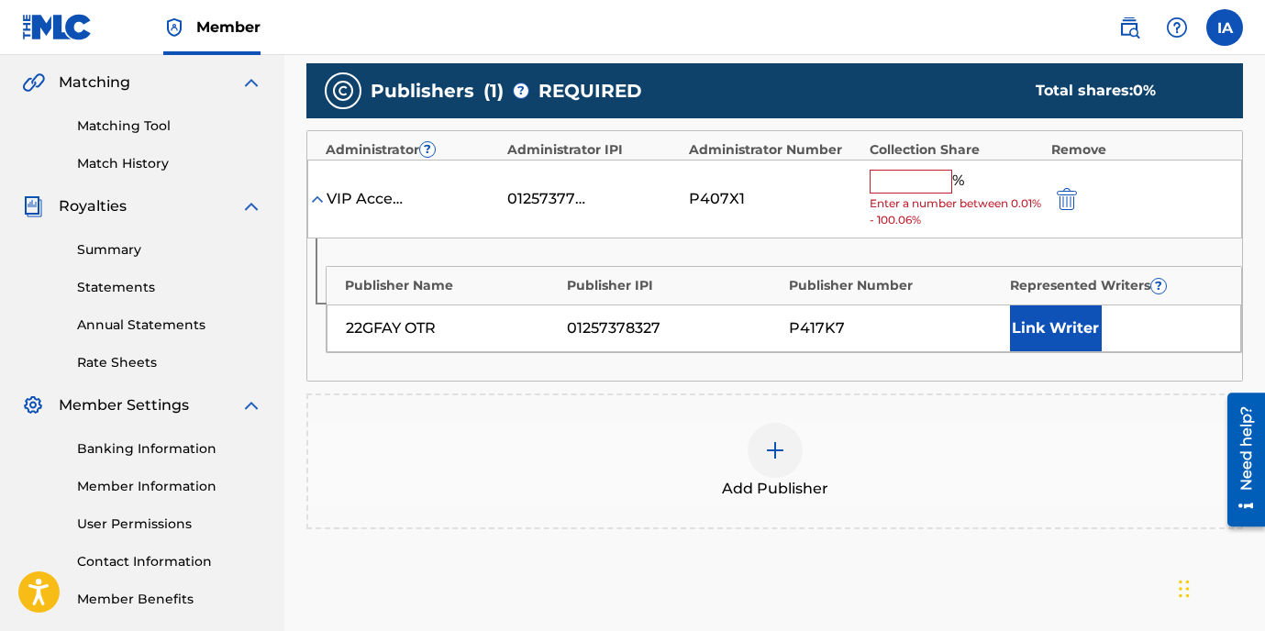
click at [893, 183] on input "text" at bounding box center [911, 182] width 83 height 24
paste input "[PERSON_NAME]"
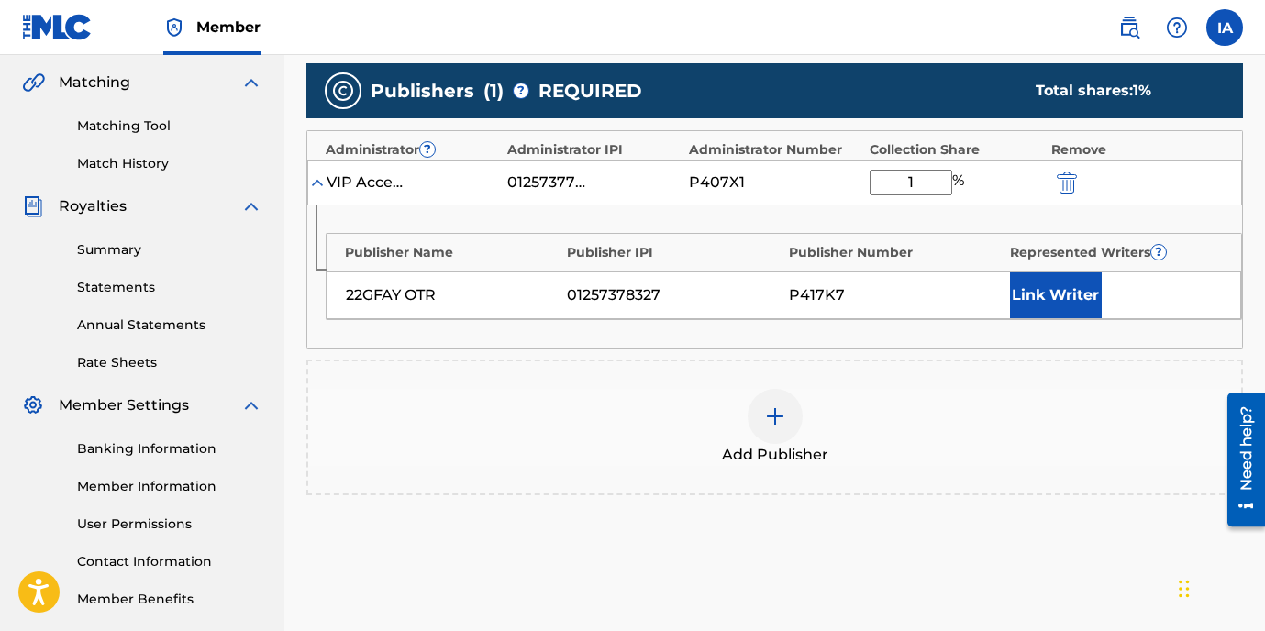
scroll to position [0, 0]
type input "100"
click at [1036, 305] on button "Link Writer" at bounding box center [1056, 296] width 92 height 46
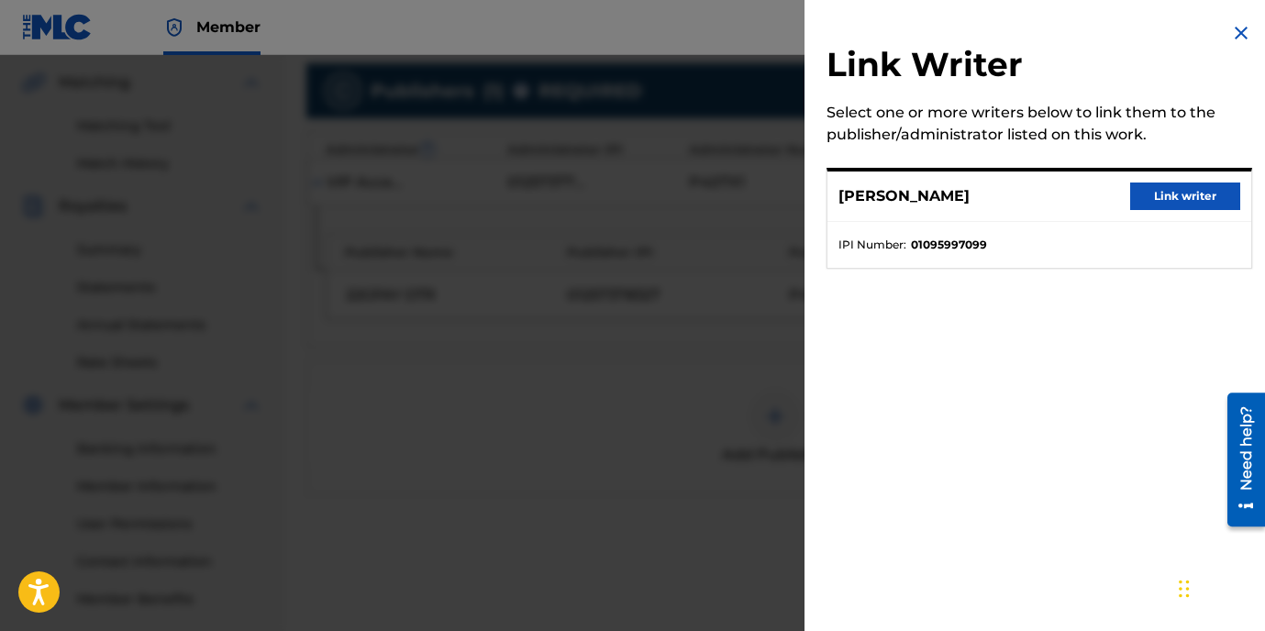
click at [1155, 206] on button "Link writer" at bounding box center [1186, 197] width 110 height 28
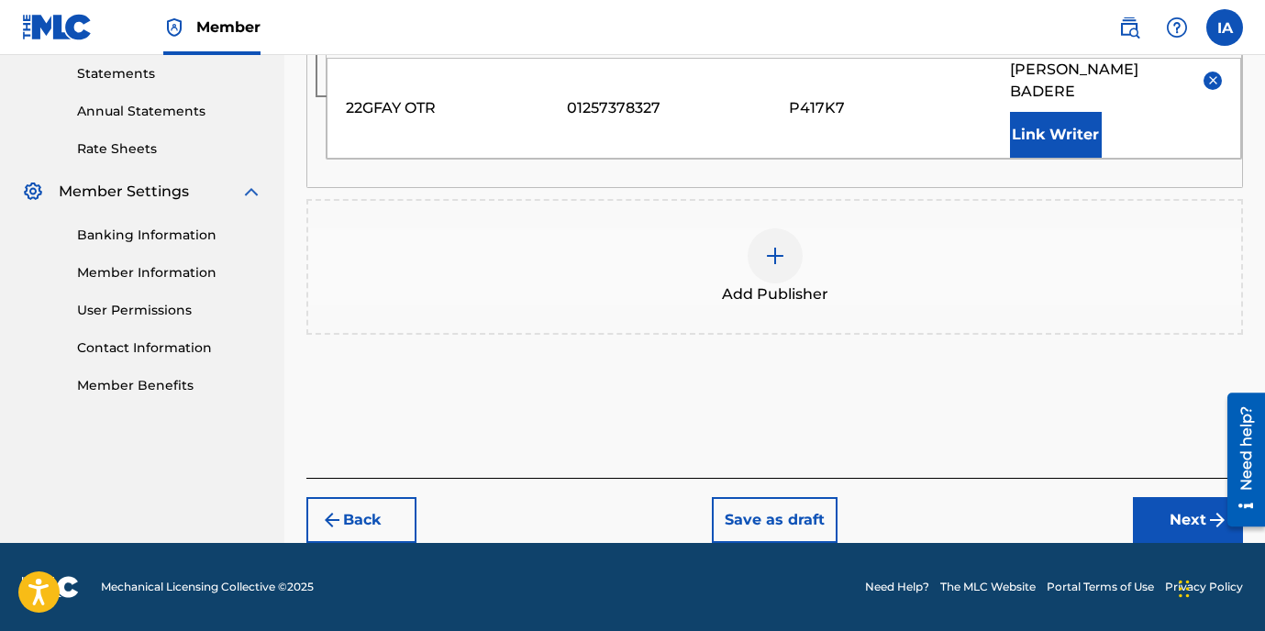
click at [1158, 506] on button "Next" at bounding box center [1188, 520] width 110 height 46
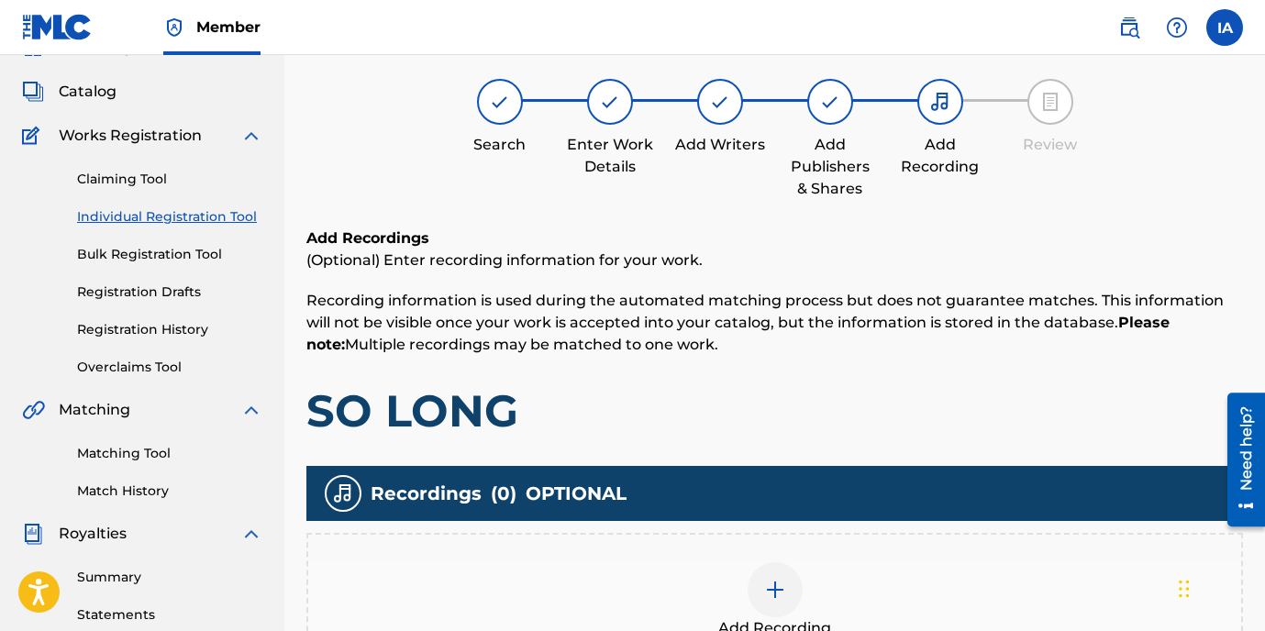
scroll to position [83, 0]
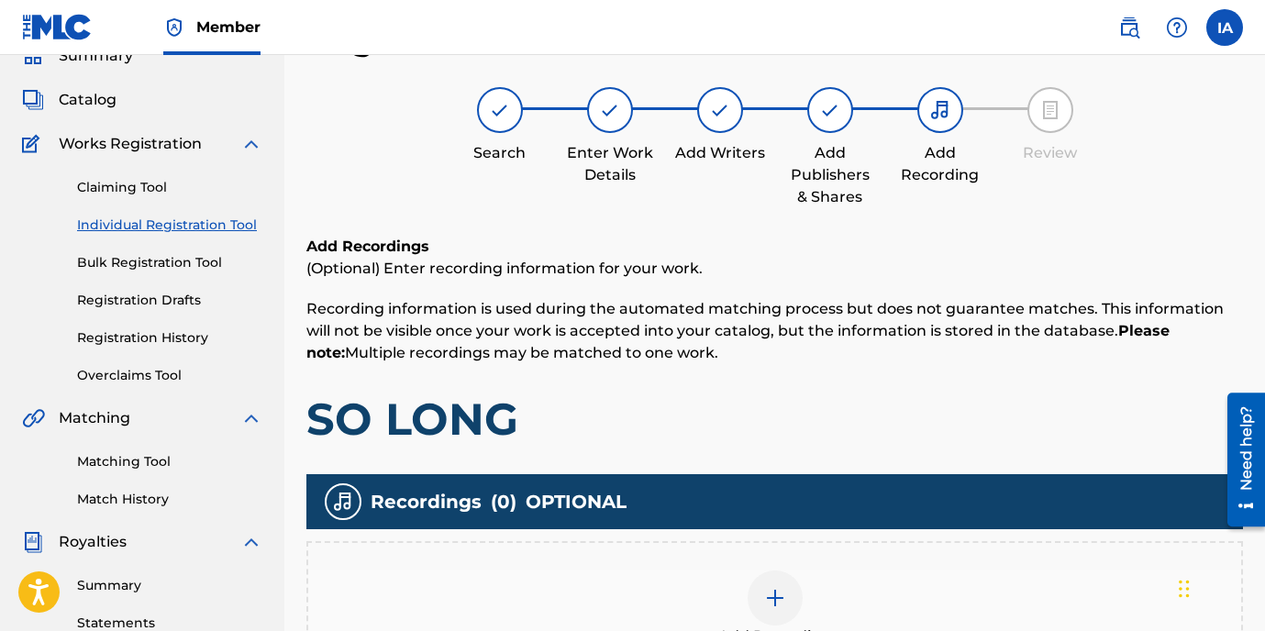
click at [1026, 429] on h1 "SO LONG" at bounding box center [774, 419] width 937 height 55
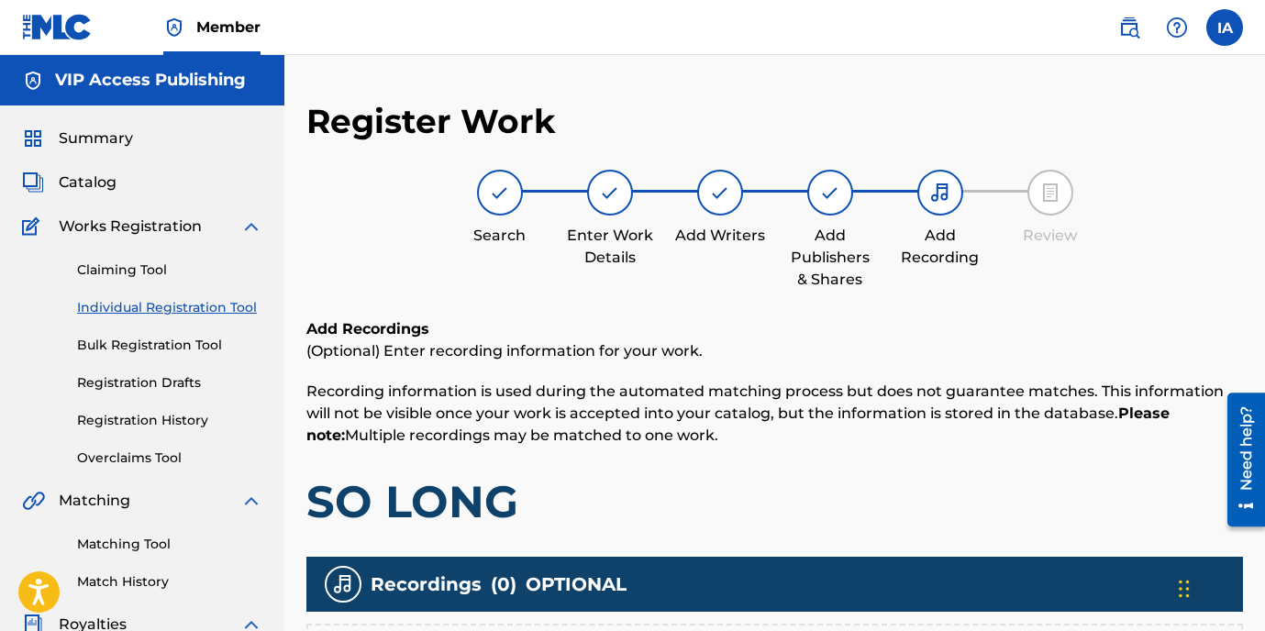
scroll to position [507, 0]
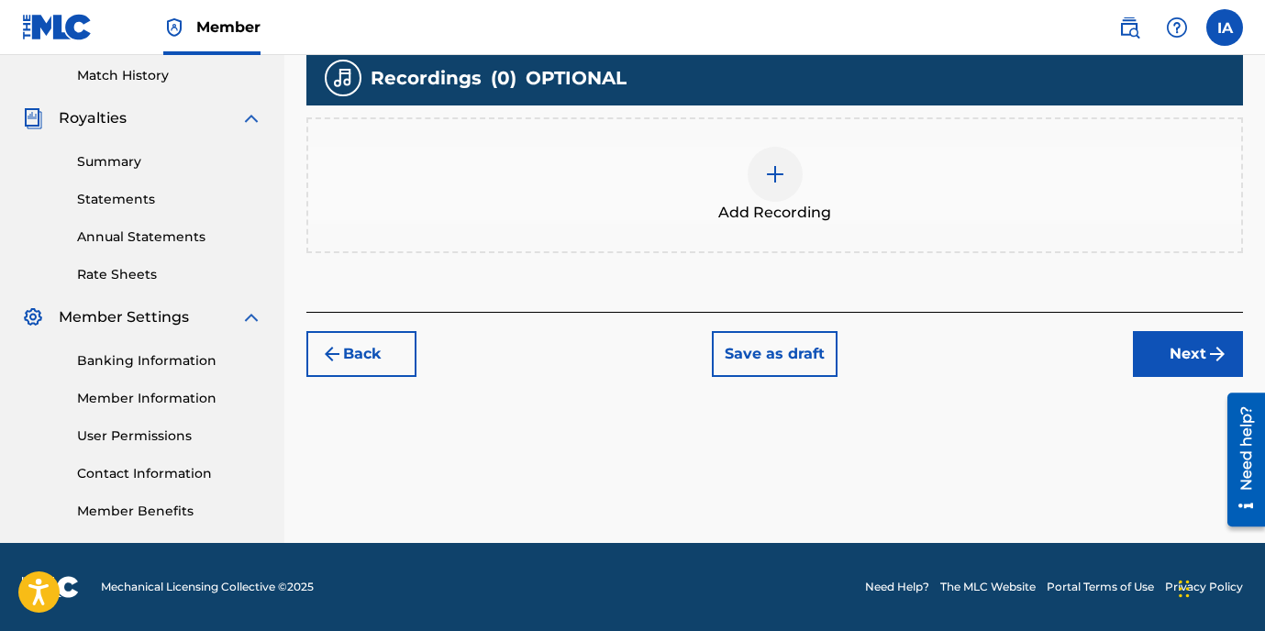
click at [800, 162] on div "Add Recording" at bounding box center [774, 185] width 933 height 77
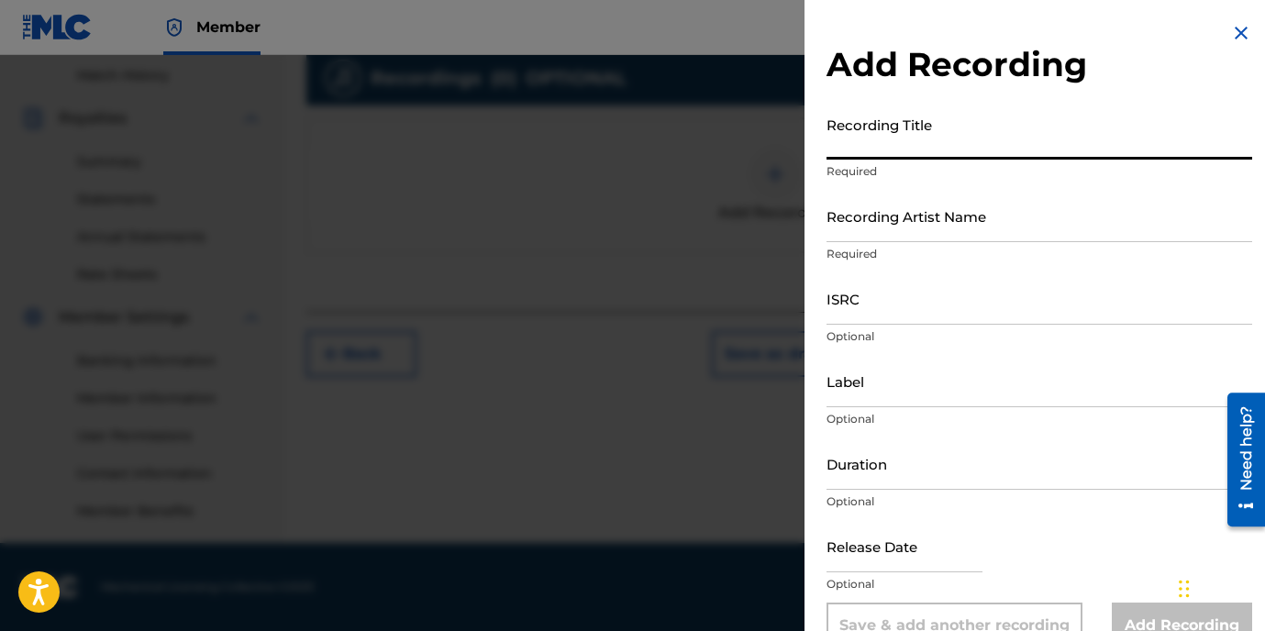
click at [928, 144] on input "Recording Title" at bounding box center [1040, 133] width 426 height 52
click at [886, 130] on input "Recording Title" at bounding box center [1040, 133] width 426 height 52
paste input "SO LONG"
type input "SO LONG"
drag, startPoint x: 922, startPoint y: 224, endPoint x: 1217, endPoint y: 262, distance: 297.1
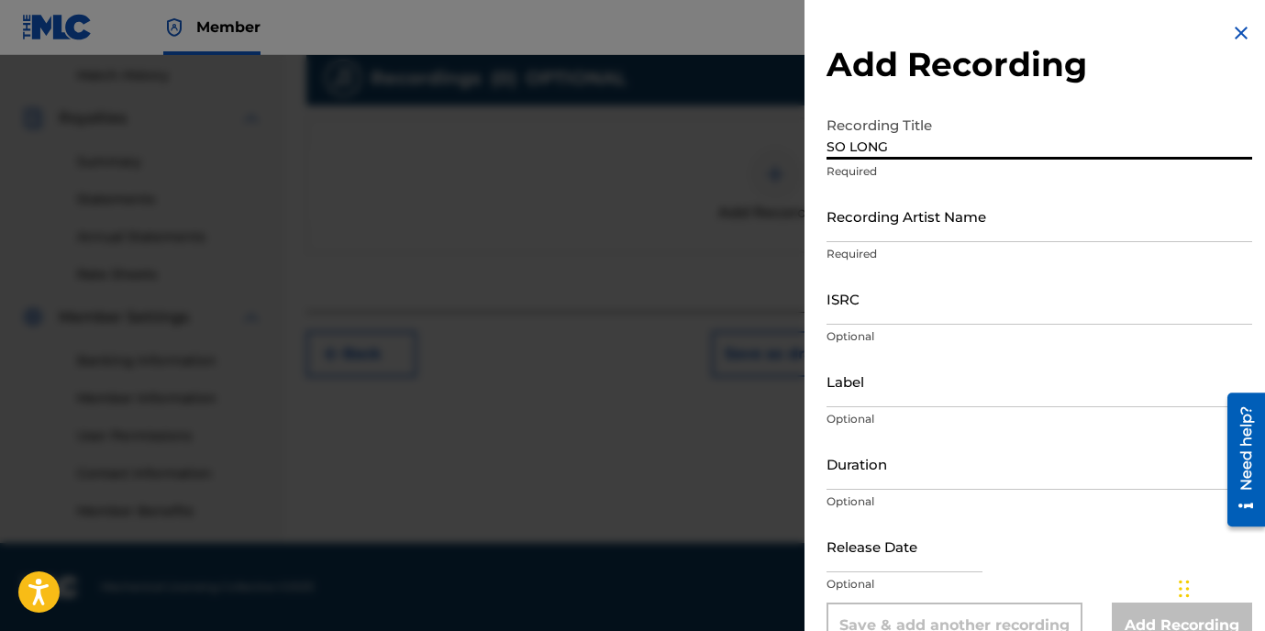
click at [922, 224] on input "Recording Artist Name" at bounding box center [1040, 216] width 426 height 52
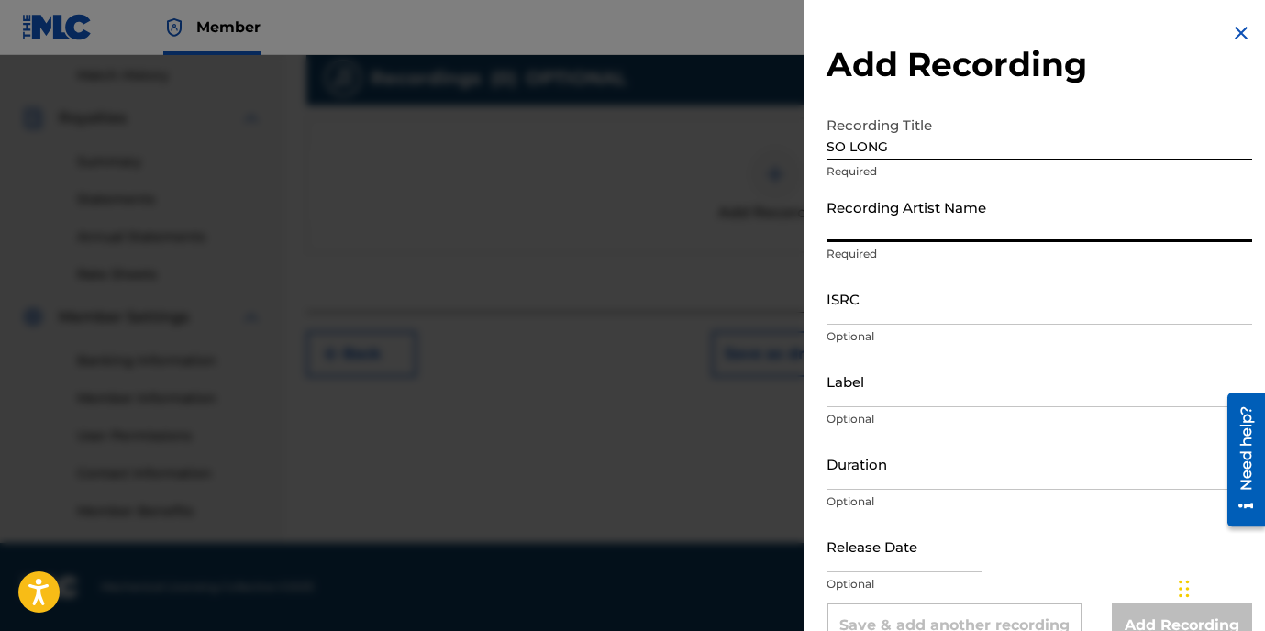
type input "22GFAY"
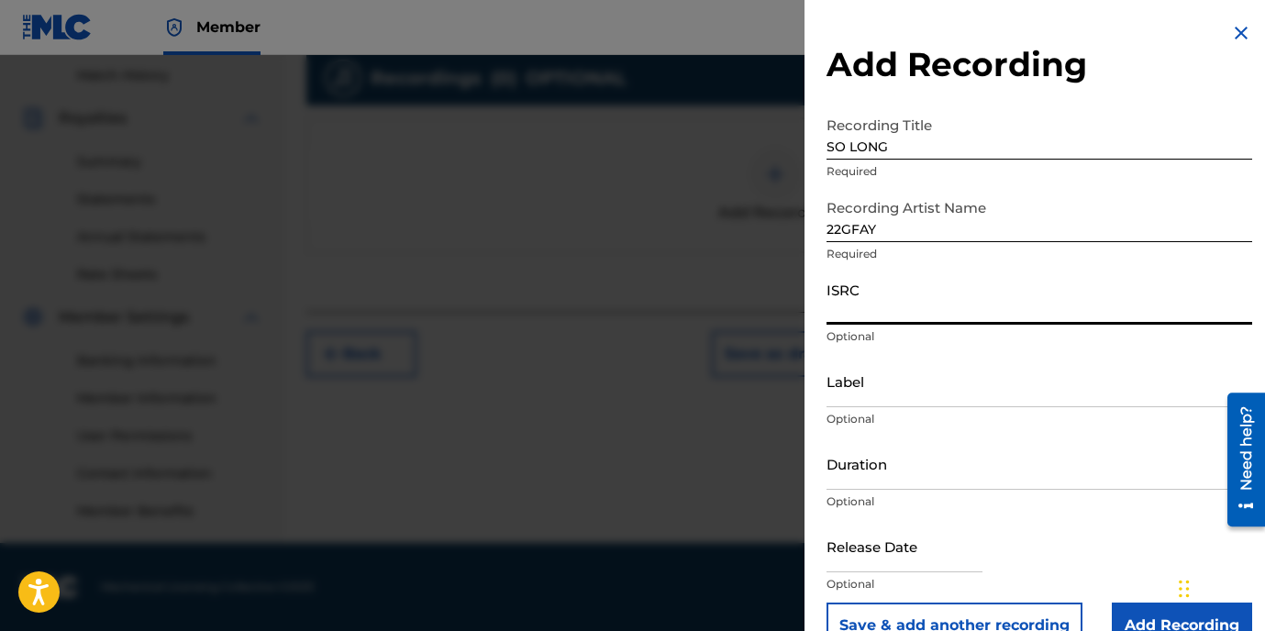
click at [900, 296] on input "ISRC" at bounding box center [1040, 299] width 426 height 52
click at [900, 303] on input "ISRC" at bounding box center [1040, 299] width 426 height 52
paste input "USLD91741045"
type input "USLD91741045"
drag, startPoint x: 869, startPoint y: 360, endPoint x: 911, endPoint y: 373, distance: 44.4
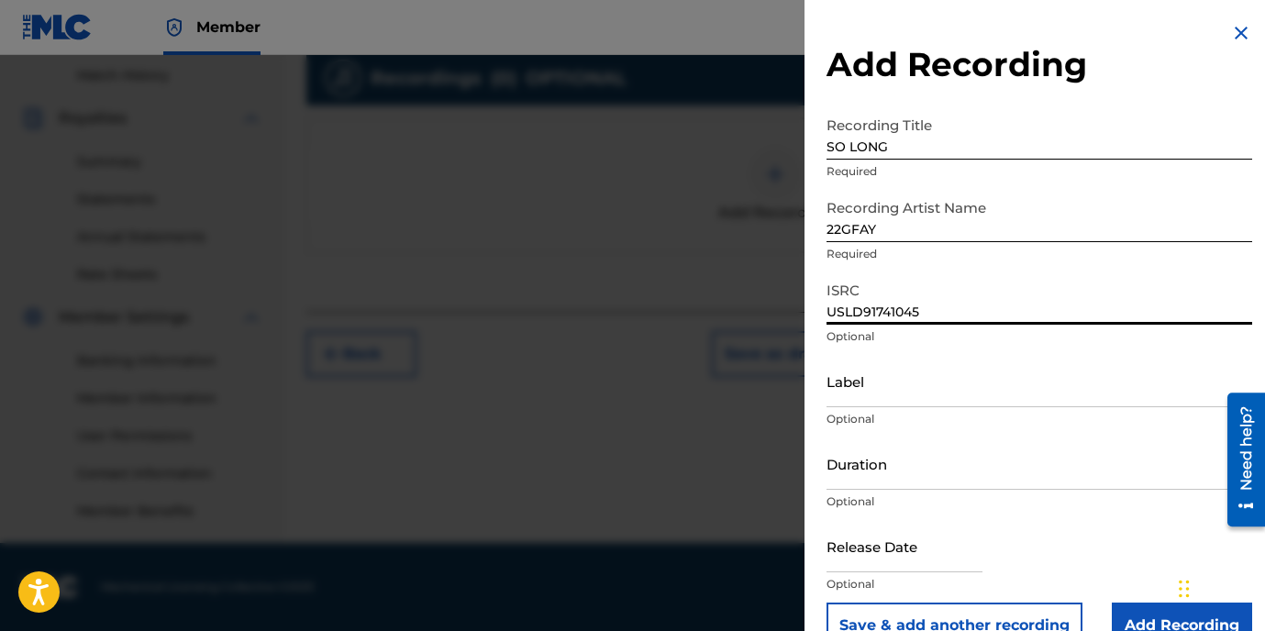
click at [868, 360] on input "Label" at bounding box center [1040, 381] width 426 height 52
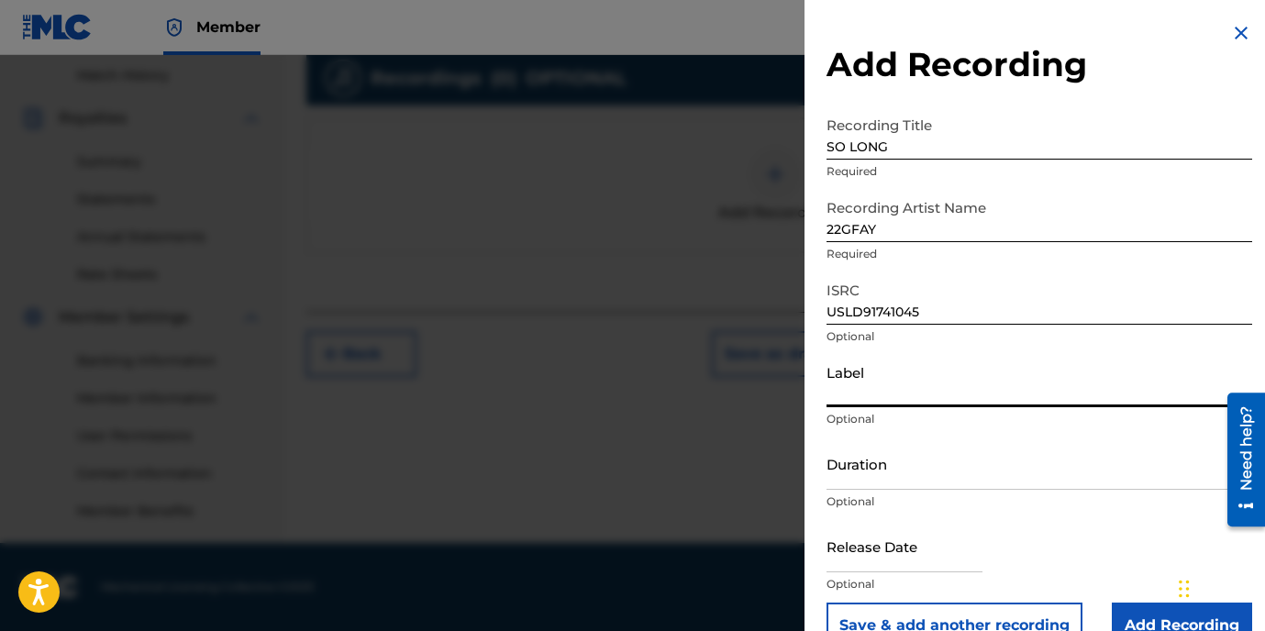
type input "OTR RECORDS"
click at [913, 484] on input "Duration" at bounding box center [1040, 464] width 426 height 52
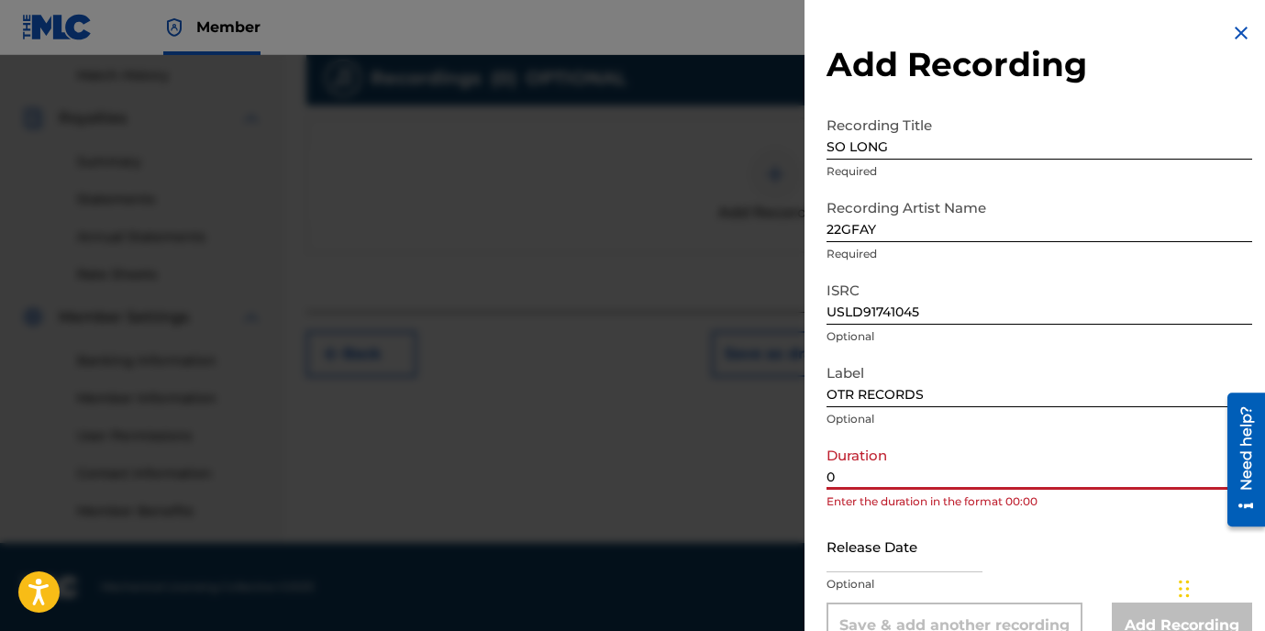
paste input "3:00"
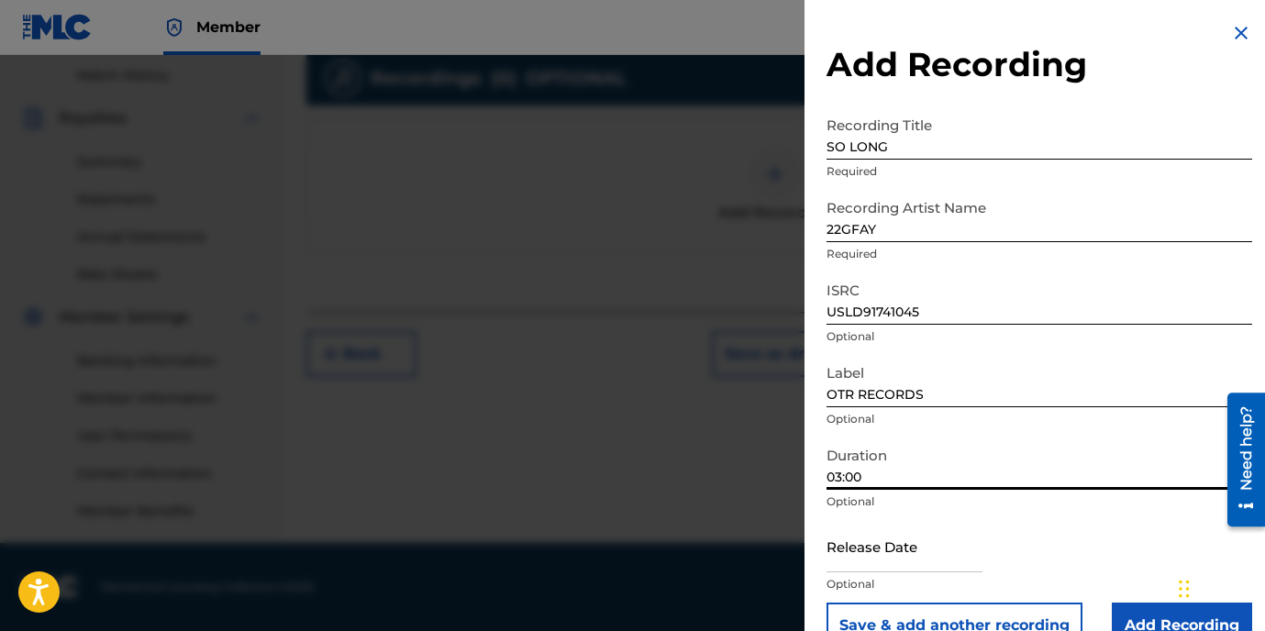
scroll to position [39, 0]
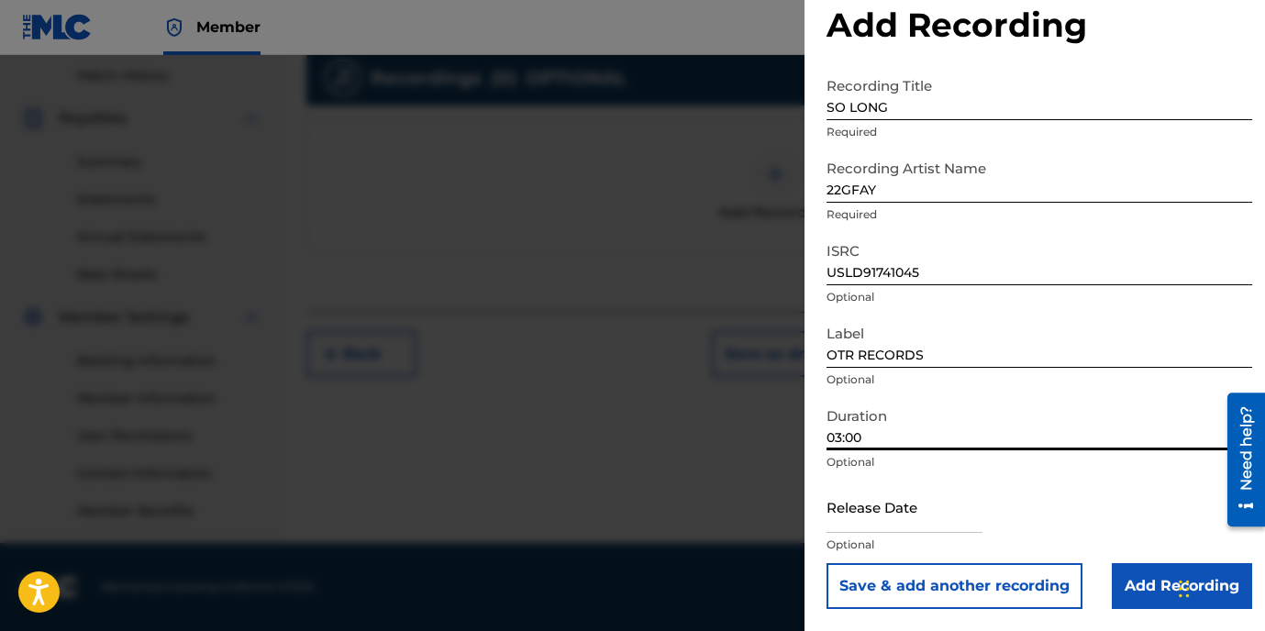
type input "03:00"
click at [1124, 570] on input "Add Recording" at bounding box center [1182, 586] width 140 height 46
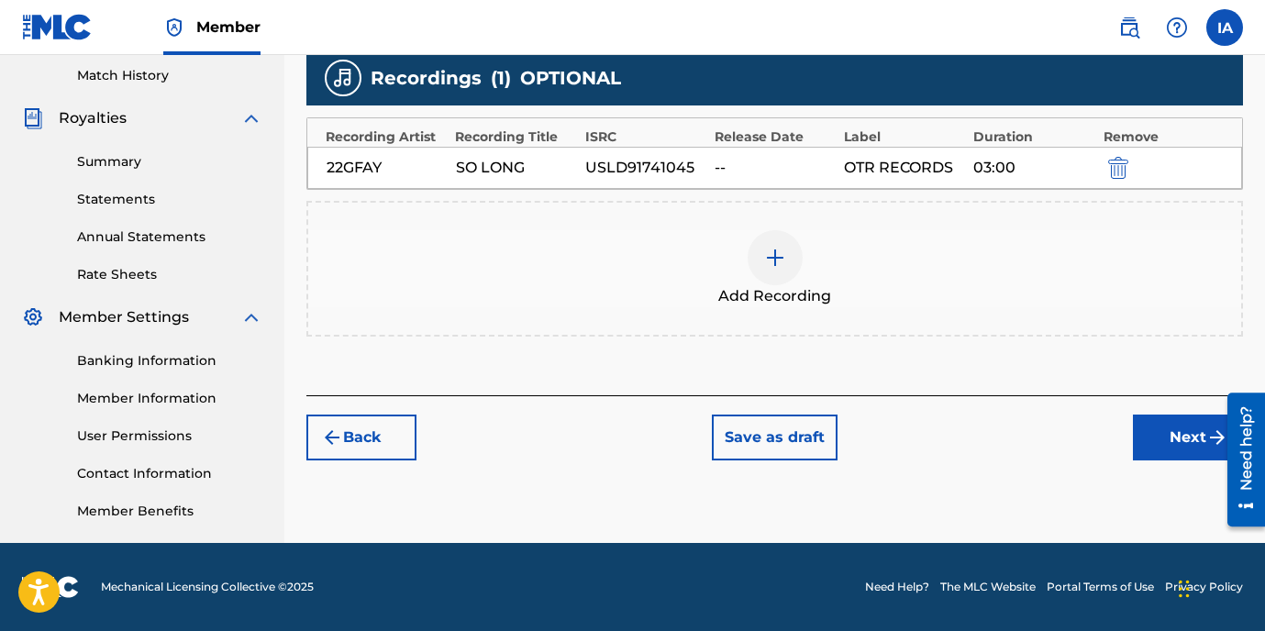
click at [1174, 446] on button "Next" at bounding box center [1188, 438] width 110 height 46
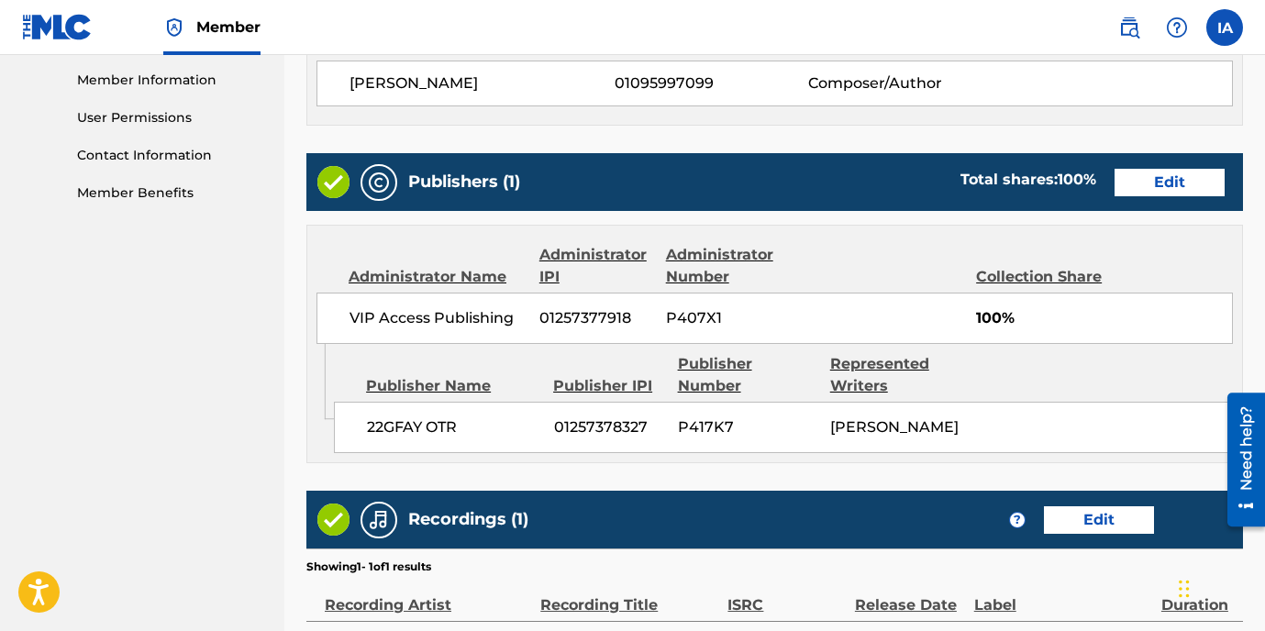
scroll to position [1062, 0]
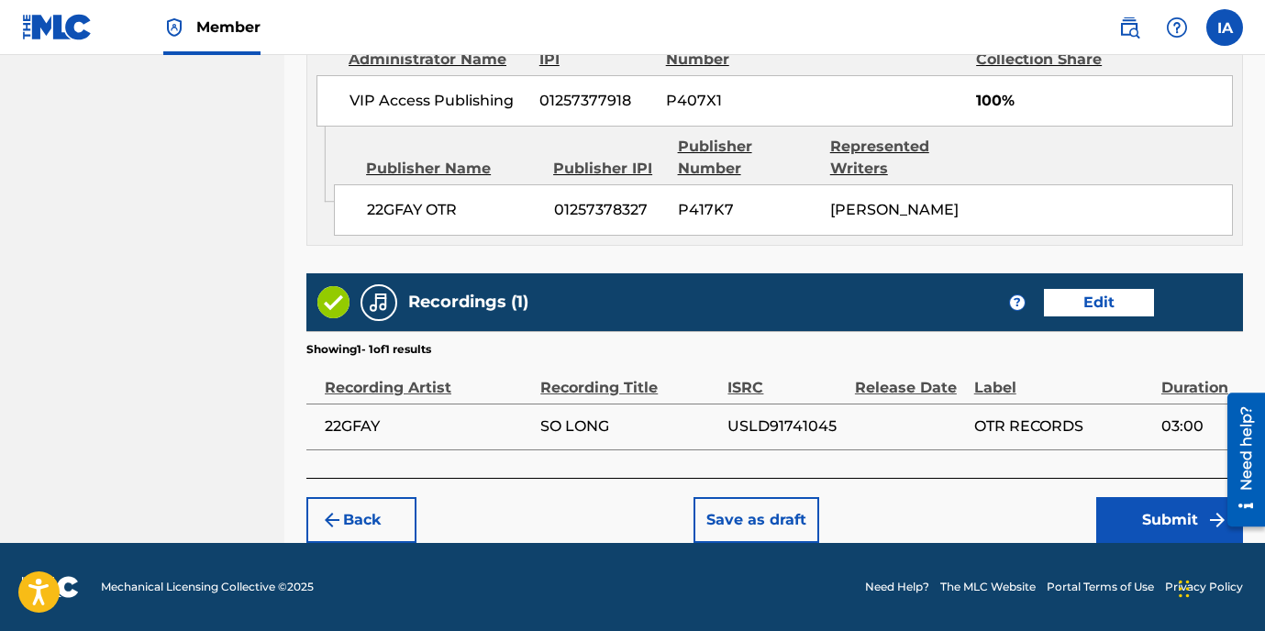
click at [1153, 525] on button "Submit" at bounding box center [1170, 520] width 147 height 46
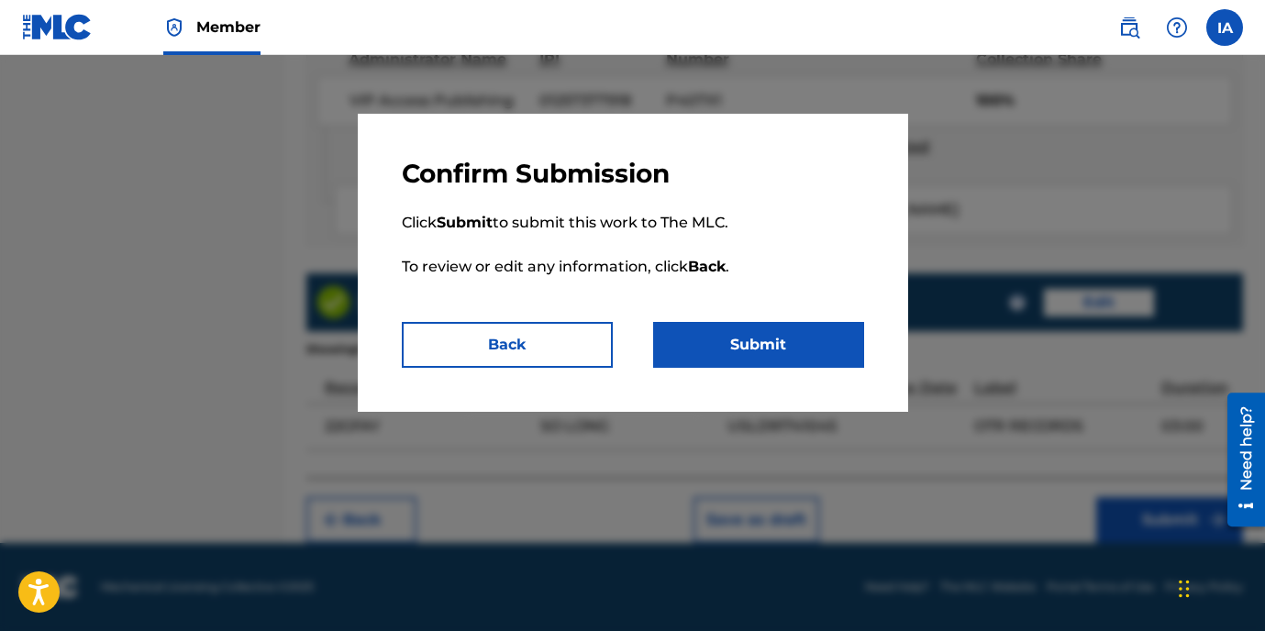
click at [784, 359] on button "Submit" at bounding box center [758, 345] width 211 height 46
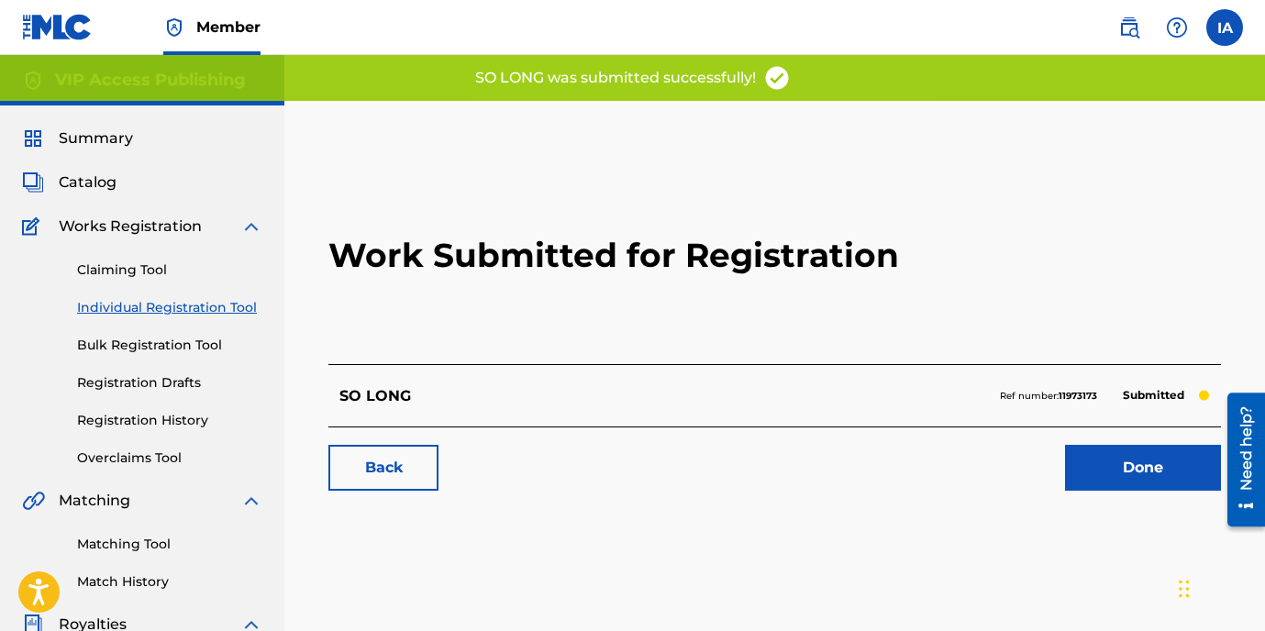
click at [771, 317] on h2 "Work Submitted for Registration" at bounding box center [775, 255] width 893 height 217
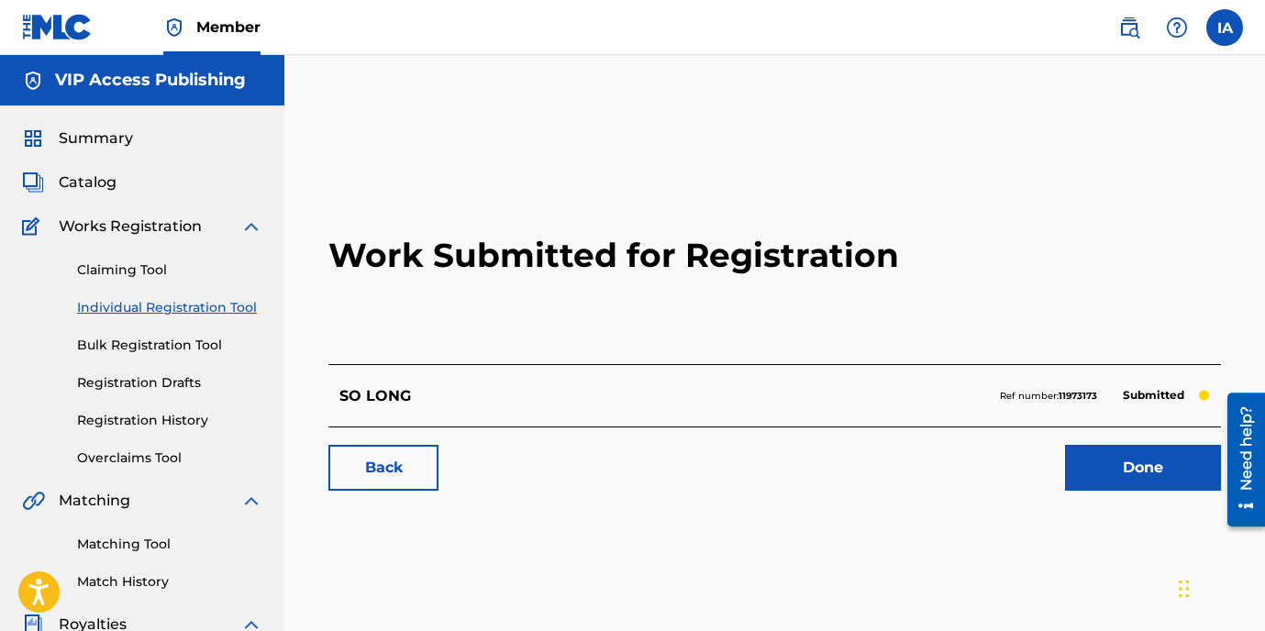
click at [435, 321] on h2 "Work Submitted for Registration" at bounding box center [775, 255] width 893 height 217
click at [208, 310] on link "Individual Registration Tool" at bounding box center [169, 307] width 185 height 19
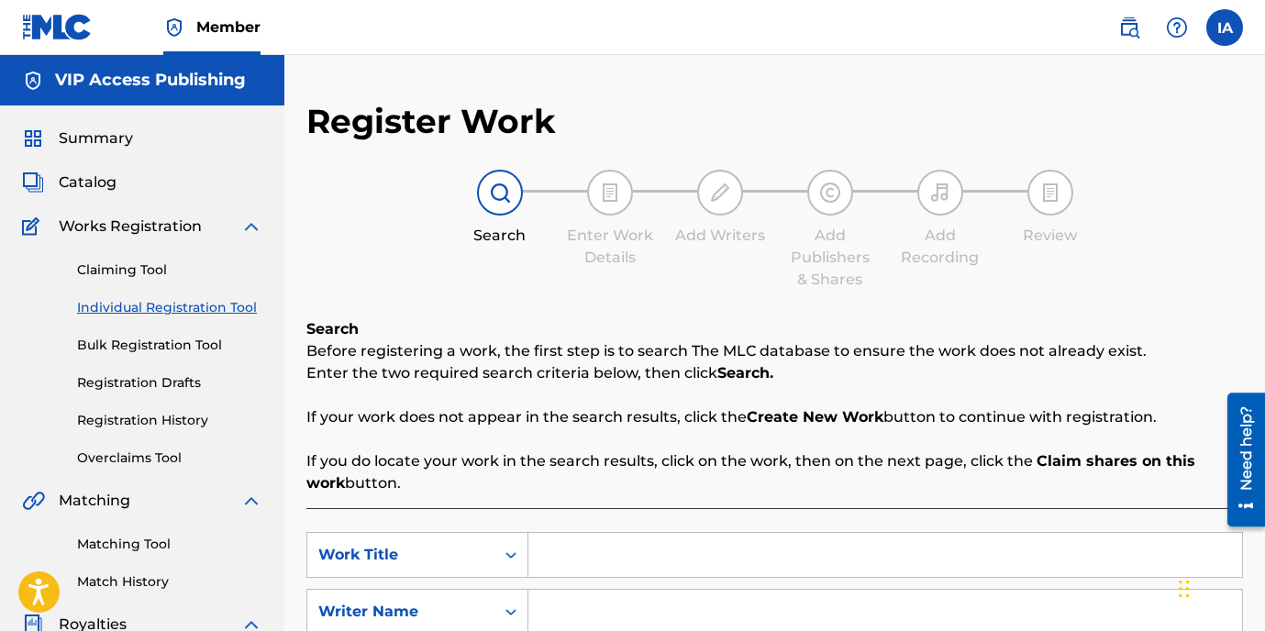
click at [411, 288] on div "Search Enter Work Details Add Writers Add Publishers & Shares Add Recording Rev…" at bounding box center [774, 230] width 937 height 121
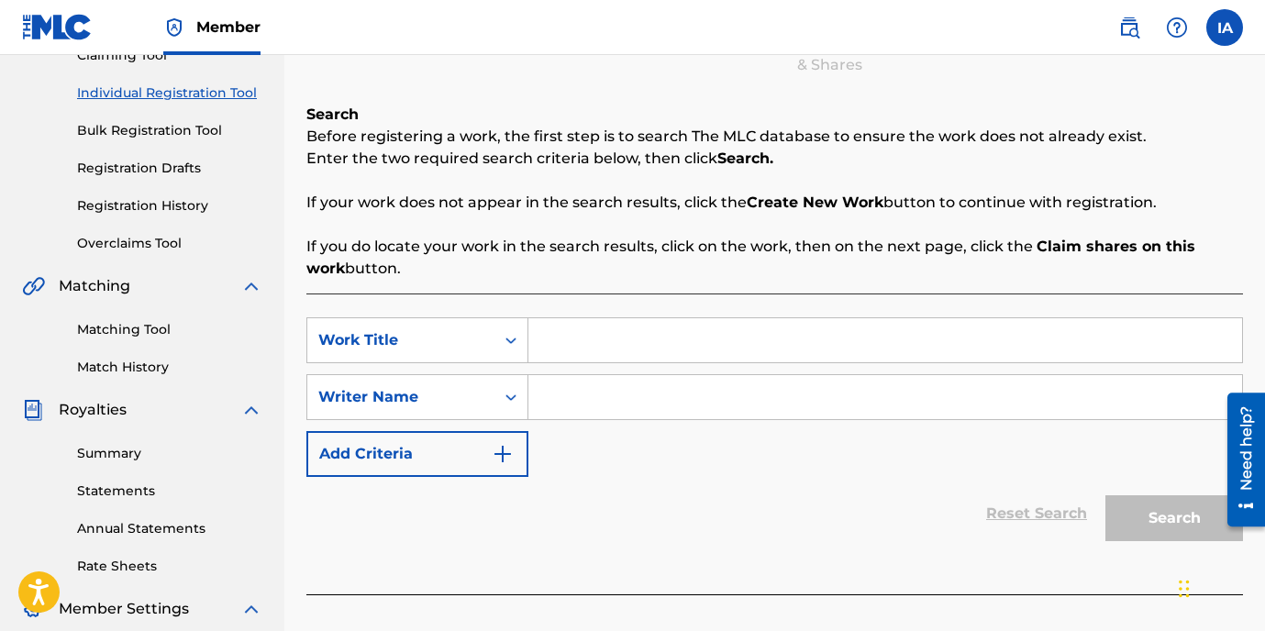
scroll to position [354, 0]
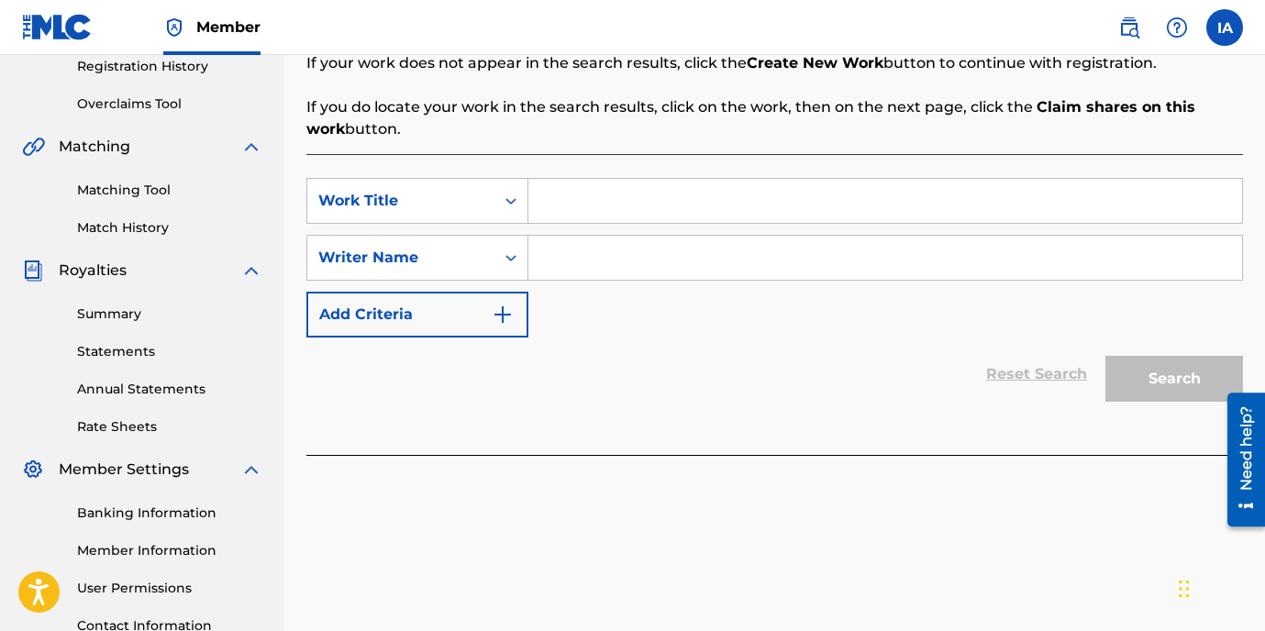
click at [722, 217] on input "Search Form" at bounding box center [886, 201] width 714 height 44
click at [717, 217] on input "Search Form" at bounding box center [886, 201] width 714 height 44
paste input "STAY FOR A LIL"
type input "STAY FOR A LIL"
click at [669, 263] on input "Search Form" at bounding box center [886, 258] width 714 height 44
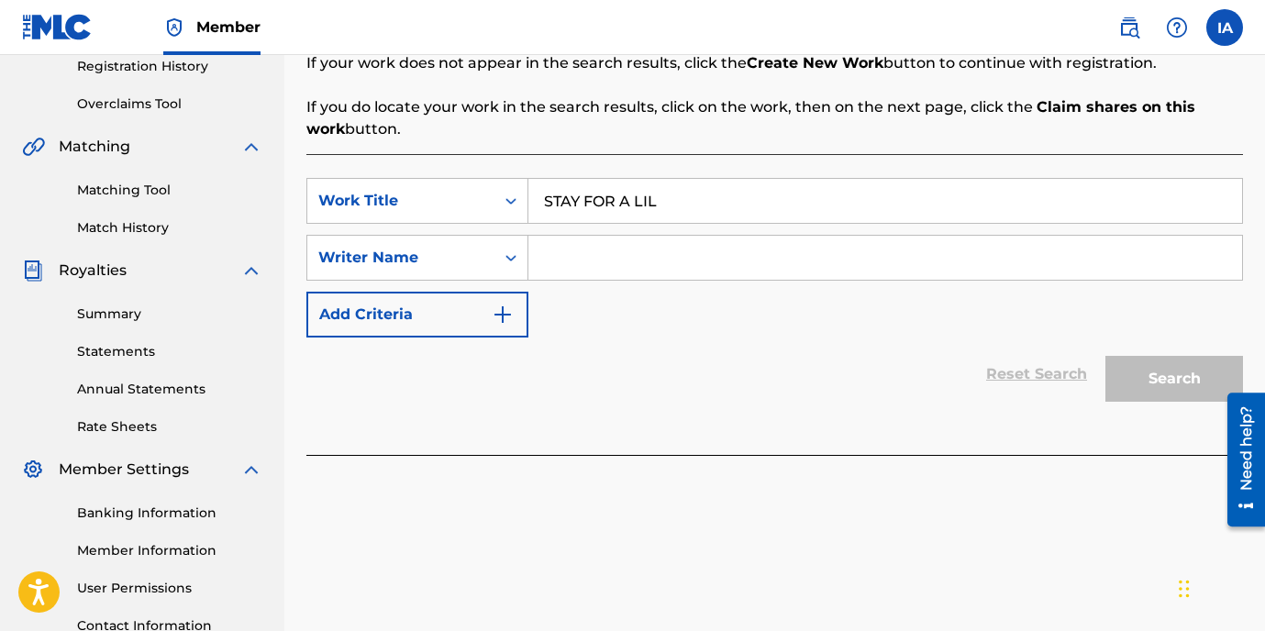
click at [691, 276] on input "Search Form" at bounding box center [886, 258] width 714 height 44
paste input "[PERSON_NAME]"
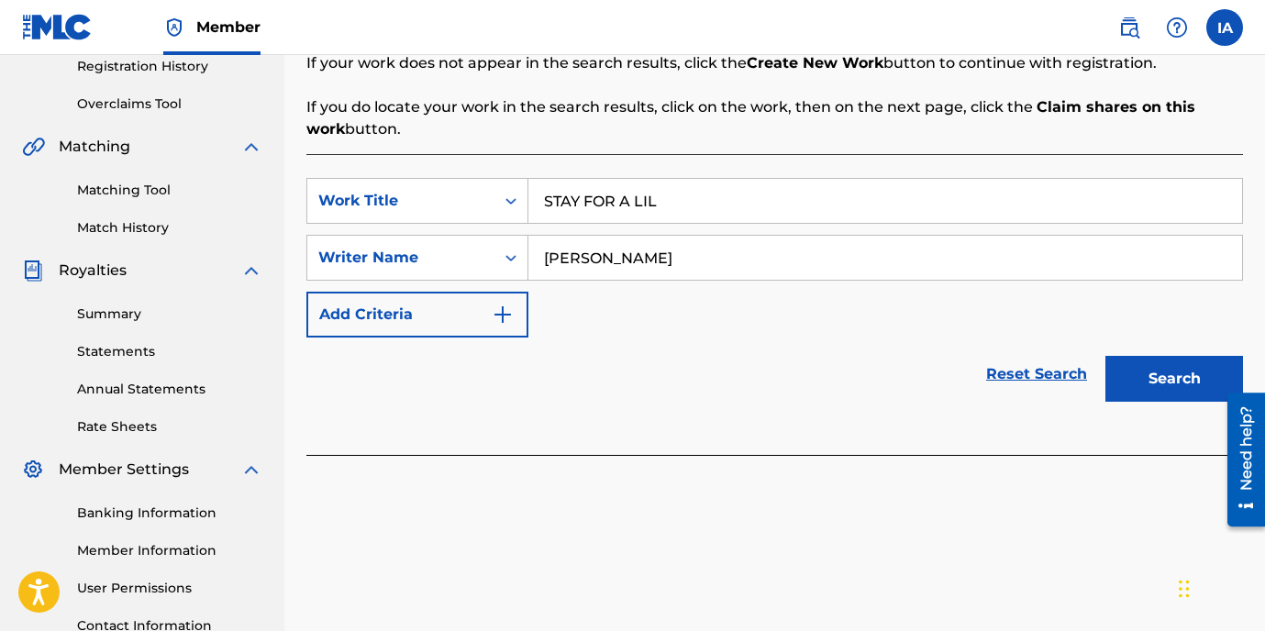
type input "[PERSON_NAME]"
click at [1164, 395] on button "Search" at bounding box center [1175, 379] width 138 height 46
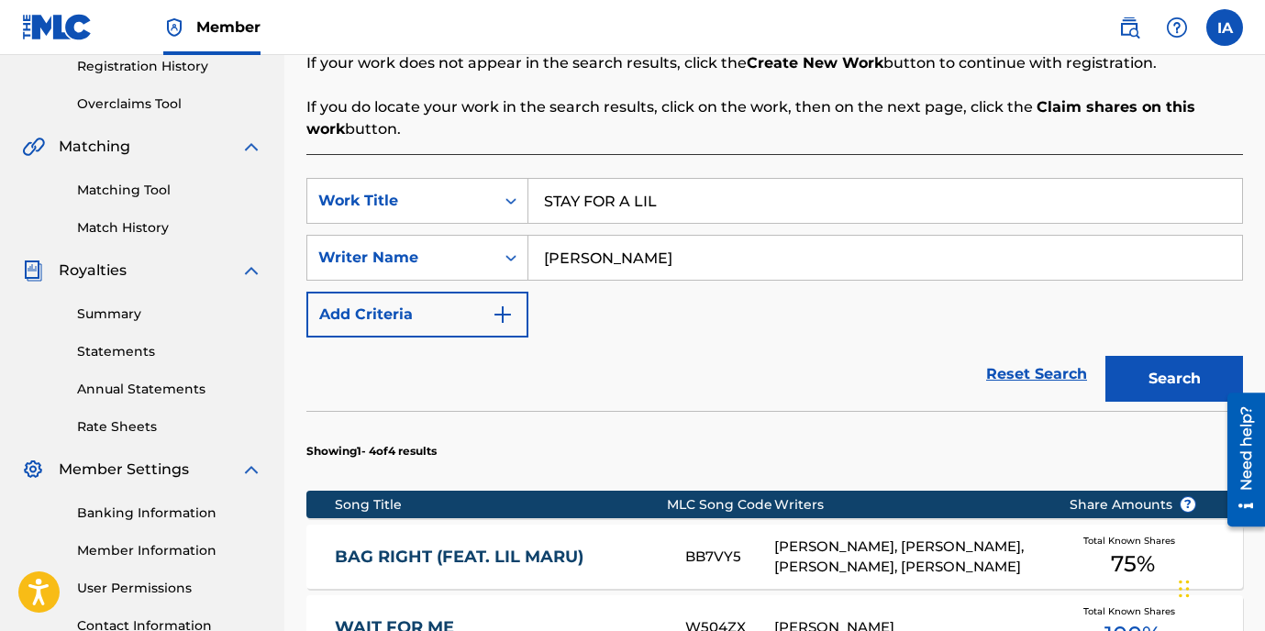
click at [804, 390] on div "Reset Search Search" at bounding box center [774, 374] width 937 height 73
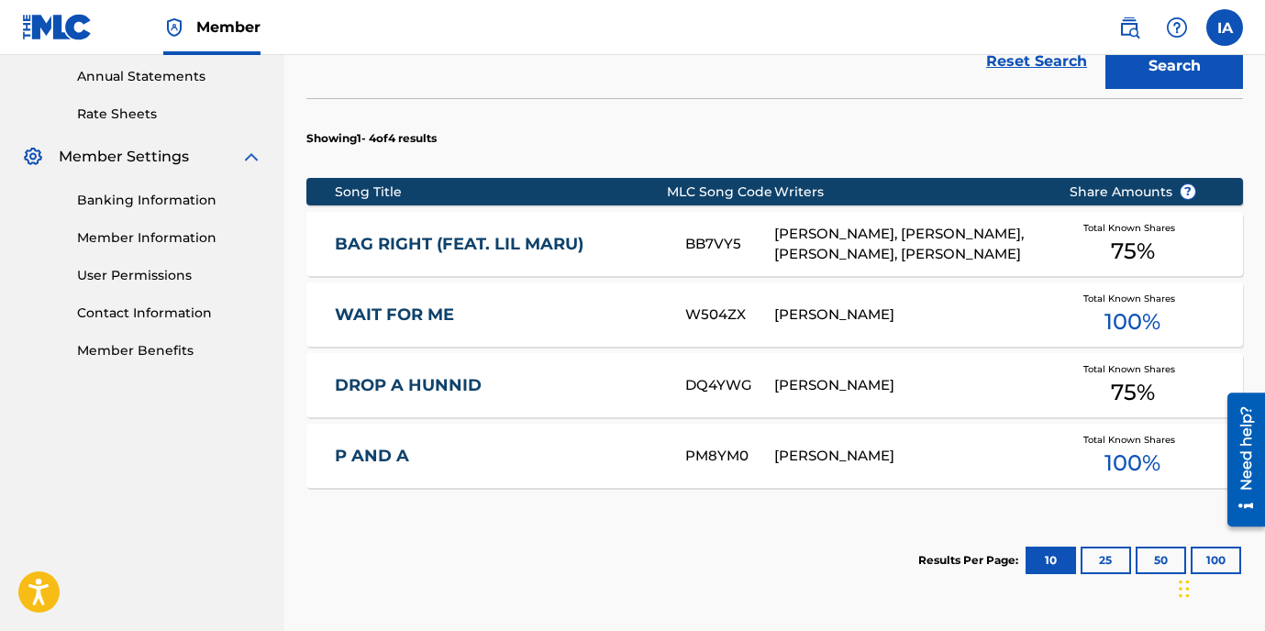
scroll to position [684, 0]
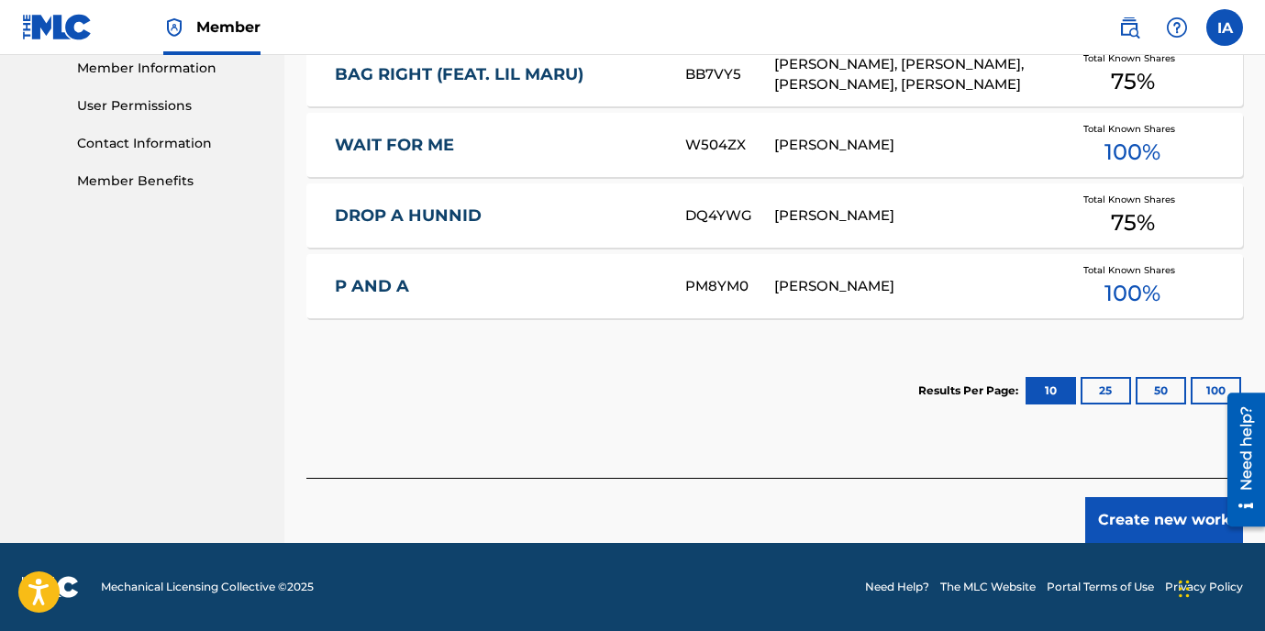
click at [1120, 533] on button "Create new work" at bounding box center [1165, 520] width 158 height 46
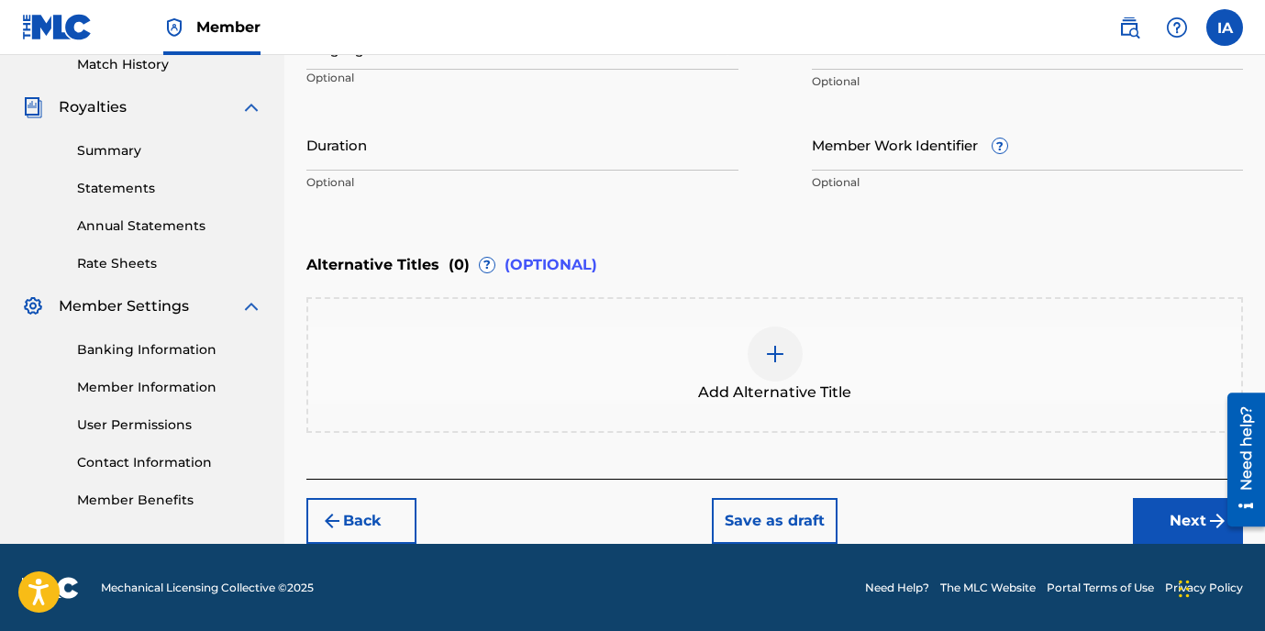
click at [767, 240] on div "Enter Work Details Enter work details for ‘ STAY FOR A LIL ’ below. Work Title …" at bounding box center [774, 23] width 937 height 444
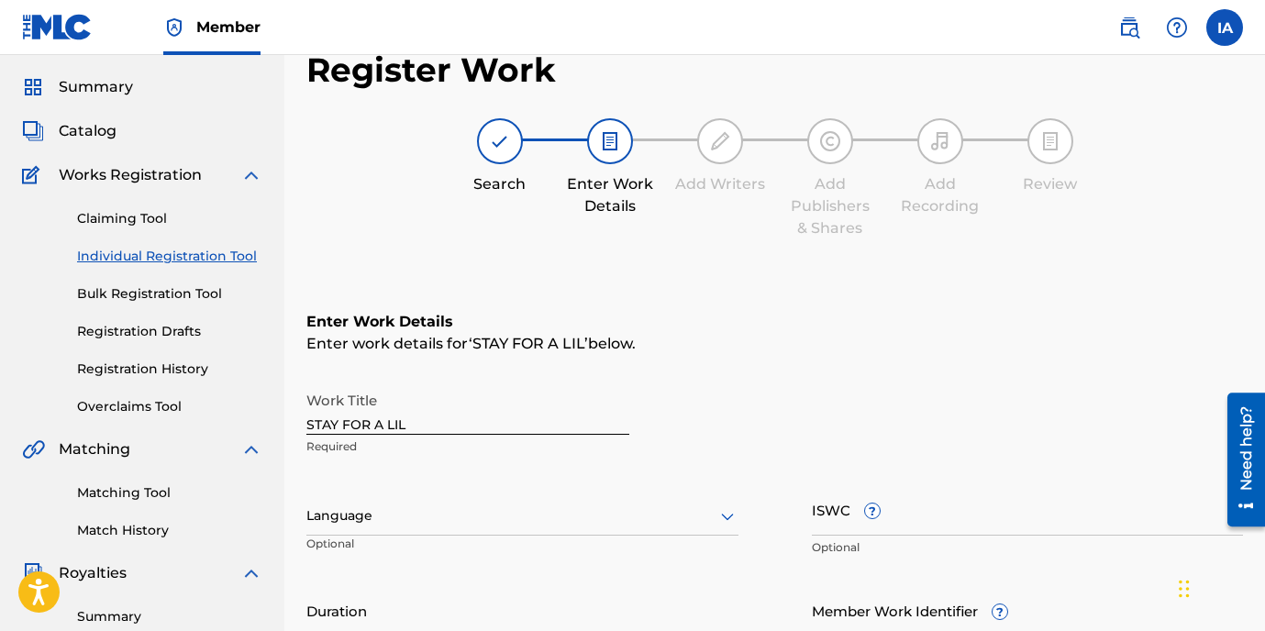
scroll to position [60, 0]
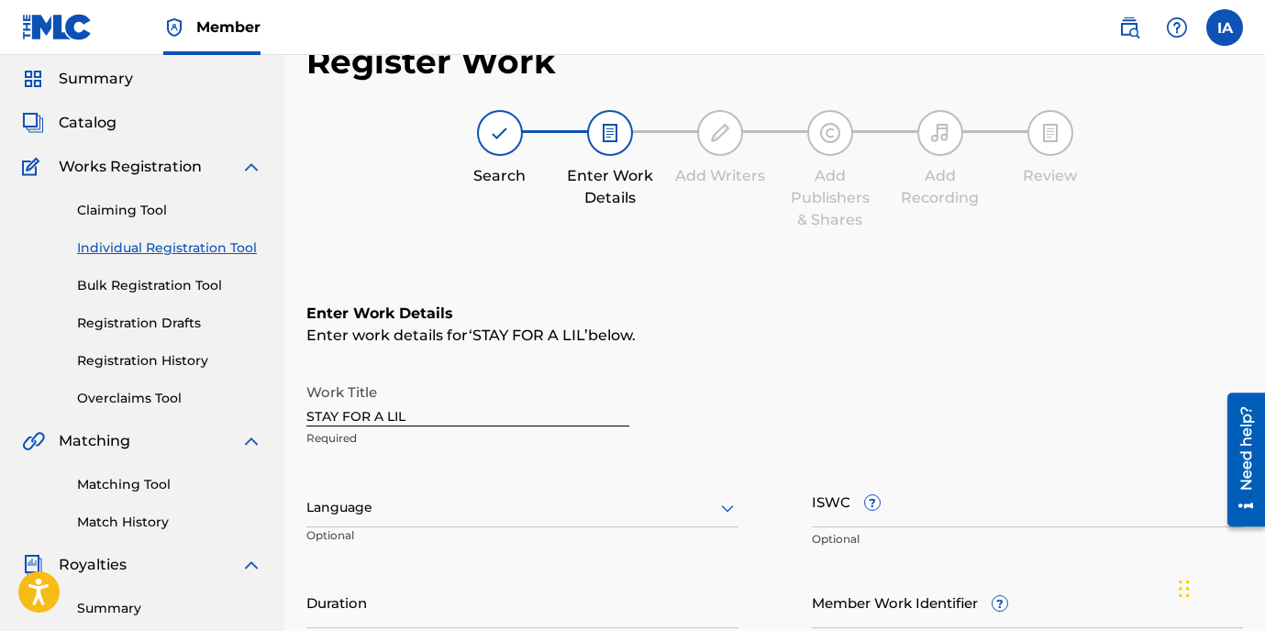
click at [464, 503] on div at bounding box center [522, 507] width 432 height 23
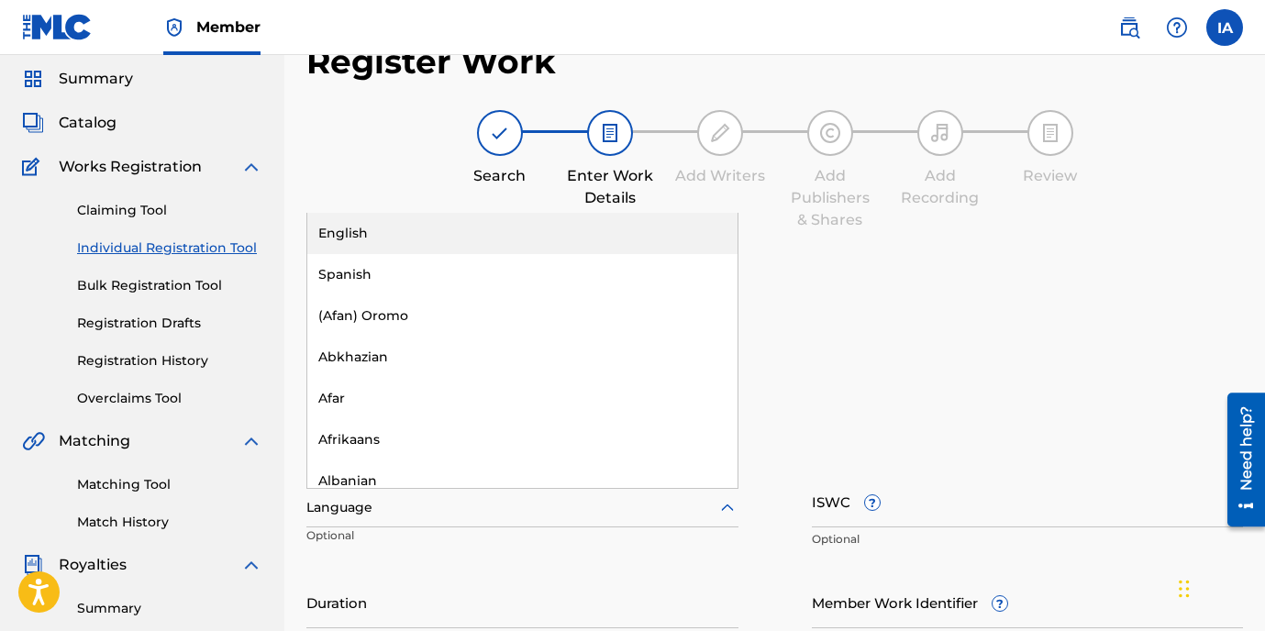
click at [592, 231] on div "English" at bounding box center [522, 233] width 430 height 41
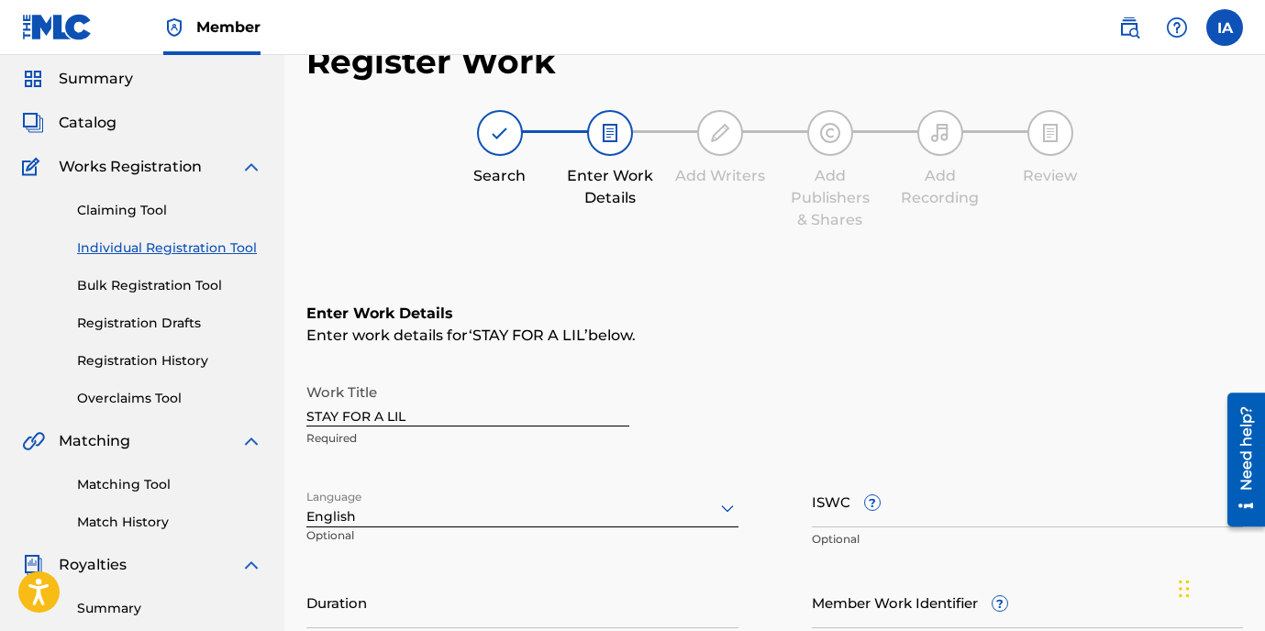
click at [642, 259] on div "Enter Work Details Enter work details for ‘ STAY FOR A LIL ’ below. Work Title …" at bounding box center [774, 481] width 937 height 444
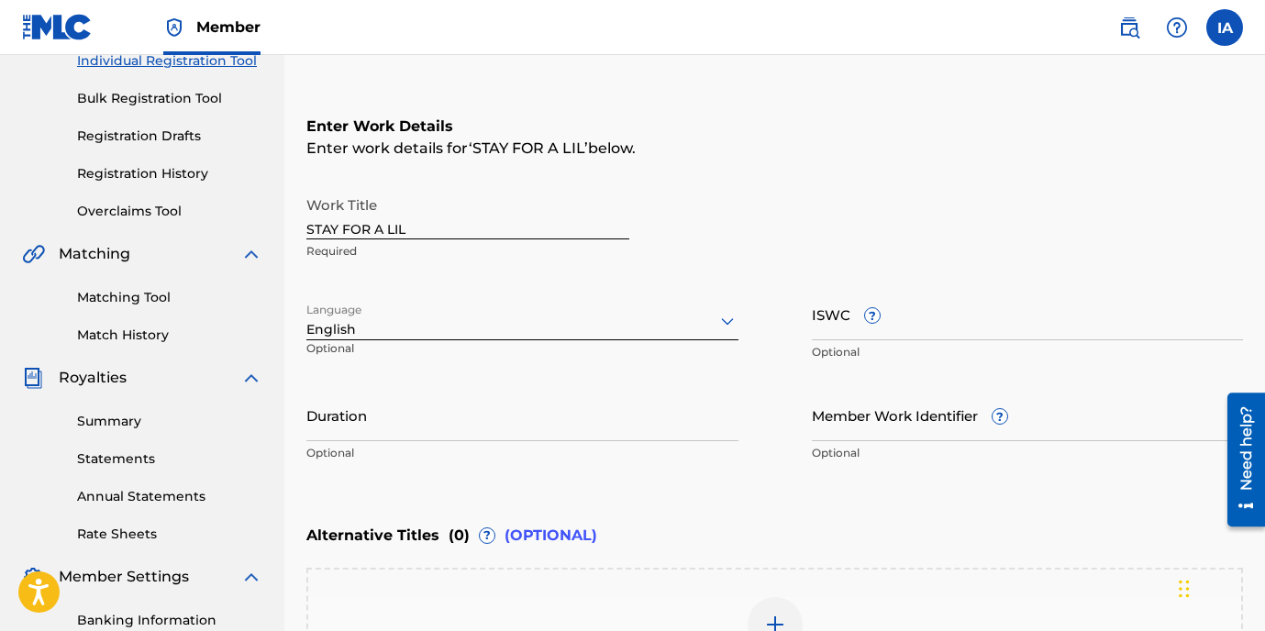
scroll to position [365, 0]
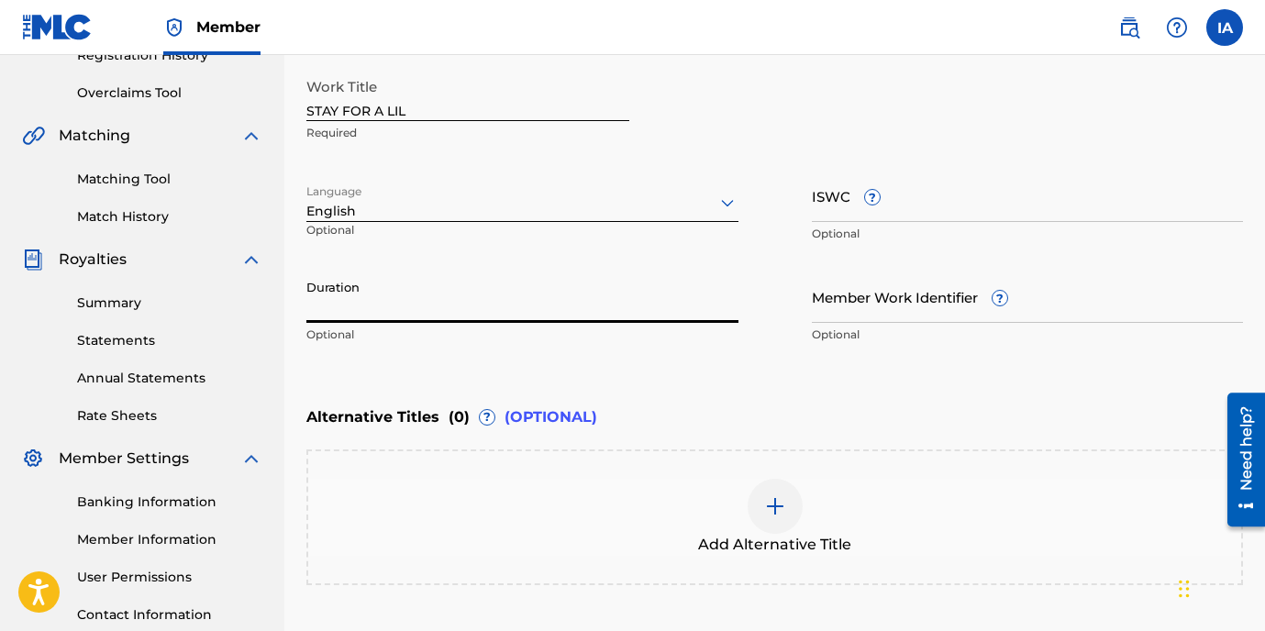
click at [565, 286] on input "Duration" at bounding box center [522, 297] width 432 height 52
click at [342, 311] on input "Duration" at bounding box center [522, 297] width 432 height 52
paste input "3:02"
type input "03:02"
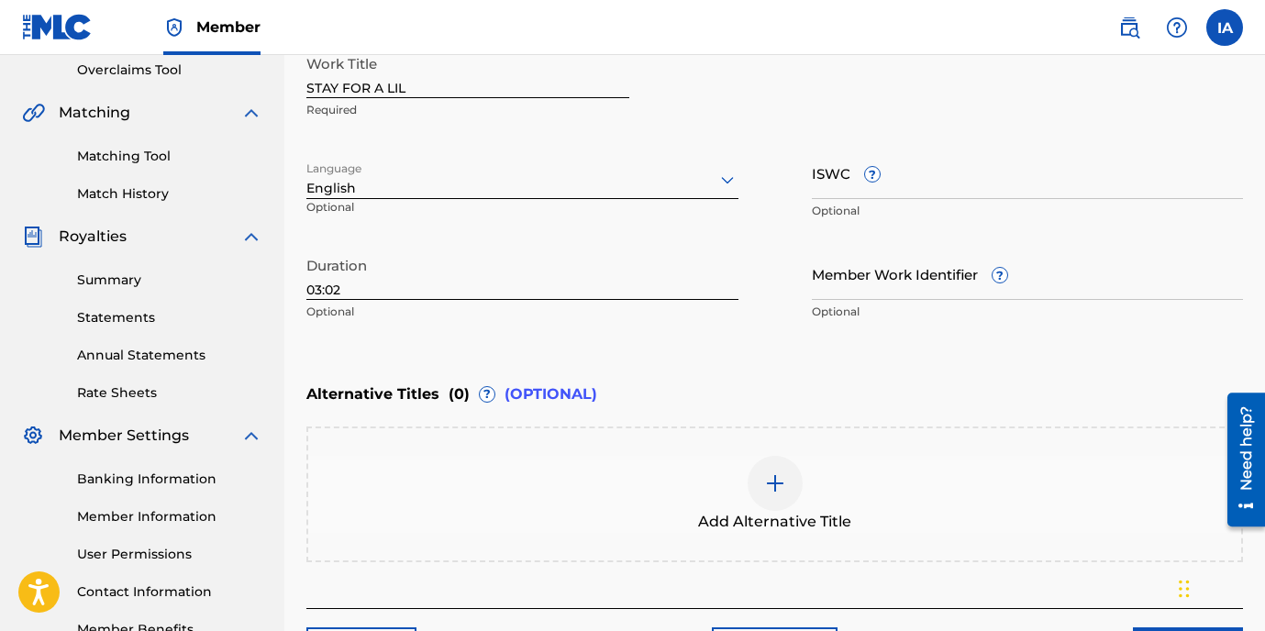
scroll to position [518, 0]
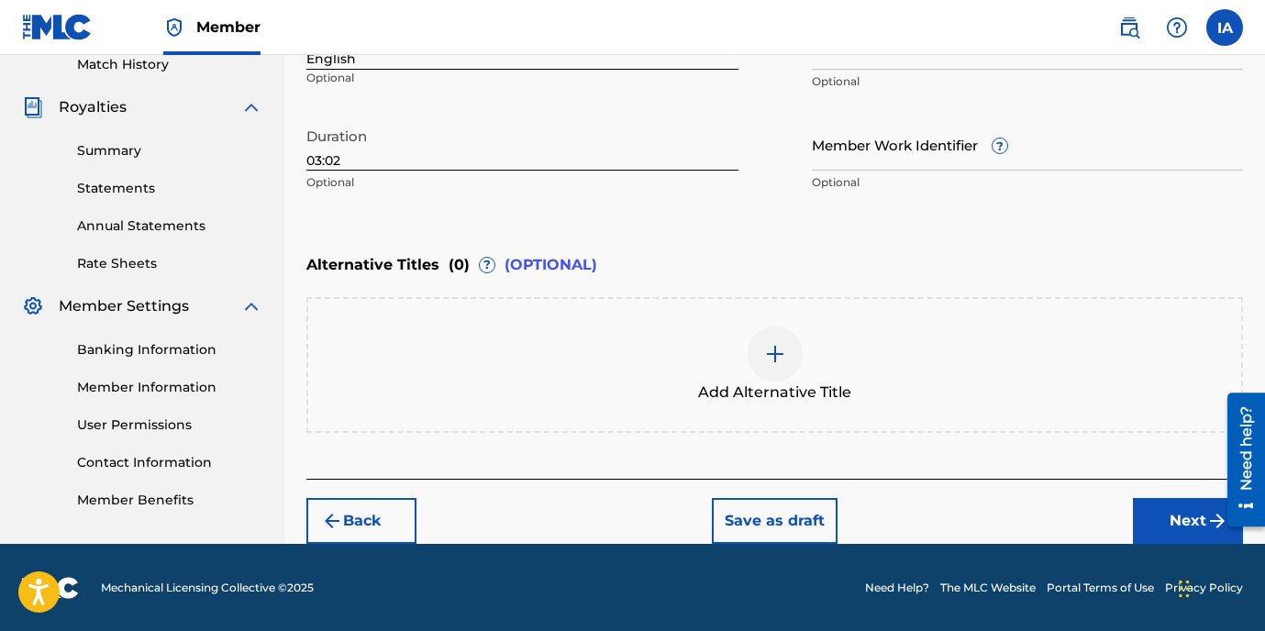
click at [1169, 529] on button "Next" at bounding box center [1188, 521] width 110 height 46
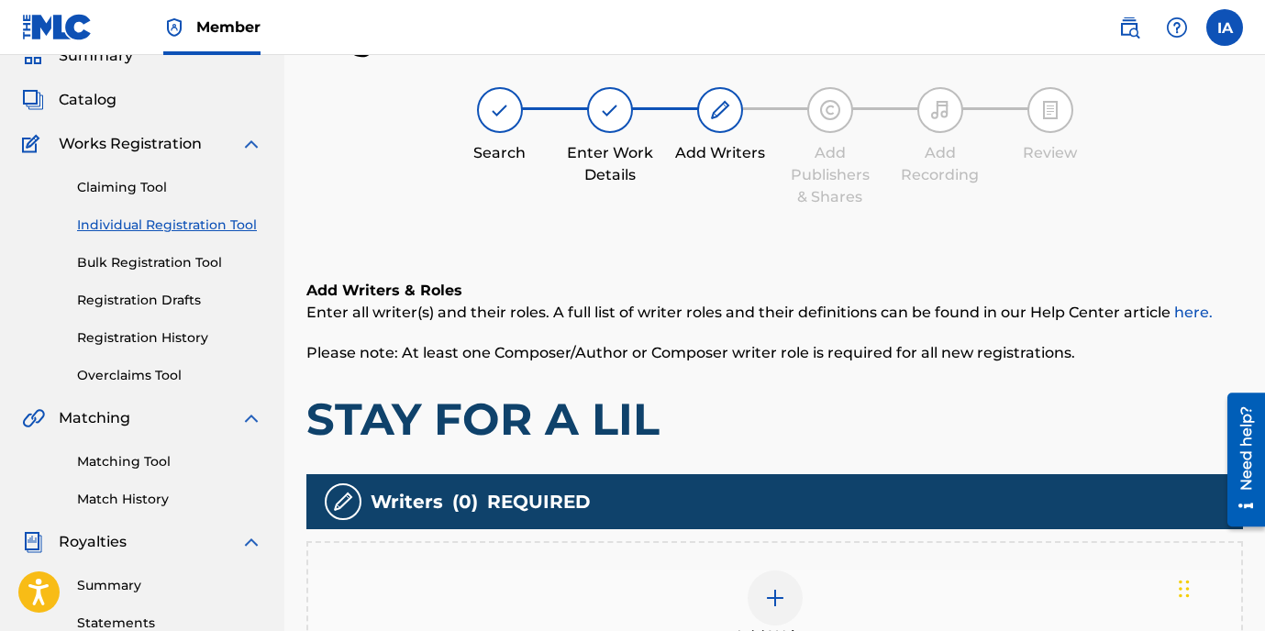
click at [808, 400] on h1 "STAY FOR A LIL" at bounding box center [774, 419] width 937 height 55
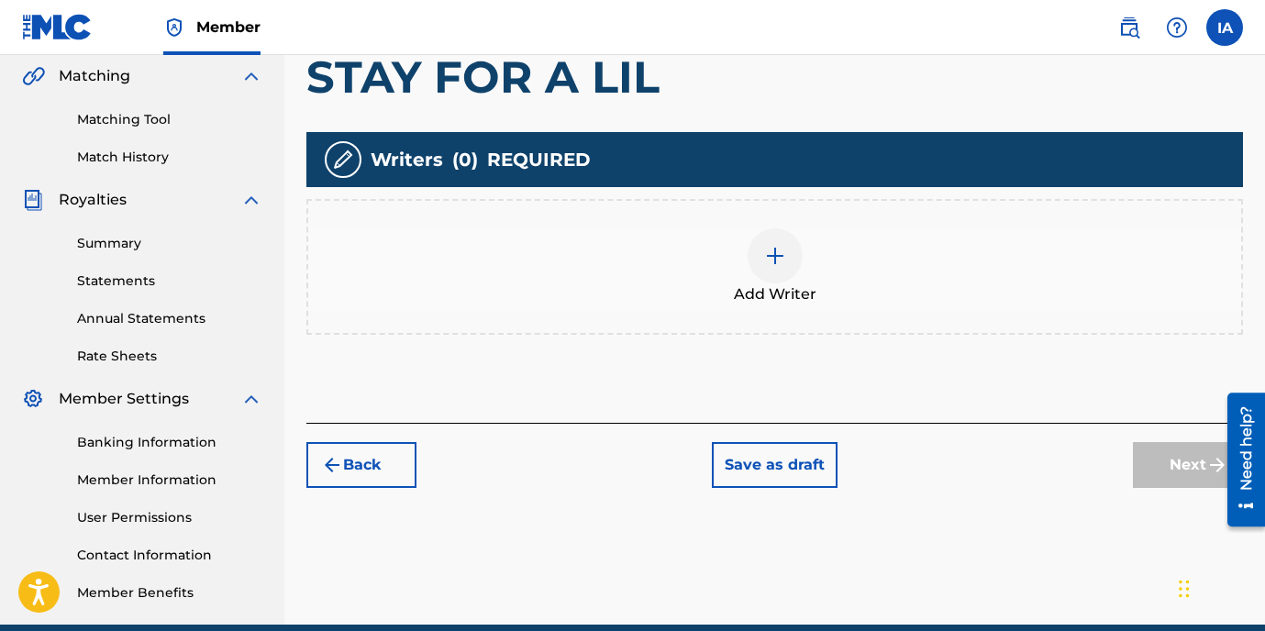
scroll to position [430, 0]
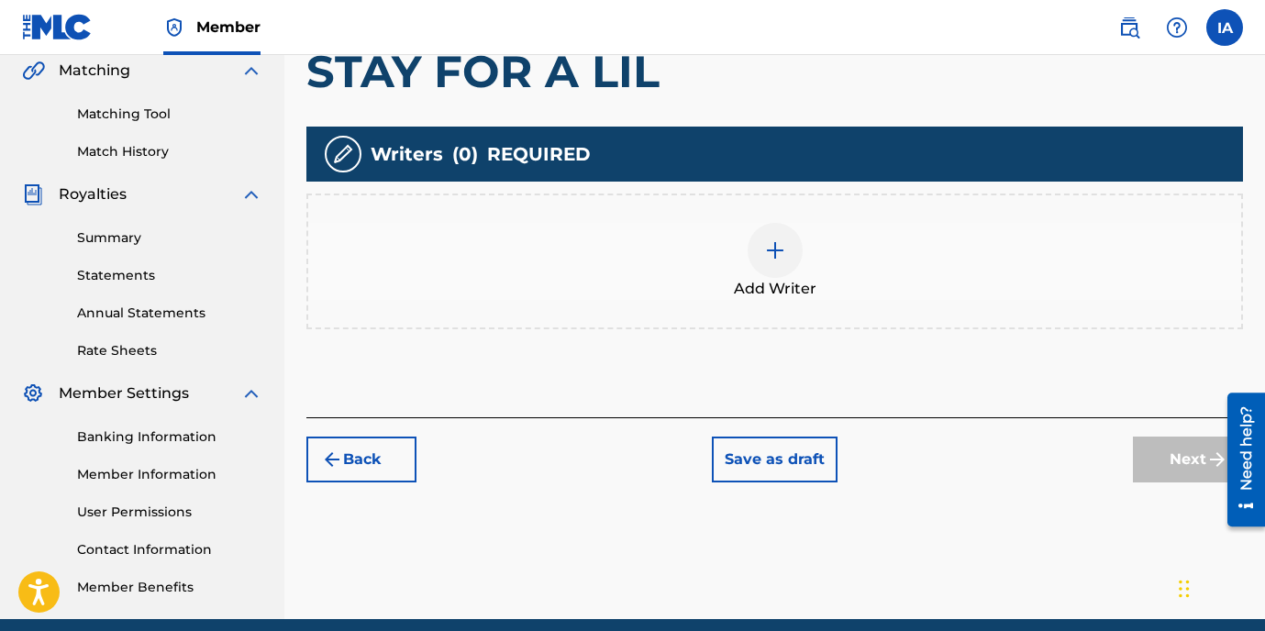
click at [814, 253] on div "Add Writer" at bounding box center [774, 261] width 933 height 77
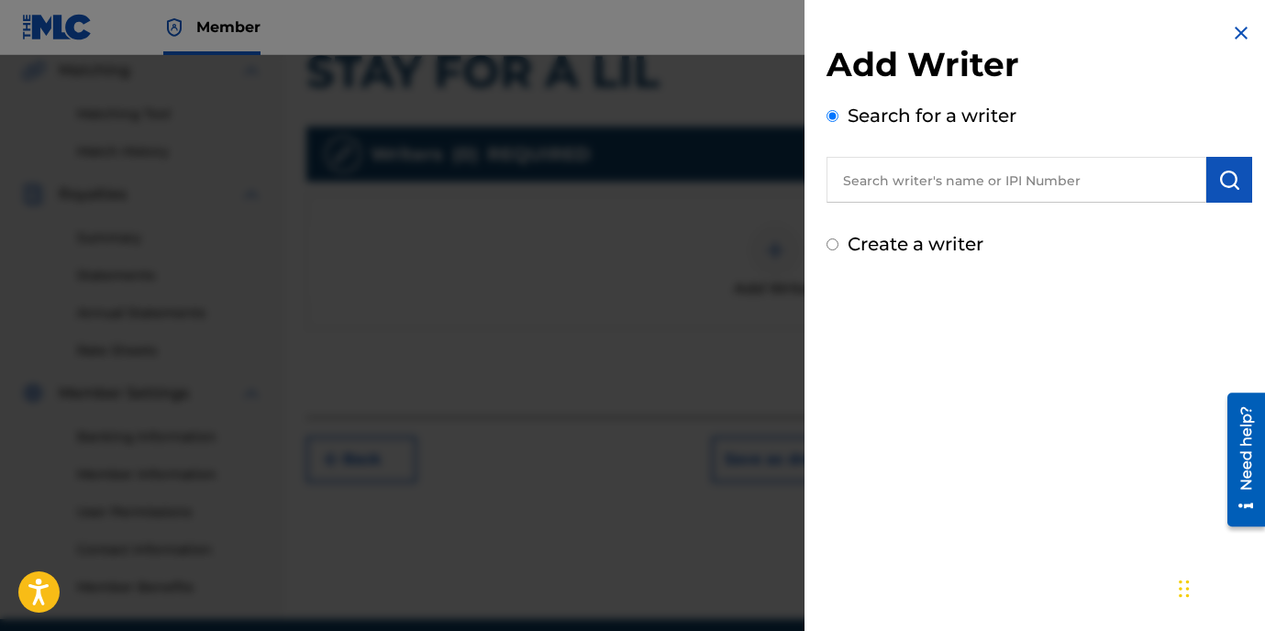
click at [966, 173] on input "text" at bounding box center [1017, 180] width 380 height 46
paste input "[PERSON_NAME]"
type input "[PERSON_NAME]"
click at [1239, 192] on button "submit" at bounding box center [1230, 180] width 46 height 46
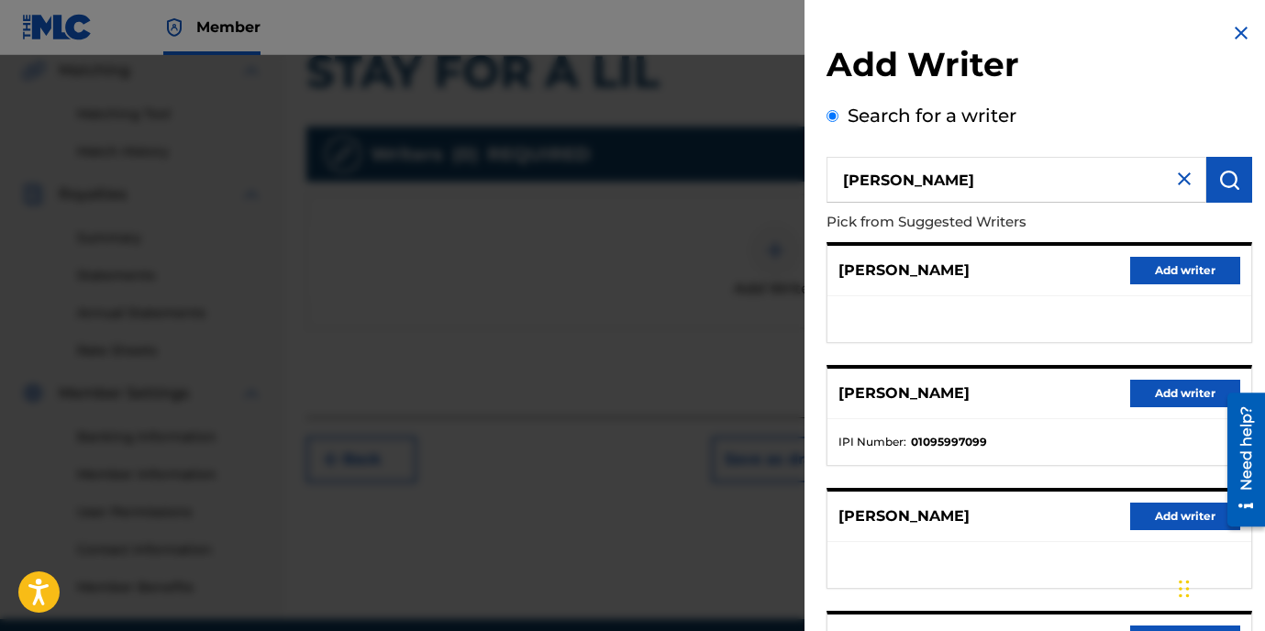
click at [1181, 395] on button "Add writer" at bounding box center [1186, 394] width 110 height 28
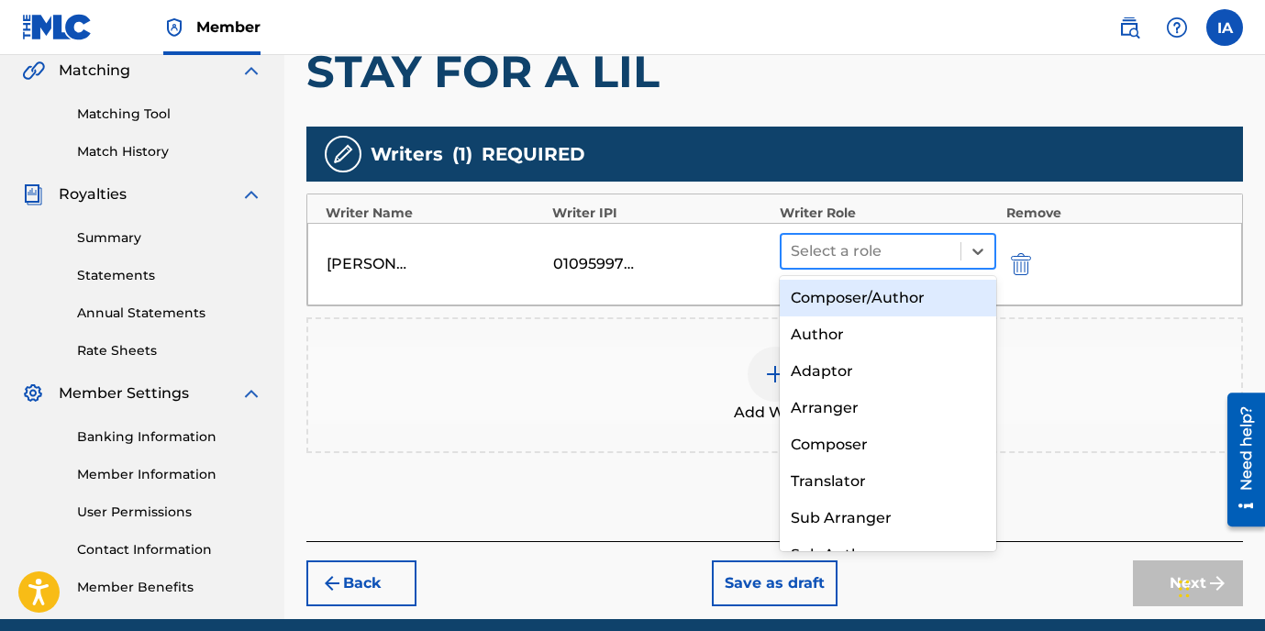
click at [874, 265] on div "Select a role" at bounding box center [872, 251] width 180 height 33
click at [863, 297] on div "Composer/Author" at bounding box center [888, 298] width 217 height 37
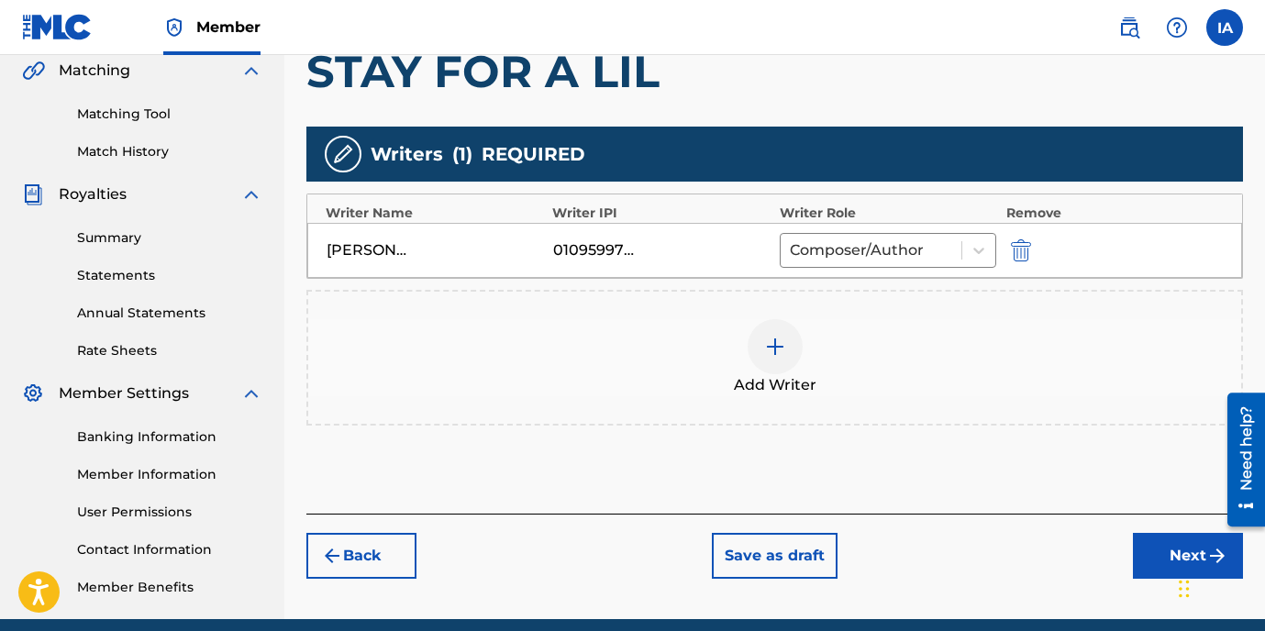
click at [1143, 540] on button "Next" at bounding box center [1188, 556] width 110 height 46
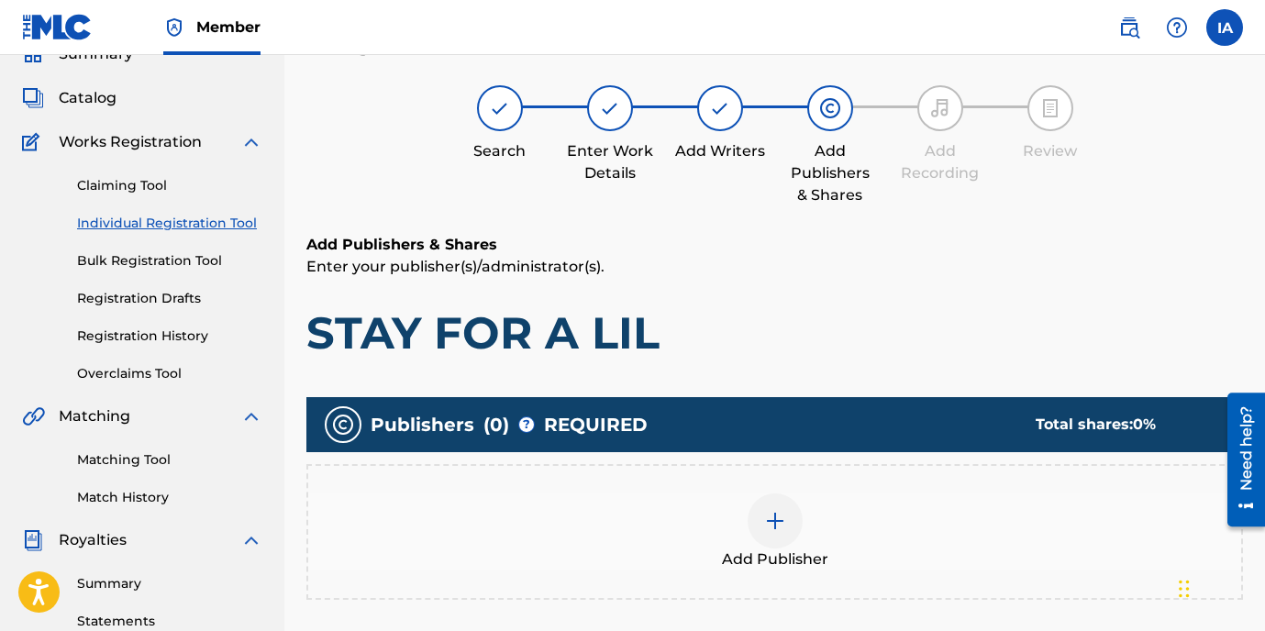
scroll to position [83, 0]
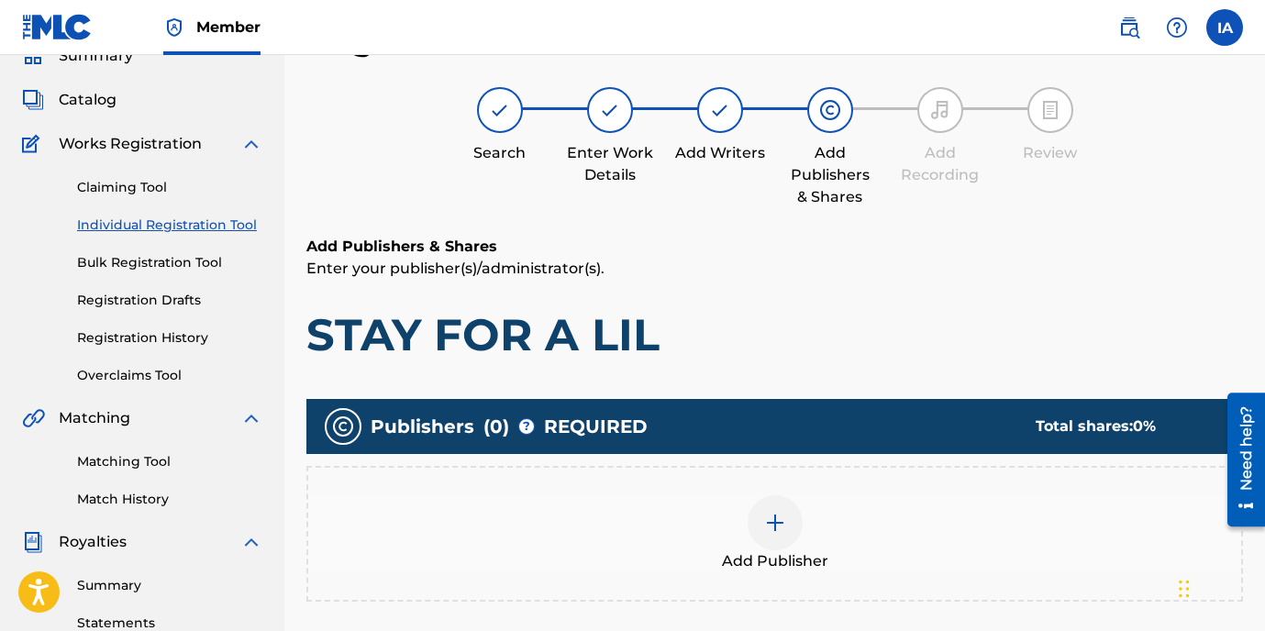
click at [866, 520] on div "Add Publisher" at bounding box center [774, 534] width 933 height 77
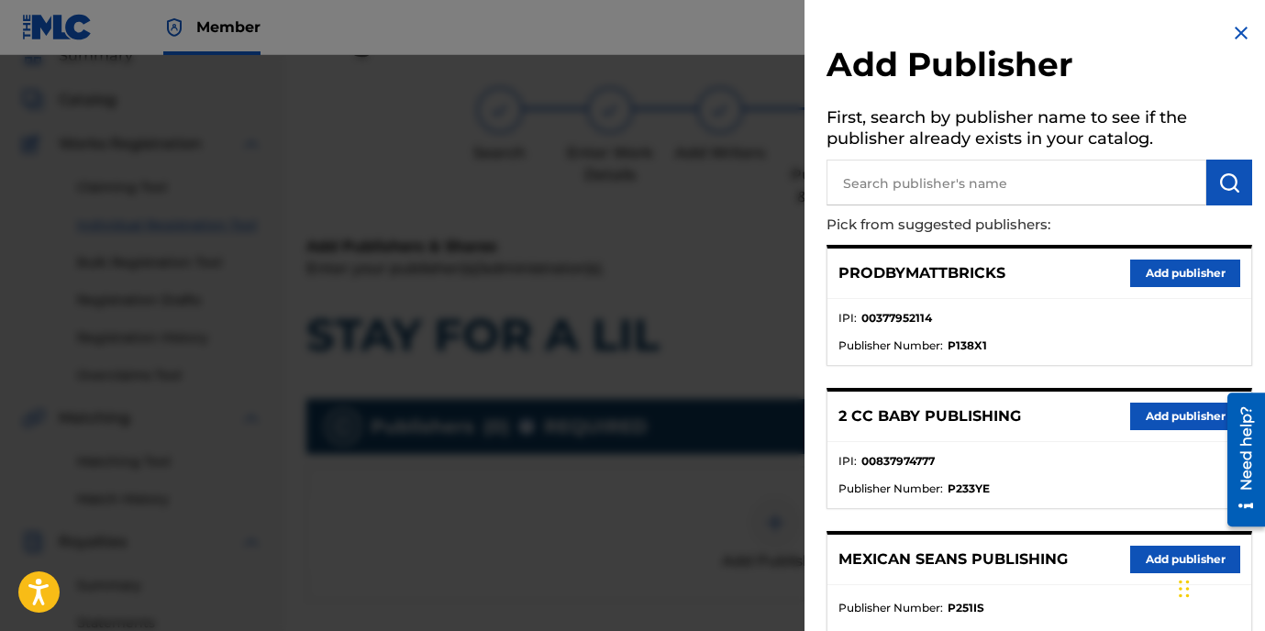
click at [913, 190] on input "text" at bounding box center [1017, 183] width 380 height 46
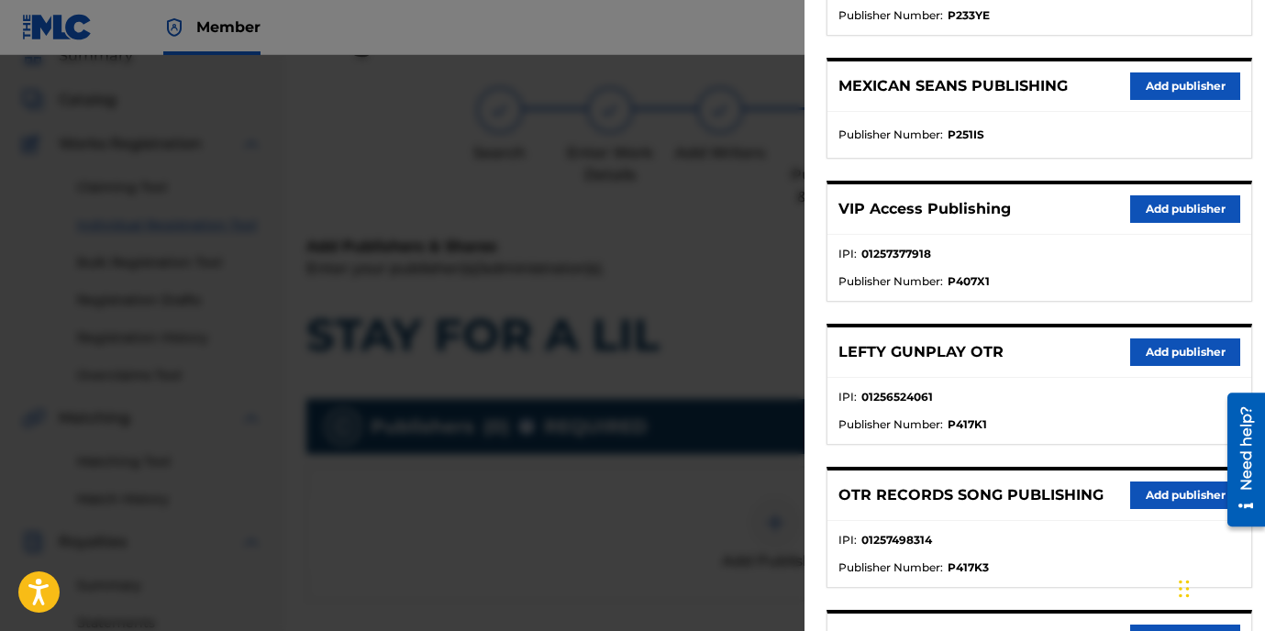
scroll to position [499, 0]
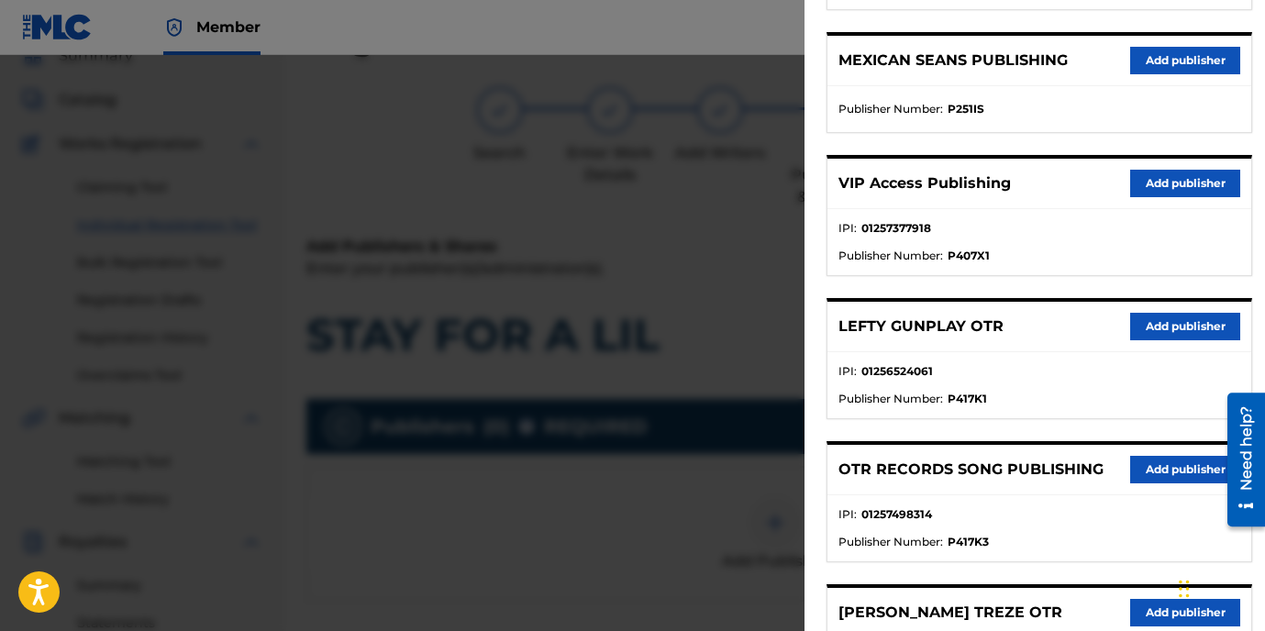
click at [1143, 476] on button "Add publisher" at bounding box center [1186, 470] width 110 height 28
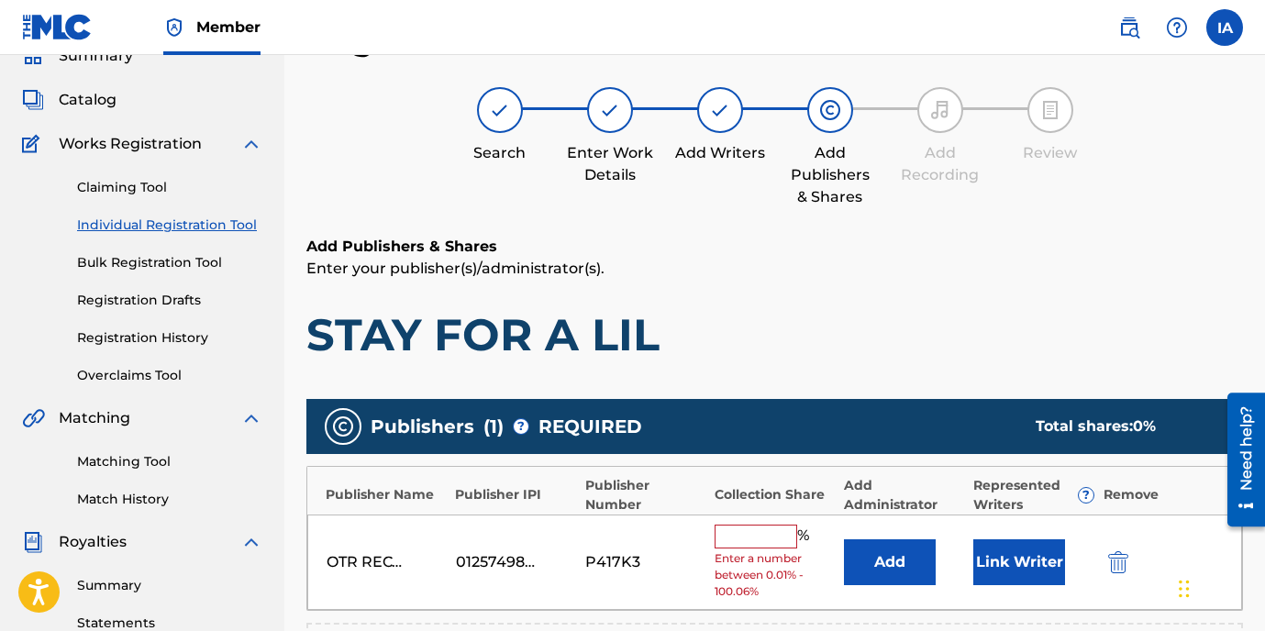
click at [765, 543] on input "text" at bounding box center [756, 537] width 83 height 24
type input "100"
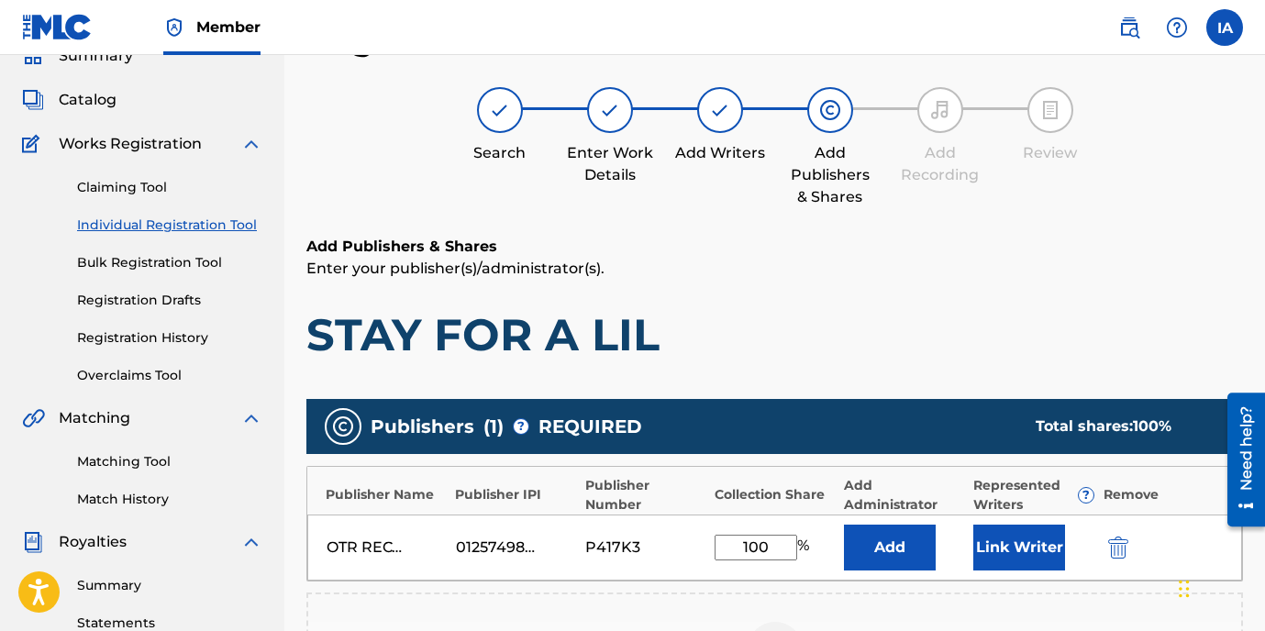
drag, startPoint x: 762, startPoint y: 547, endPoint x: 712, endPoint y: 534, distance: 51.2
click at [718, 537] on input "100" at bounding box center [756, 548] width 83 height 26
click at [942, 543] on div "Add" at bounding box center [904, 548] width 120 height 46
click at [898, 542] on button "Add" at bounding box center [890, 548] width 92 height 46
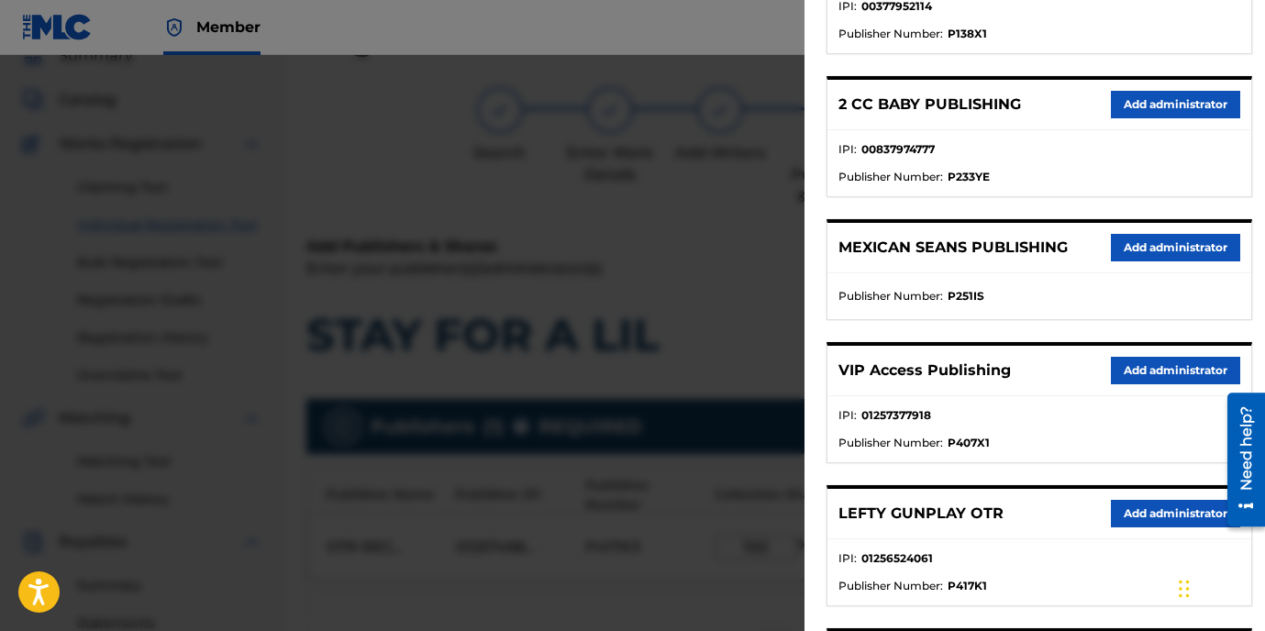
scroll to position [312, 0]
click at [1145, 378] on button "Add administrator" at bounding box center [1175, 371] width 129 height 28
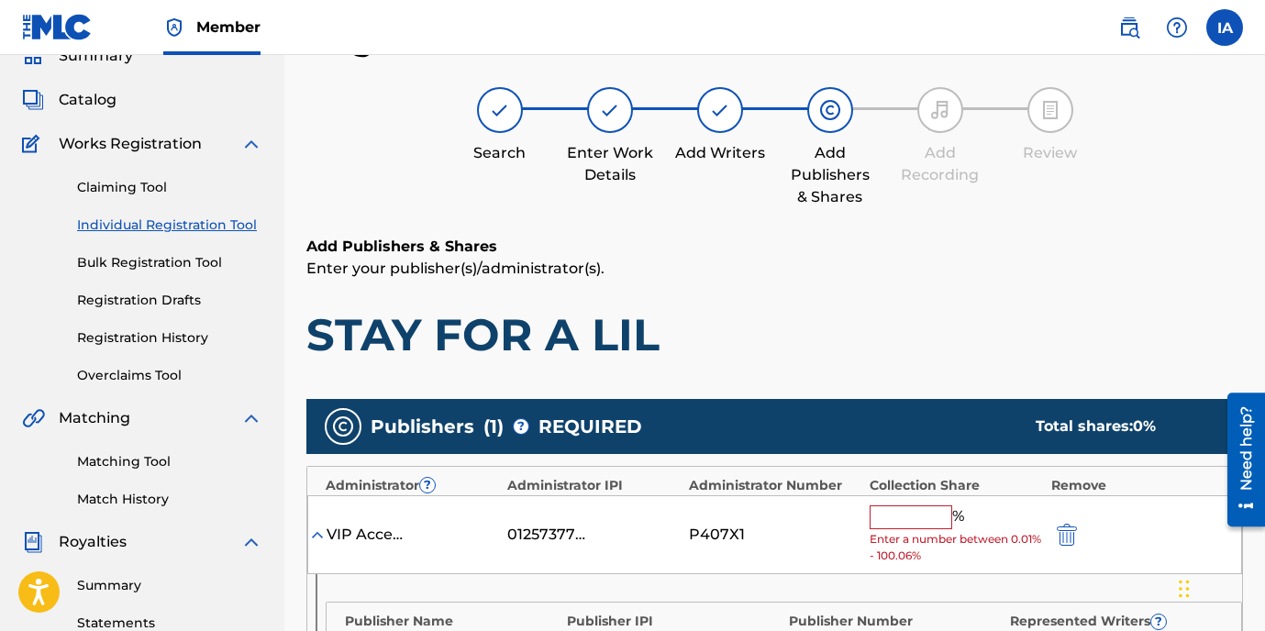
drag, startPoint x: 886, startPoint y: 524, endPoint x: 939, endPoint y: 485, distance: 65.5
click at [886, 524] on input "text" at bounding box center [911, 518] width 83 height 24
paste input "100"
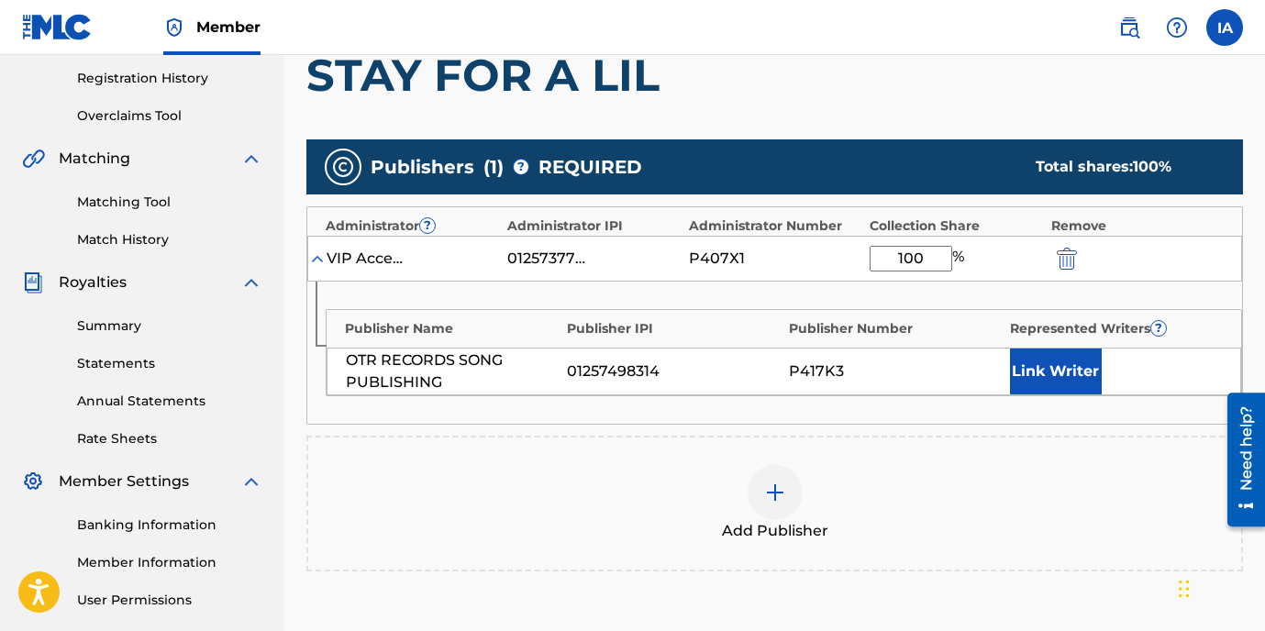
scroll to position [430, 0]
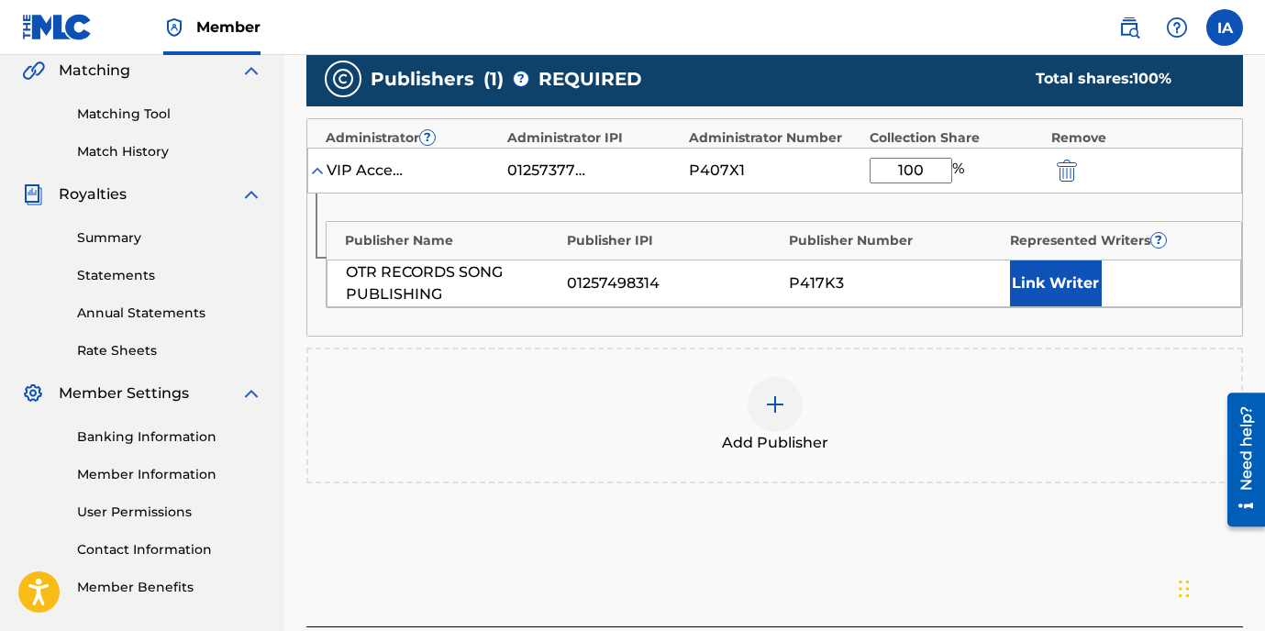
type input "100"
click at [1052, 276] on button "Link Writer" at bounding box center [1056, 284] width 92 height 46
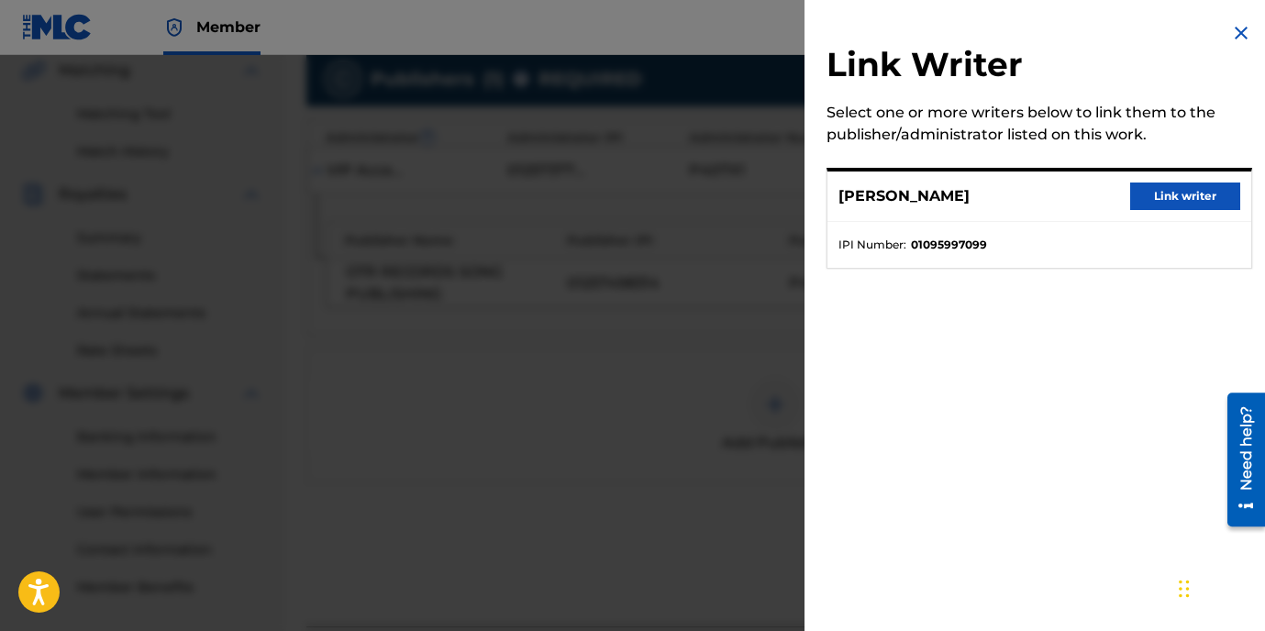
click at [1161, 210] on div "[PERSON_NAME] Link writer" at bounding box center [1040, 197] width 424 height 50
click at [1164, 199] on button "Link writer" at bounding box center [1186, 197] width 110 height 28
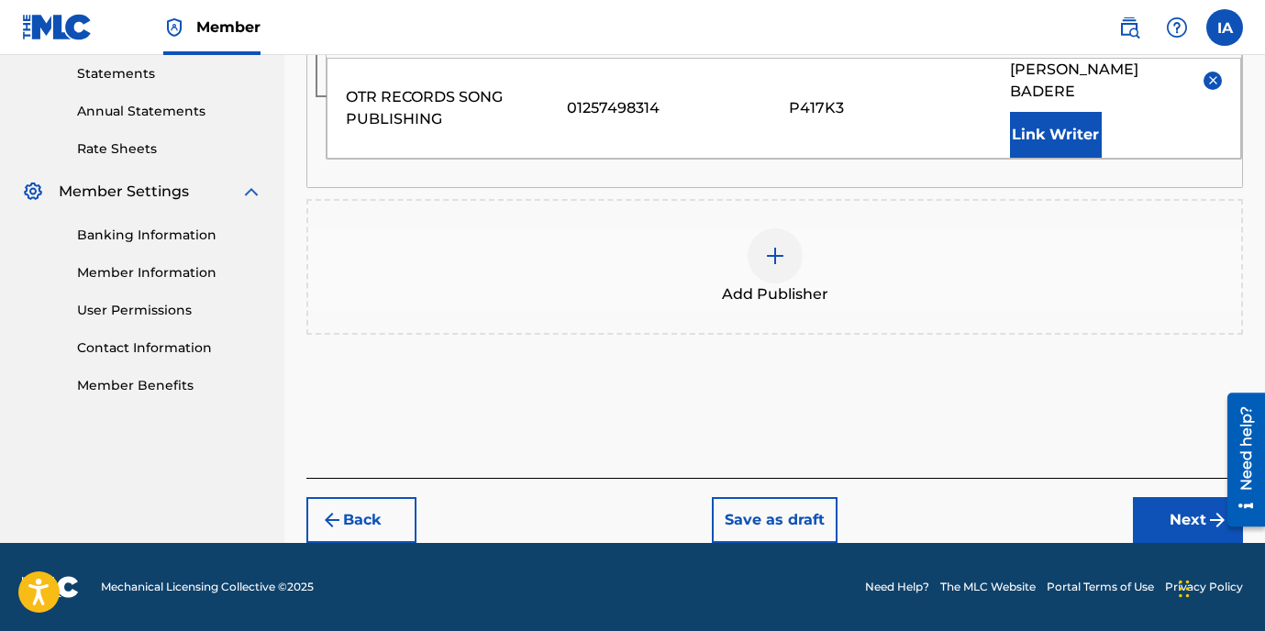
click at [1192, 522] on button "Next" at bounding box center [1188, 520] width 110 height 46
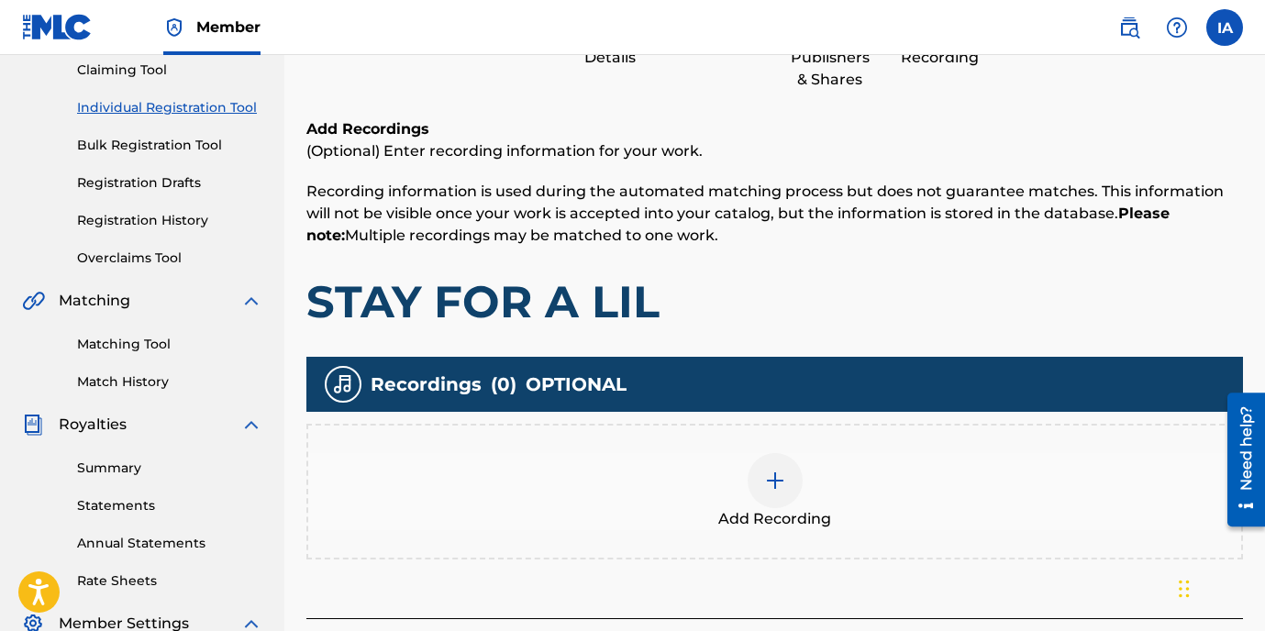
scroll to position [83, 0]
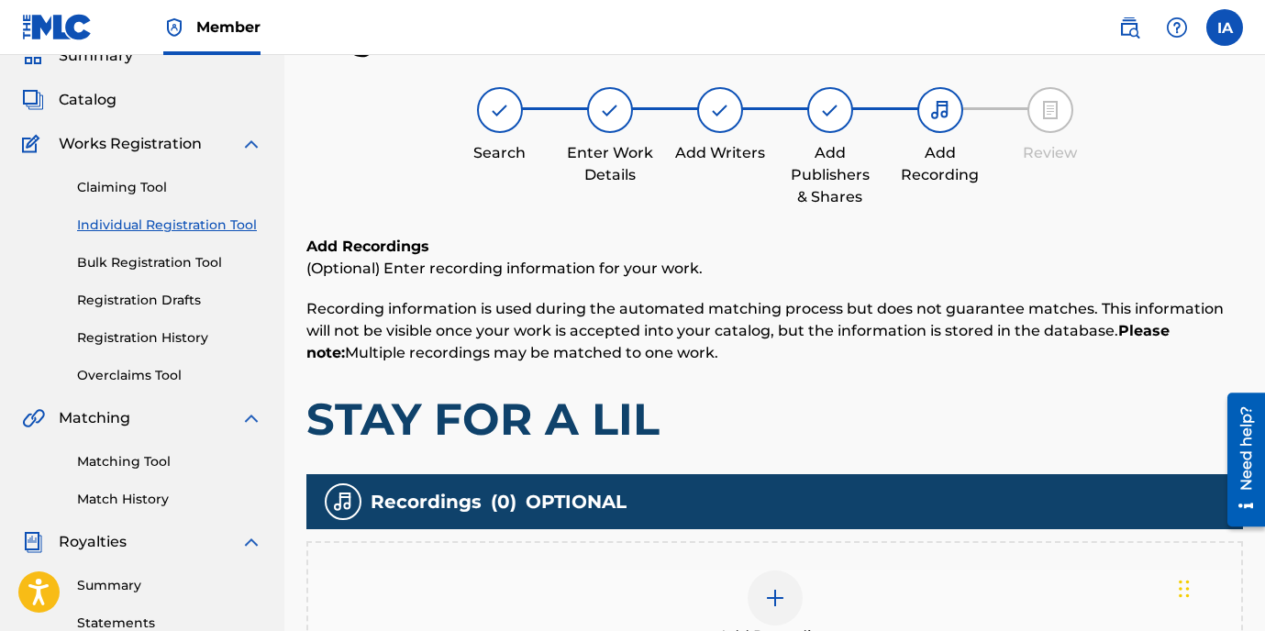
click at [832, 379] on div "Add Recordings (Optional) Enter recording information for your work. Recording …" at bounding box center [774, 341] width 937 height 211
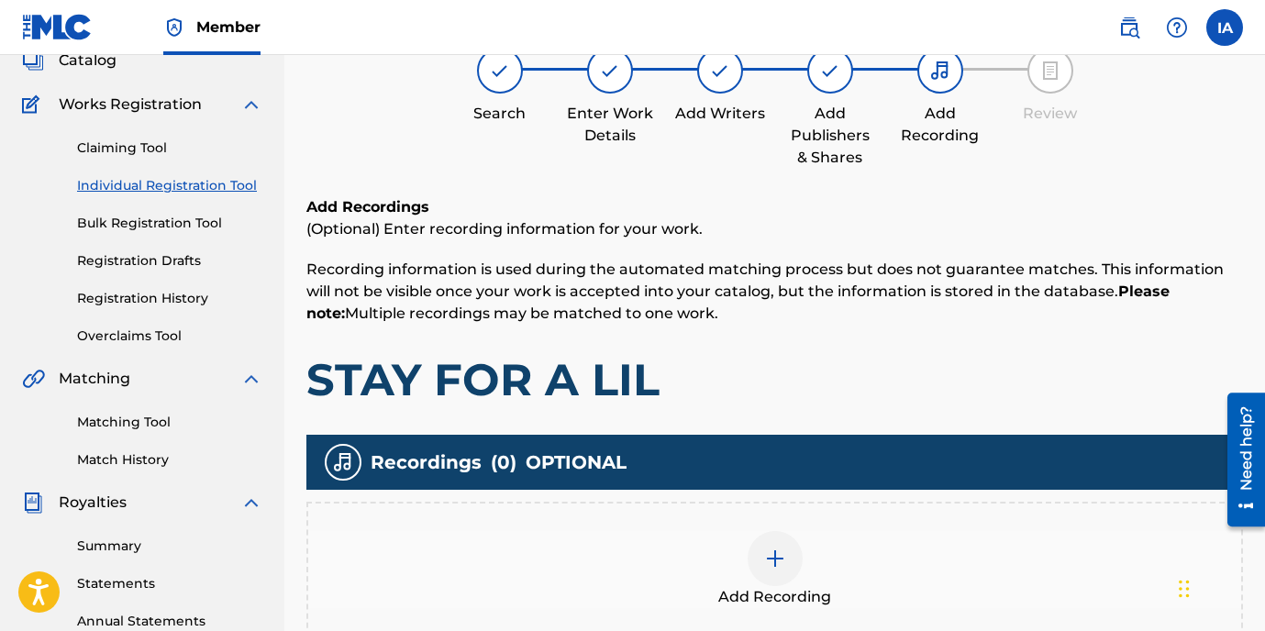
scroll to position [161, 0]
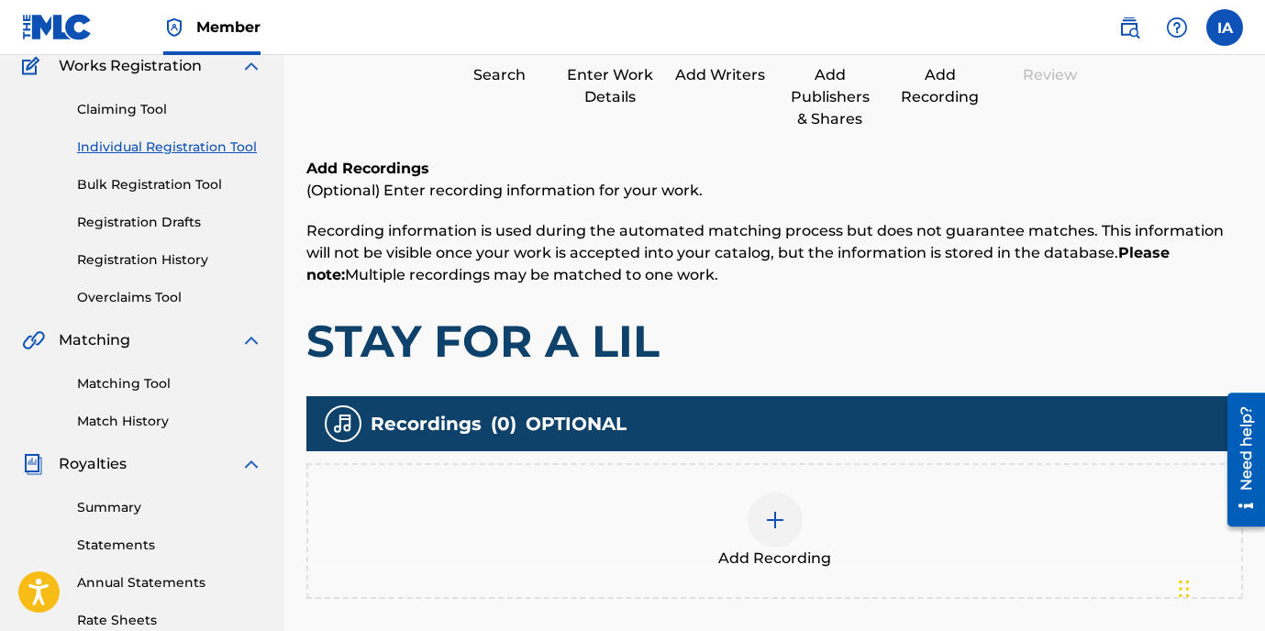
click at [841, 473] on div "Add Recording" at bounding box center [774, 531] width 937 height 136
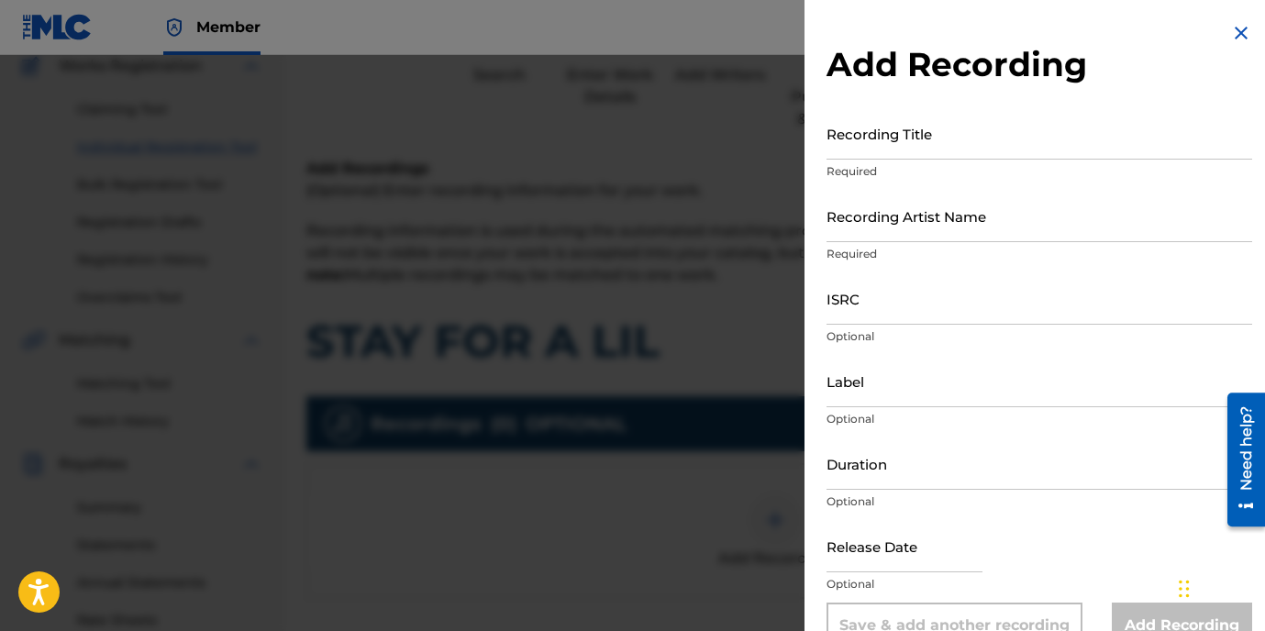
click at [897, 144] on input "Recording Title" at bounding box center [1040, 133] width 426 height 52
paste input "STAY FOR A LIL"
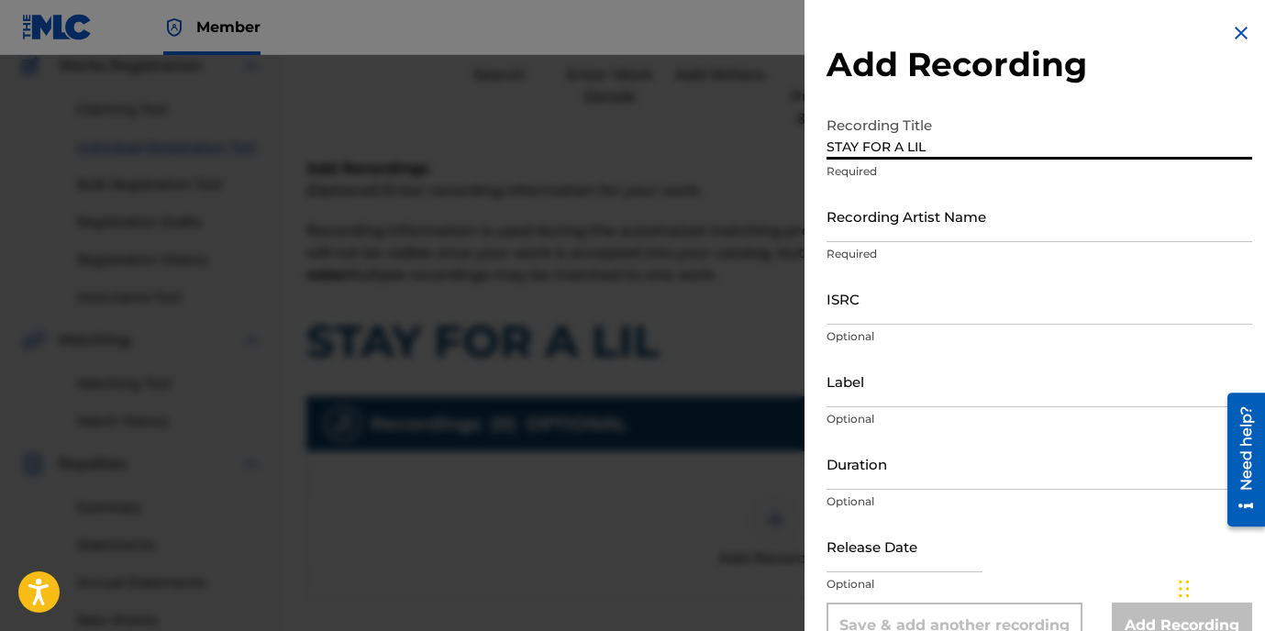
type input "STAY FOR A LIL"
click at [928, 207] on input "Recording Artist Name" at bounding box center [1040, 216] width 426 height 52
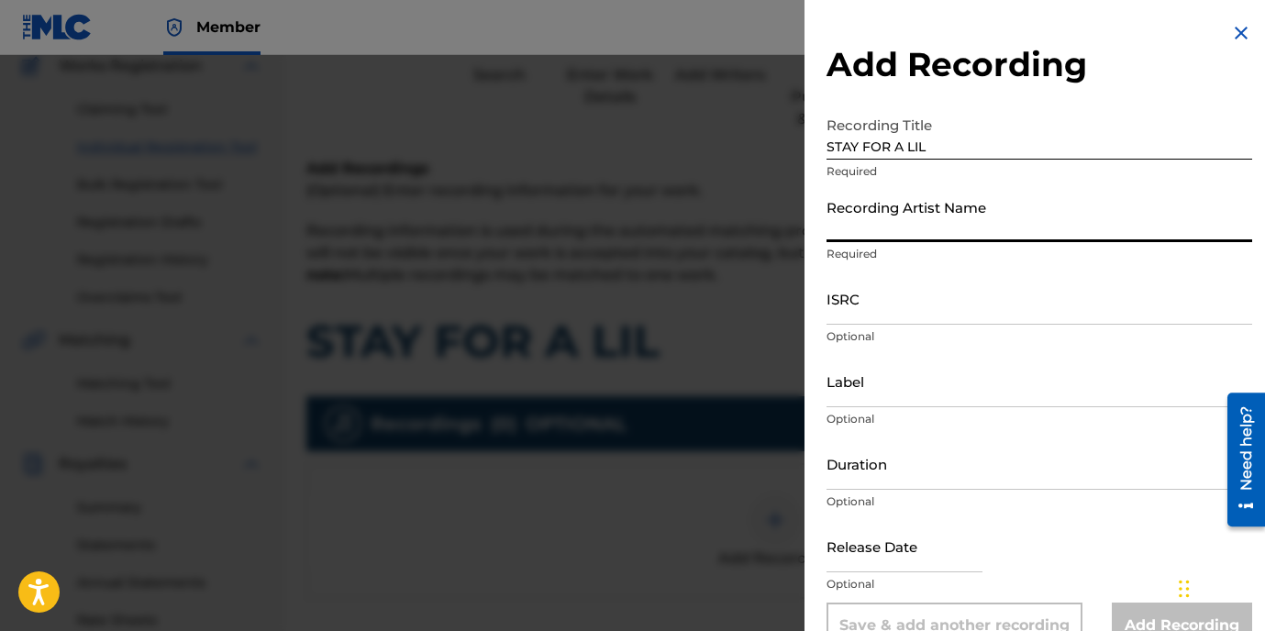
type input "22GFAY"
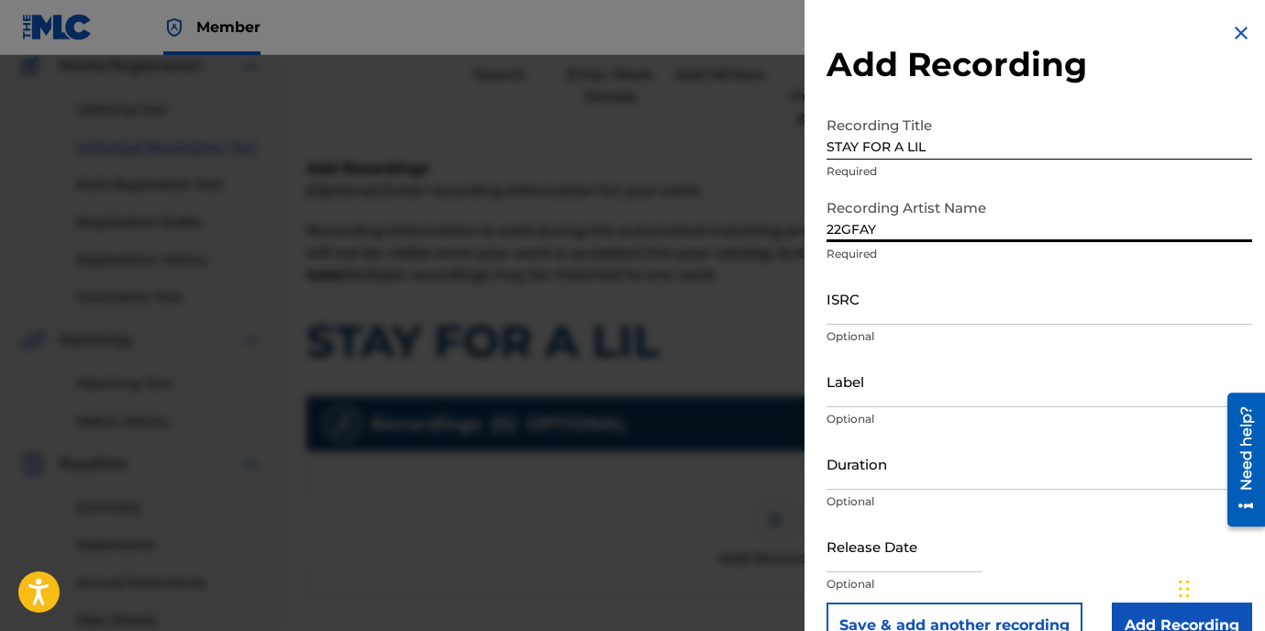
click at [937, 306] on input "ISRC" at bounding box center [1040, 299] width 426 height 52
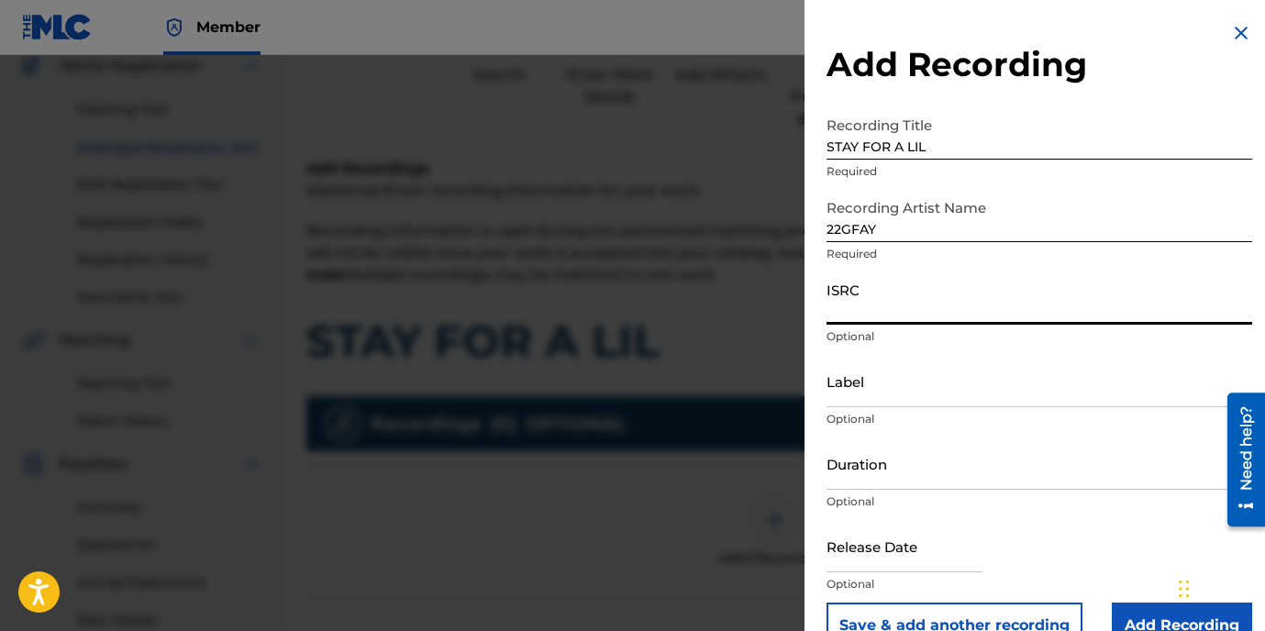
click at [926, 306] on input "ISRC" at bounding box center [1040, 299] width 426 height 52
paste input "USLD91741044"
type input "USLD91741044"
click at [862, 408] on div "Label Optional" at bounding box center [1040, 396] width 426 height 83
click at [922, 395] on input "Label" at bounding box center [1040, 381] width 426 height 52
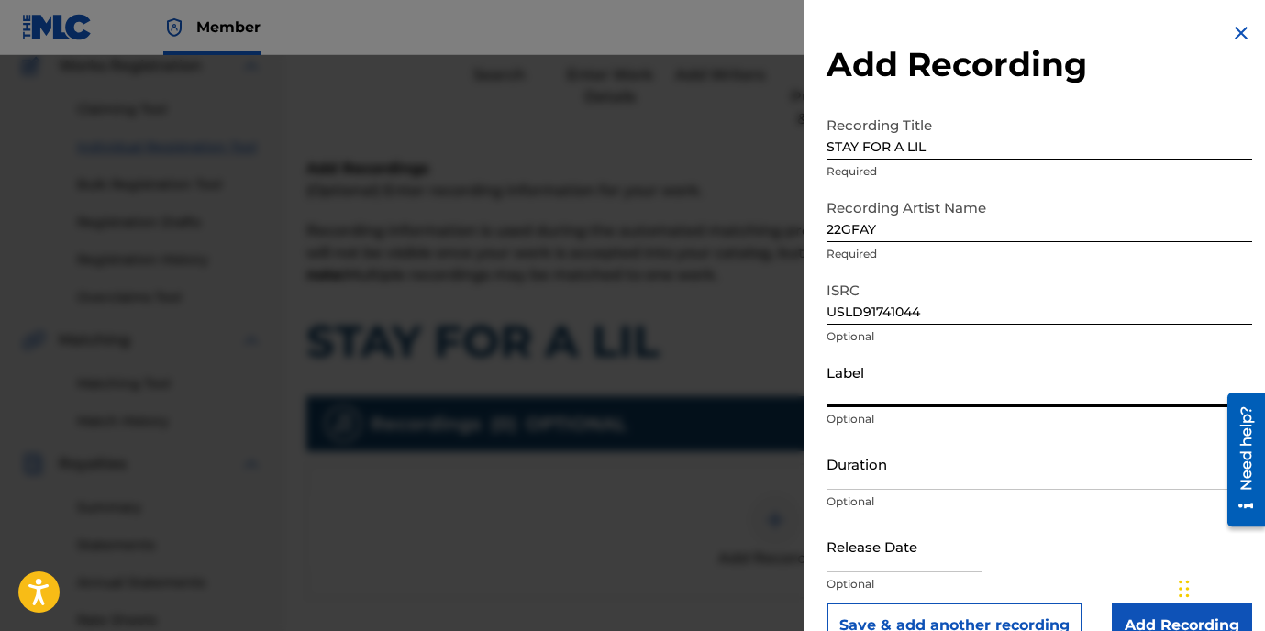
type input "OTR RECORDS"
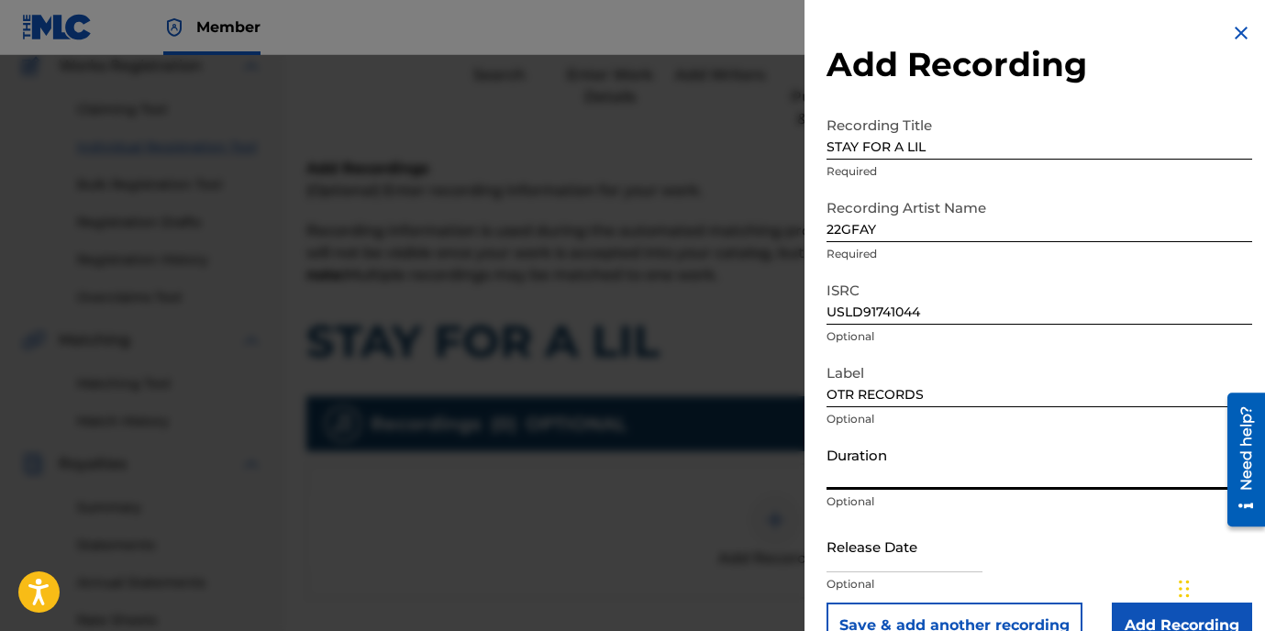
click at [891, 468] on input "Duration" at bounding box center [1040, 464] width 426 height 52
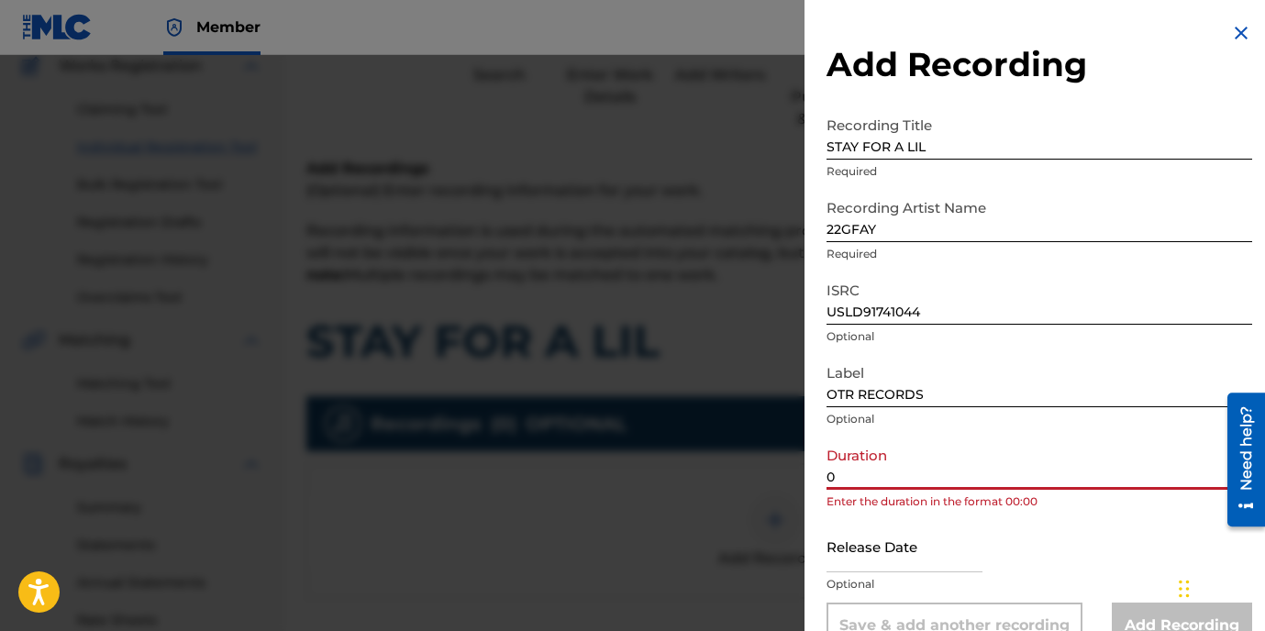
paste input "3:02"
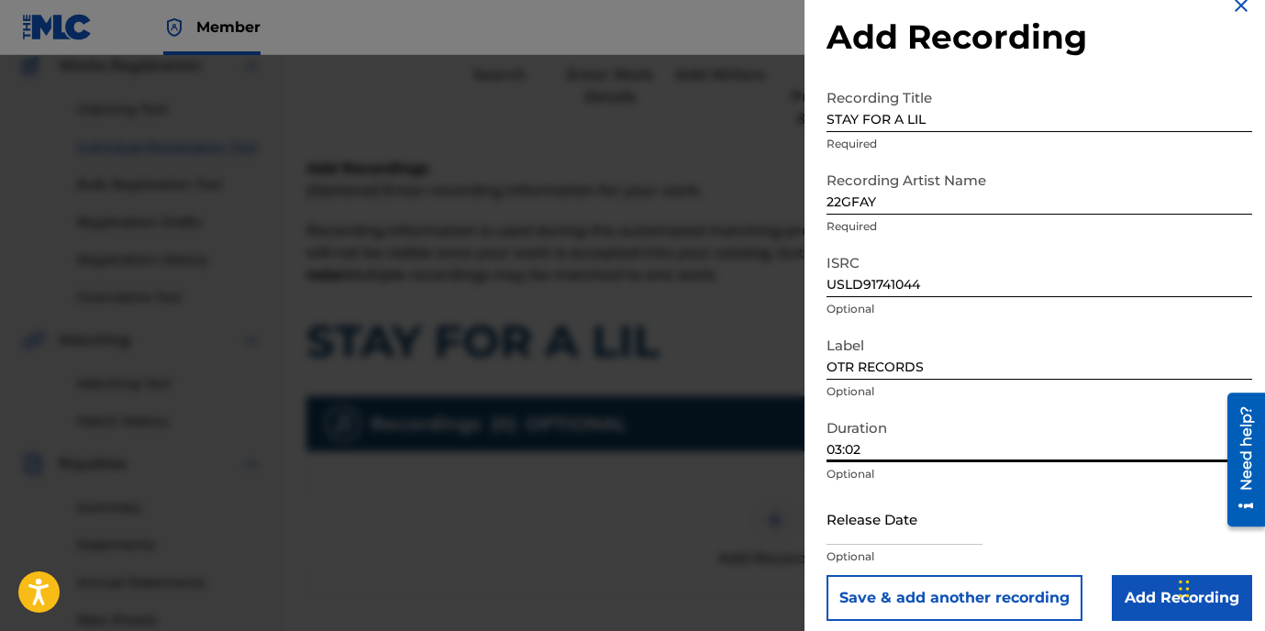
scroll to position [39, 0]
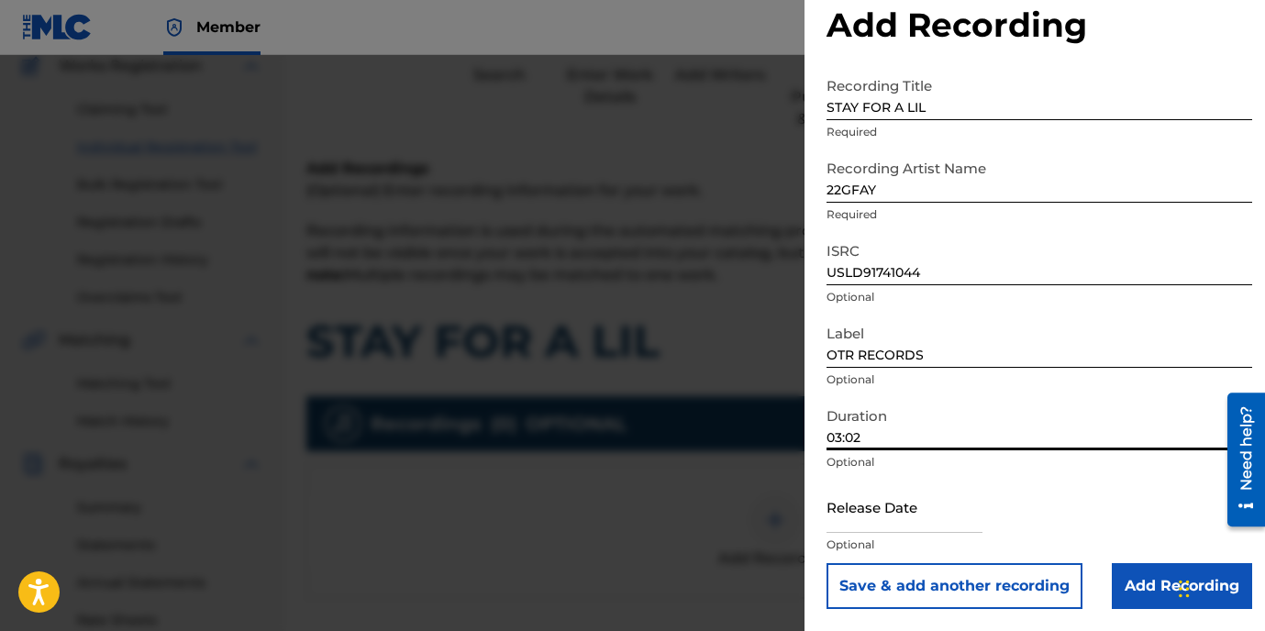
type input "03:02"
click at [1134, 597] on input "Add Recording" at bounding box center [1182, 586] width 140 height 46
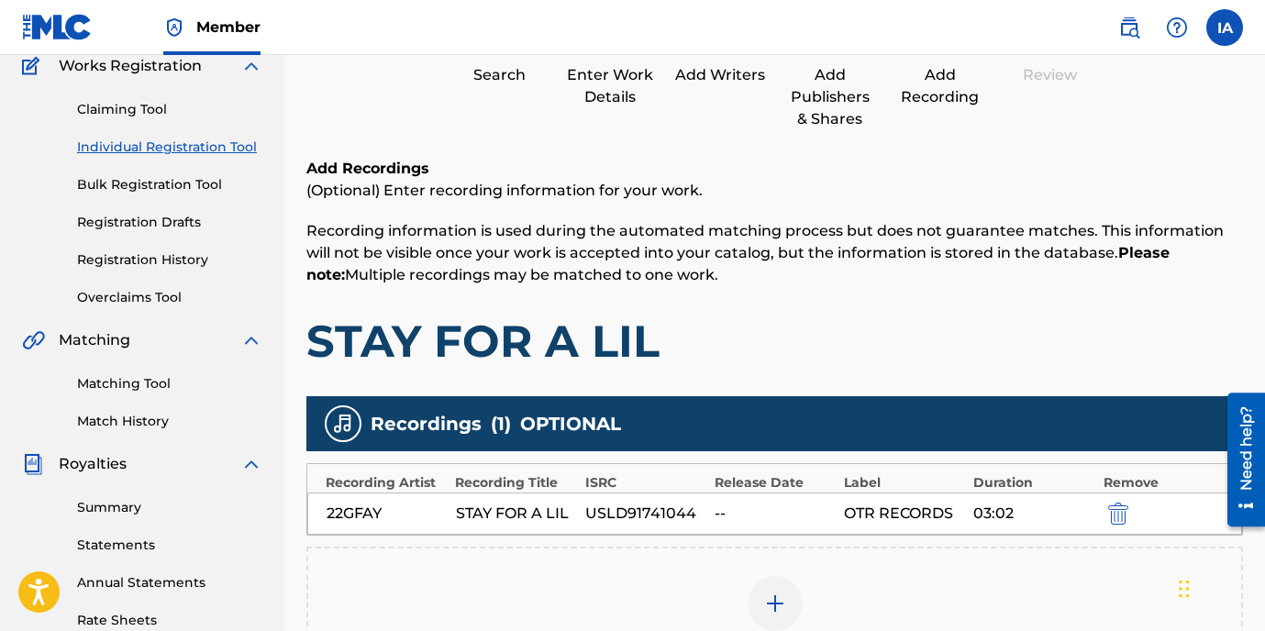
click at [830, 324] on h1 "STAY FOR A LIL" at bounding box center [774, 341] width 937 height 55
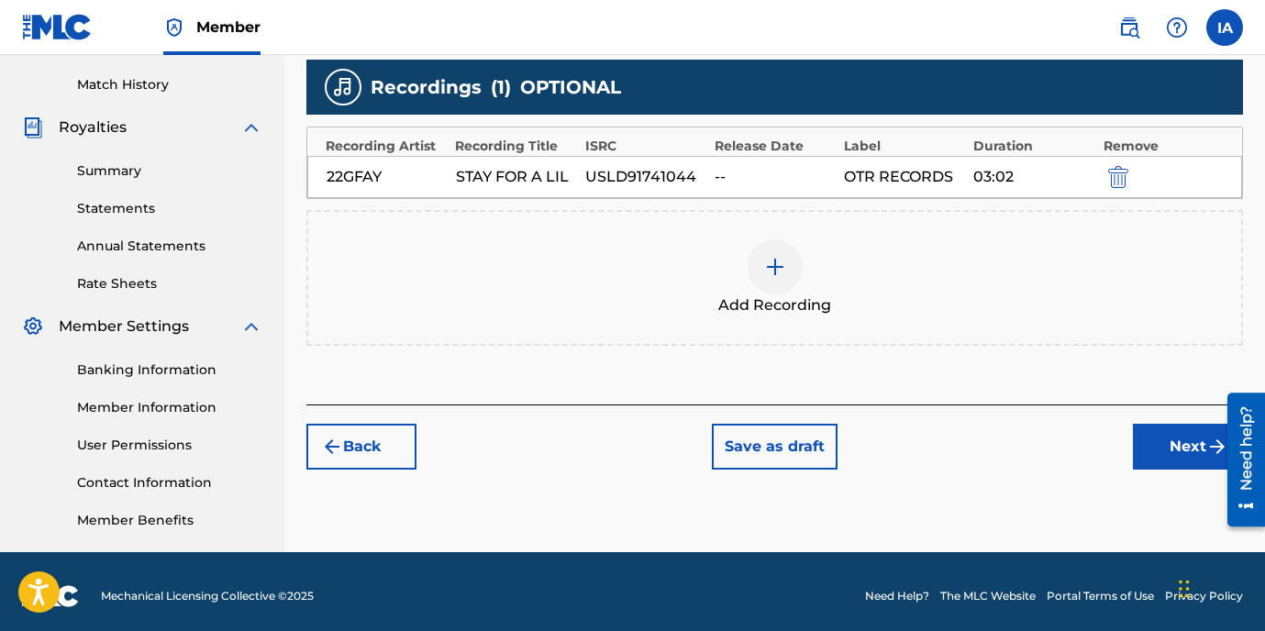
scroll to position [507, 0]
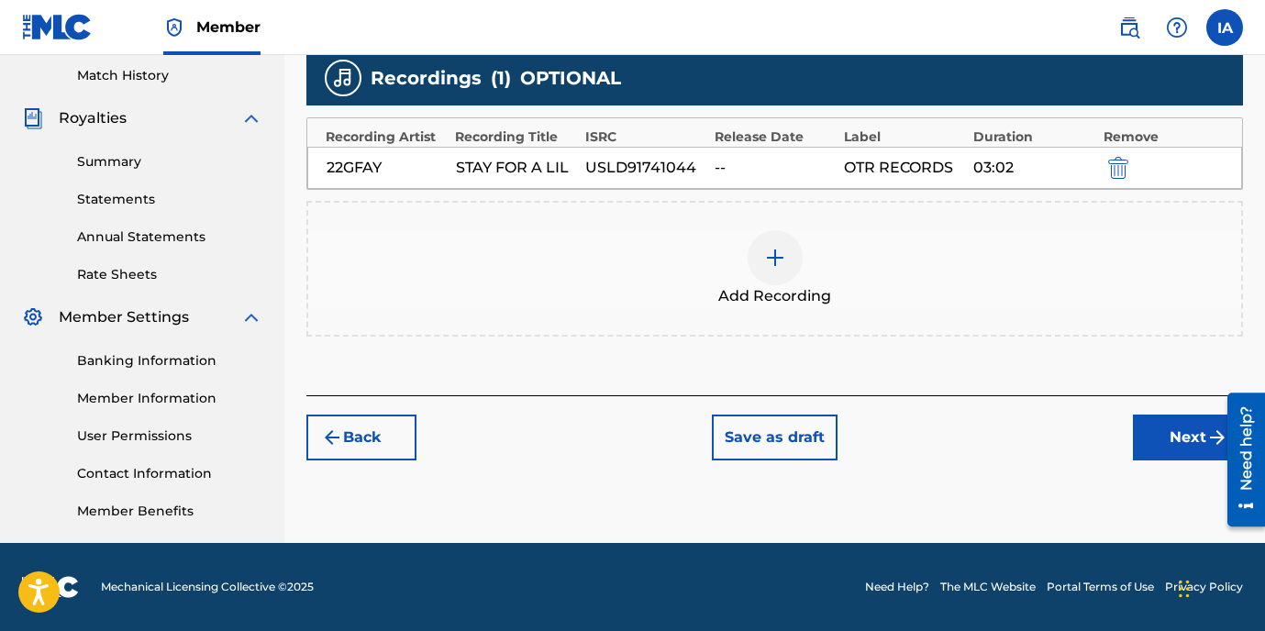
click at [1152, 441] on button "Next" at bounding box center [1188, 438] width 110 height 46
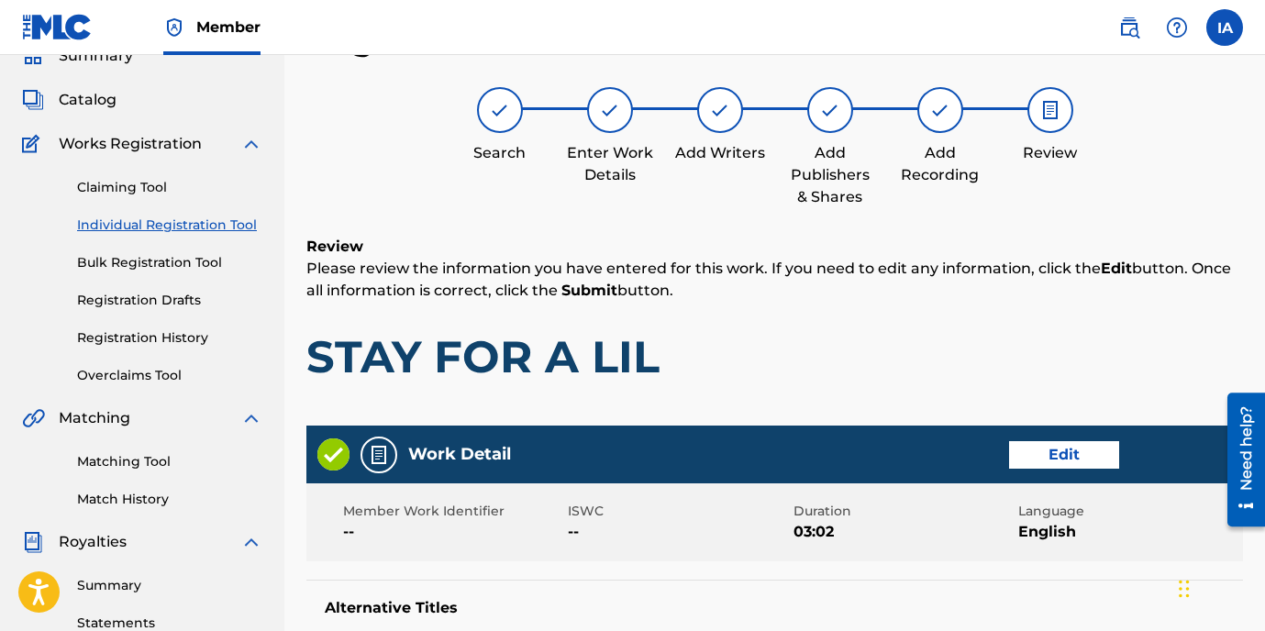
click at [786, 314] on div "Review Please review the information you have entered for this work. If you nee…" at bounding box center [774, 324] width 937 height 176
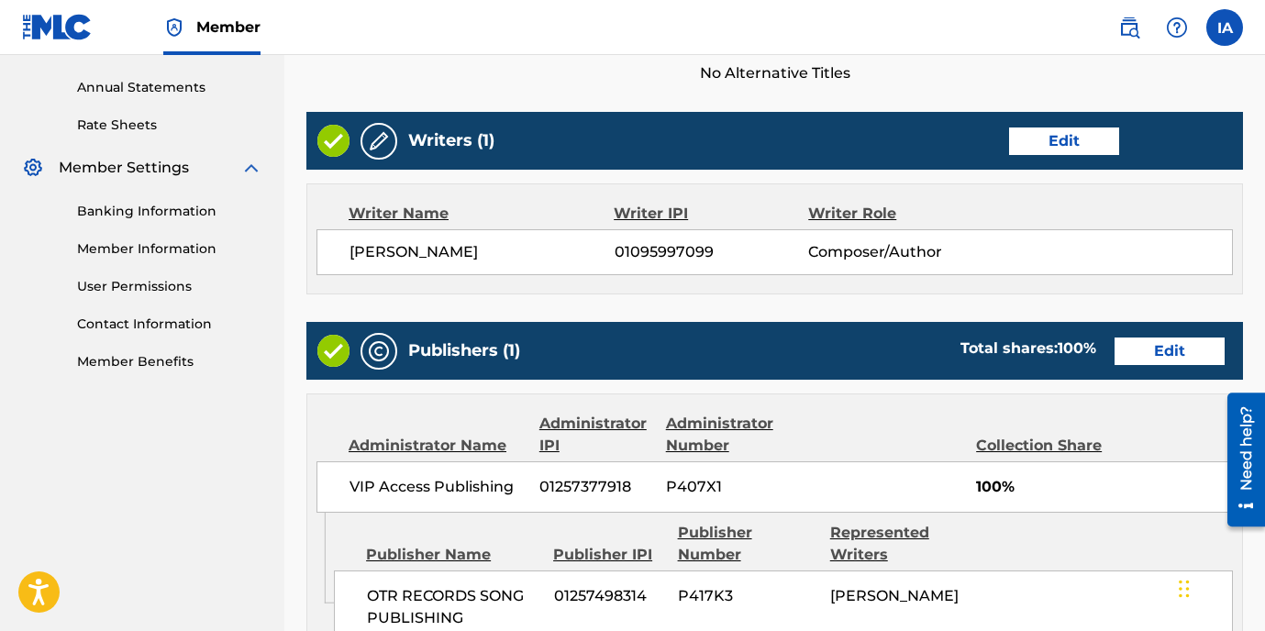
scroll to position [1062, 0]
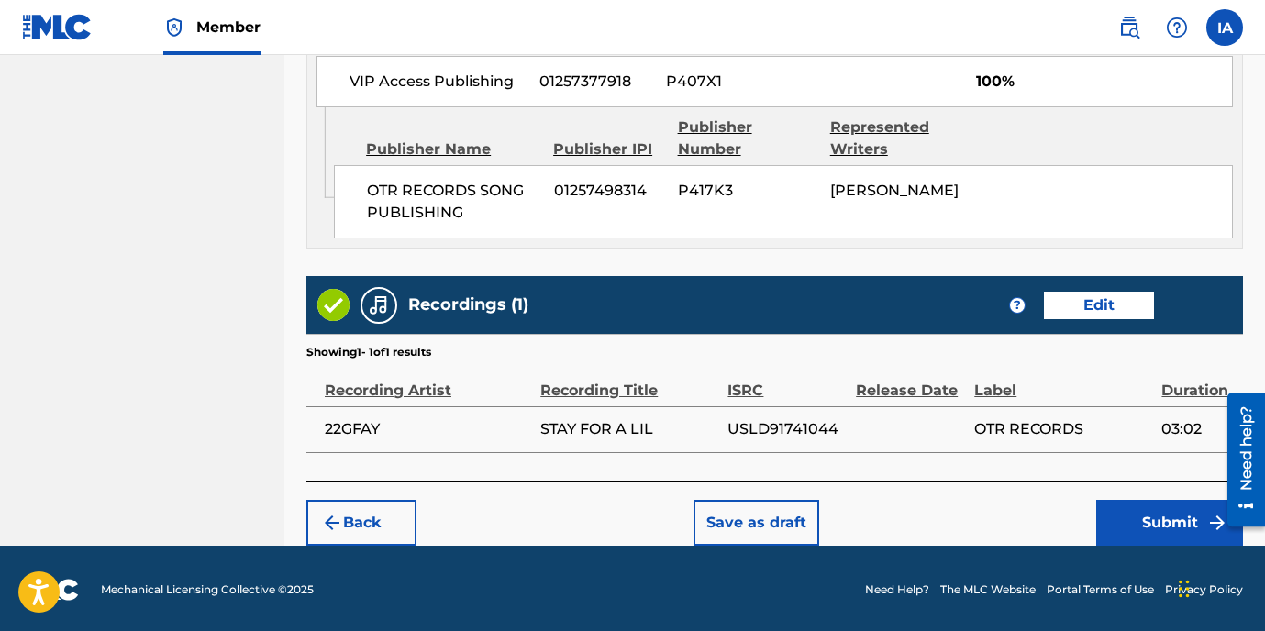
click at [1142, 515] on button "Submit" at bounding box center [1170, 523] width 147 height 46
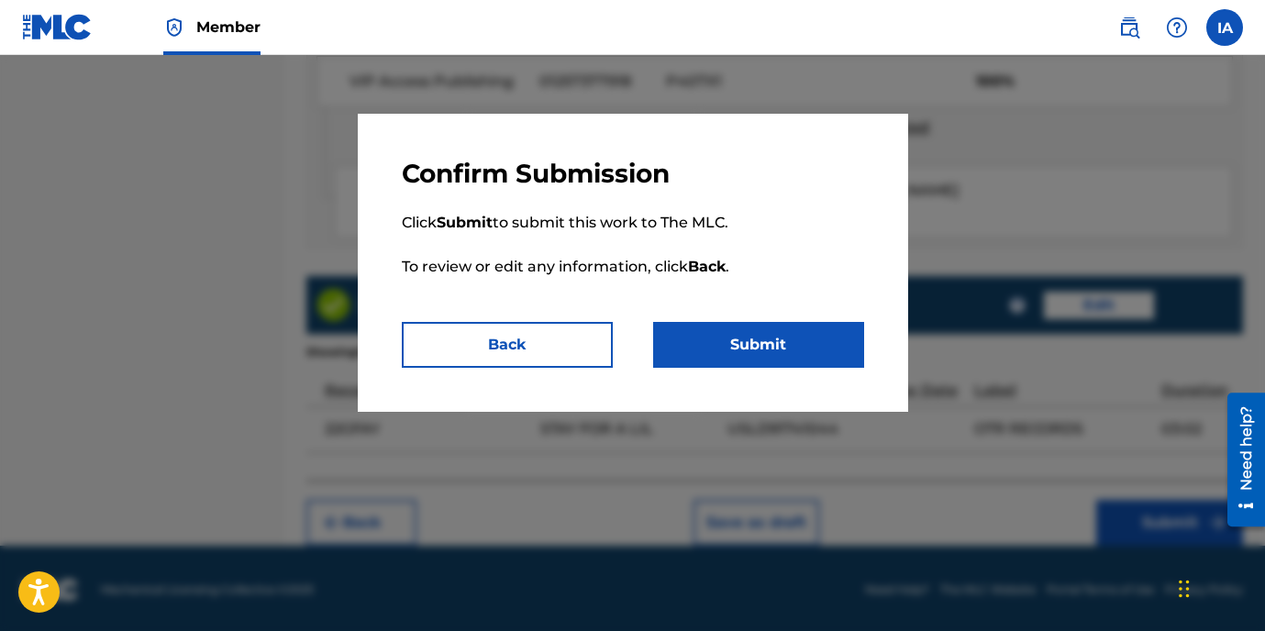
click at [802, 335] on button "Submit" at bounding box center [758, 345] width 211 height 46
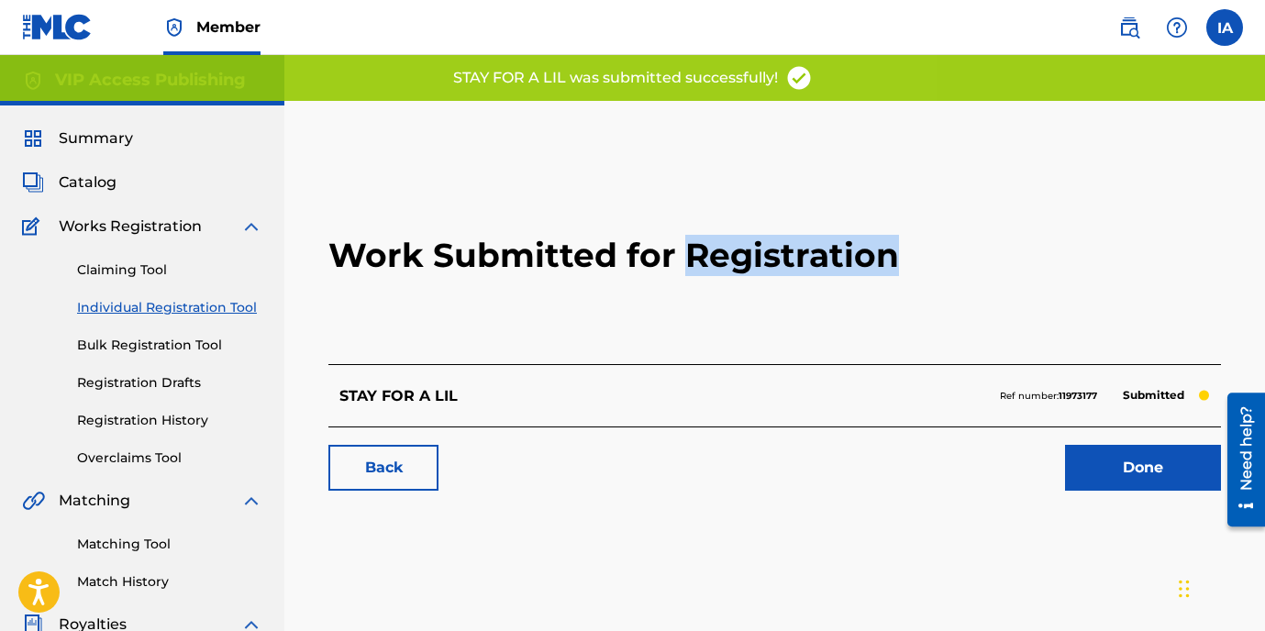
click at [617, 325] on h2 "Work Submitted for Registration" at bounding box center [775, 255] width 893 height 217
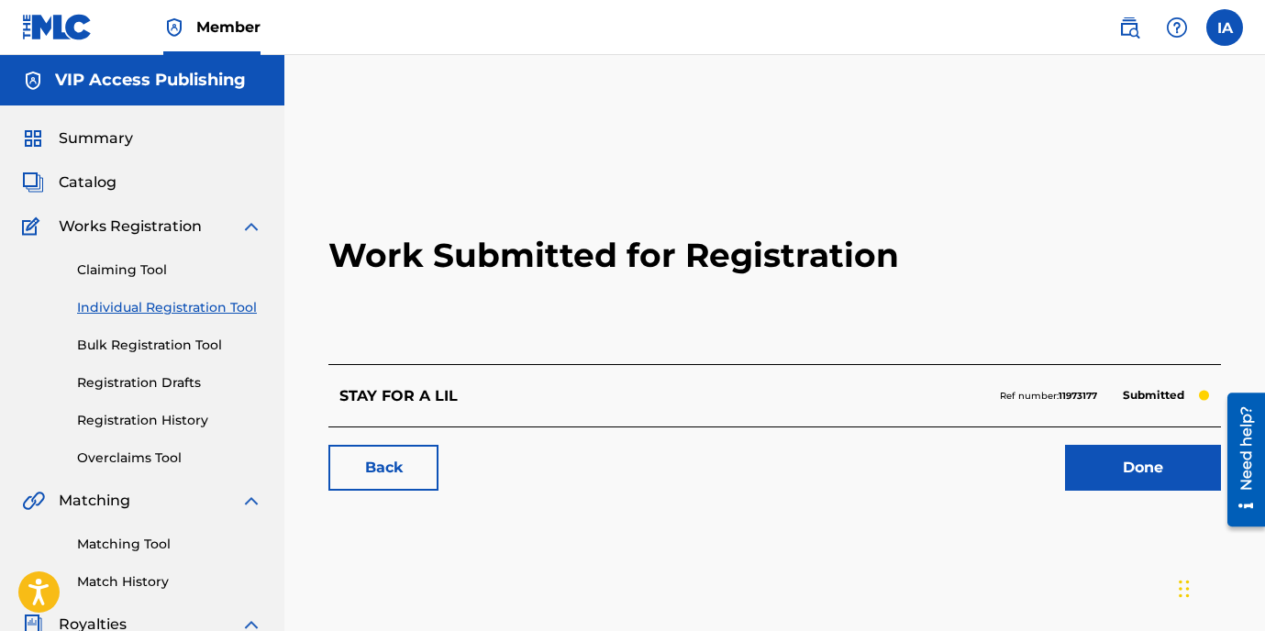
click at [209, 306] on link "Individual Registration Tool" at bounding box center [169, 307] width 185 height 19
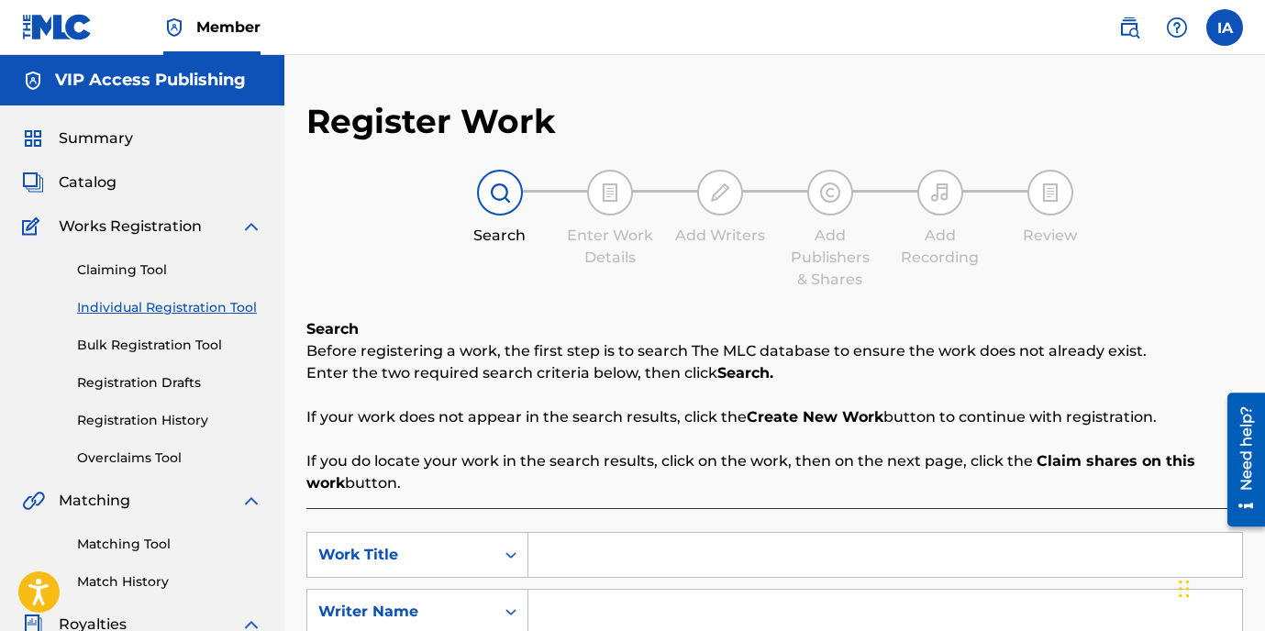
click at [542, 295] on div "Register Work Search Enter Work Details Add Writers Add Publishers & Shares Add…" at bounding box center [774, 465] width 937 height 728
click at [827, 555] on input "Search Form" at bounding box center [886, 555] width 714 height 44
paste input "TIME LIKE THIS"
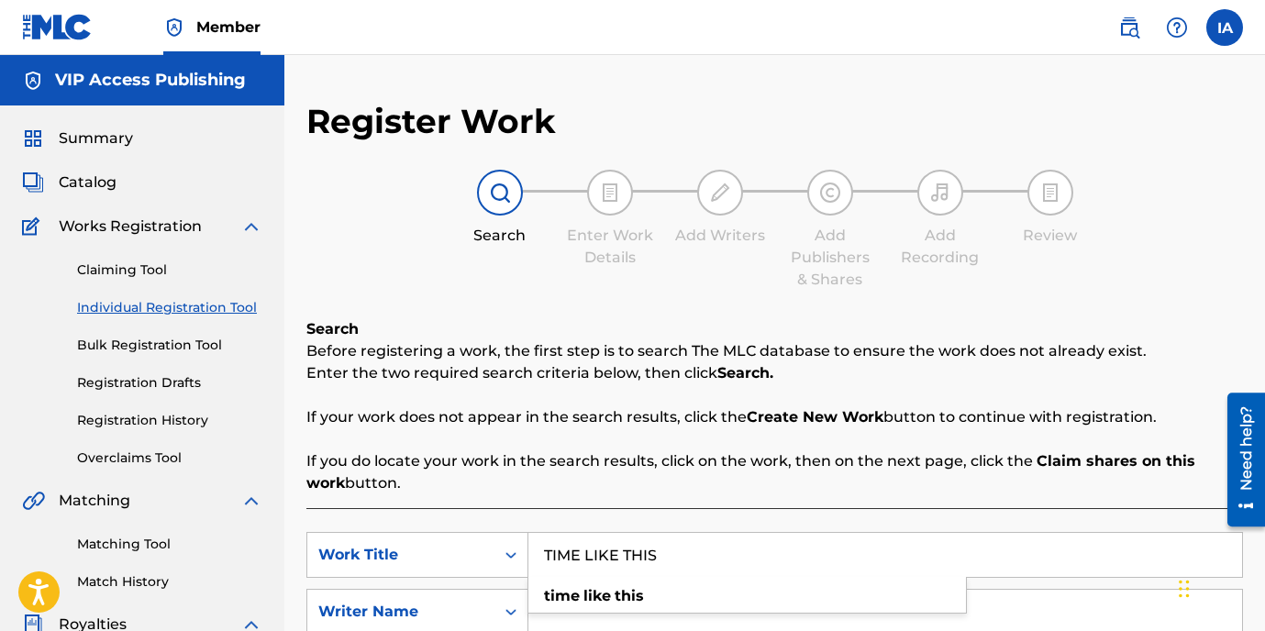
type input "TIME LIKE THIS"
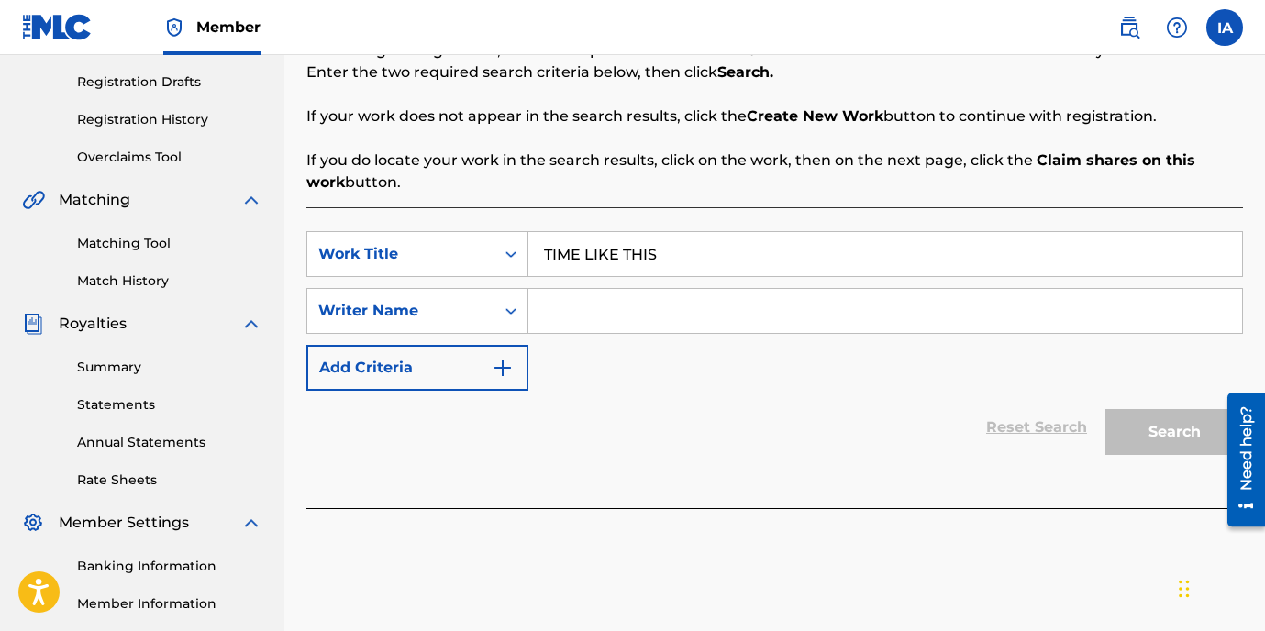
scroll to position [373, 0]
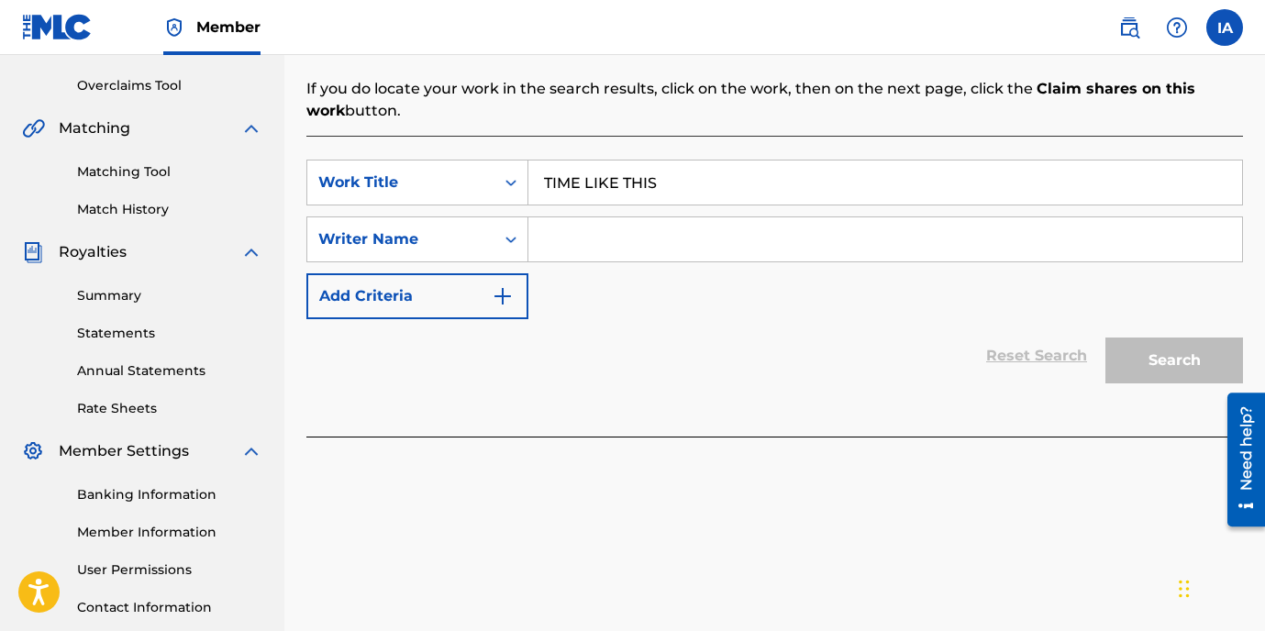
click at [731, 250] on input "Search Form" at bounding box center [886, 239] width 714 height 44
click at [830, 192] on input "TIME LIKE THIS" at bounding box center [886, 183] width 714 height 44
click at [1033, 249] on input "Search Form" at bounding box center [886, 239] width 714 height 44
paste input "[PERSON_NAME]"
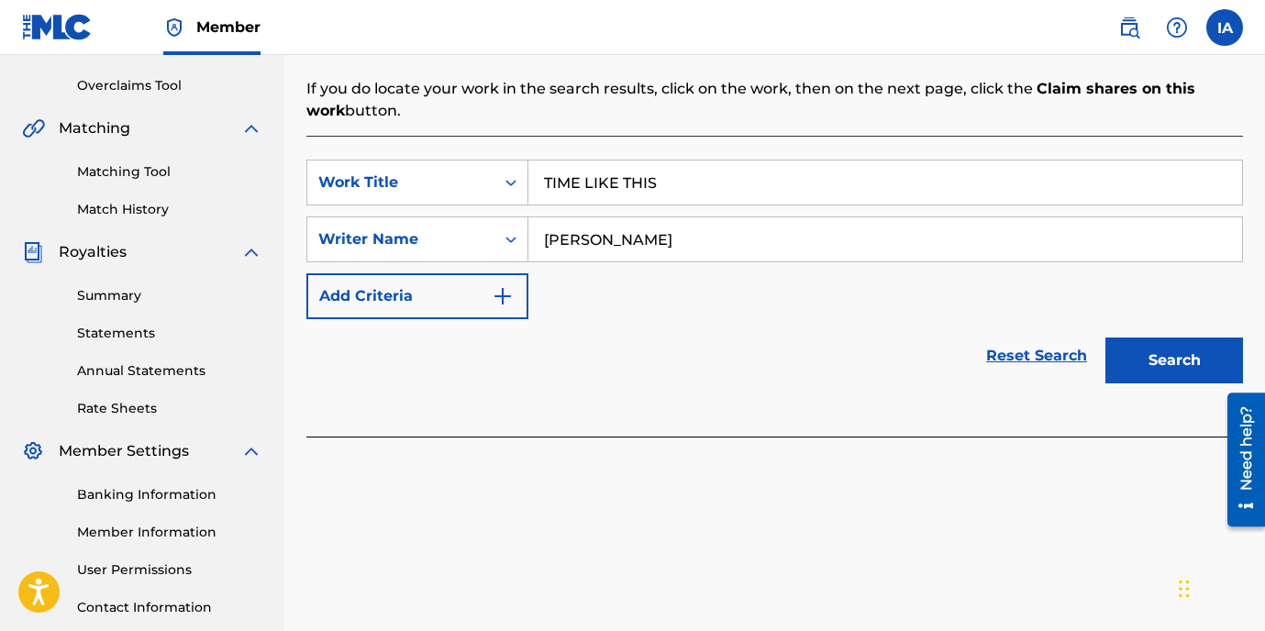
type input "[PERSON_NAME]"
click at [1167, 352] on button "Search" at bounding box center [1175, 361] width 138 height 46
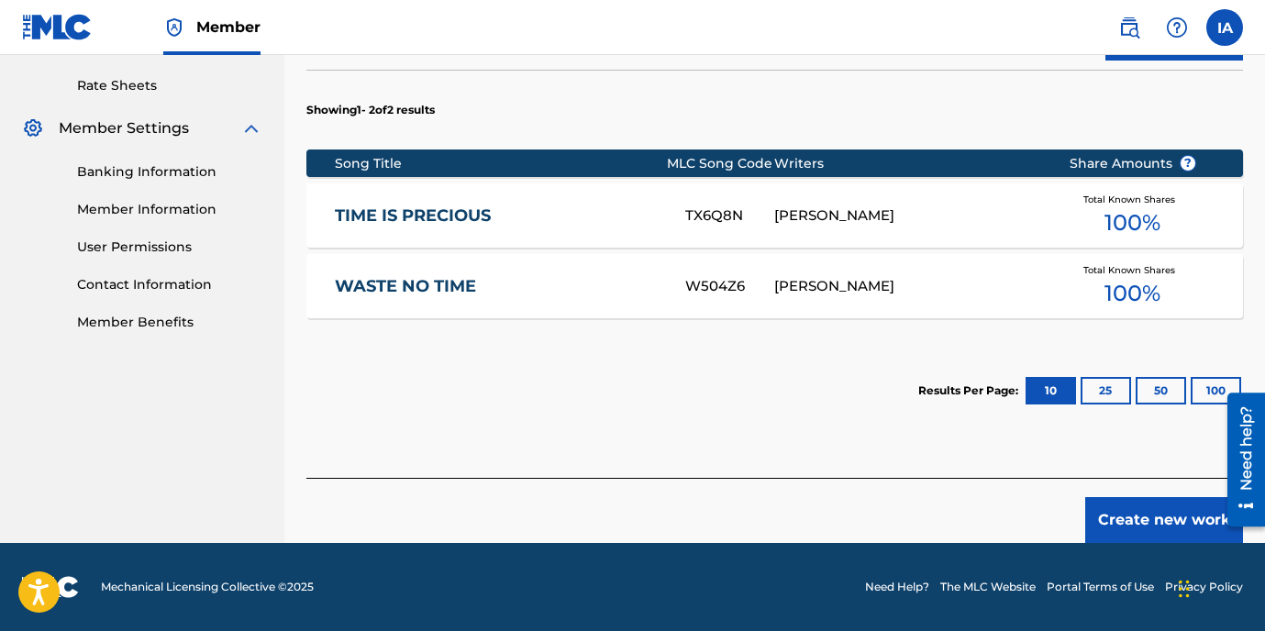
click at [1139, 529] on button "Create new work" at bounding box center [1165, 520] width 158 height 46
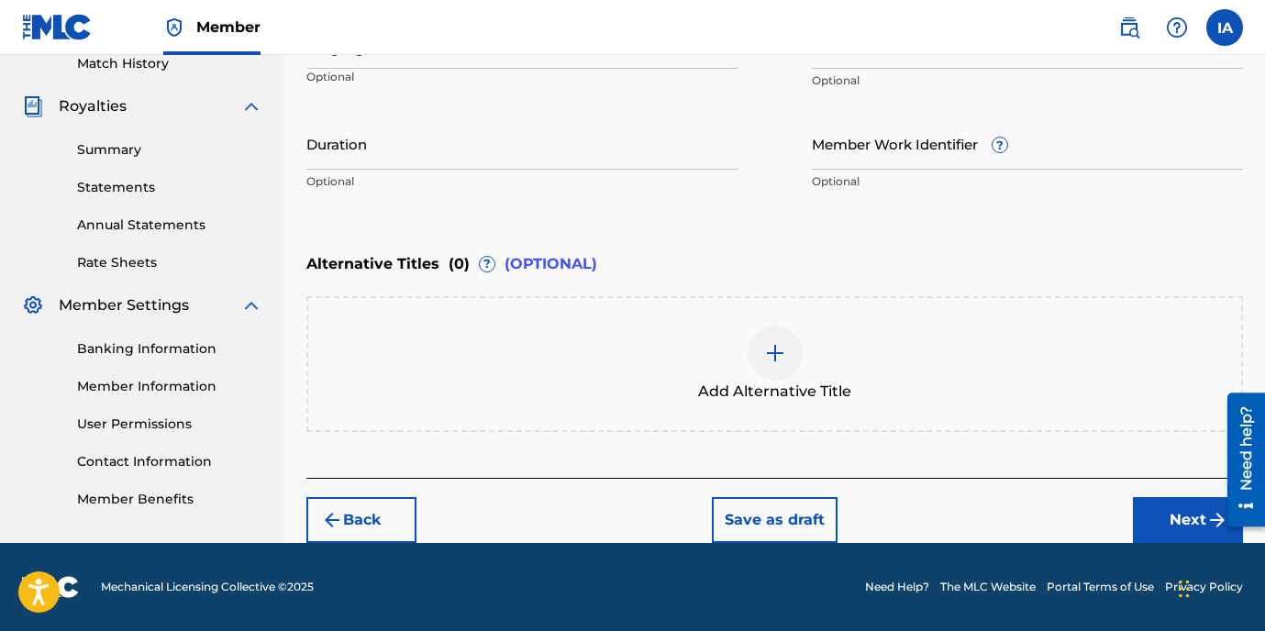
scroll to position [518, 0]
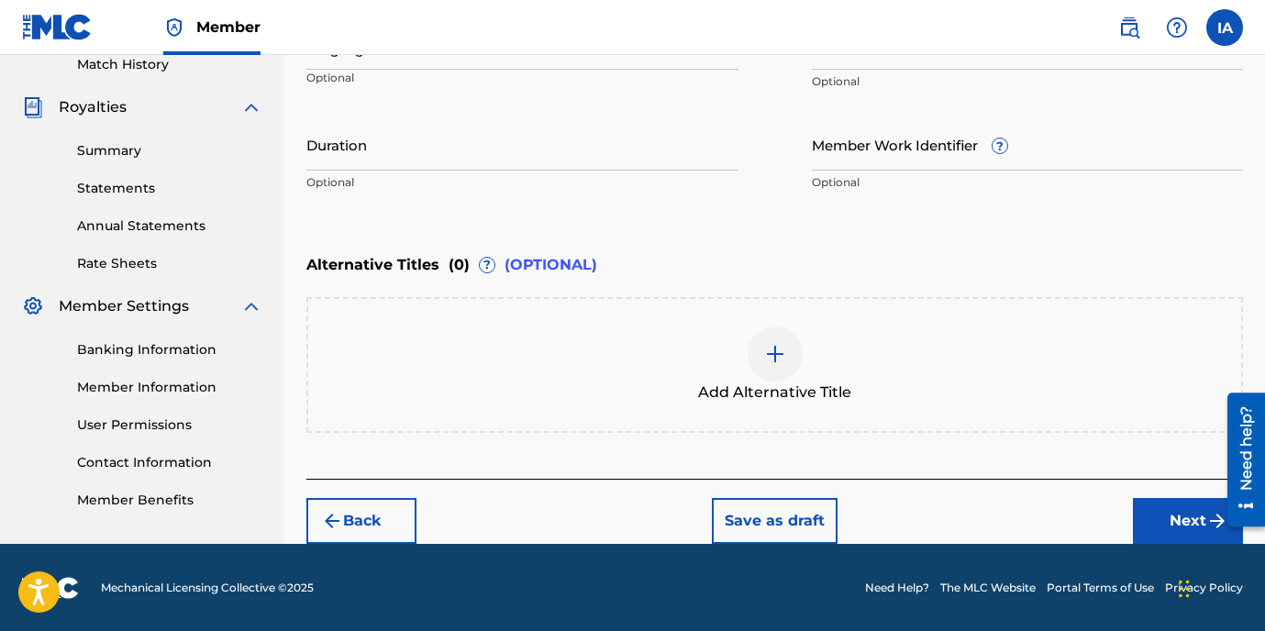
click at [790, 252] on div "Alternative Titles ( 0 ) ? (OPTIONAL)" at bounding box center [774, 265] width 937 height 40
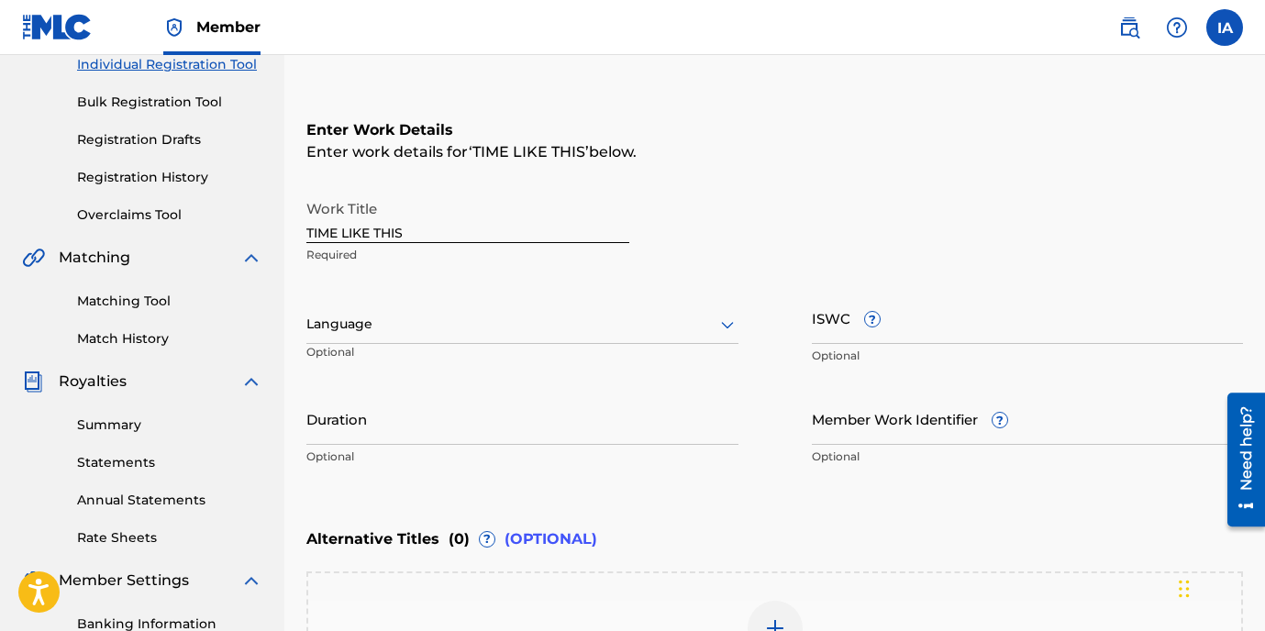
click at [433, 340] on div "Language" at bounding box center [522, 325] width 432 height 39
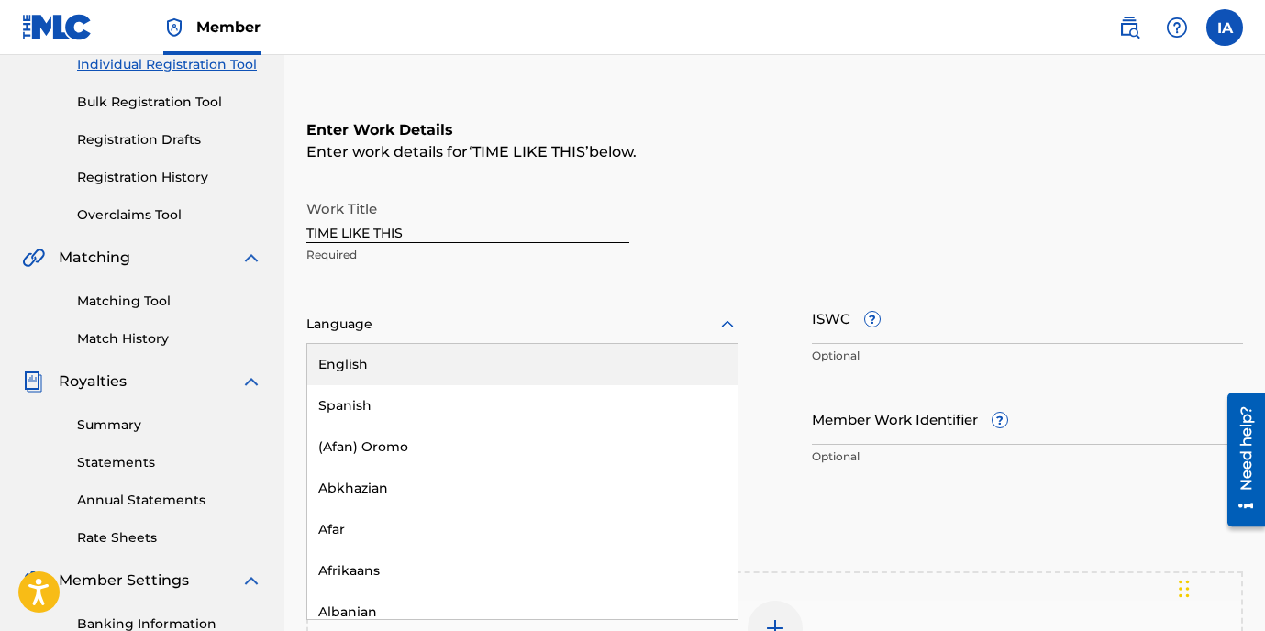
click at [490, 368] on div "English" at bounding box center [522, 364] width 430 height 41
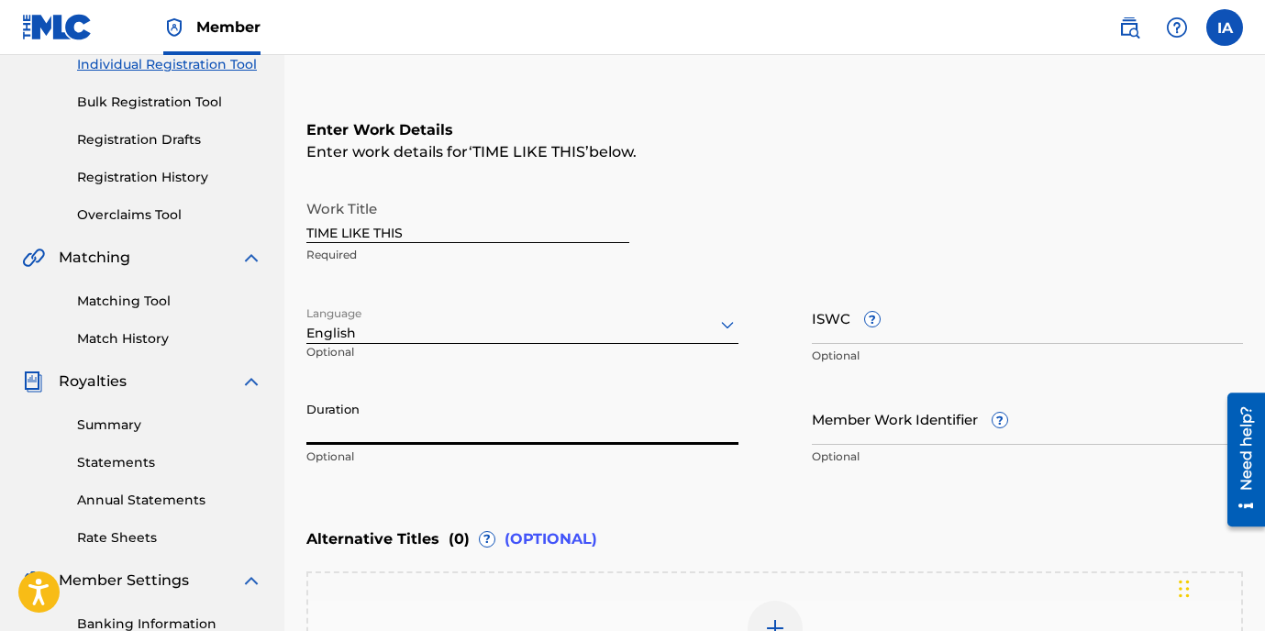
click at [536, 409] on input "Duration" at bounding box center [522, 419] width 432 height 52
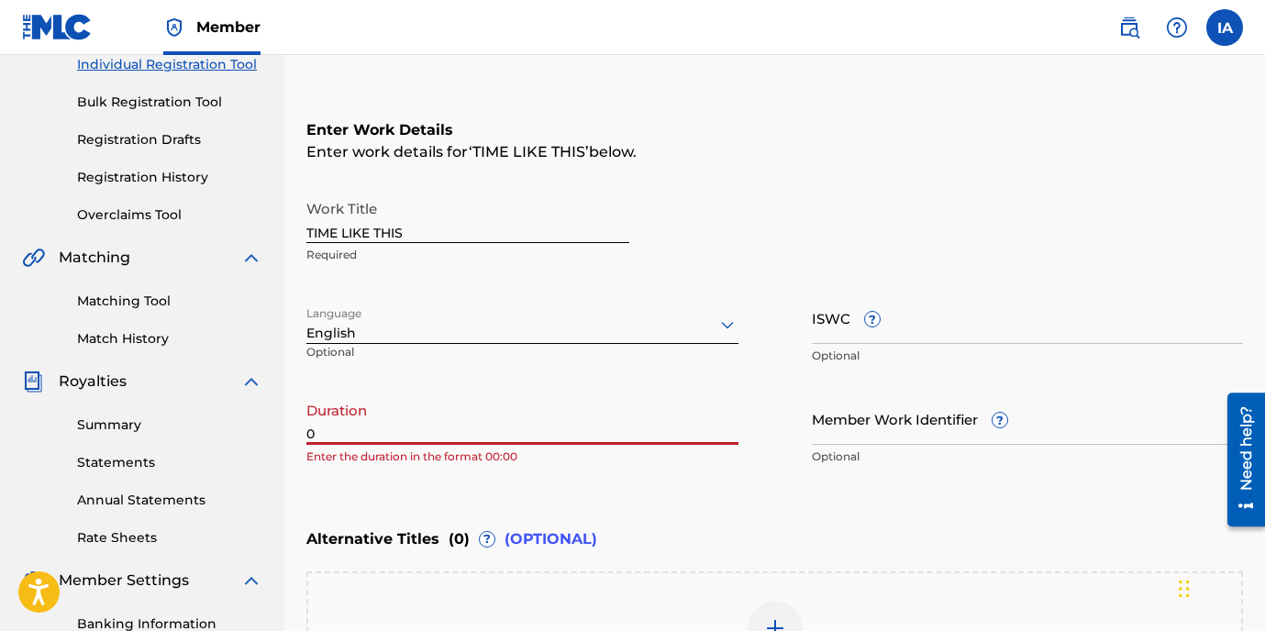
paste input "2:35"
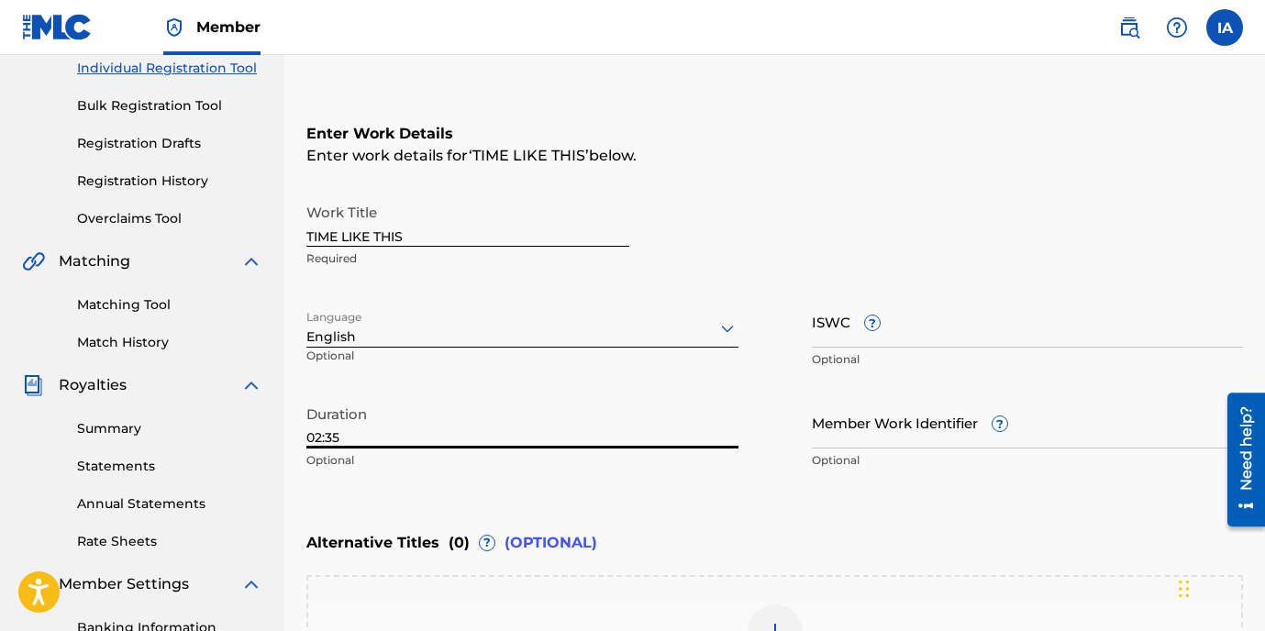
scroll to position [240, 0]
type input "02:35"
click at [778, 218] on div "Work Title TIME LIKE THIS Required" at bounding box center [774, 236] width 937 height 83
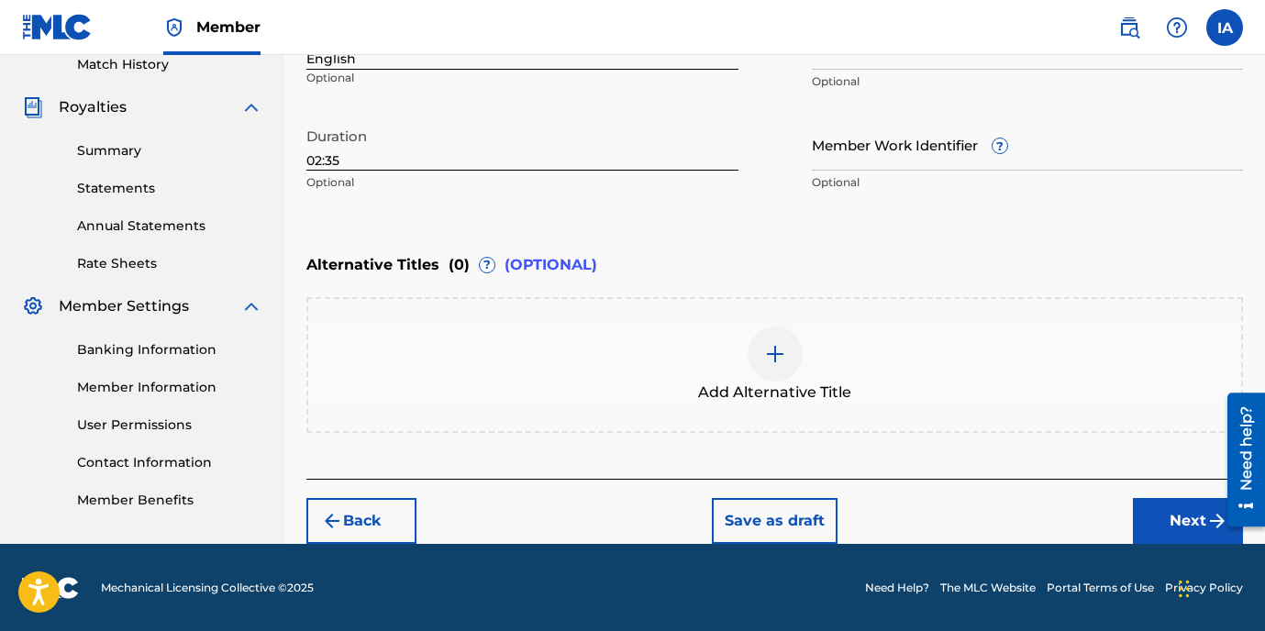
click at [1152, 525] on button "Next" at bounding box center [1188, 521] width 110 height 46
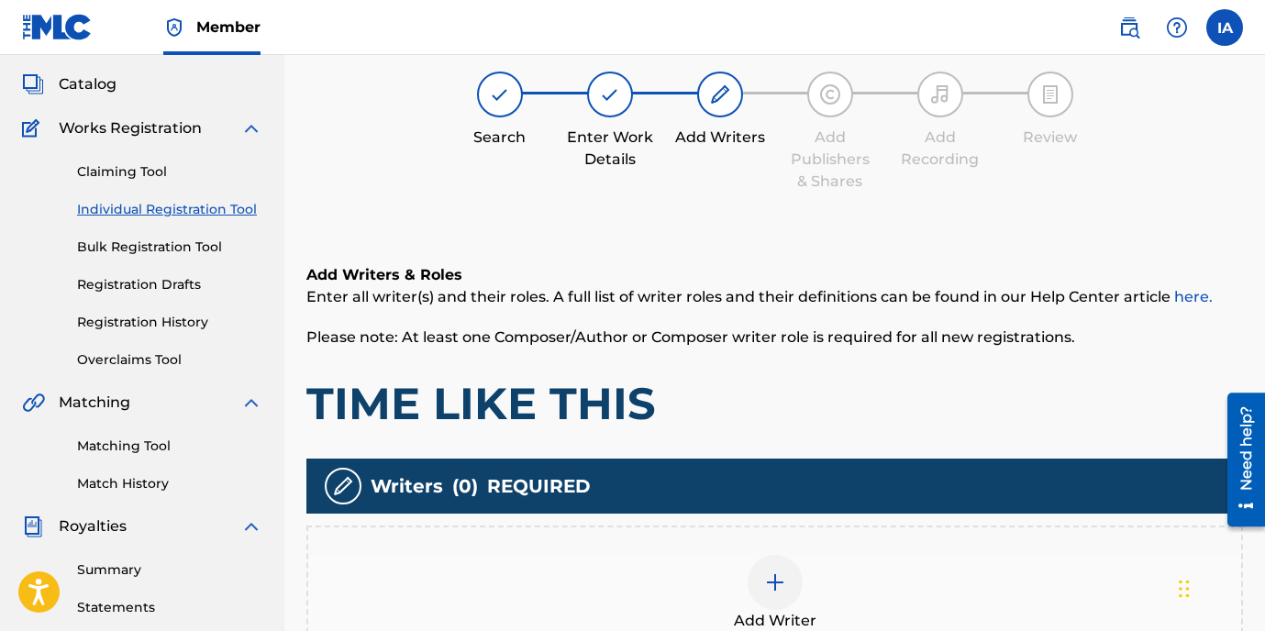
scroll to position [83, 0]
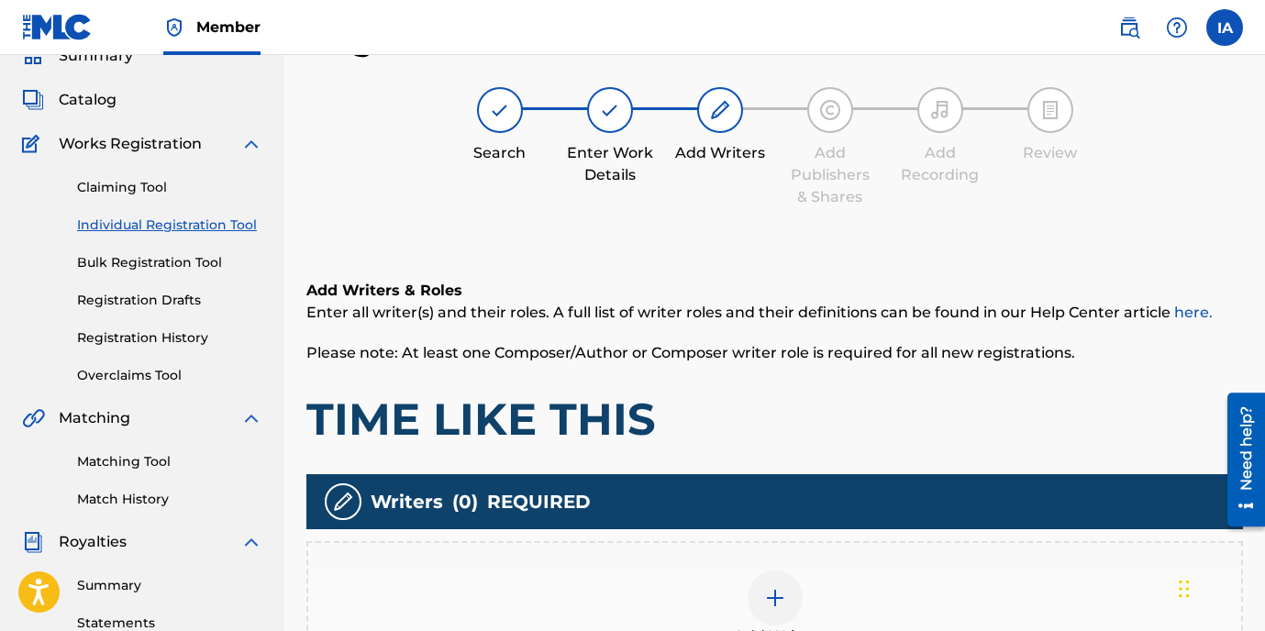
click at [845, 420] on h1 "TIME LIKE THIS" at bounding box center [774, 419] width 937 height 55
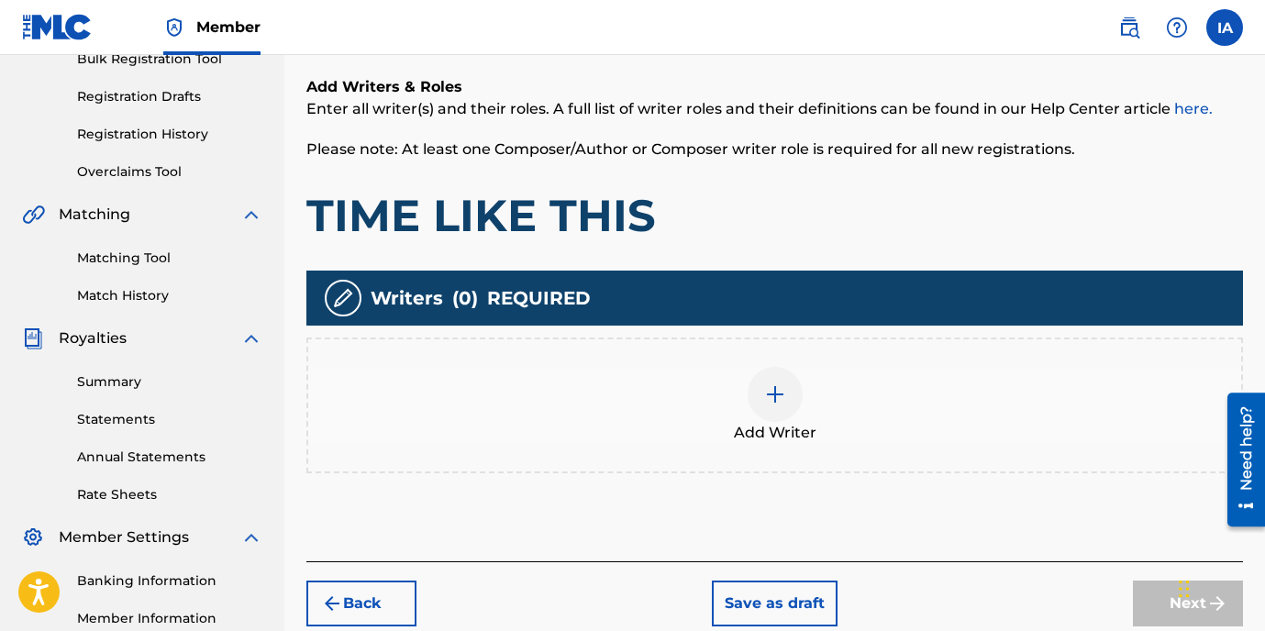
scroll to position [412, 0]
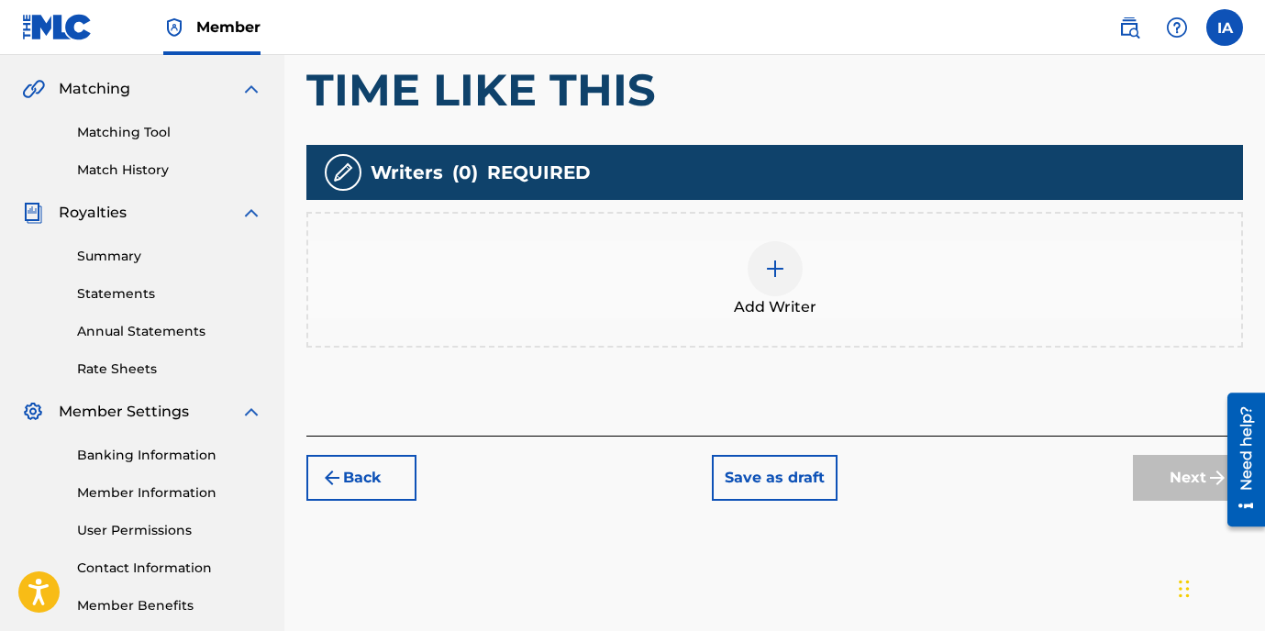
click at [827, 335] on div "Add Writer" at bounding box center [774, 280] width 937 height 136
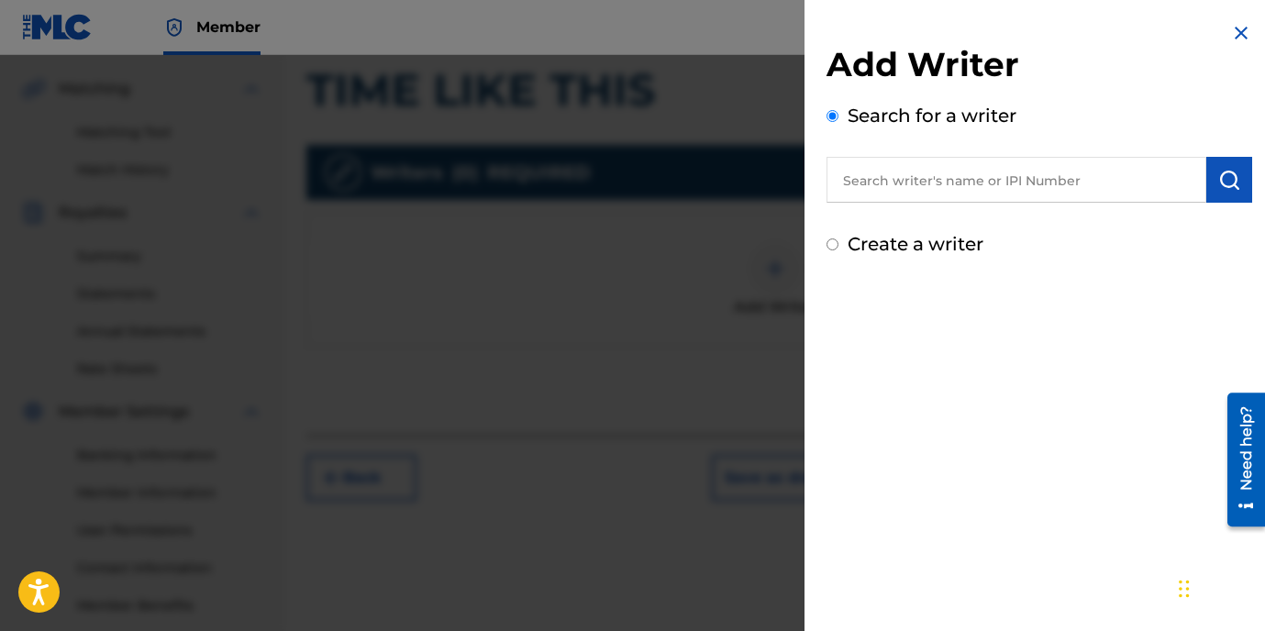
click at [1014, 175] on input "text" at bounding box center [1017, 180] width 380 height 46
paste input "[PERSON_NAME]"
type input "[PERSON_NAME]"
click at [1224, 195] on button "submit" at bounding box center [1230, 180] width 46 height 46
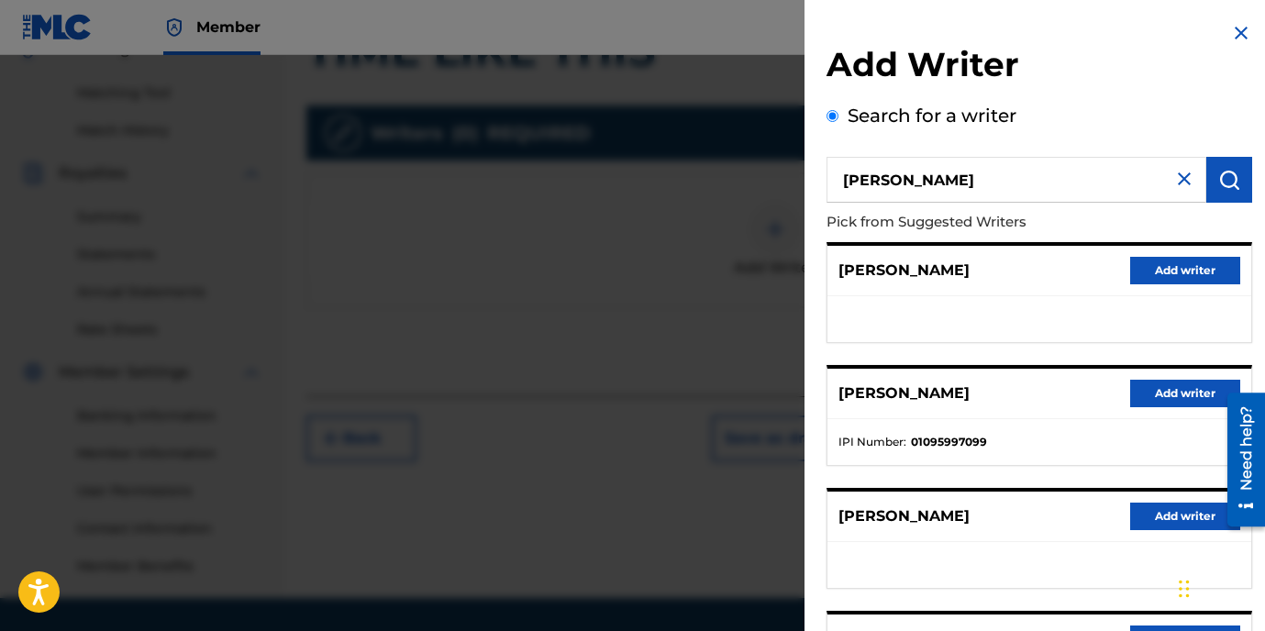
scroll to position [456, 0]
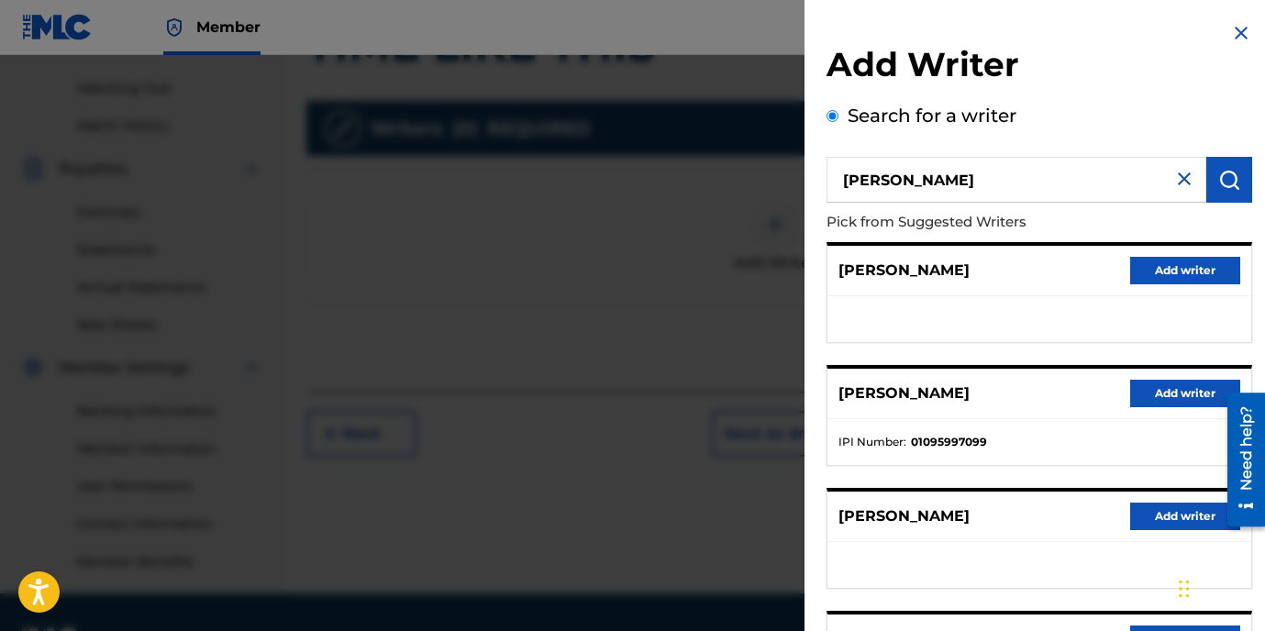
click at [1159, 389] on button "Add writer" at bounding box center [1186, 394] width 110 height 28
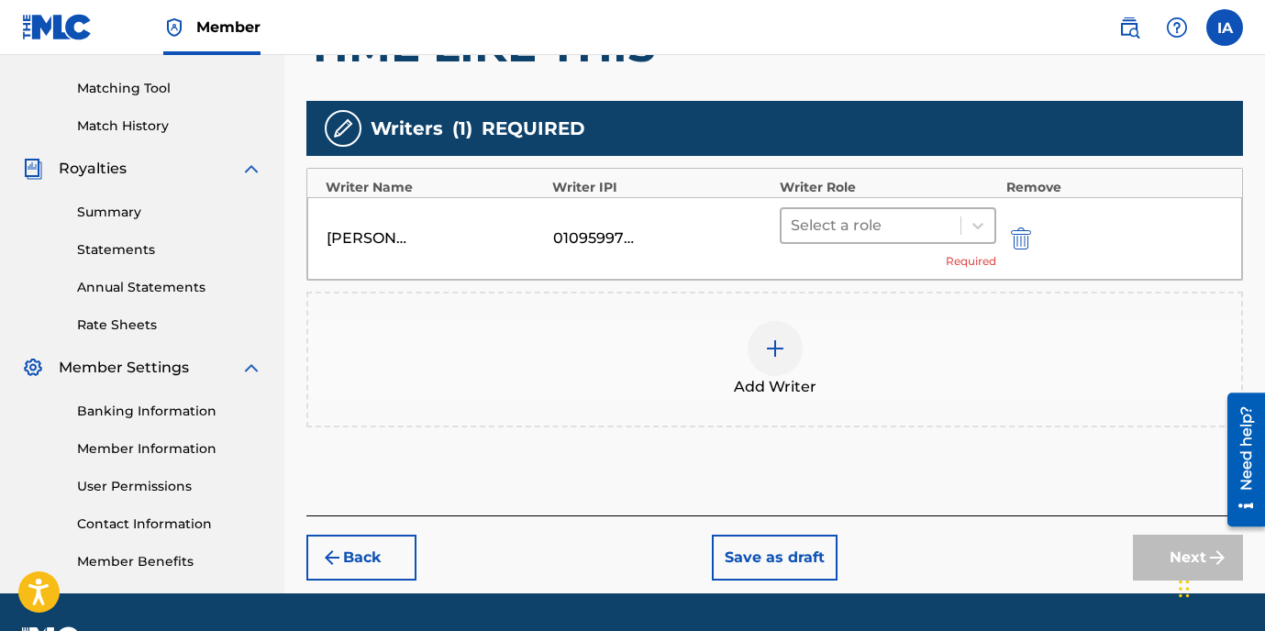
click at [867, 228] on div at bounding box center [872, 226] width 162 height 26
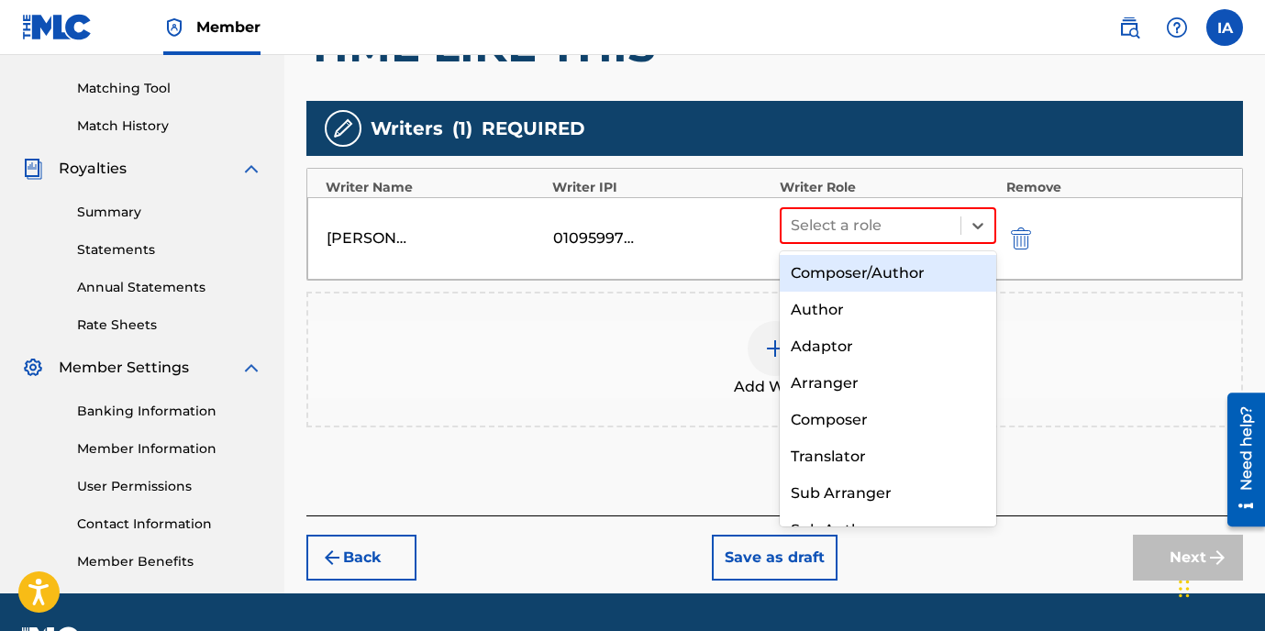
click at [861, 284] on div "Composer/Author" at bounding box center [888, 273] width 217 height 37
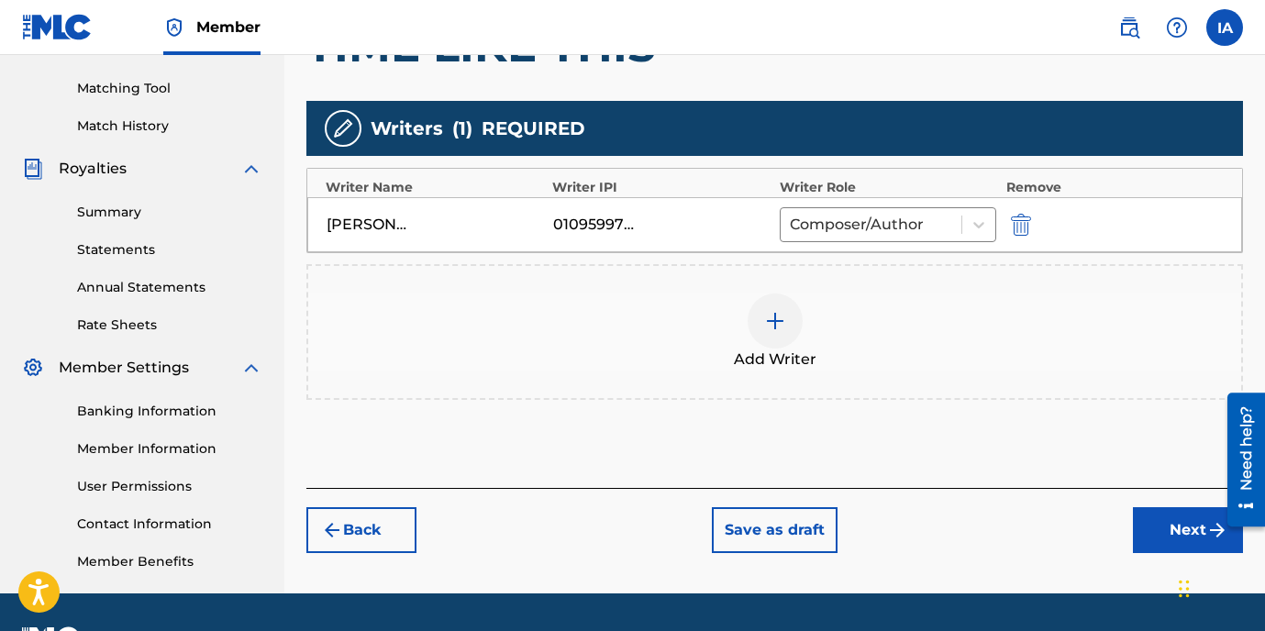
click at [1176, 523] on button "Next" at bounding box center [1188, 530] width 110 height 46
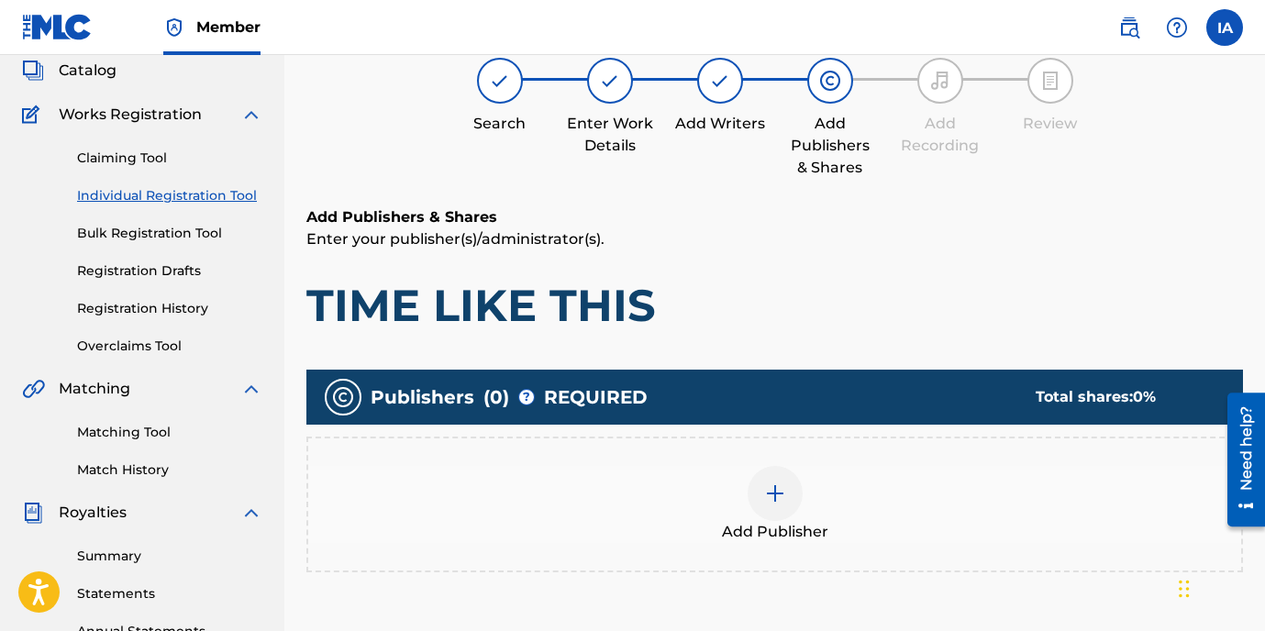
scroll to position [83, 0]
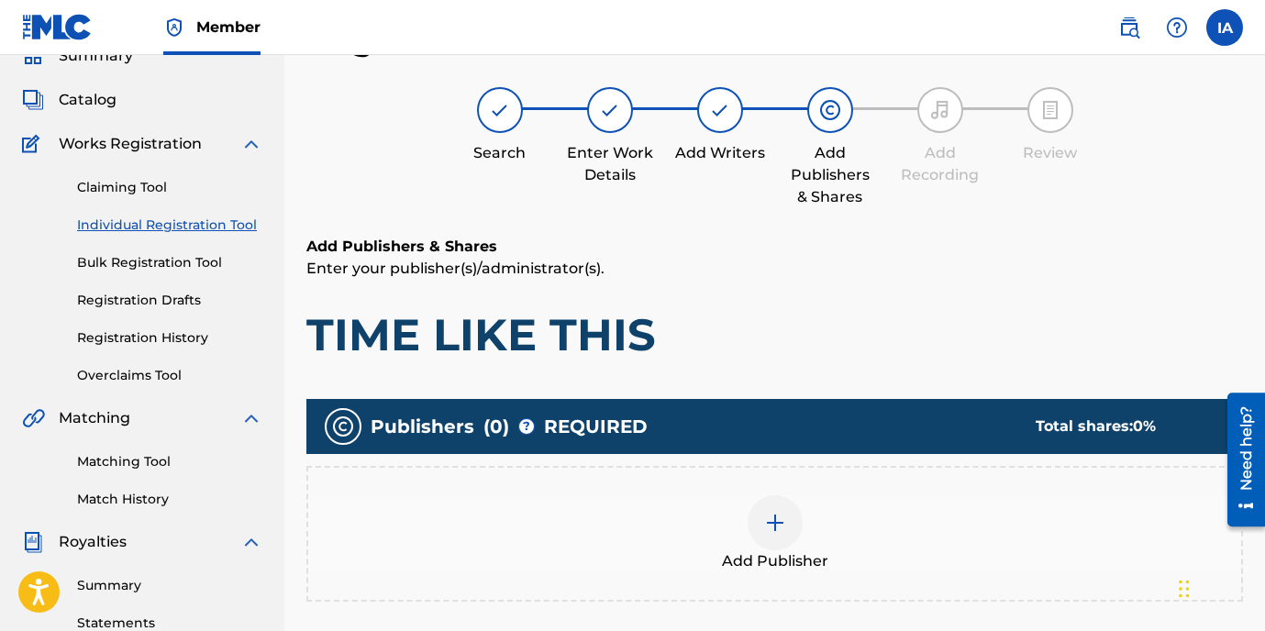
click at [830, 523] on div "Add Publisher" at bounding box center [774, 534] width 933 height 77
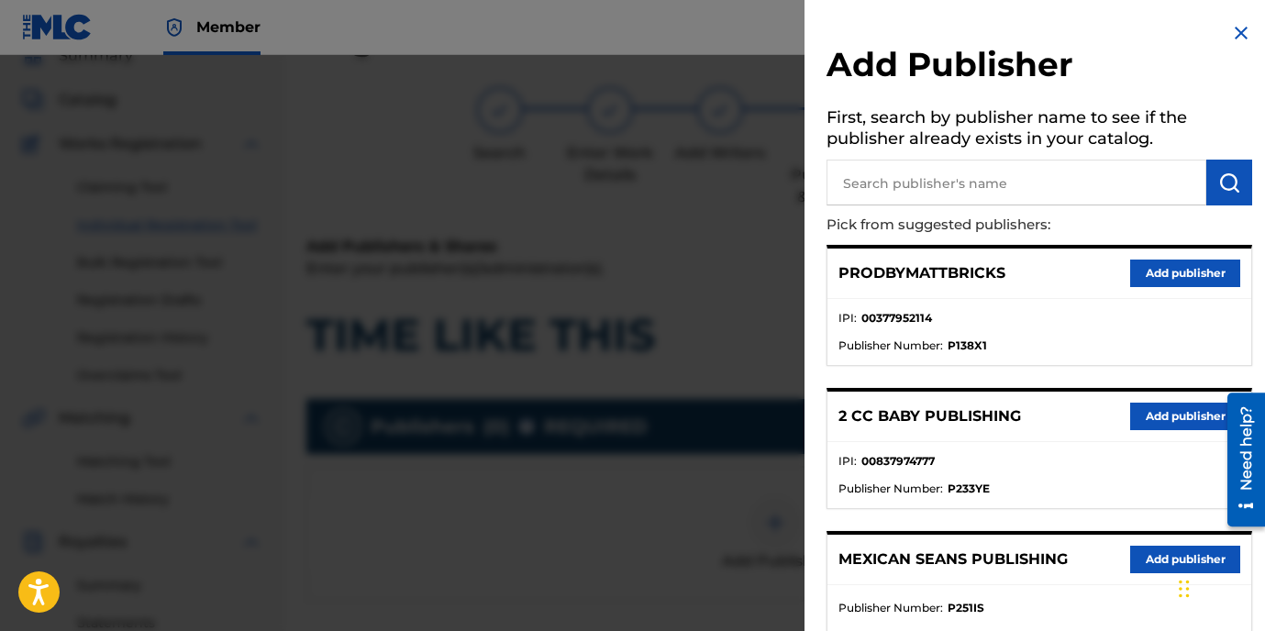
click at [1022, 303] on ul "IPI : 00377952114 Publisher Number : P138X1" at bounding box center [1040, 332] width 424 height 66
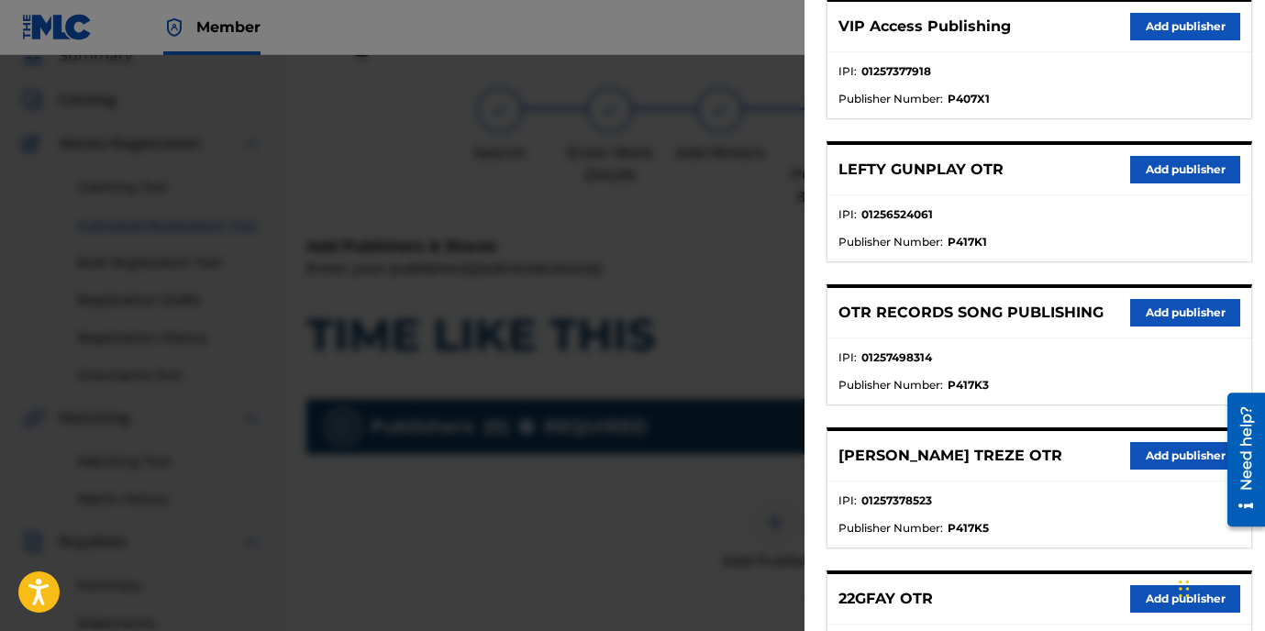
scroll to position [1030, 0]
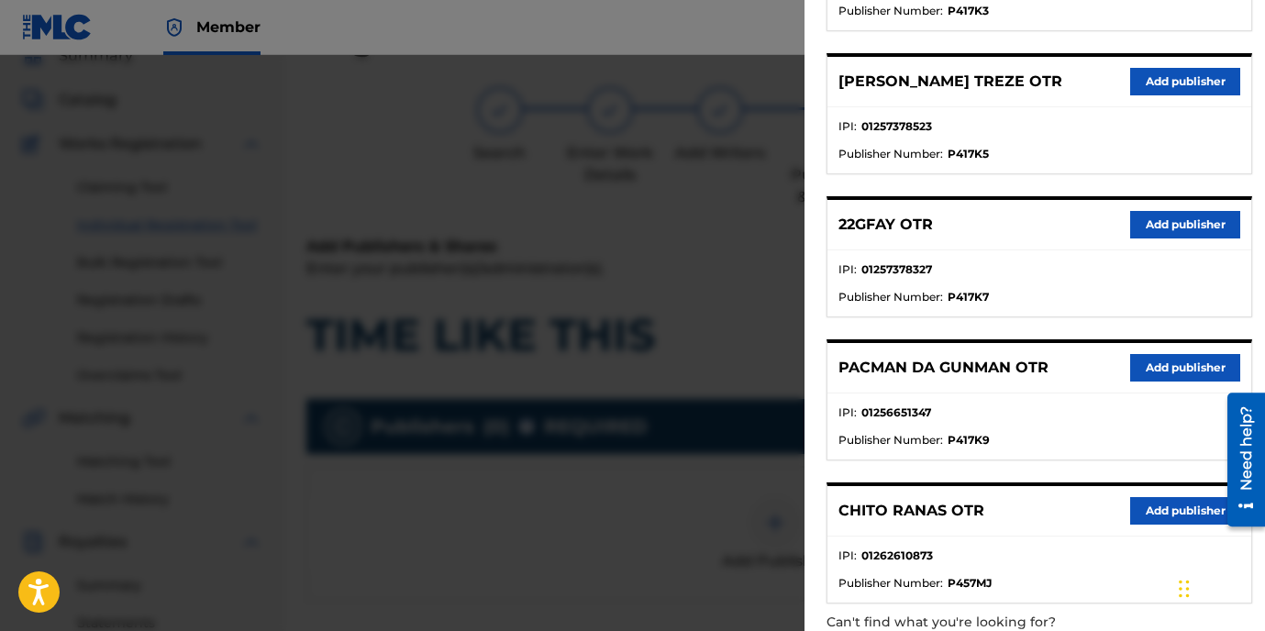
click at [1139, 234] on button "Add publisher" at bounding box center [1186, 225] width 110 height 28
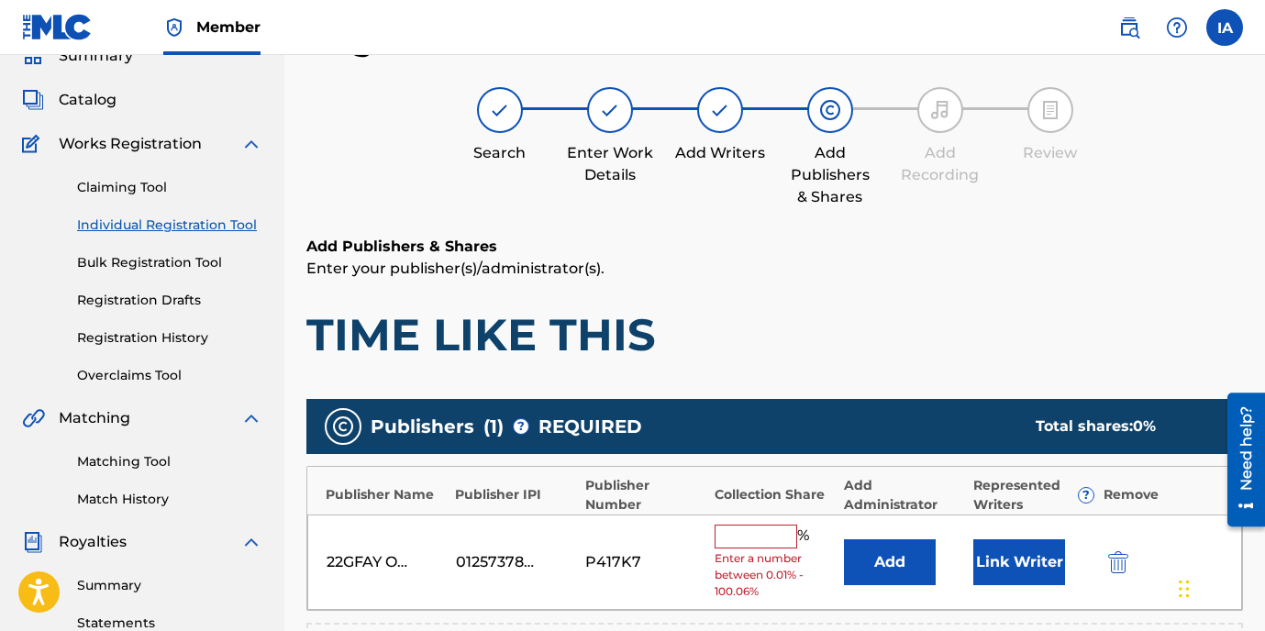
click at [716, 536] on input "text" at bounding box center [756, 537] width 83 height 24
type input "100"
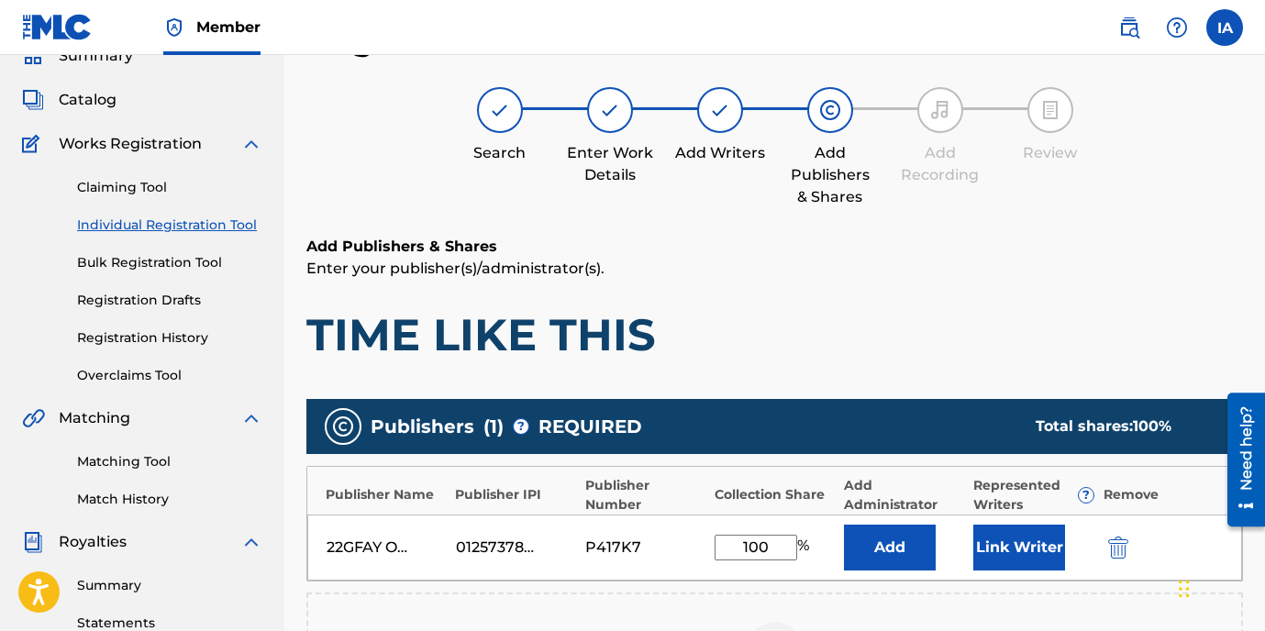
drag, startPoint x: 774, startPoint y: 541, endPoint x: 755, endPoint y: 522, distance: 26.6
click at [766, 532] on div "22GFAY OTR 01257378327 P417K7 100 % Add Link Writer" at bounding box center [774, 548] width 935 height 66
click at [871, 552] on button "Add" at bounding box center [890, 548] width 92 height 46
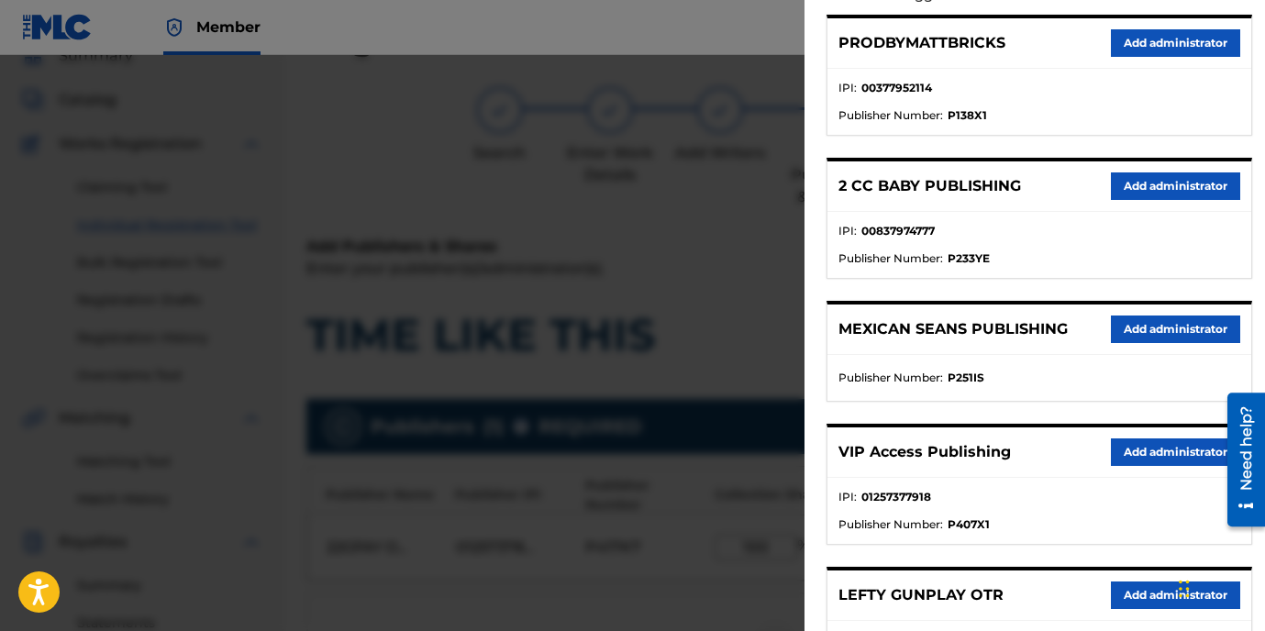
scroll to position [287, 0]
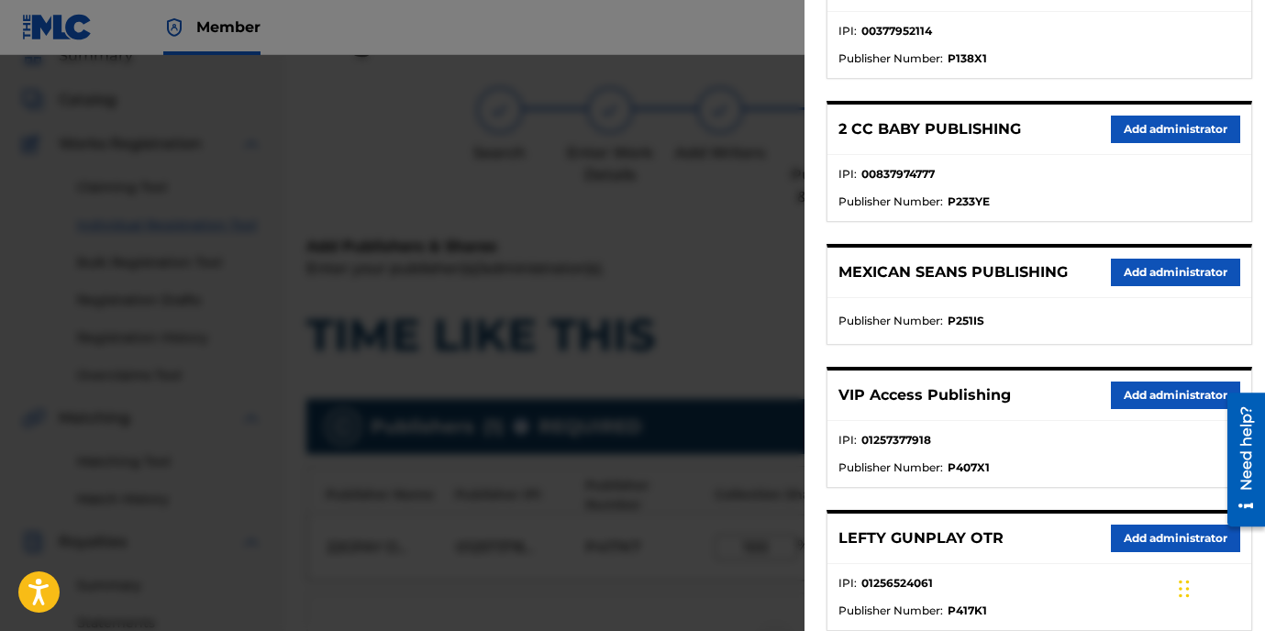
click at [1131, 394] on button "Add administrator" at bounding box center [1175, 396] width 129 height 28
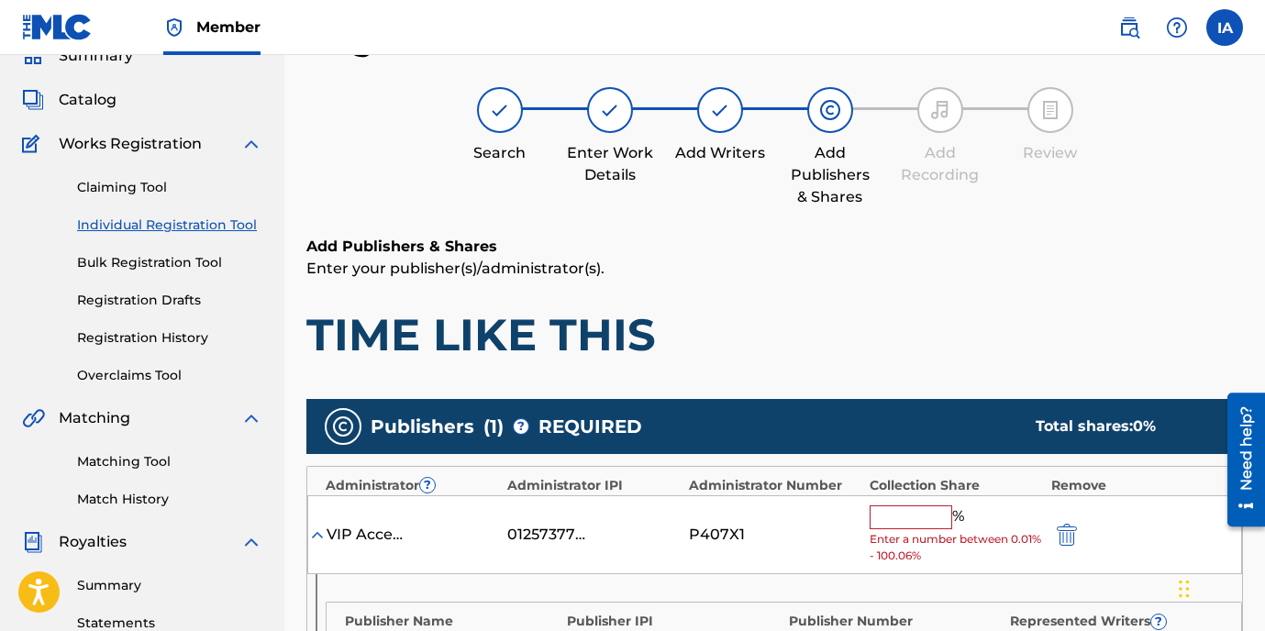
click at [900, 517] on input "text" at bounding box center [911, 518] width 83 height 24
paste input "100"
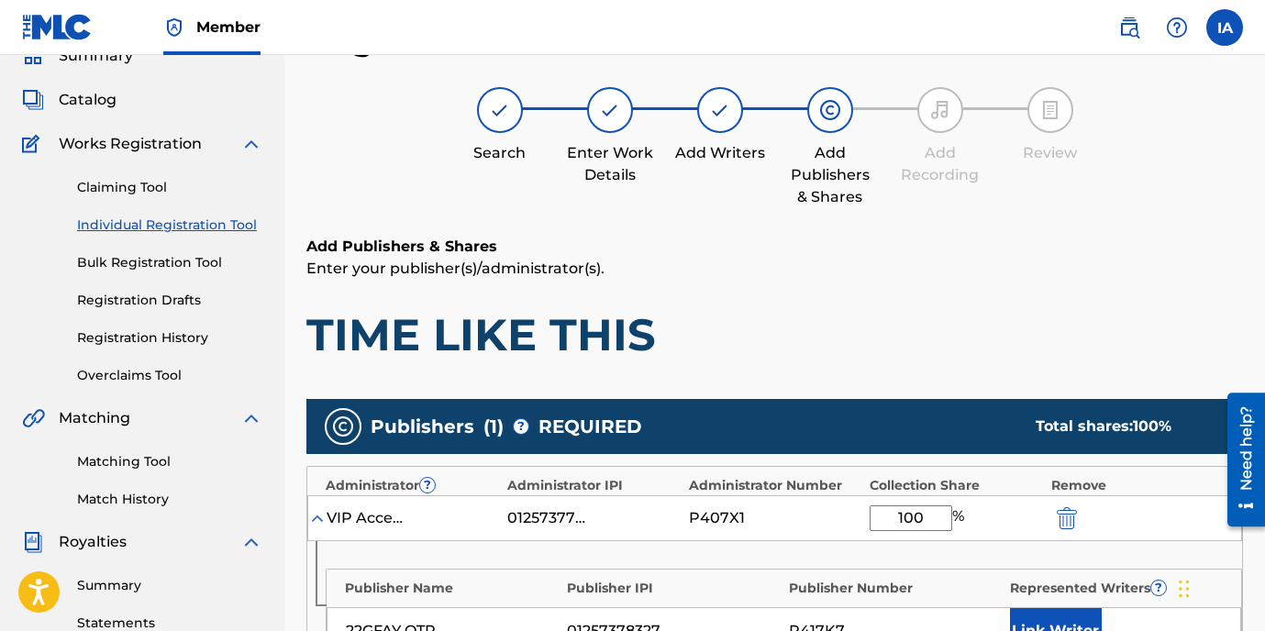
type input "100"
click at [976, 329] on h1 "TIME LIKE THIS" at bounding box center [774, 334] width 937 height 55
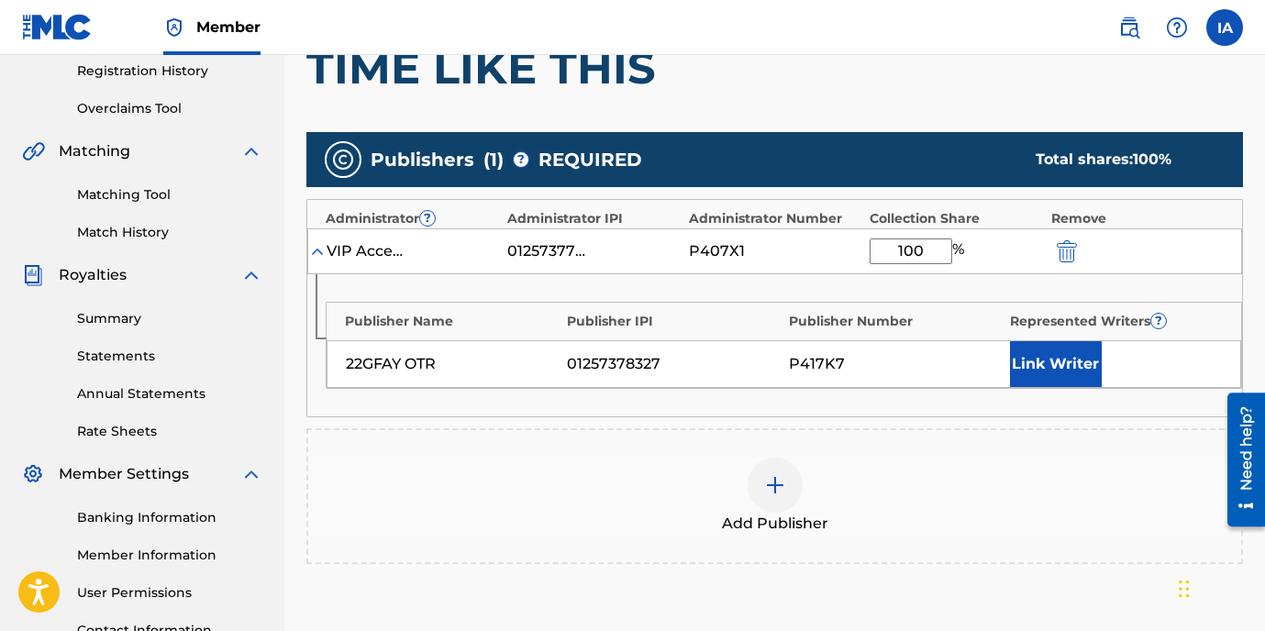
scroll to position [412, 0]
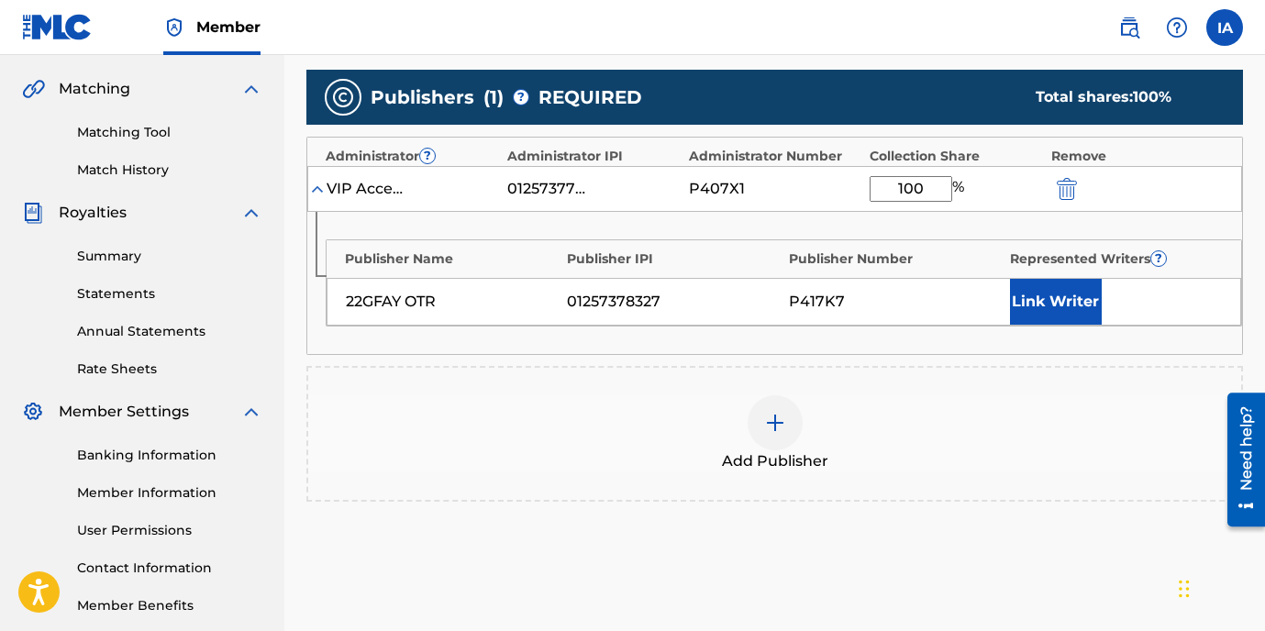
click at [1075, 291] on button "Link Writer" at bounding box center [1056, 302] width 92 height 46
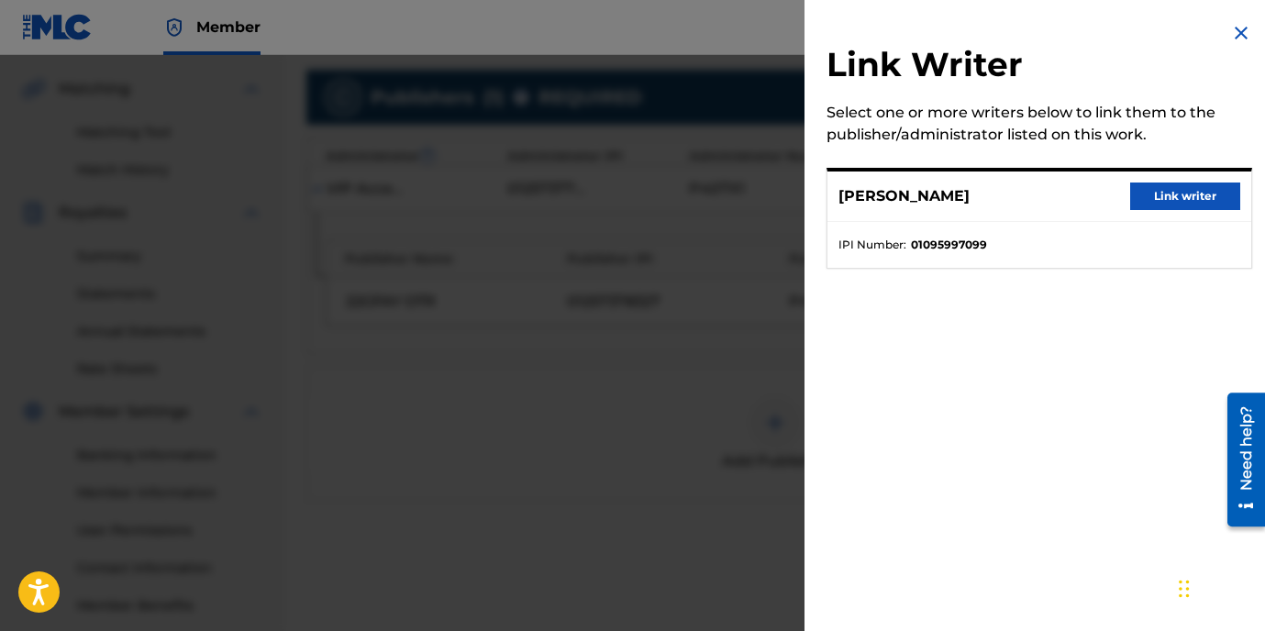
click at [1135, 199] on button "Link writer" at bounding box center [1186, 197] width 110 height 28
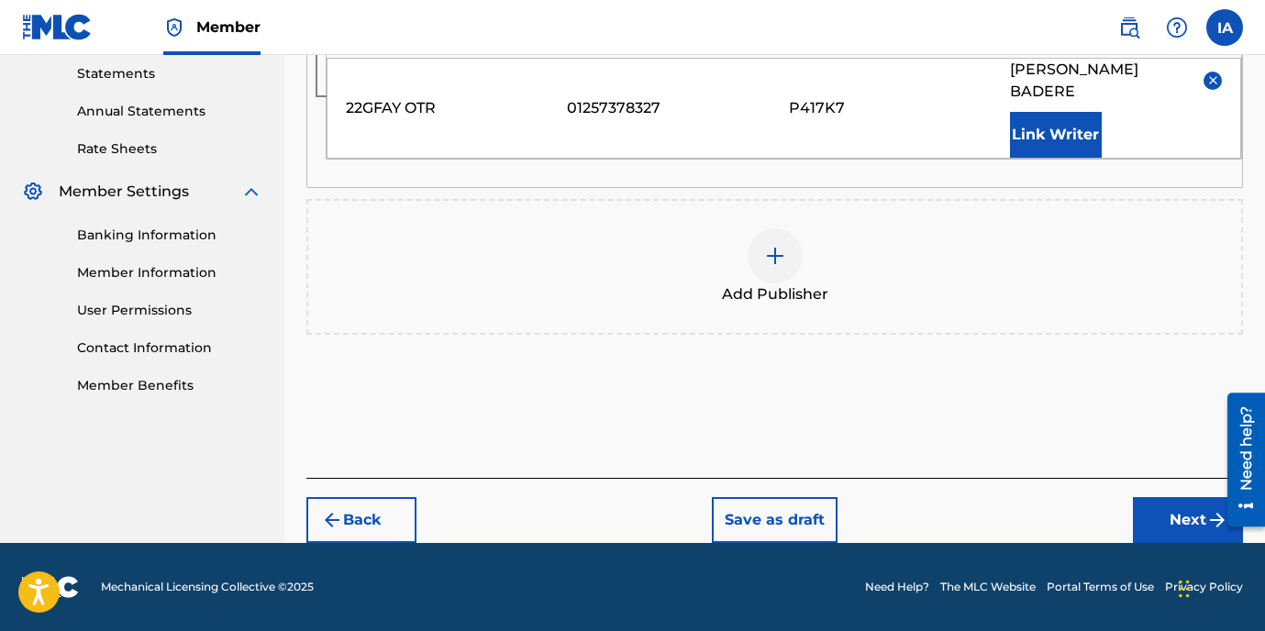
click at [1183, 518] on button "Next" at bounding box center [1188, 520] width 110 height 46
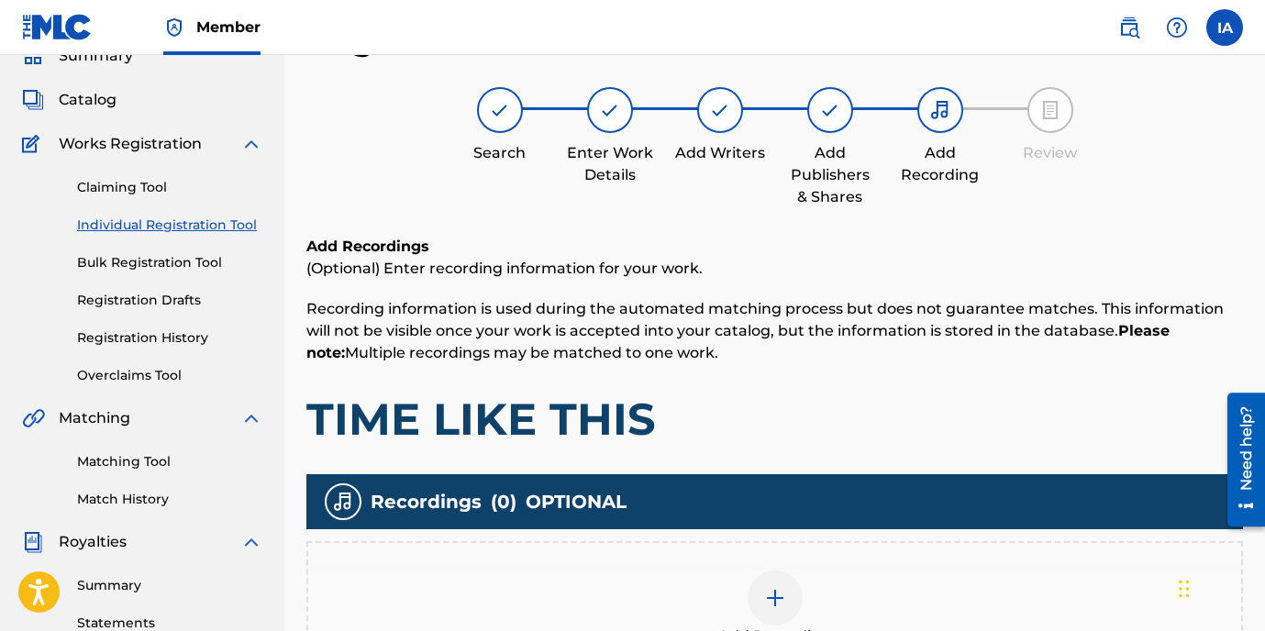
click at [883, 442] on h1 "TIME LIKE THIS" at bounding box center [774, 419] width 937 height 55
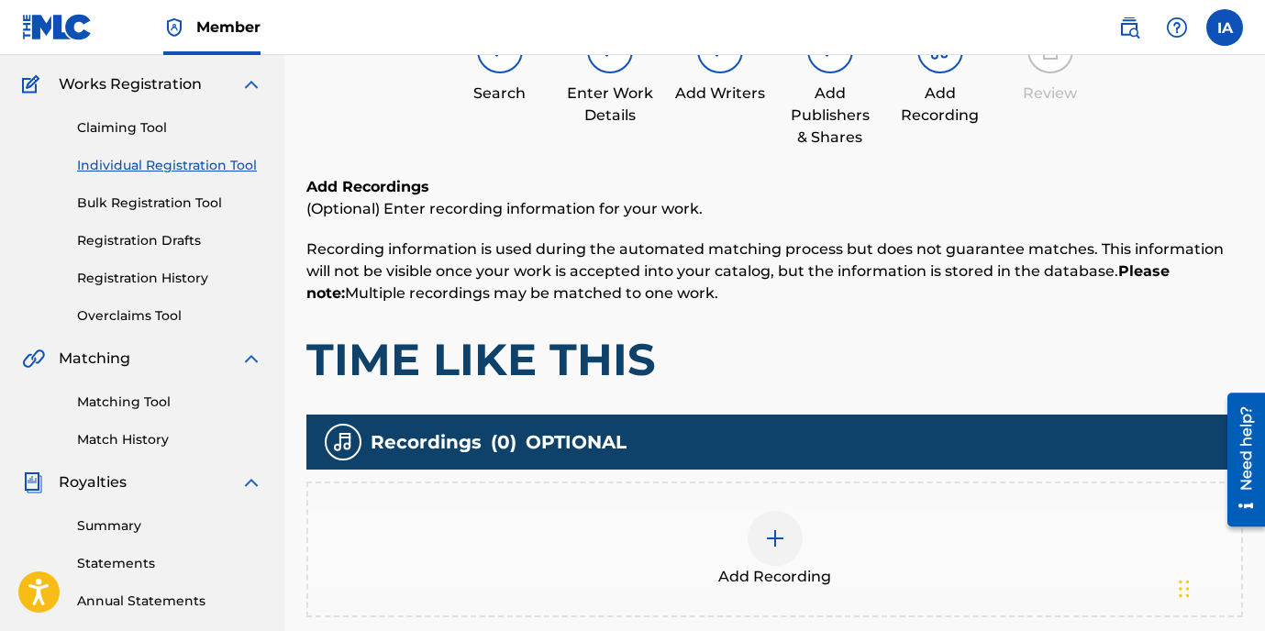
click at [888, 493] on div "Add Recording" at bounding box center [774, 550] width 937 height 136
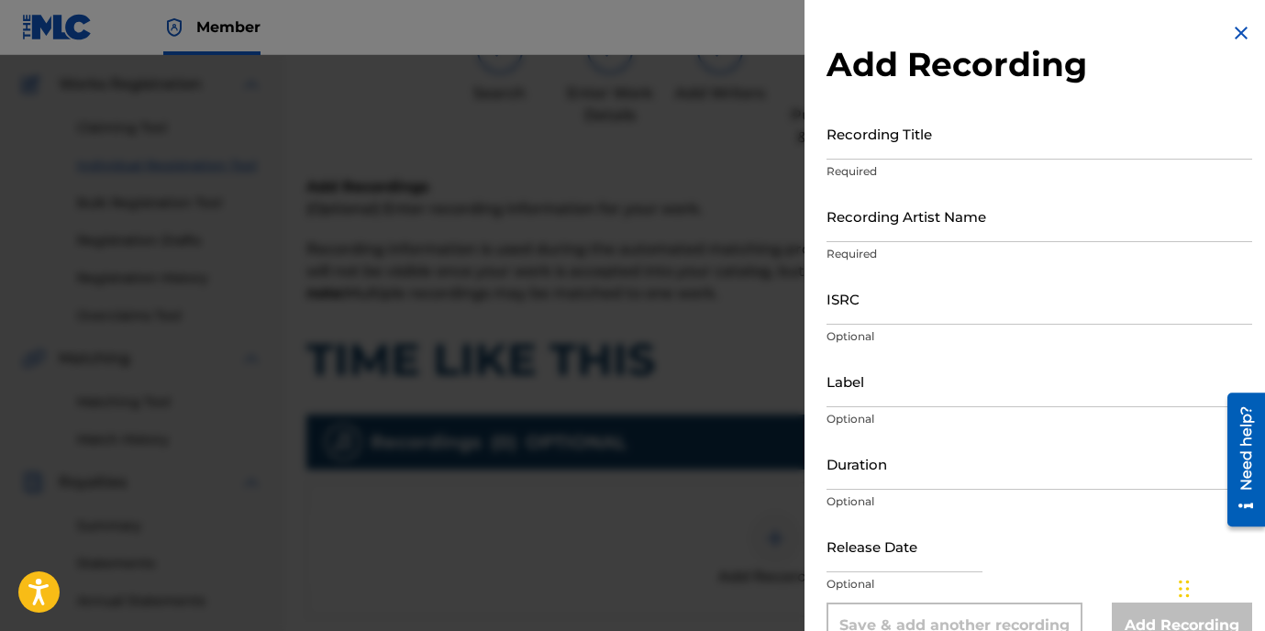
click at [890, 145] on input "Recording Title" at bounding box center [1040, 133] width 426 height 52
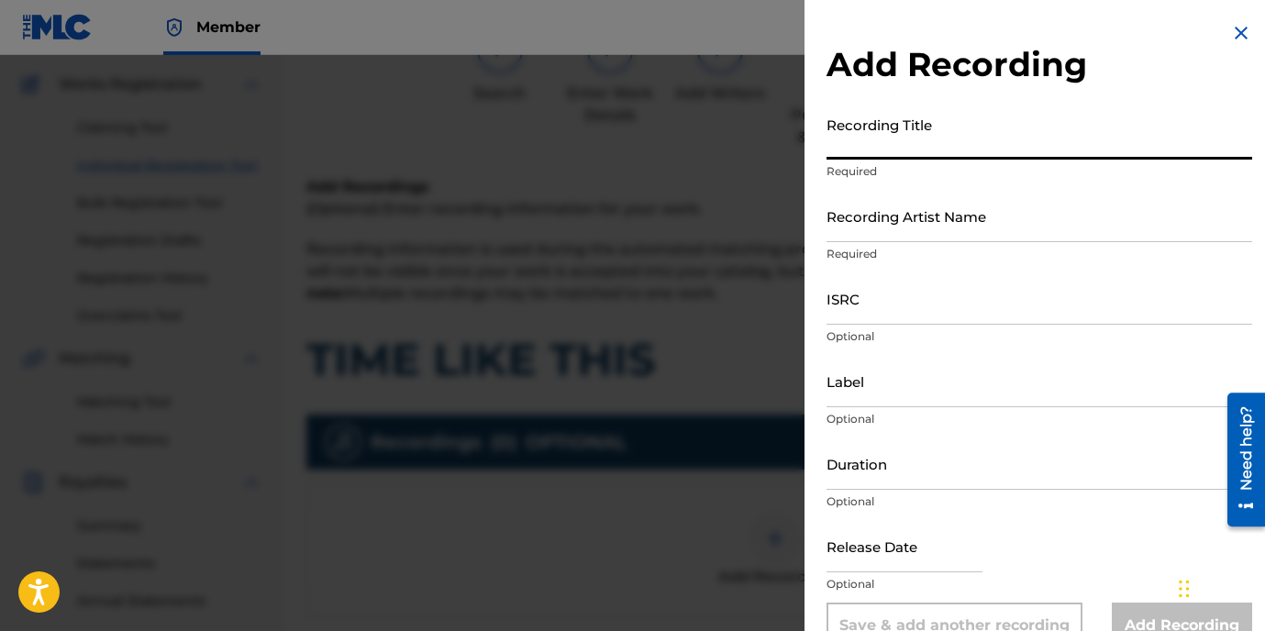
paste input "TIME LIKE THIS"
type input "TIME LIKE THIS"
click at [934, 215] on input "Recording Artist Name" at bounding box center [1040, 216] width 426 height 52
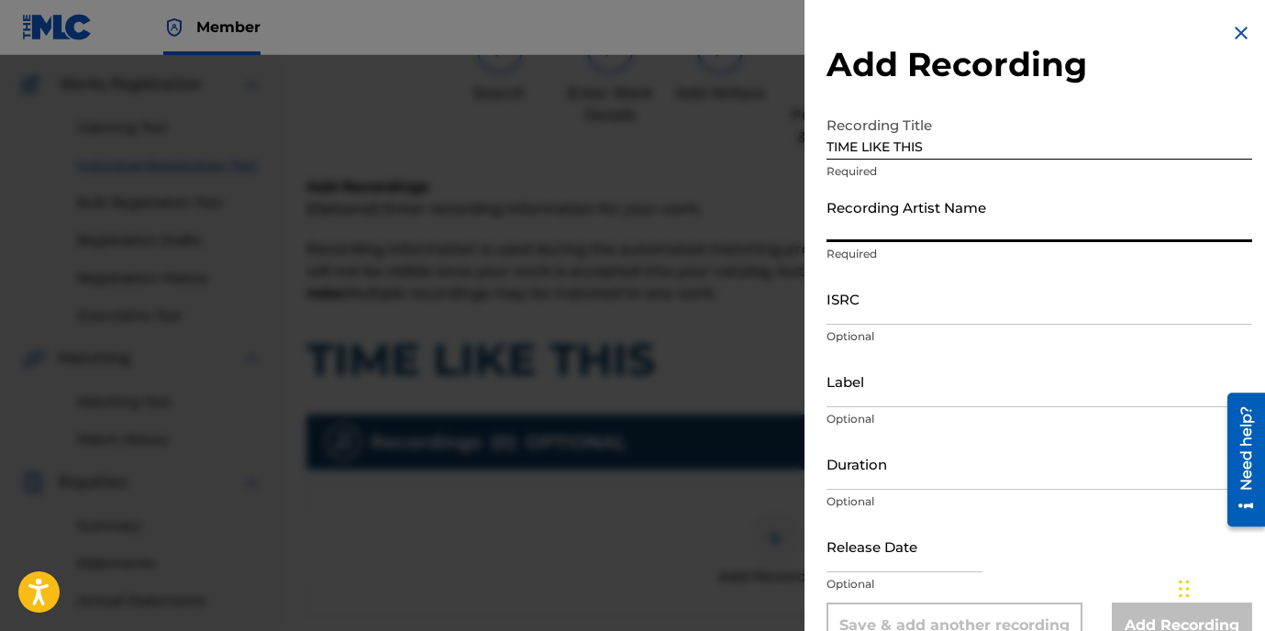
type input "22GFAY"
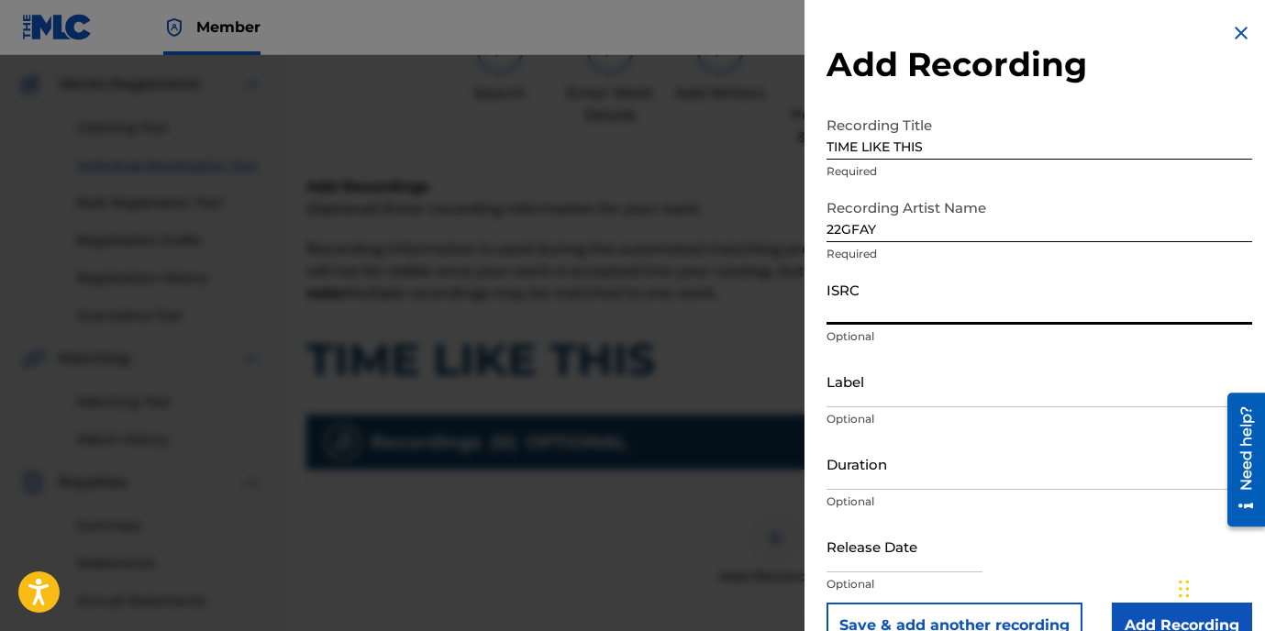
click at [881, 316] on input "ISRC" at bounding box center [1040, 299] width 426 height 52
paste input "USLD91741040"
type input "USLD91741040"
click at [867, 389] on input "Label" at bounding box center [1040, 381] width 426 height 52
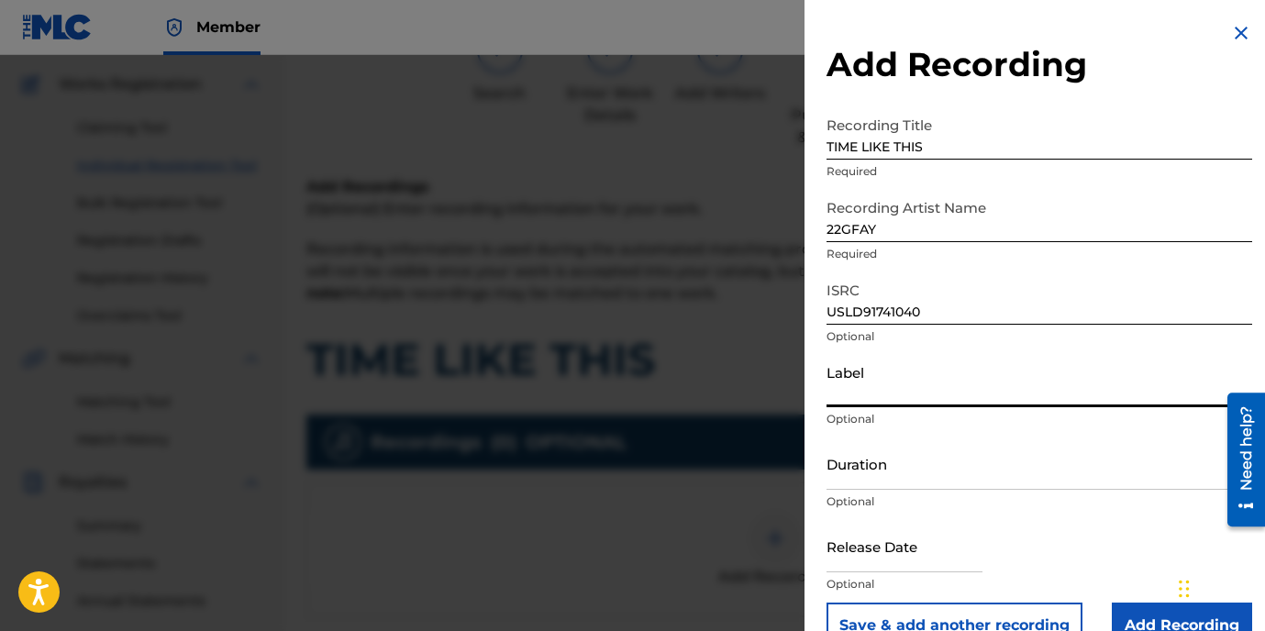
type input "OTR RECORDS"
click at [884, 469] on input "Duration" at bounding box center [1040, 464] width 426 height 52
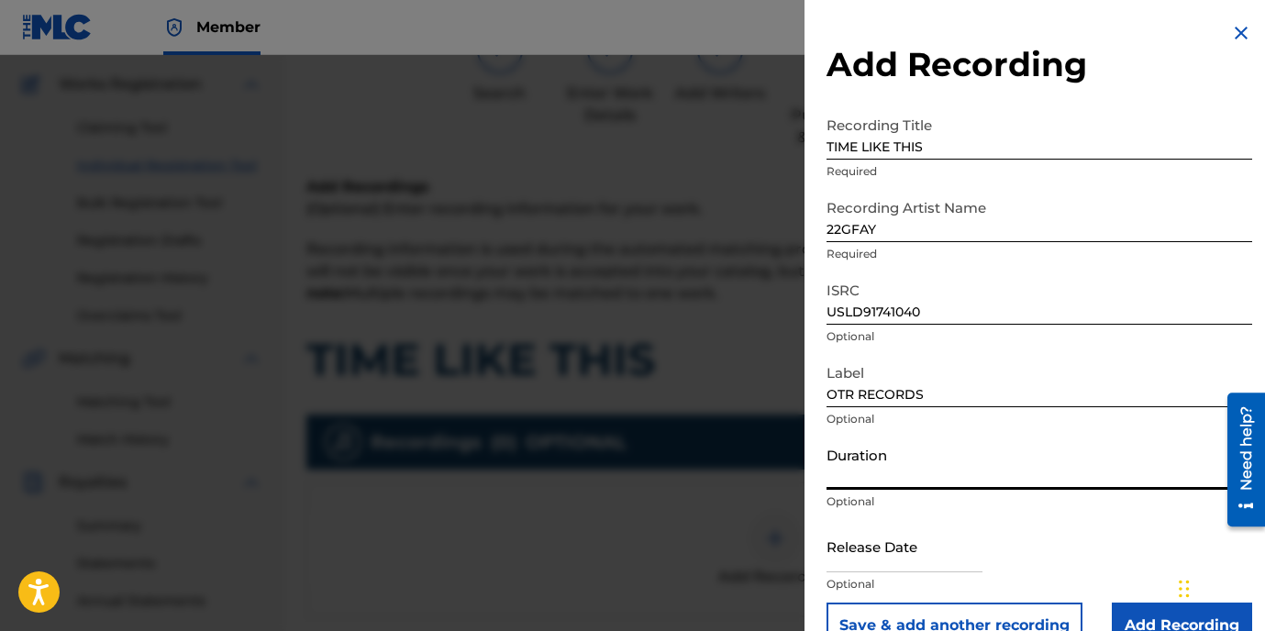
paste input "2:35"
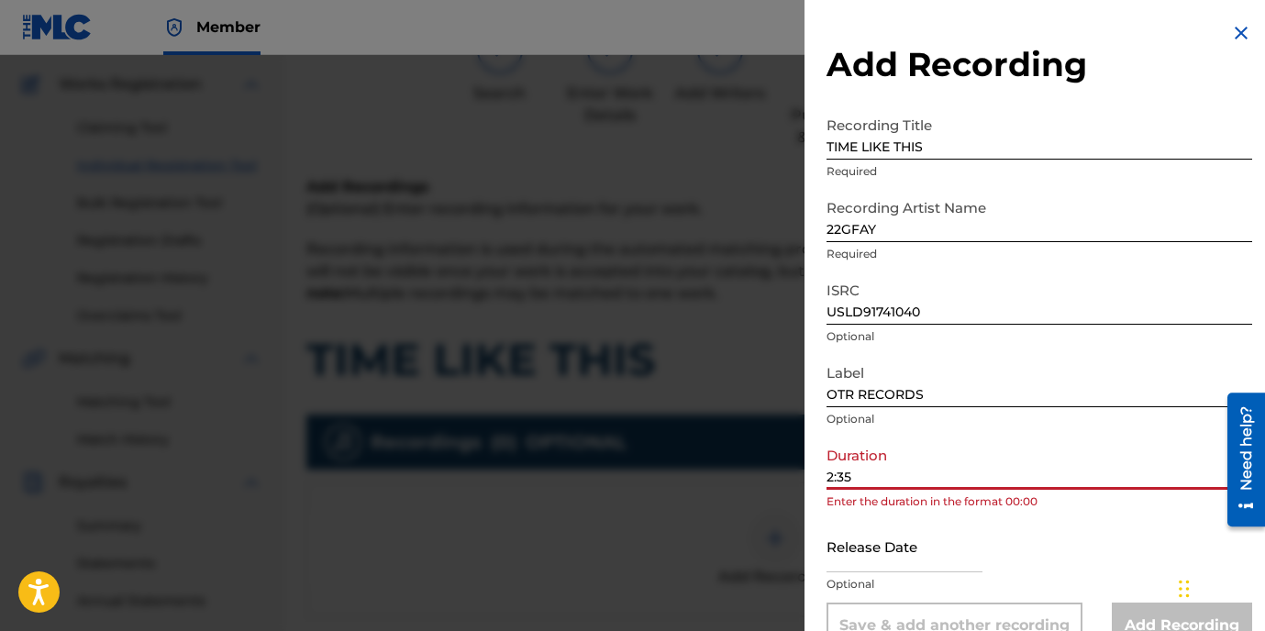
click at [831, 481] on input "2:35" at bounding box center [1040, 464] width 426 height 52
click at [828, 477] on input "2:35" at bounding box center [1040, 464] width 426 height 52
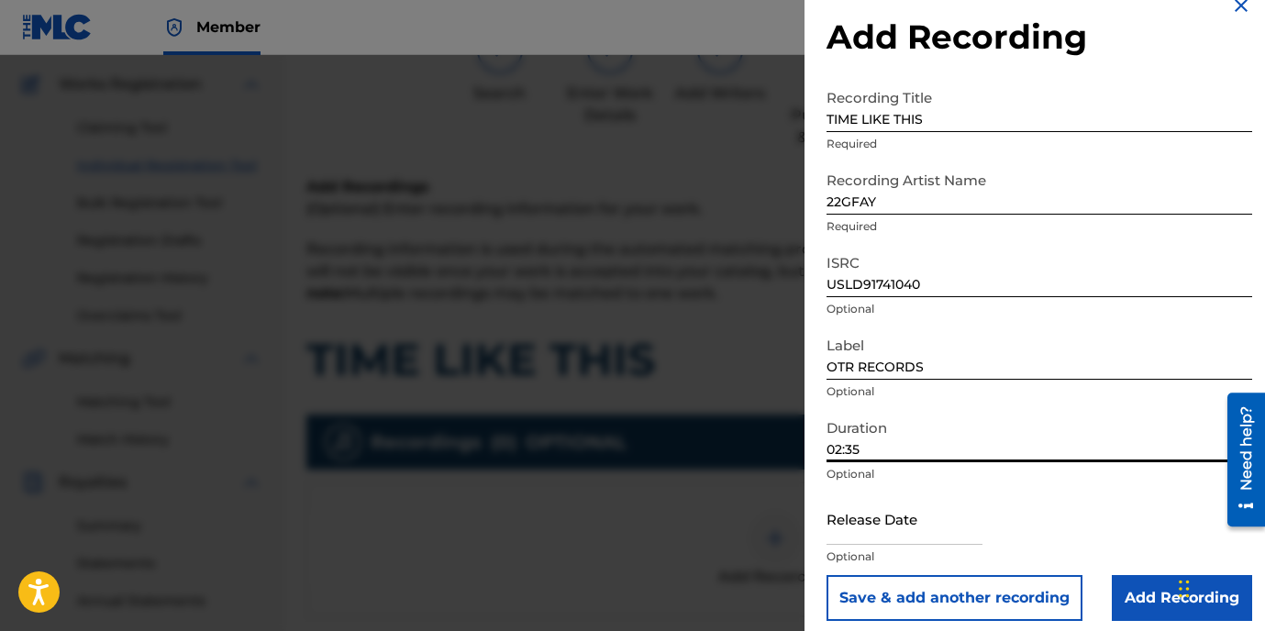
scroll to position [39, 0]
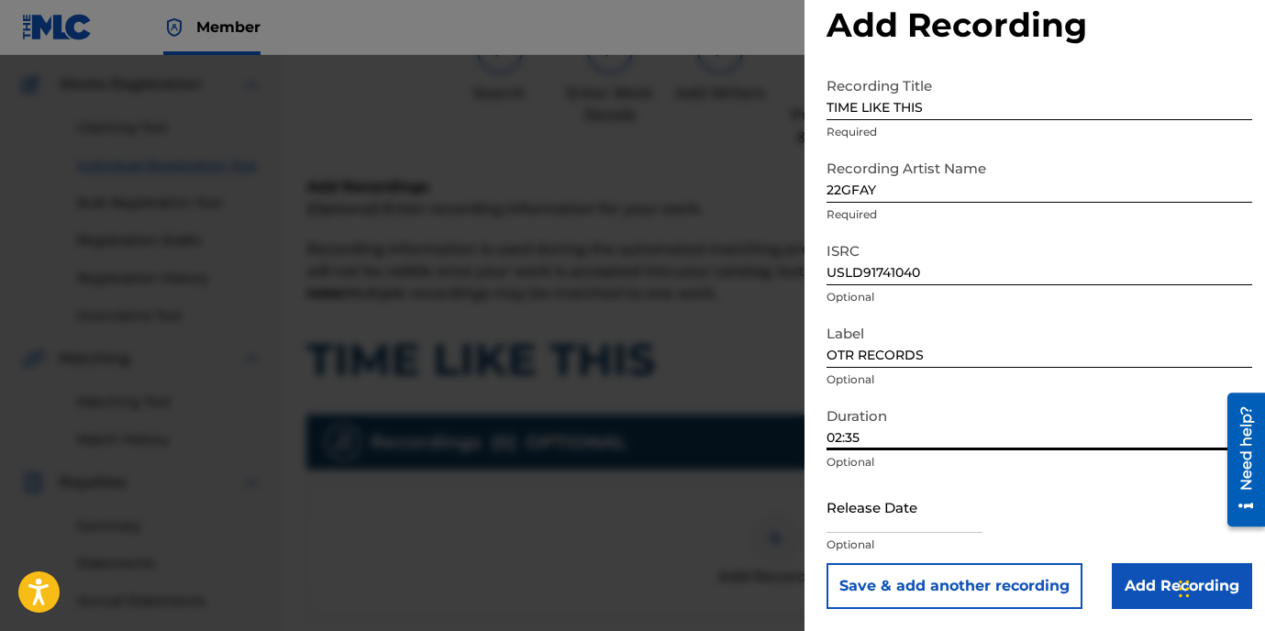
type input "02:35"
drag, startPoint x: 1135, startPoint y: 597, endPoint x: 1124, endPoint y: 590, distance: 13.2
click at [1134, 597] on input "Add Recording" at bounding box center [1182, 586] width 140 height 46
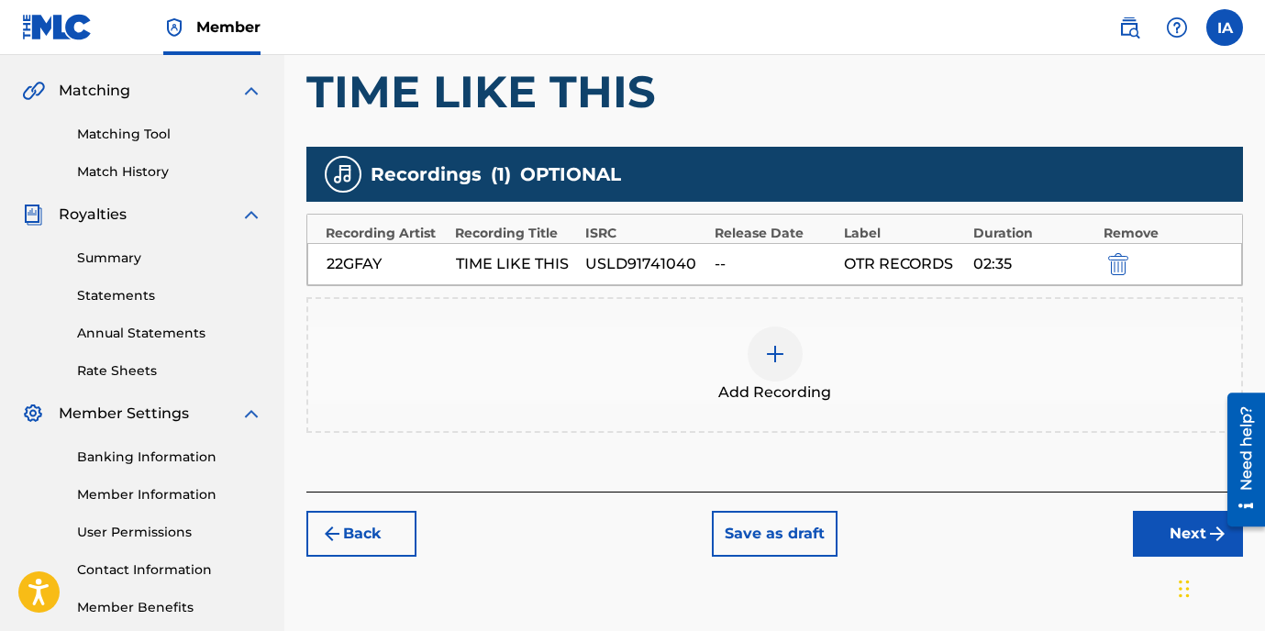
scroll to position [507, 0]
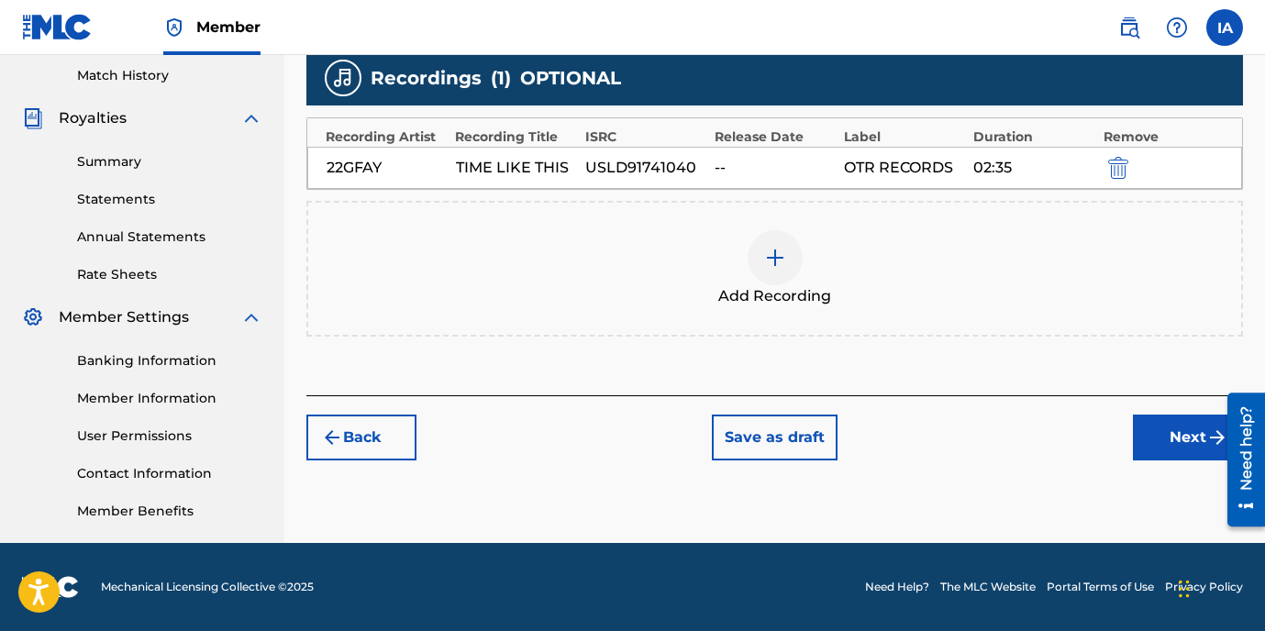
click at [1152, 442] on button "Next" at bounding box center [1188, 438] width 110 height 46
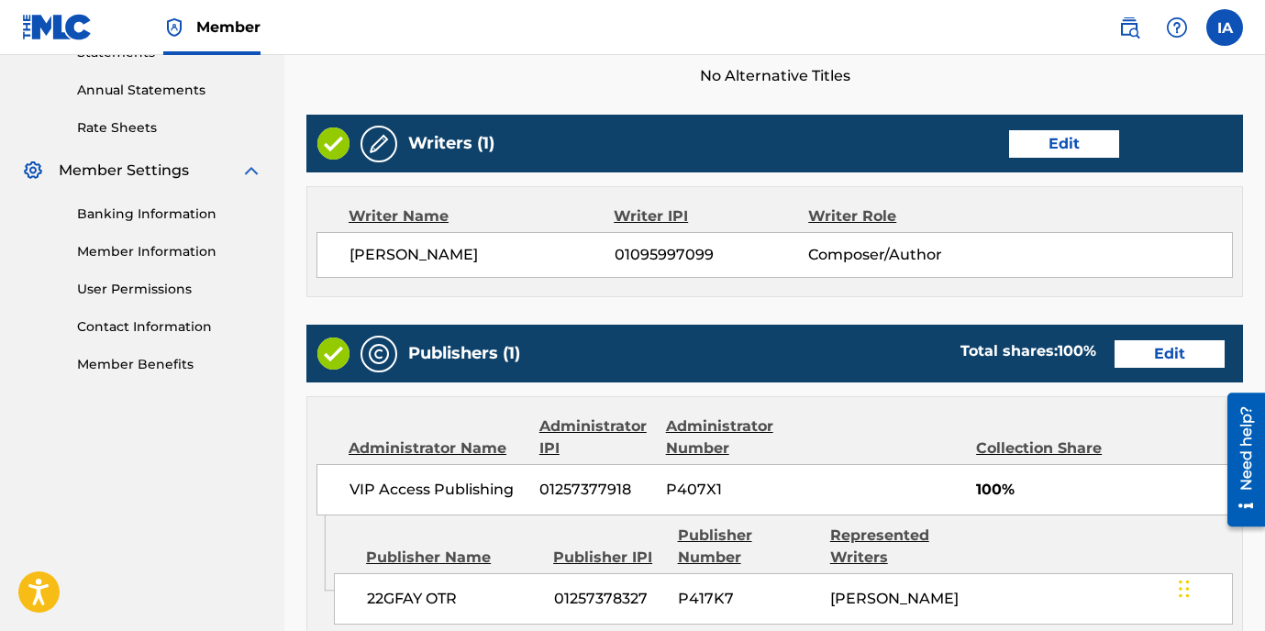
scroll to position [1062, 0]
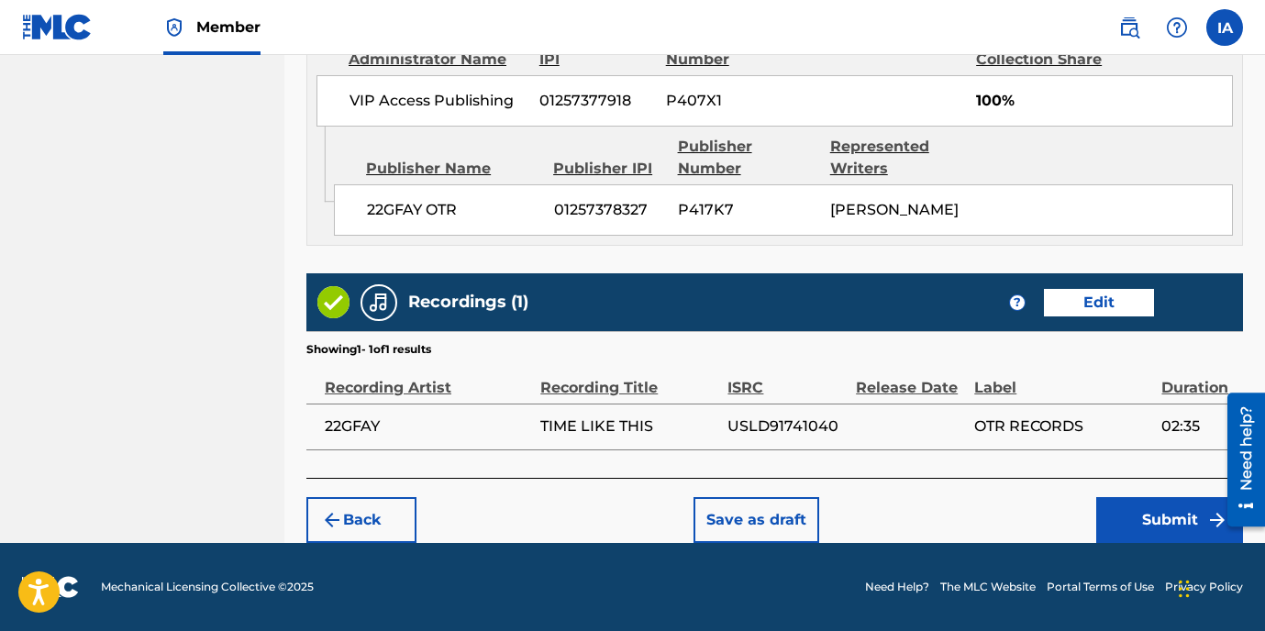
click at [1151, 512] on button "Submit" at bounding box center [1170, 520] width 147 height 46
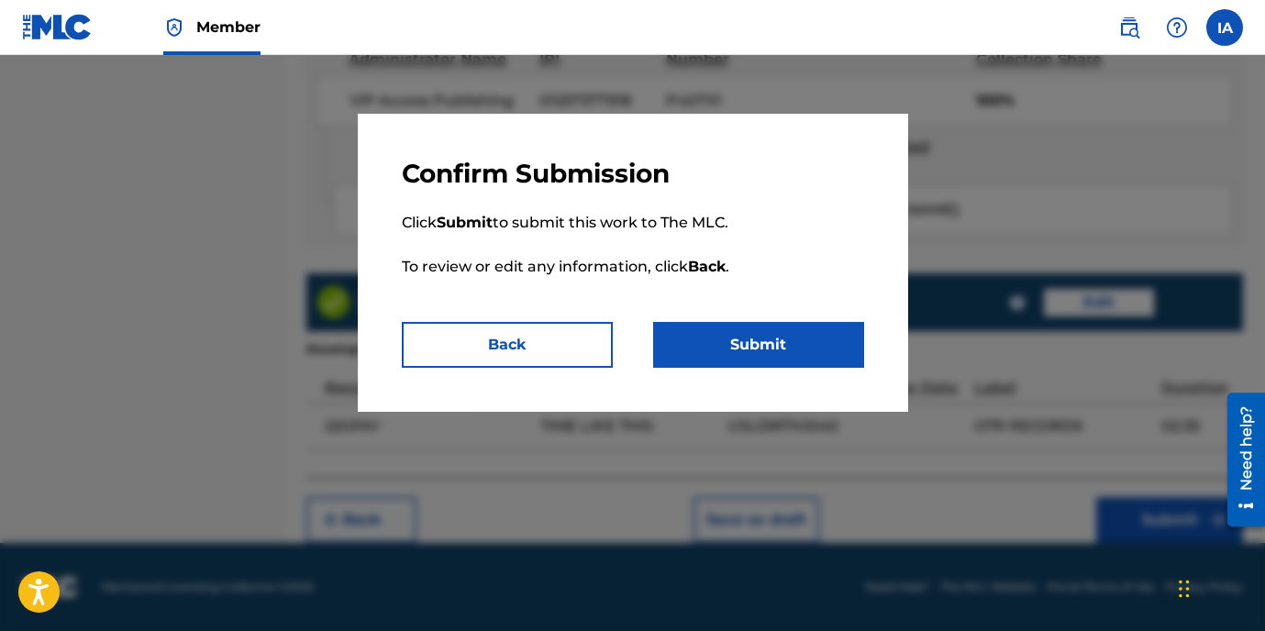
click at [790, 351] on button "Submit" at bounding box center [758, 345] width 211 height 46
